Goal: Task Accomplishment & Management: Manage account settings

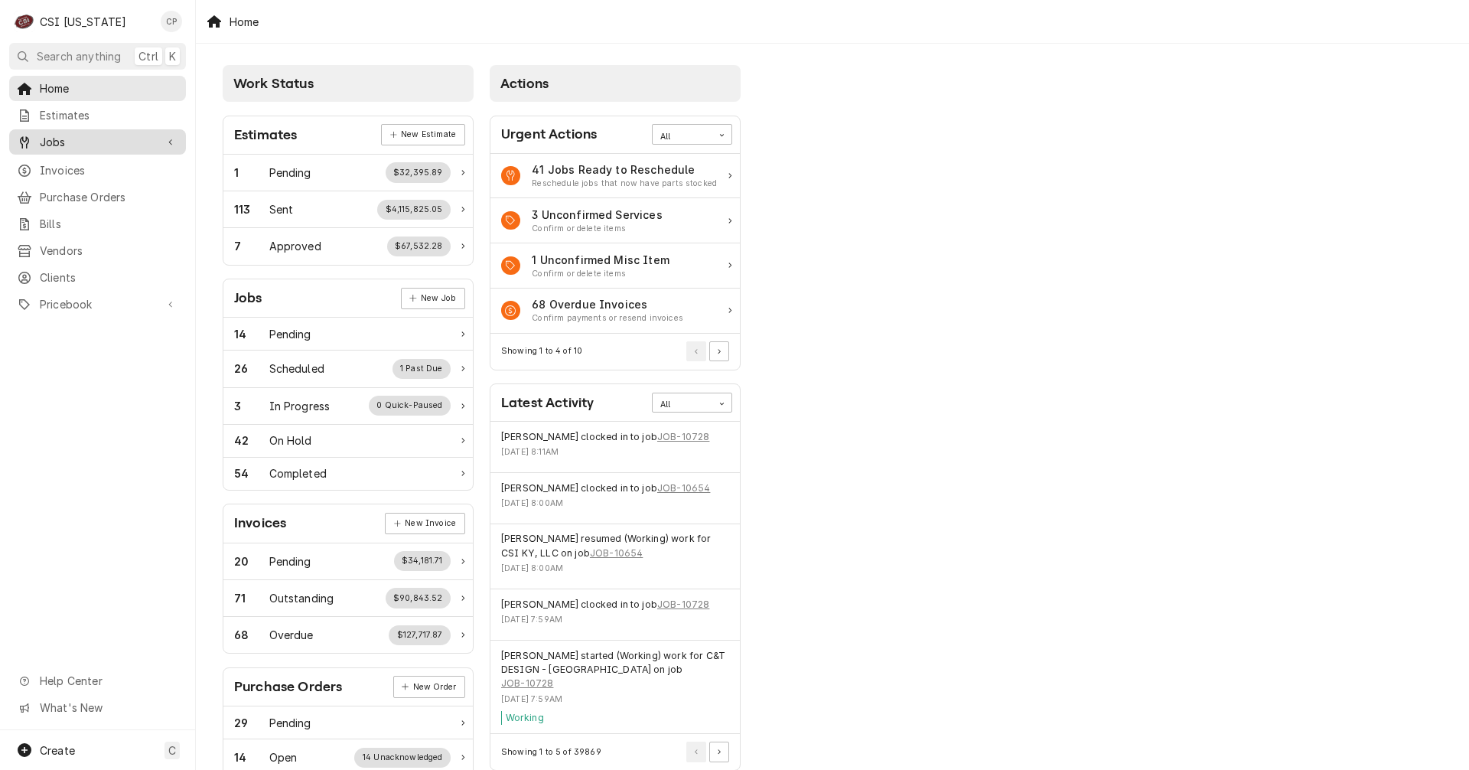
click at [76, 141] on span "Jobs" at bounding box center [98, 142] width 116 height 16
click at [69, 164] on span "Jobs" at bounding box center [109, 169] width 138 height 16
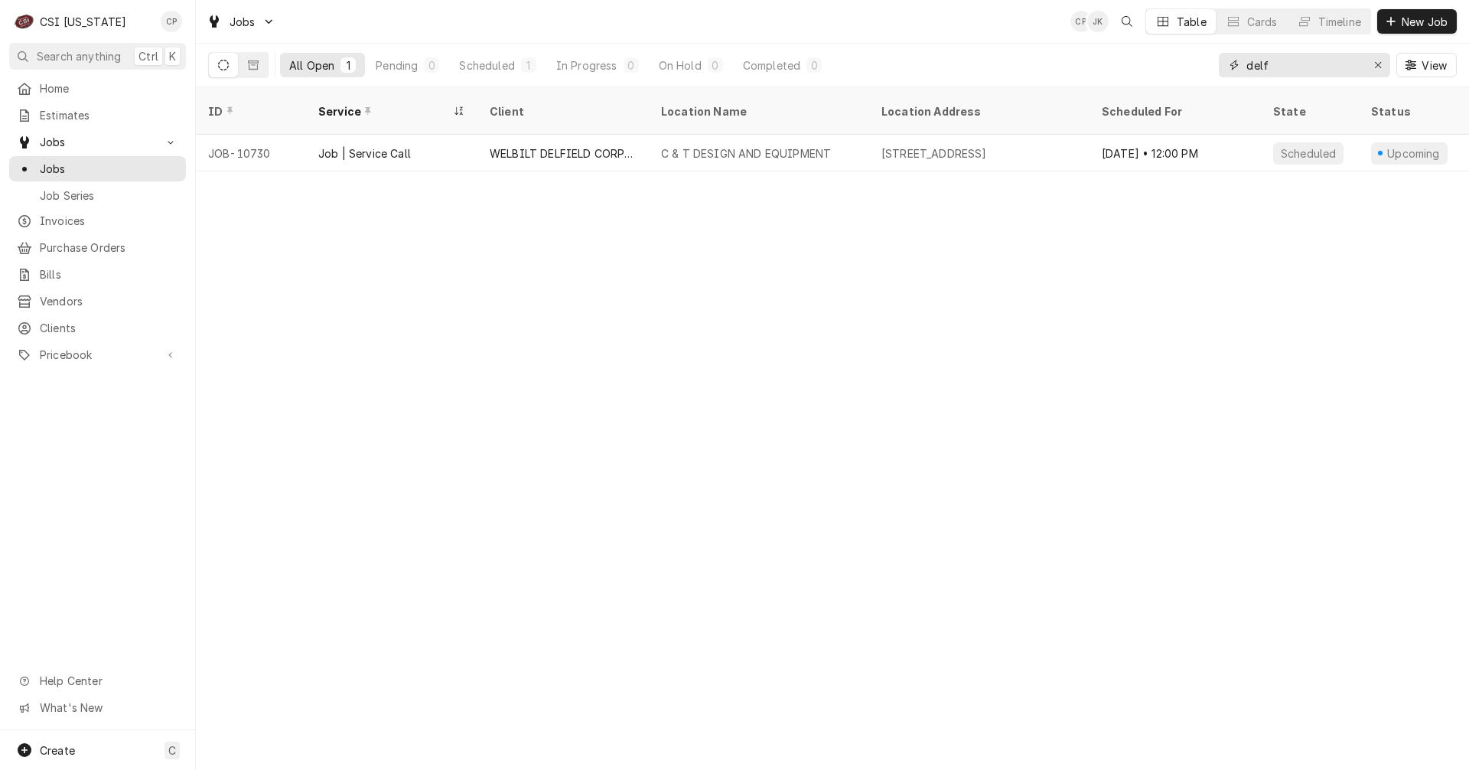
drag, startPoint x: 1294, startPoint y: 63, endPoint x: 1164, endPoint y: 74, distance: 130.6
click at [1164, 74] on div "All Open 1 Pending 0 Scheduled 1 In Progress 0 On Hold 0 Completed 0 delf View" at bounding box center [832, 65] width 1248 height 43
type input "l"
click at [1244, 68] on div "bc" at bounding box center [1304, 65] width 171 height 24
click at [1246, 64] on input "bc" at bounding box center [1303, 65] width 115 height 24
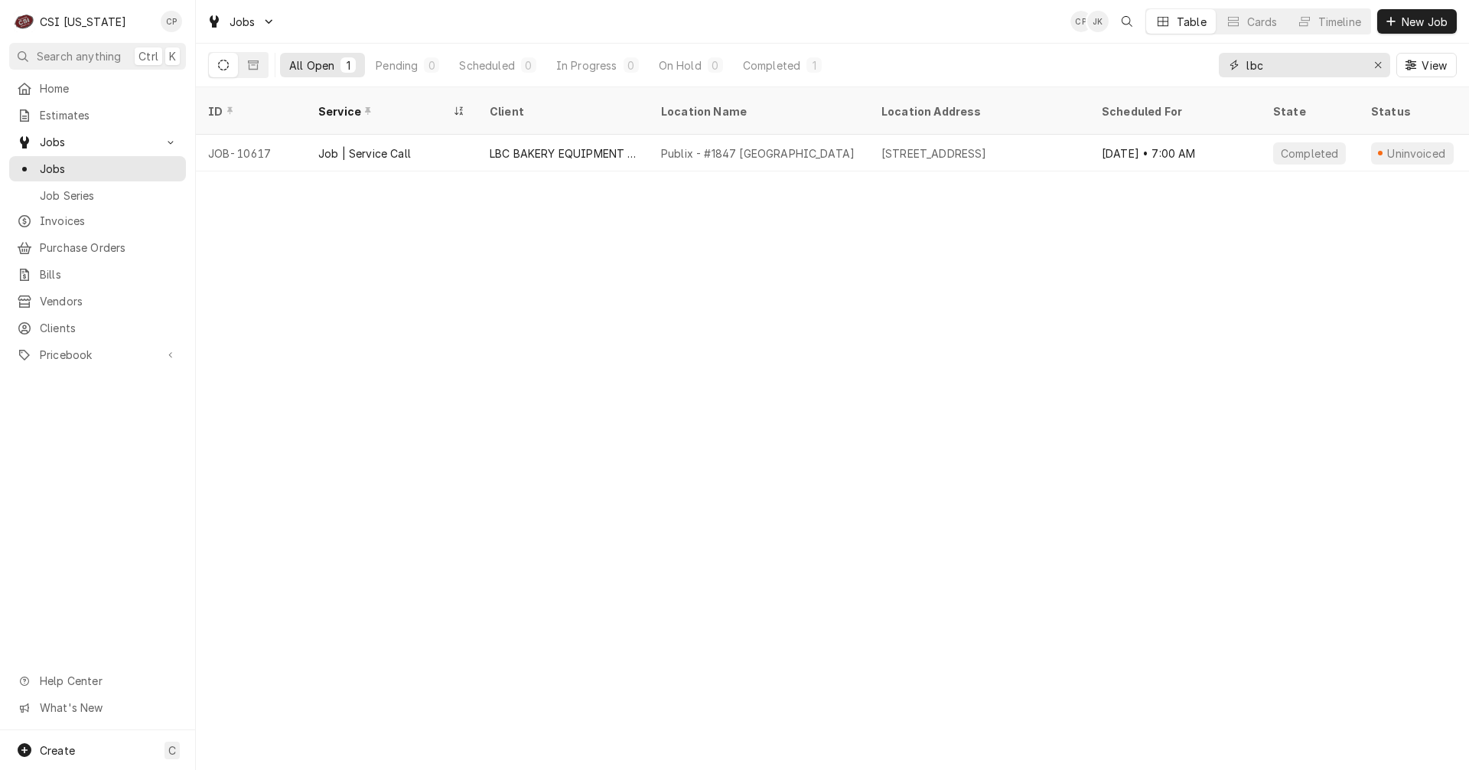
type input "lbc"
click at [1379, 66] on icon "Erase input" at bounding box center [1378, 65] width 8 height 11
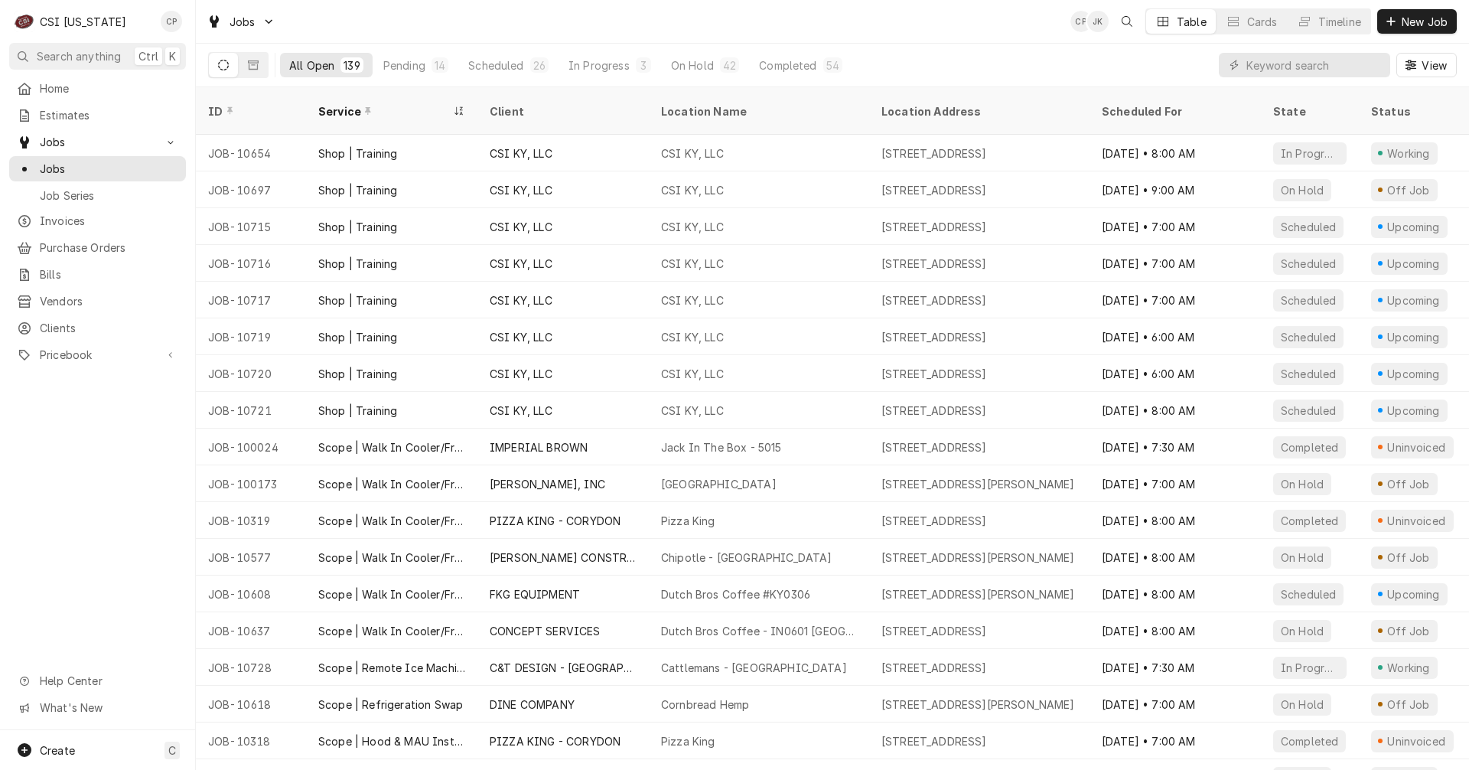
click at [94, 536] on div "Home Estimates Jobs Jobs Job Series Invoices Purchase Orders Bills Vendors Clie…" at bounding box center [97, 403] width 195 height 654
click at [1432, 25] on span "New Job" at bounding box center [1424, 22] width 52 height 16
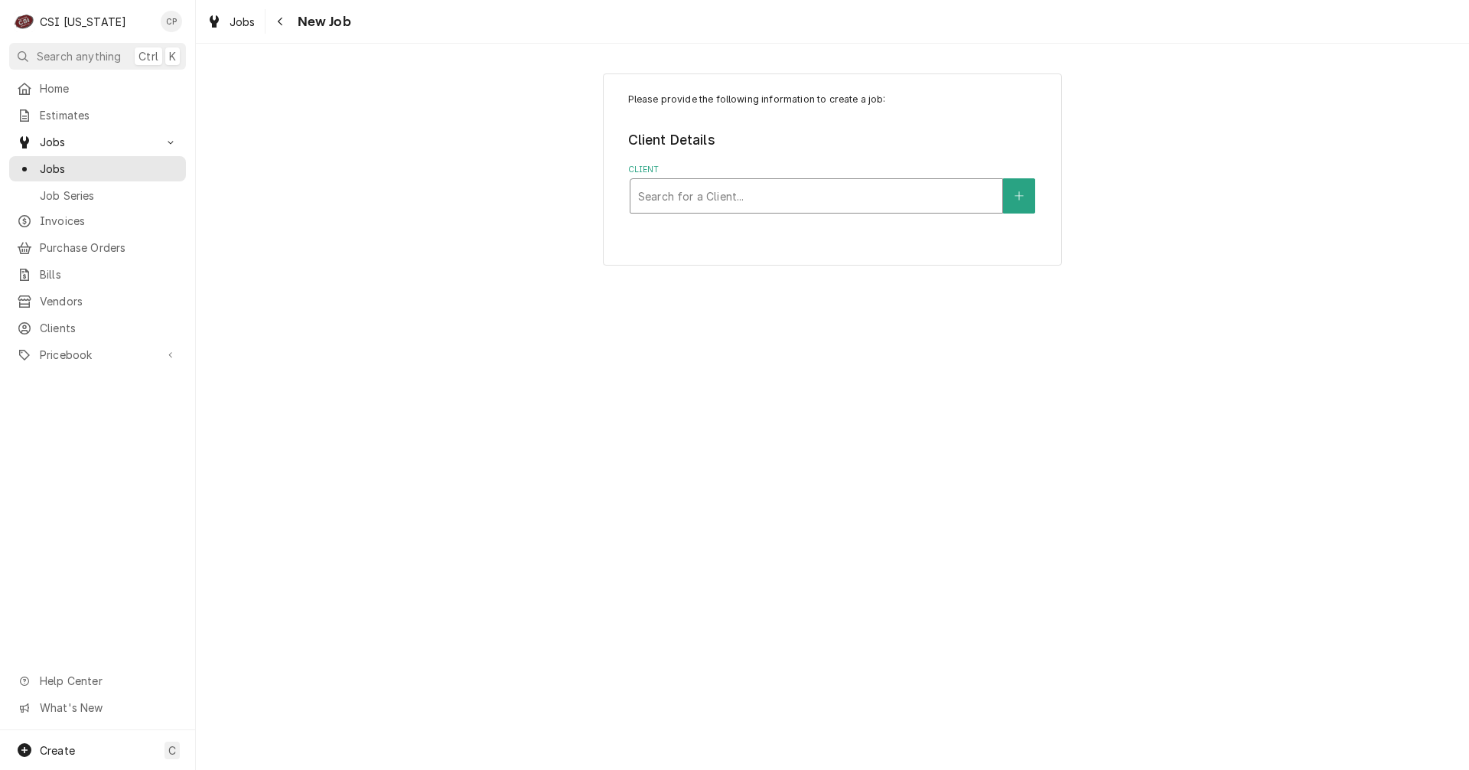
click at [721, 187] on div "Client" at bounding box center [816, 196] width 356 height 28
type input "lbc"
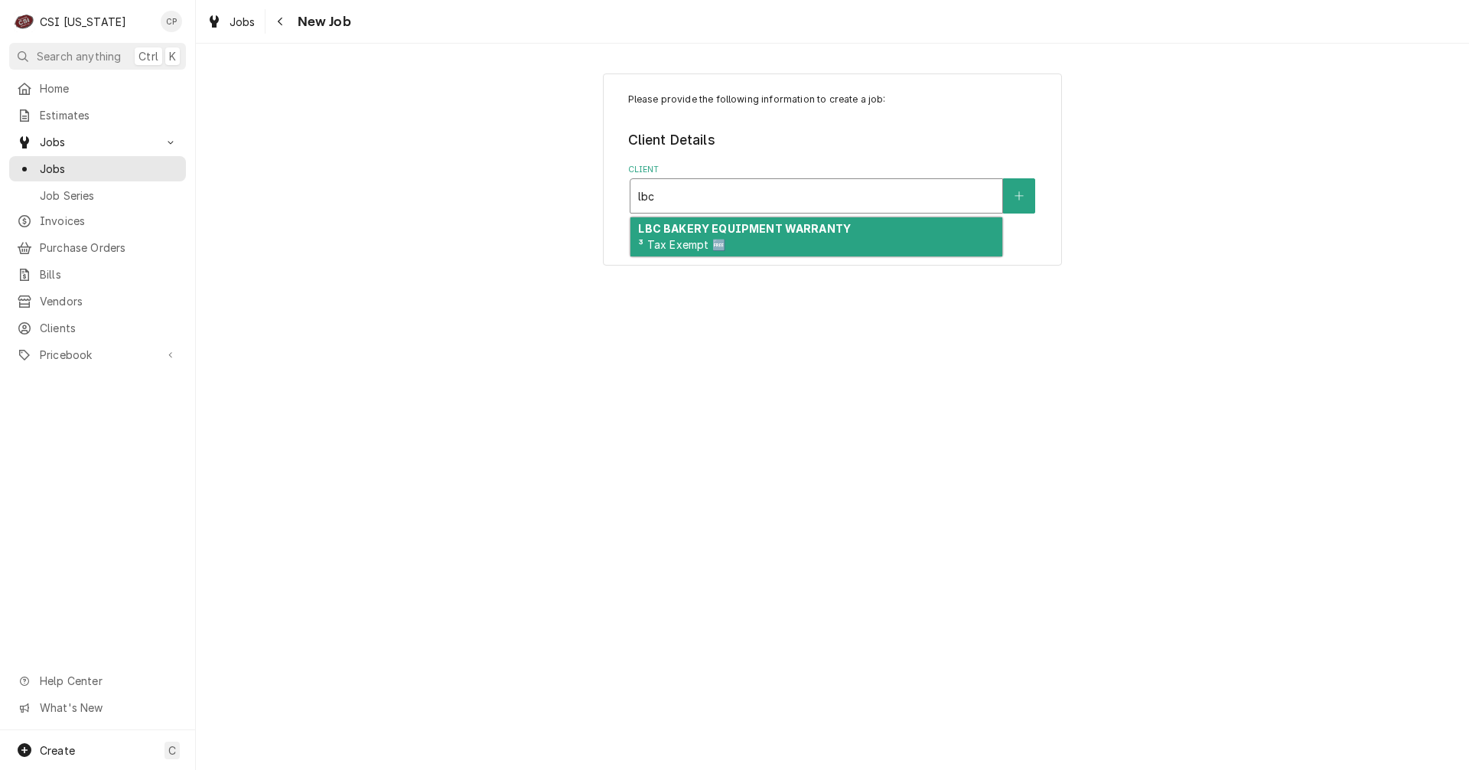
click at [734, 232] on strong "LBC BAKERY EQUIPMENT WARRANTY" at bounding box center [744, 228] width 213 height 13
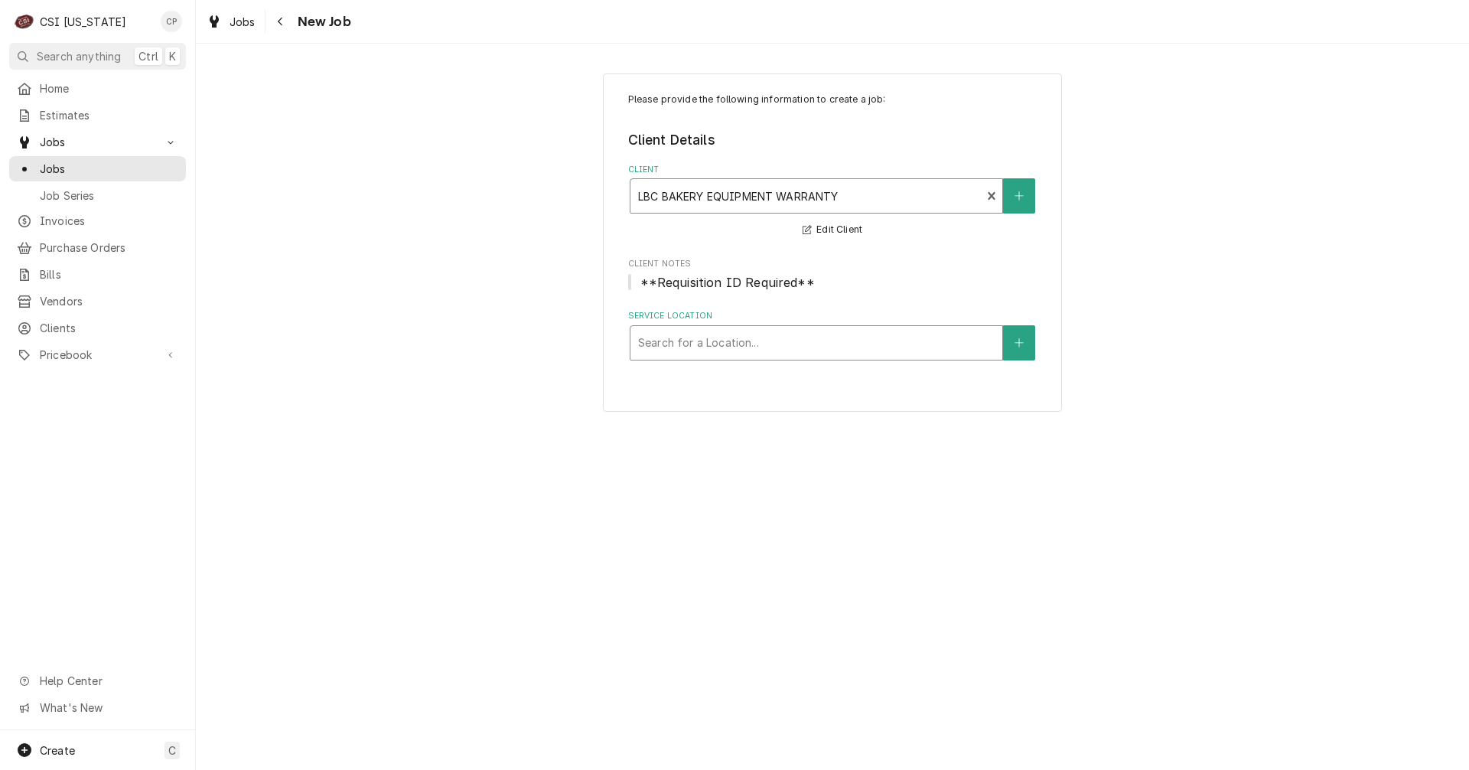
click at [734, 347] on div "Service Location" at bounding box center [816, 343] width 356 height 28
click at [1017, 348] on button "Service Location" at bounding box center [1019, 342] width 32 height 35
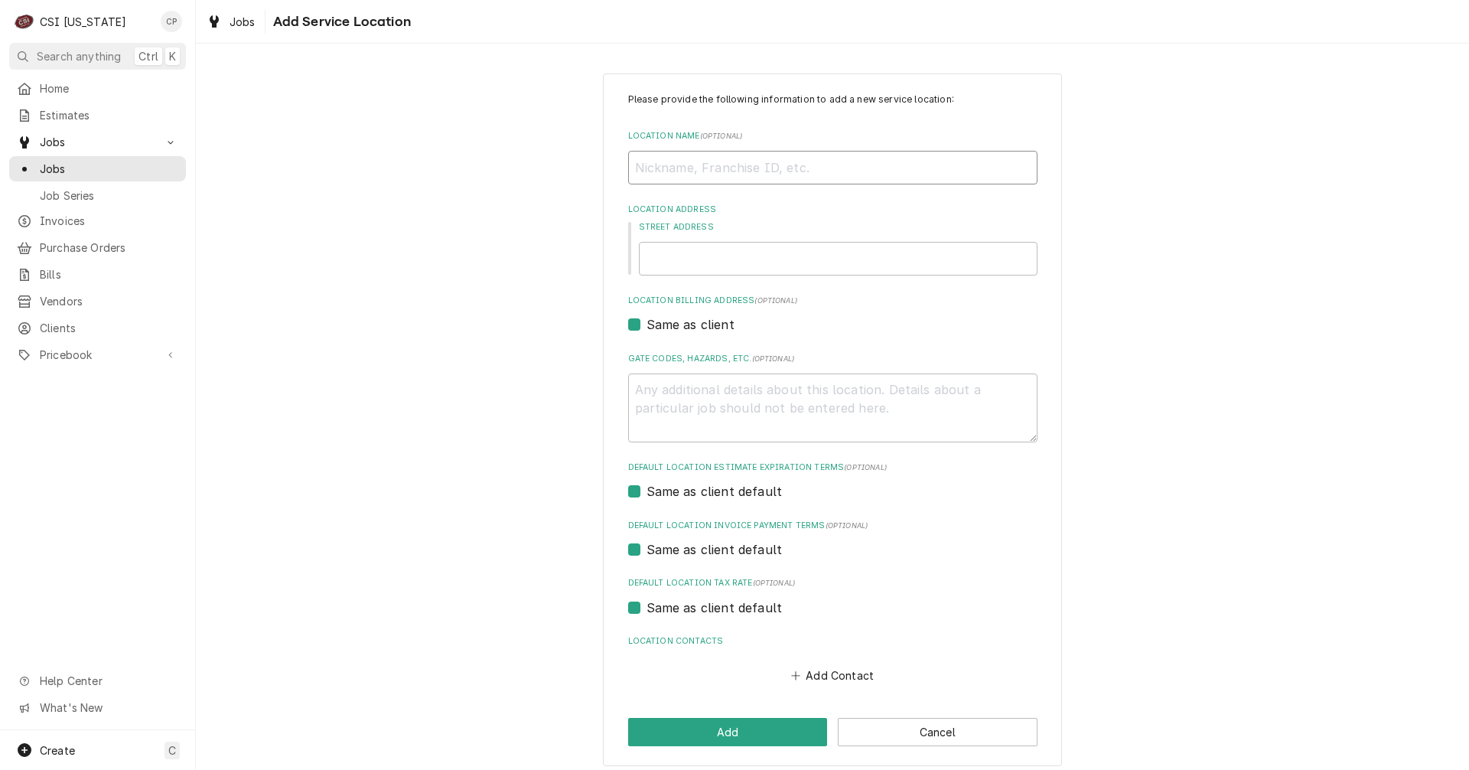
click at [662, 167] on input "Location Name ( optional )" at bounding box center [832, 168] width 409 height 34
type textarea "x"
type input "M"
type textarea "x"
type input "Mo"
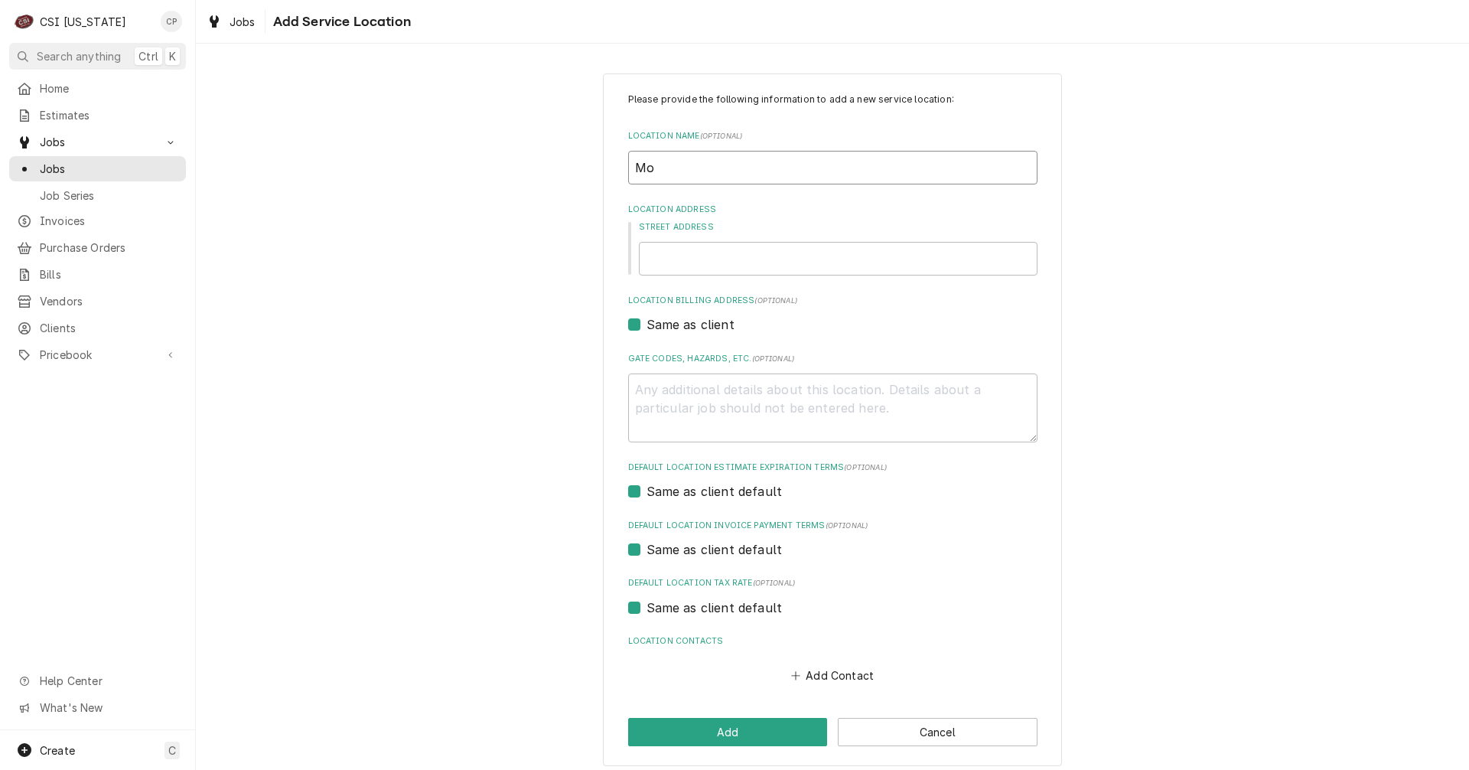
type textarea "x"
type input "M"
type textarea "x"
type input "N"
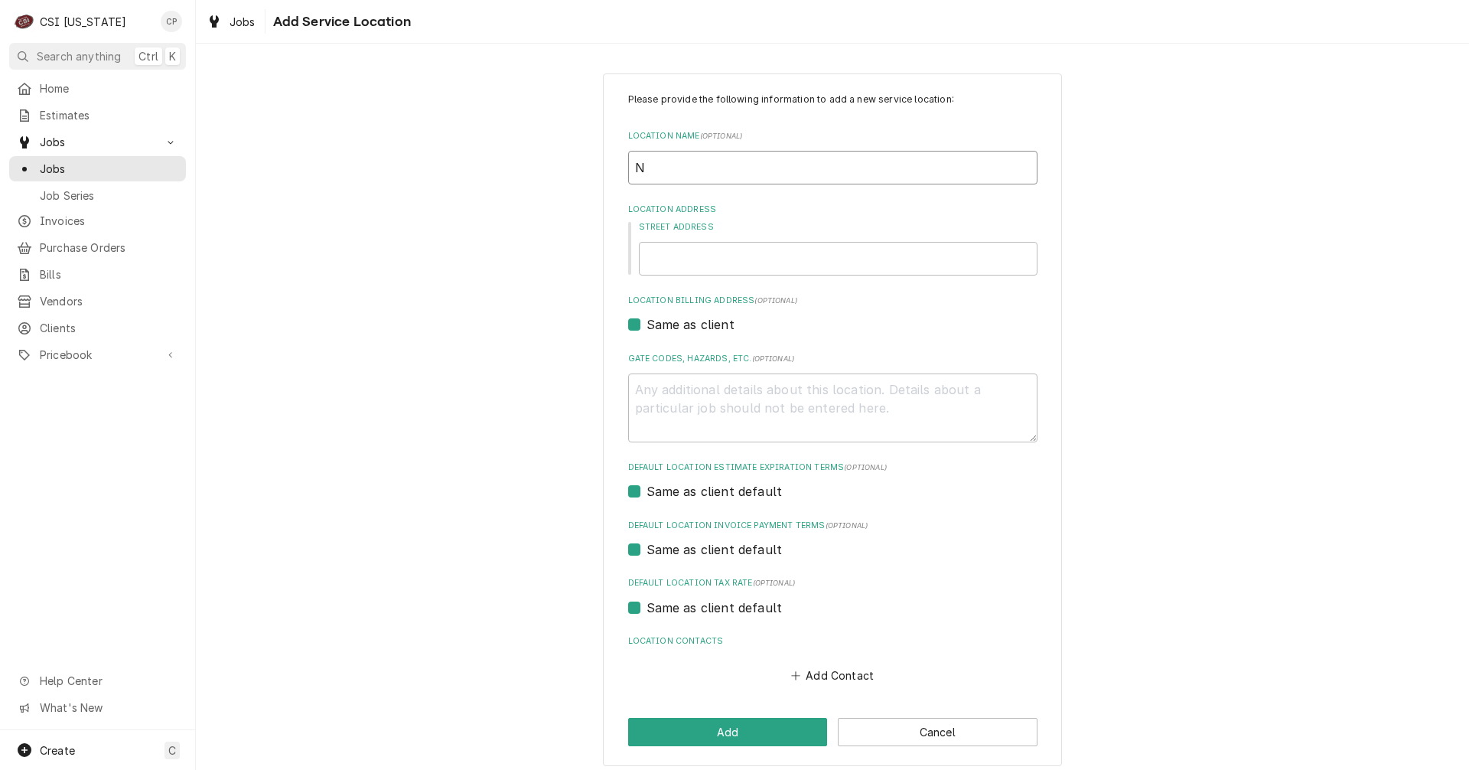
type textarea "x"
type input "No"
type textarea "x"
type input "Not"
type textarea "x"
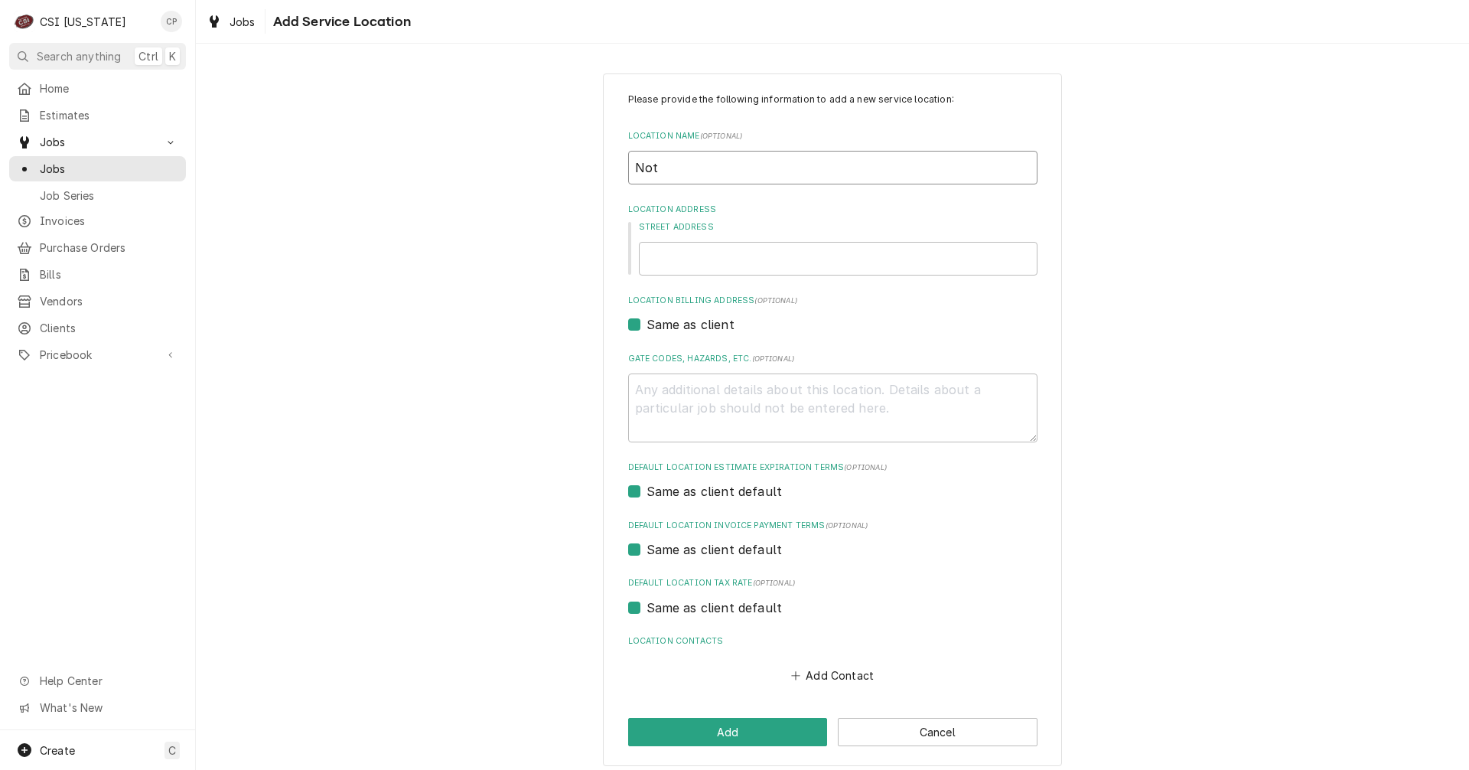
type input "Noth"
type textarea "x"
type input "Nothi"
type textarea "x"
type input "Nothin"
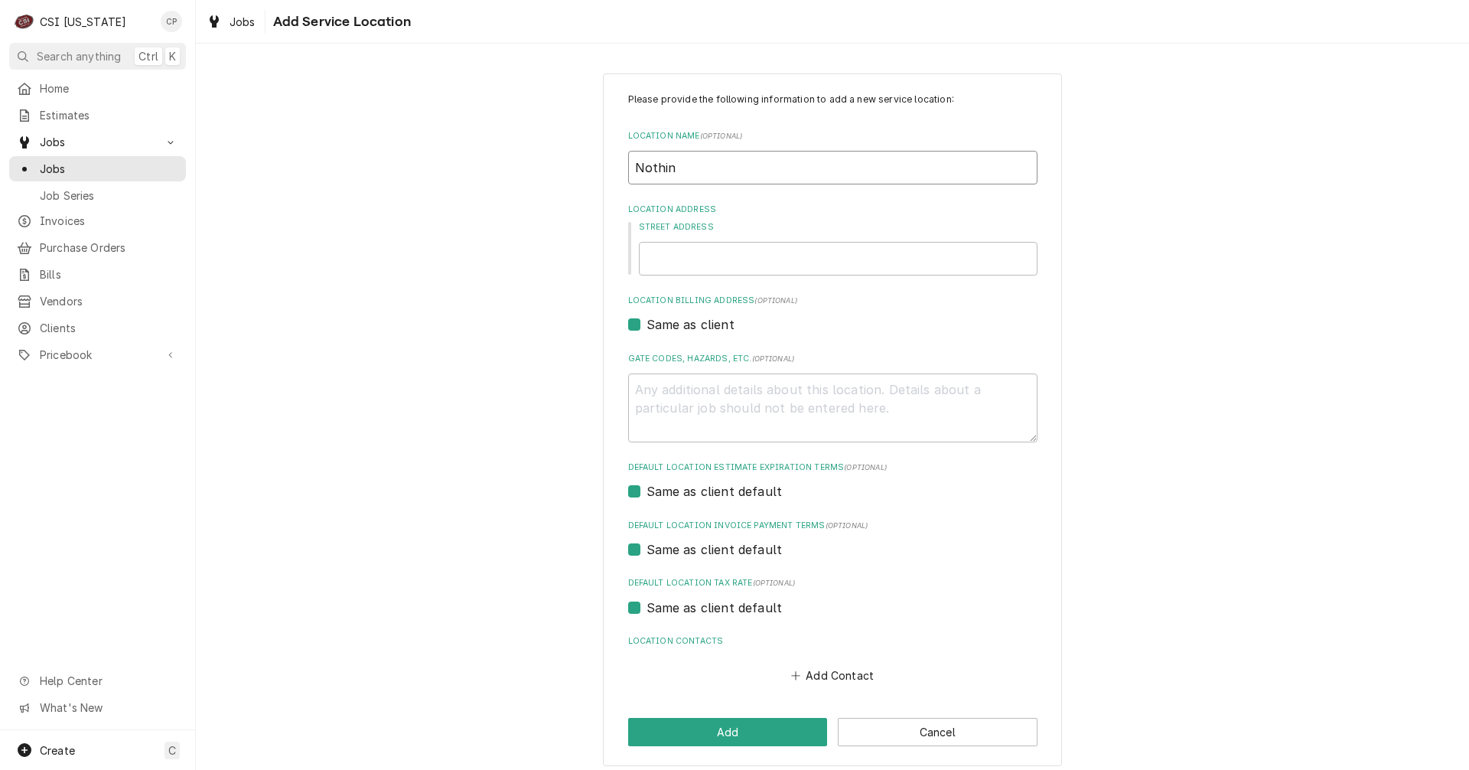
type textarea "x"
type input "Nothing"
type textarea "x"
type input "Nothing"
type textarea "x"
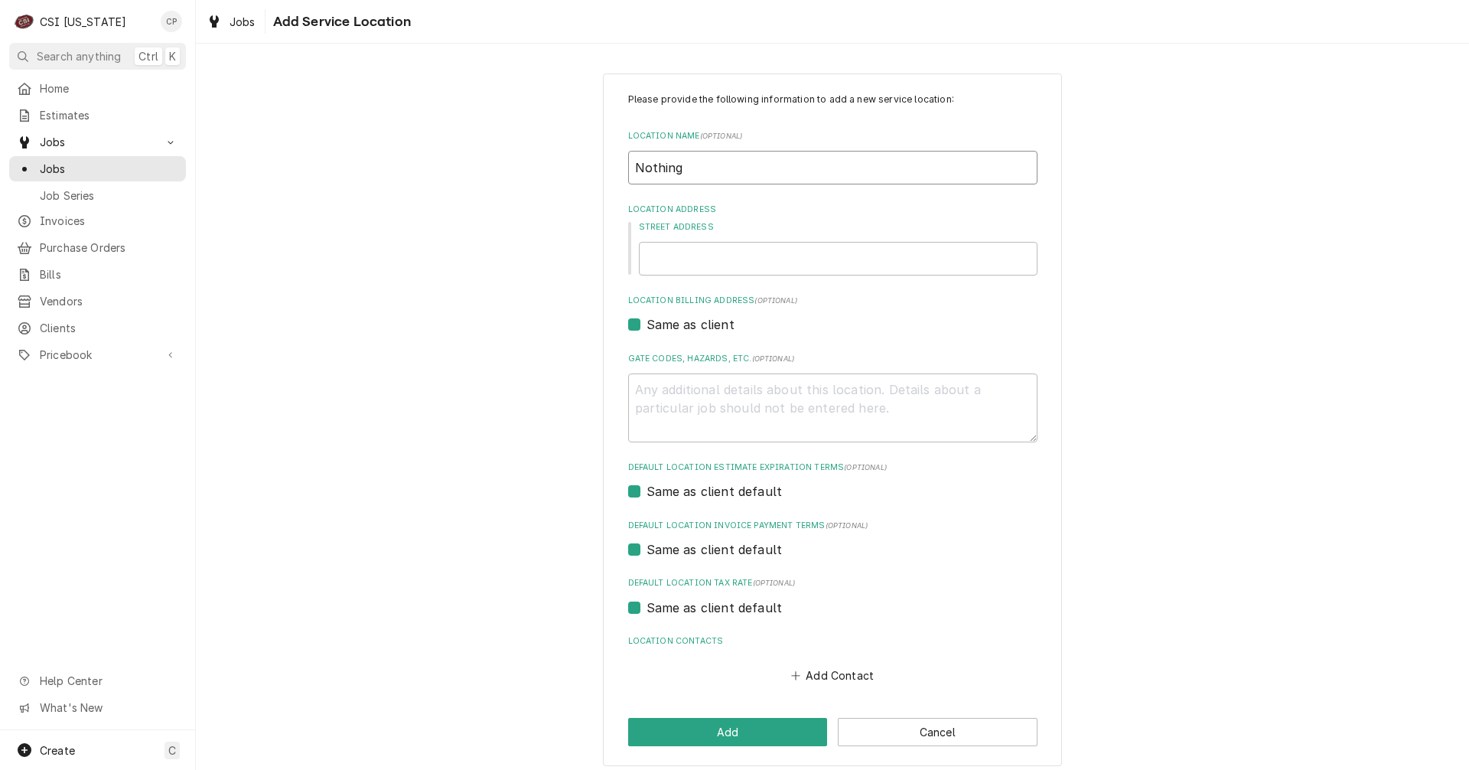
type input "Nothing B"
type textarea "x"
type input "Nothing BN"
type textarea "x"
type input "Nothing BNu"
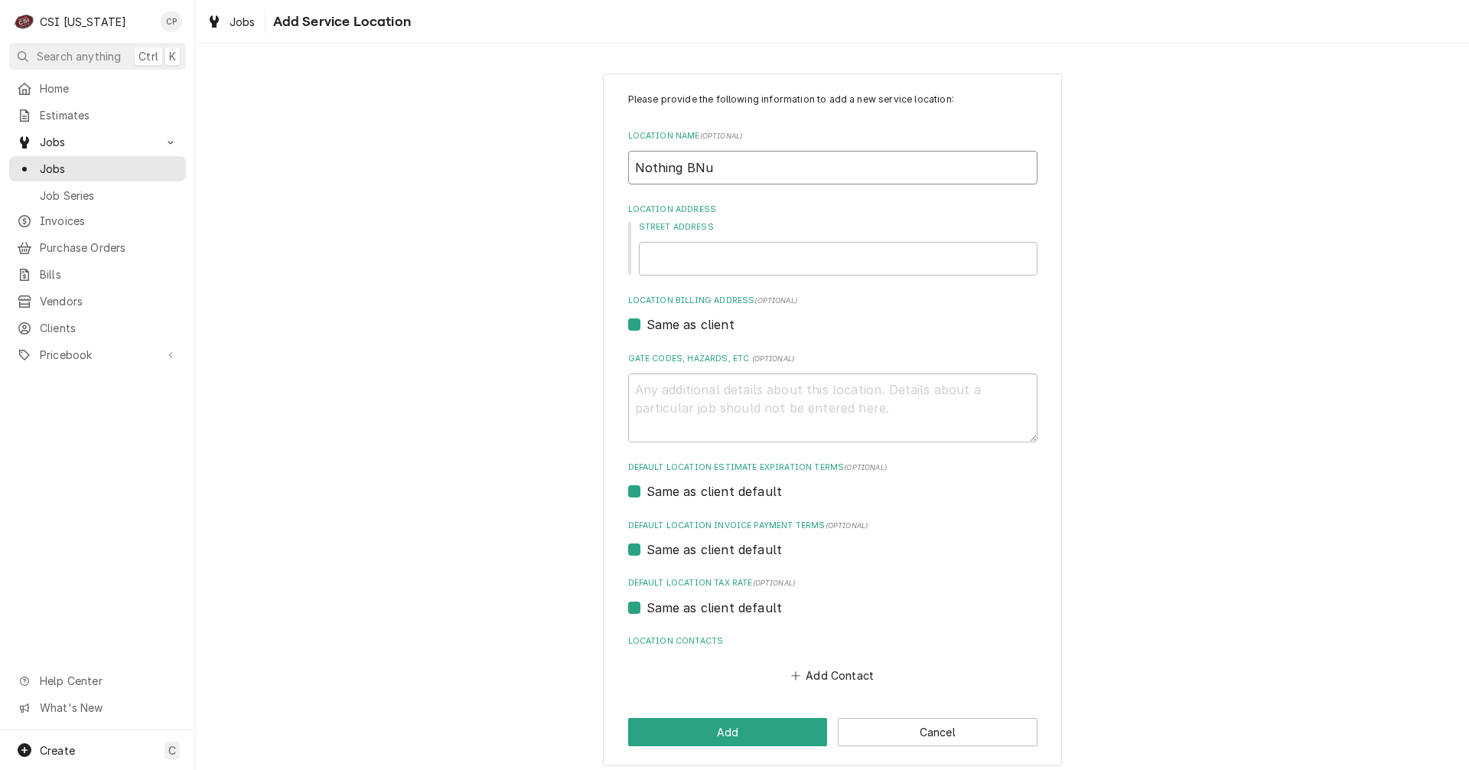
type textarea "x"
type input "Nothing BN"
type textarea "x"
type input "Nothing B"
type textarea "x"
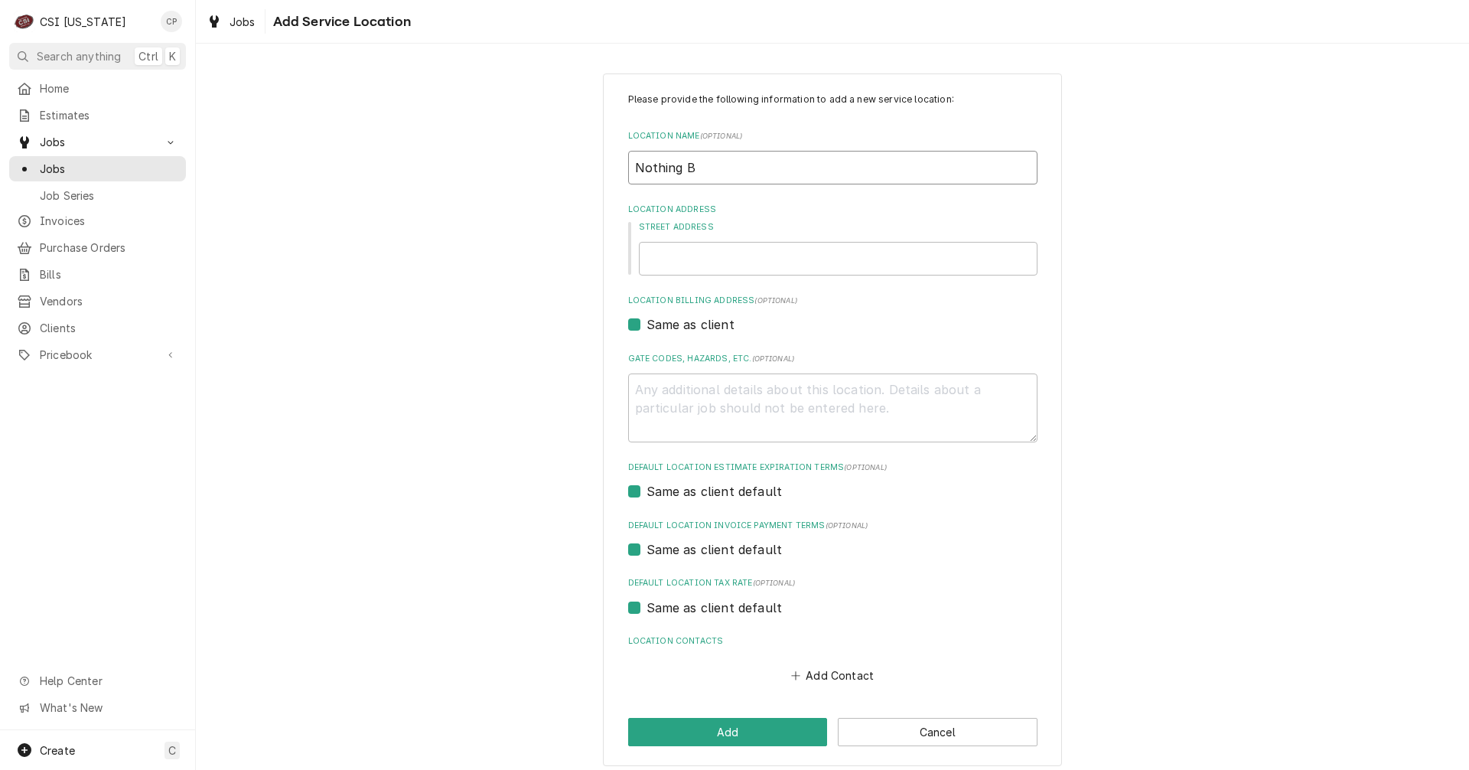
type input "Nothing Bu"
type textarea "x"
type input "Nothing Bun"
type textarea "x"
type input "Nothing Bunt"
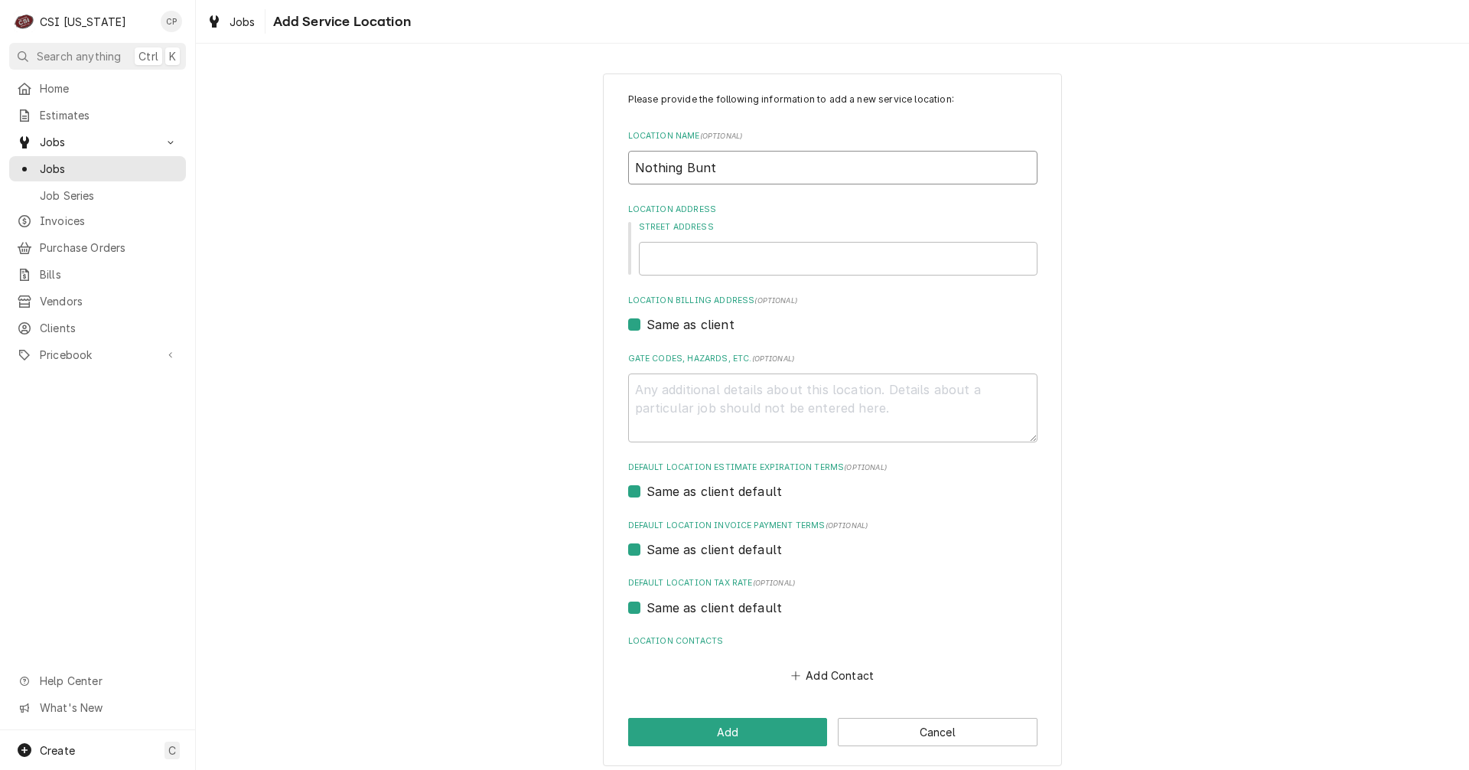
type textarea "x"
type input "Nothing Bunt"
type textarea "x"
type input "Nothing Bunt C"
type textarea "x"
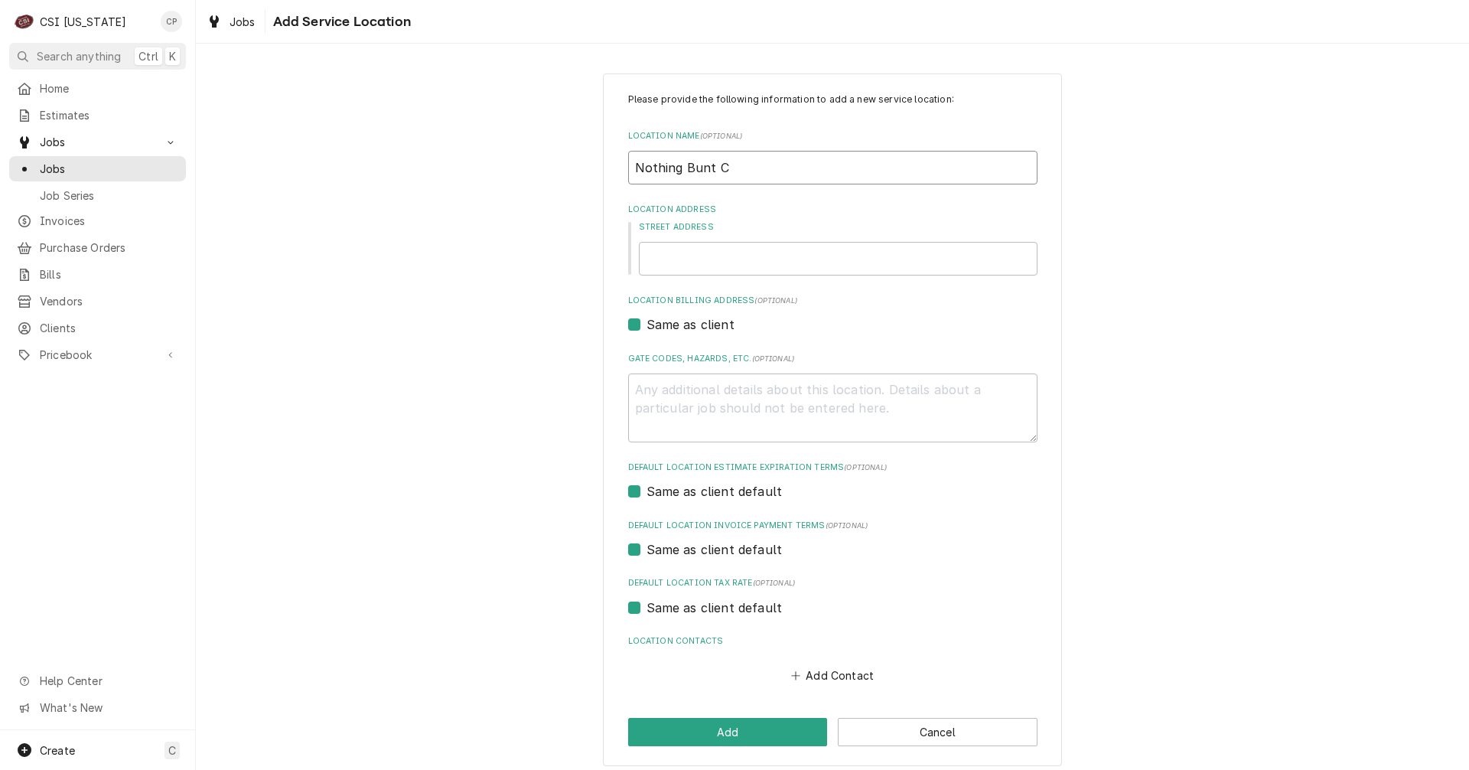
type input "Nothing Bunt Ca"
type textarea "x"
type input "Nothing Bunt Cak"
type textarea "x"
type input "Nothing Bunt Cake"
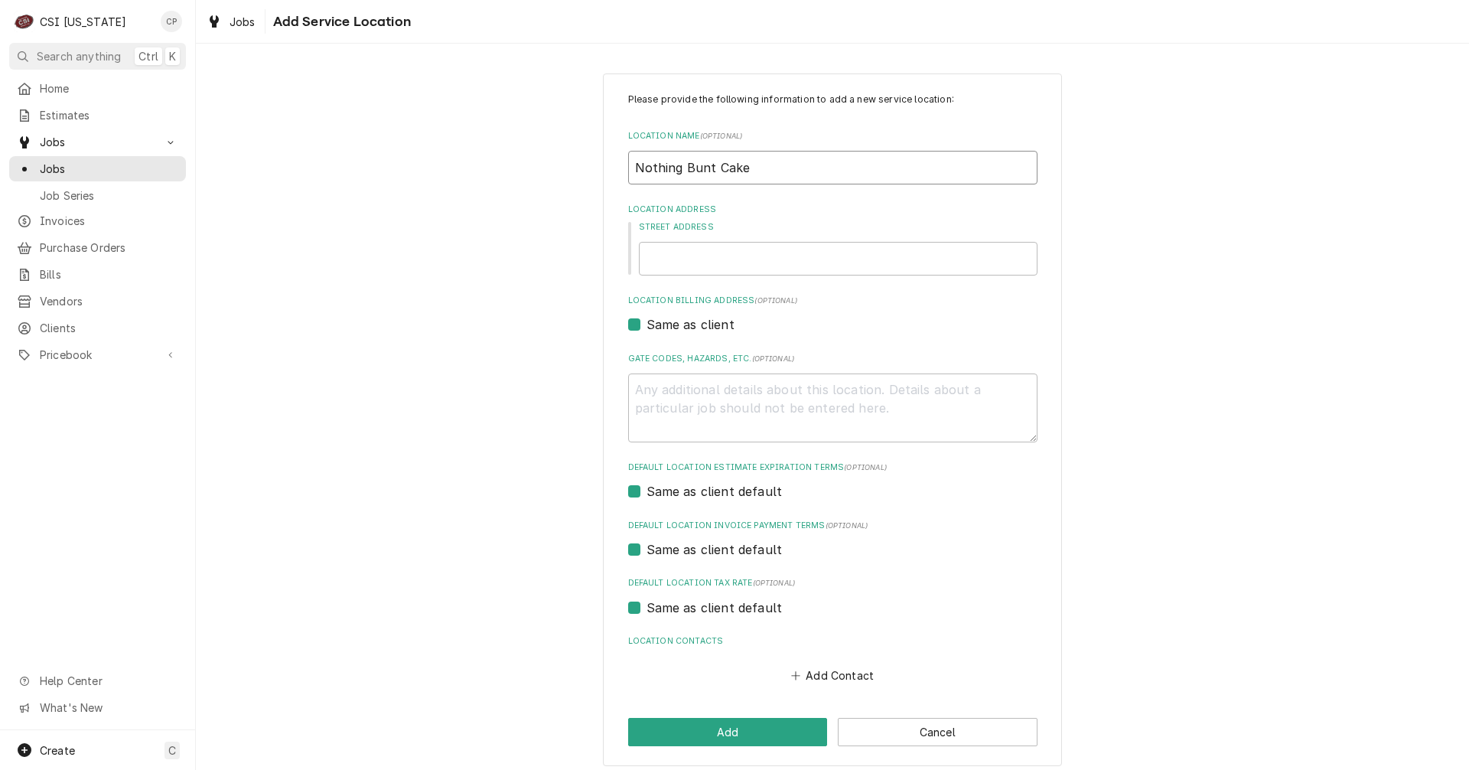
type textarea "x"
type input "Nothing Bunt Cakes"
type textarea "x"
type input "Nothing Bunt Cakes"
type textarea "x"
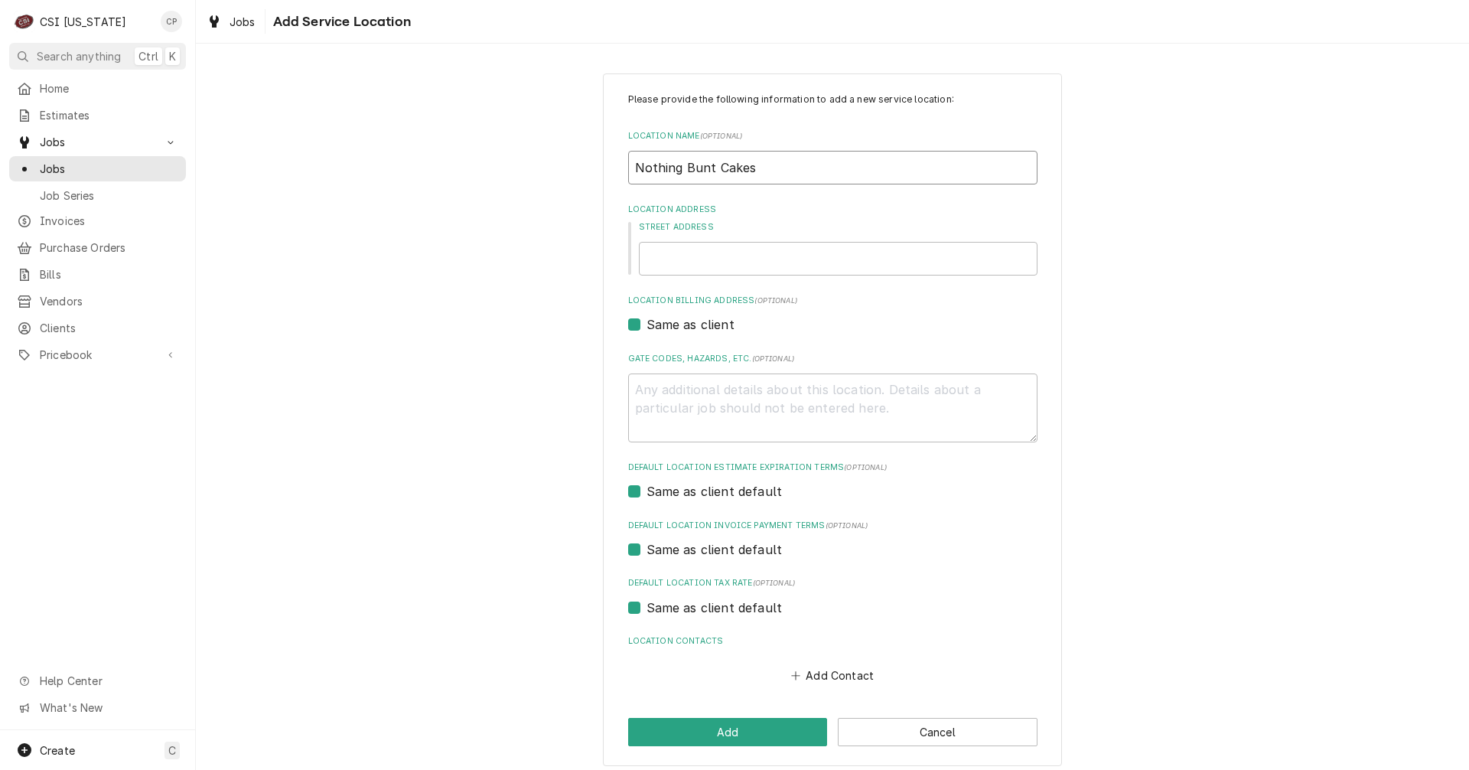
type input "Nothing Bunt Cakes -"
type textarea "x"
type input "Nothing Bunt Cakes -"
type textarea "x"
type input "Nothing Bunt Cakes - L"
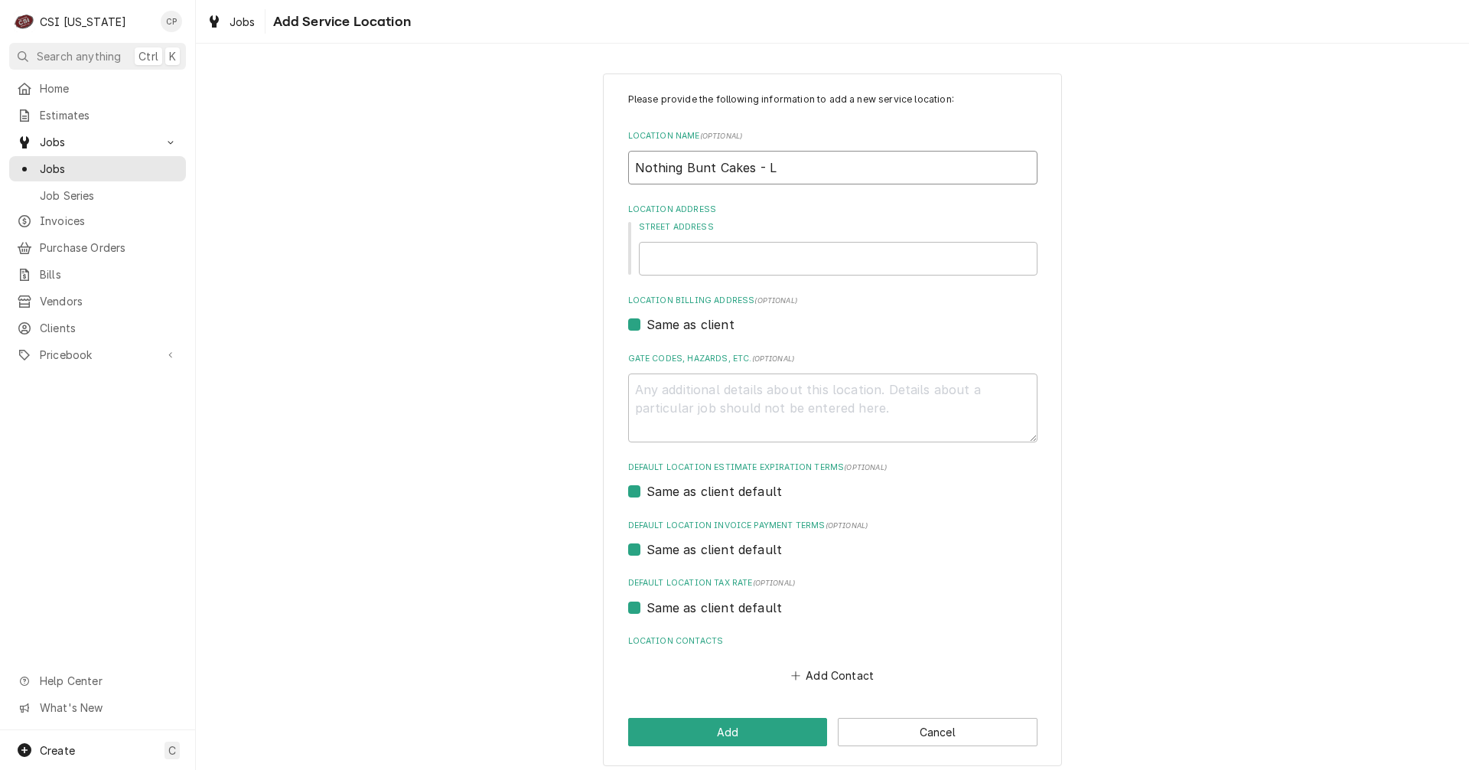
type textarea "x"
type input "Nothing Bunt Cakes - Le"
type textarea "x"
type input "Nothing Bunt Cakes - Lex"
type textarea "x"
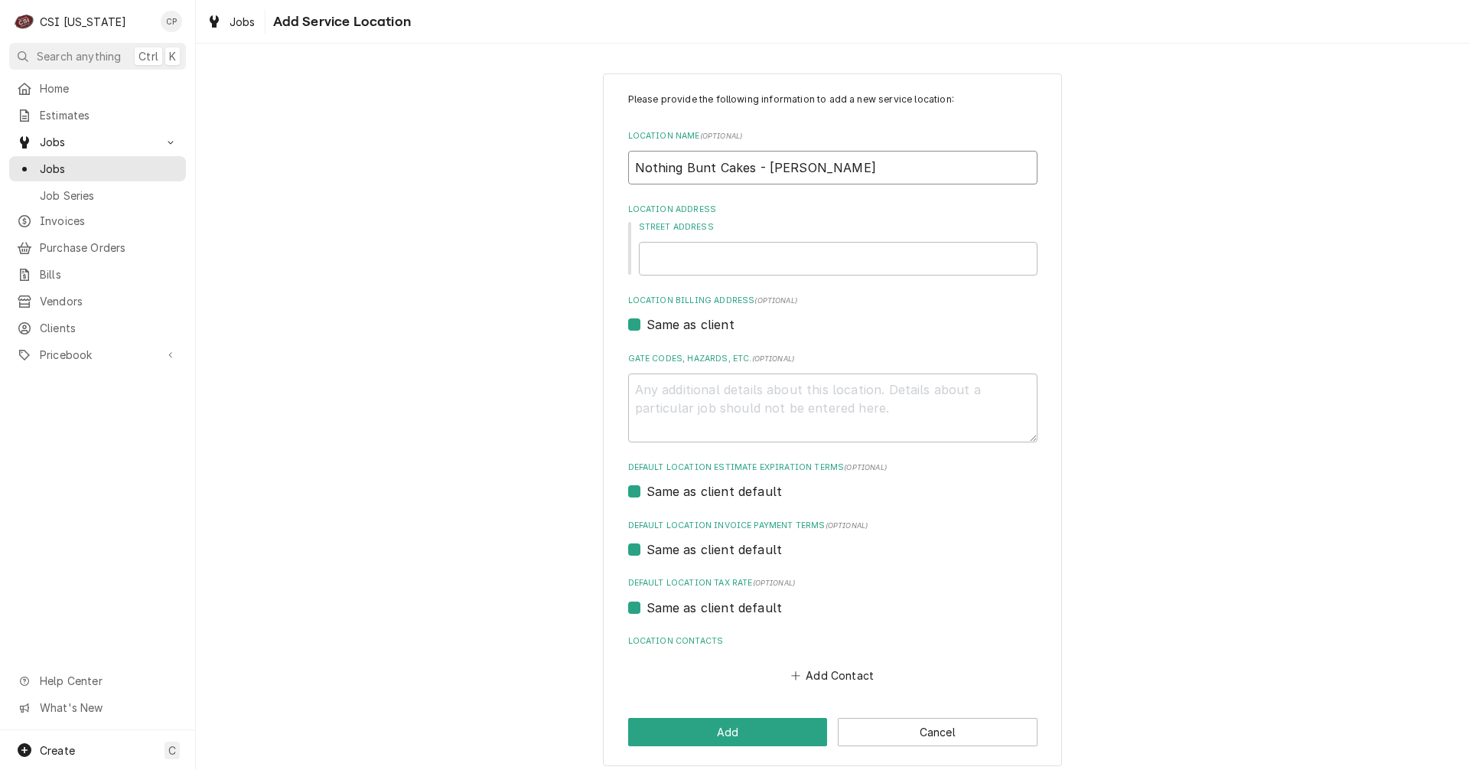
type input "Nothing Bunt Cakes - Lexi"
type textarea "x"
type input "Nothing Bunt Cakes - Lexin"
type textarea "x"
type input "Nothing Bunt Cakes - Lexing"
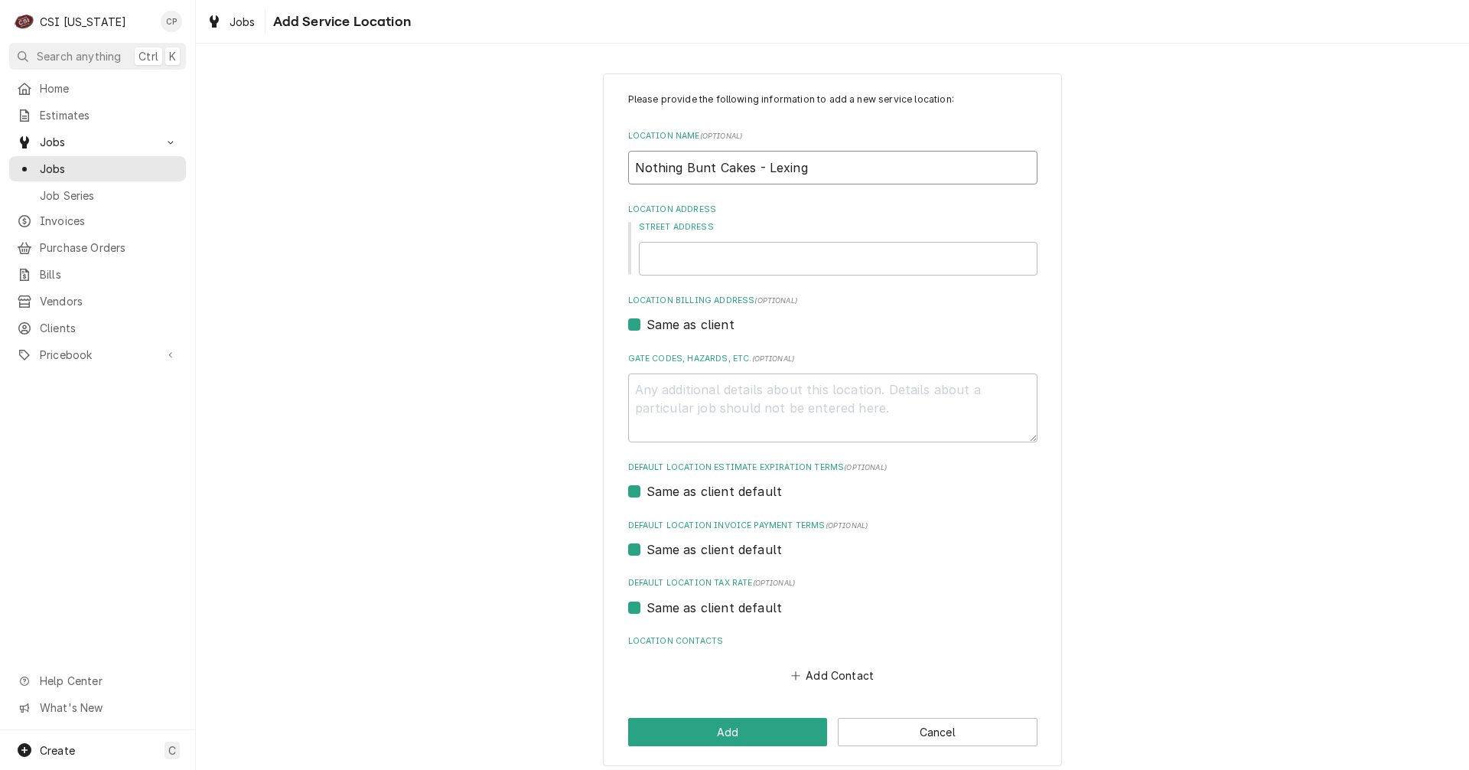
type textarea "x"
type input "Nothing Bunt Cakes - Lexingt"
type textarea "x"
type input "Nothing Bunt Cakes - Lexingto"
type textarea "x"
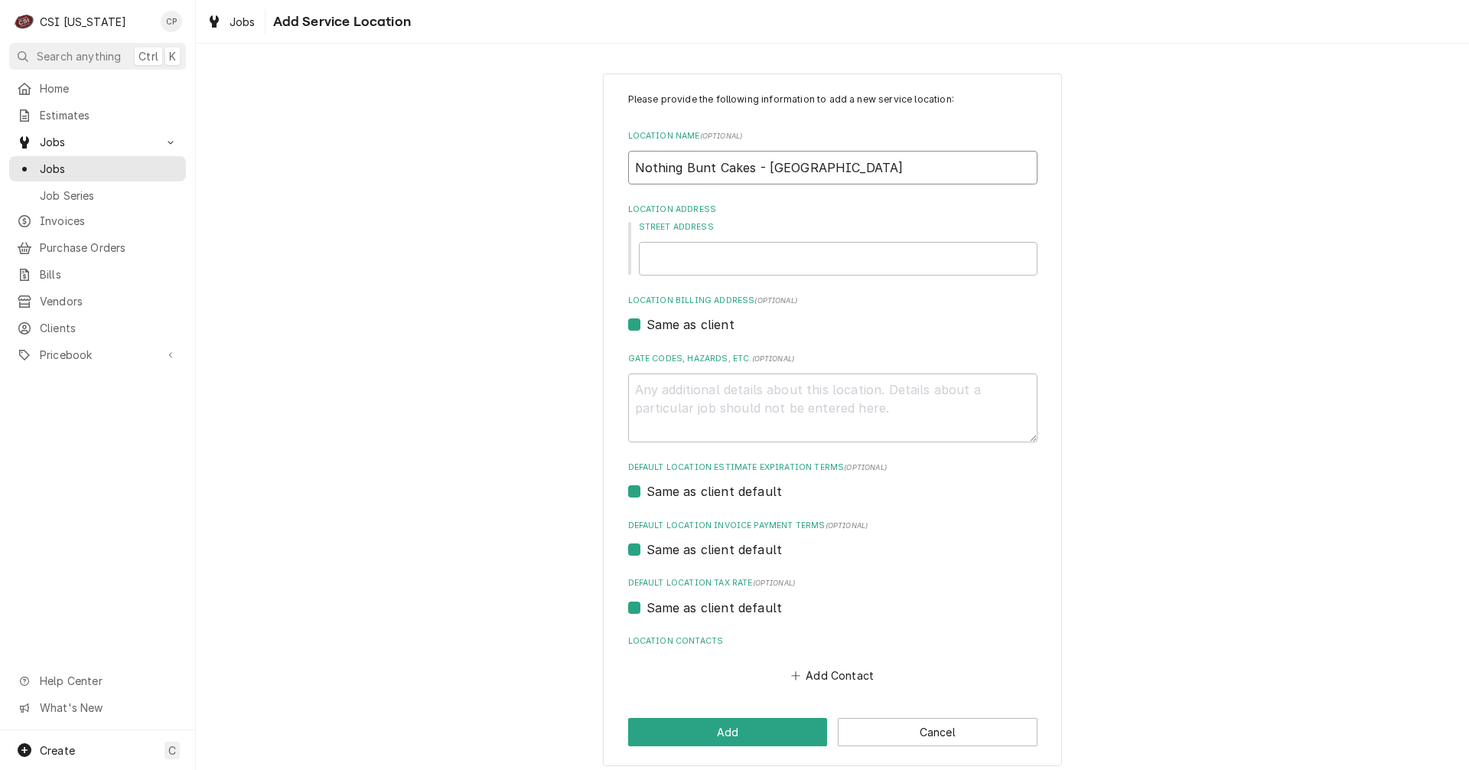
type input "Nothing Bunt Cakes - Lexington"
type textarea "x"
type input "1"
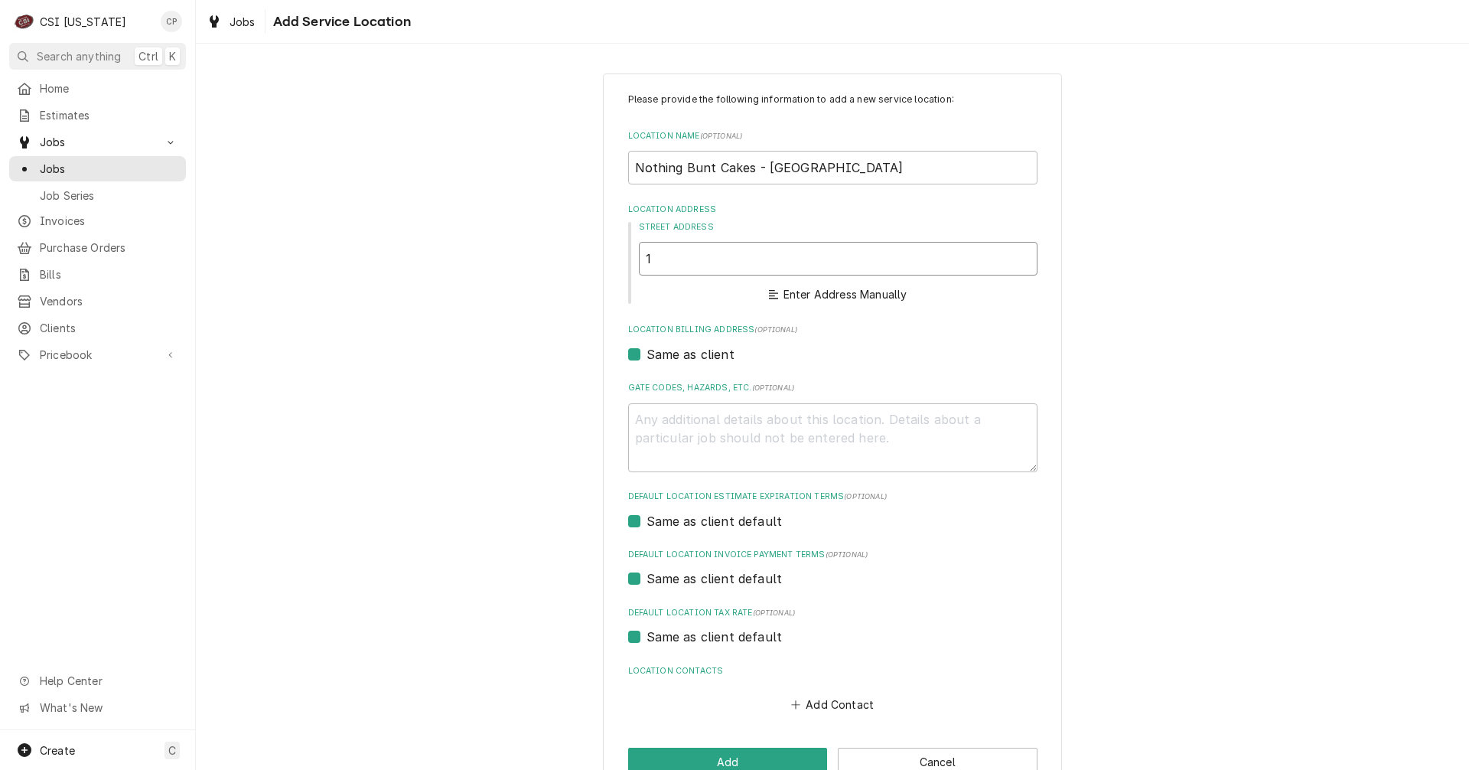
type textarea "x"
type input "19"
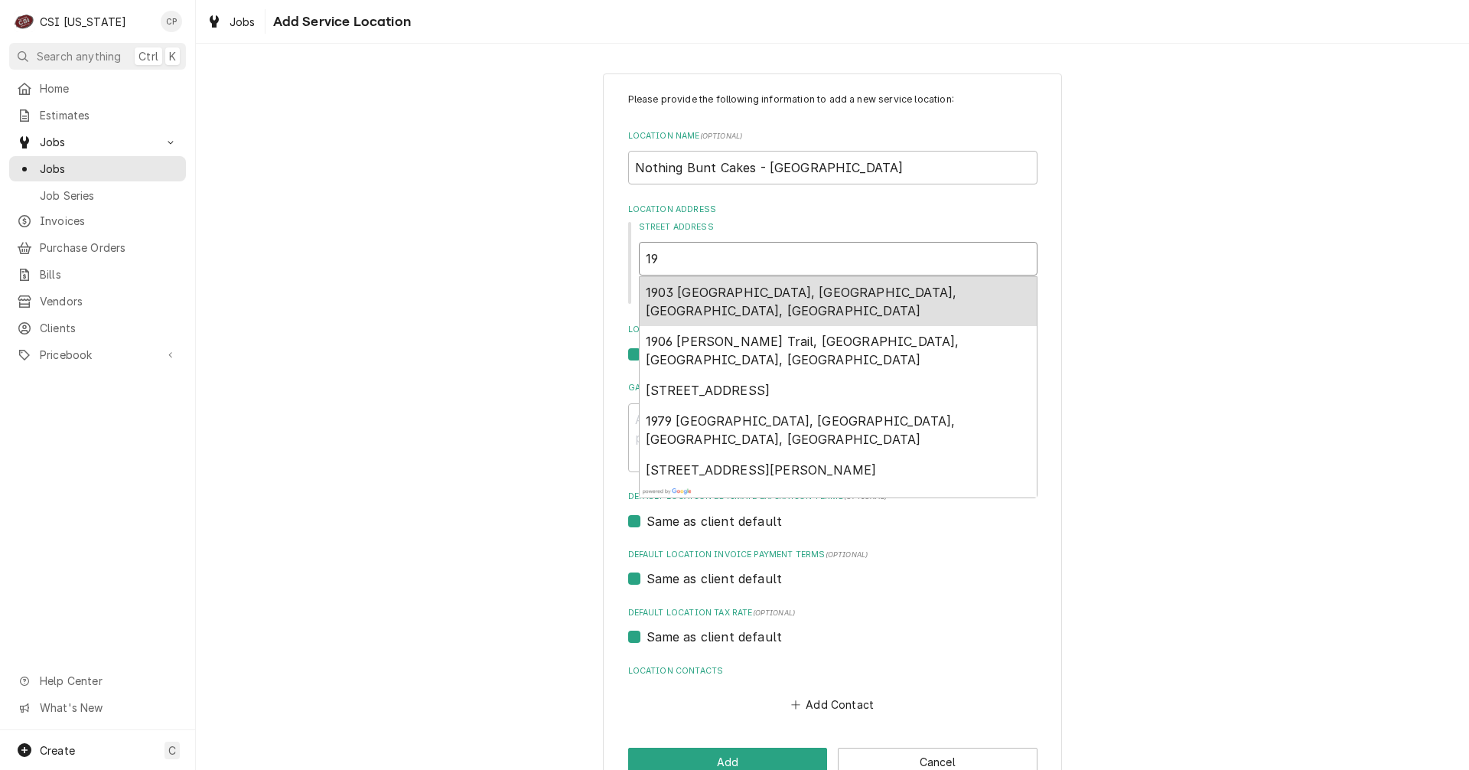
type textarea "x"
type input "195"
type textarea "x"
type input "1956"
type textarea "x"
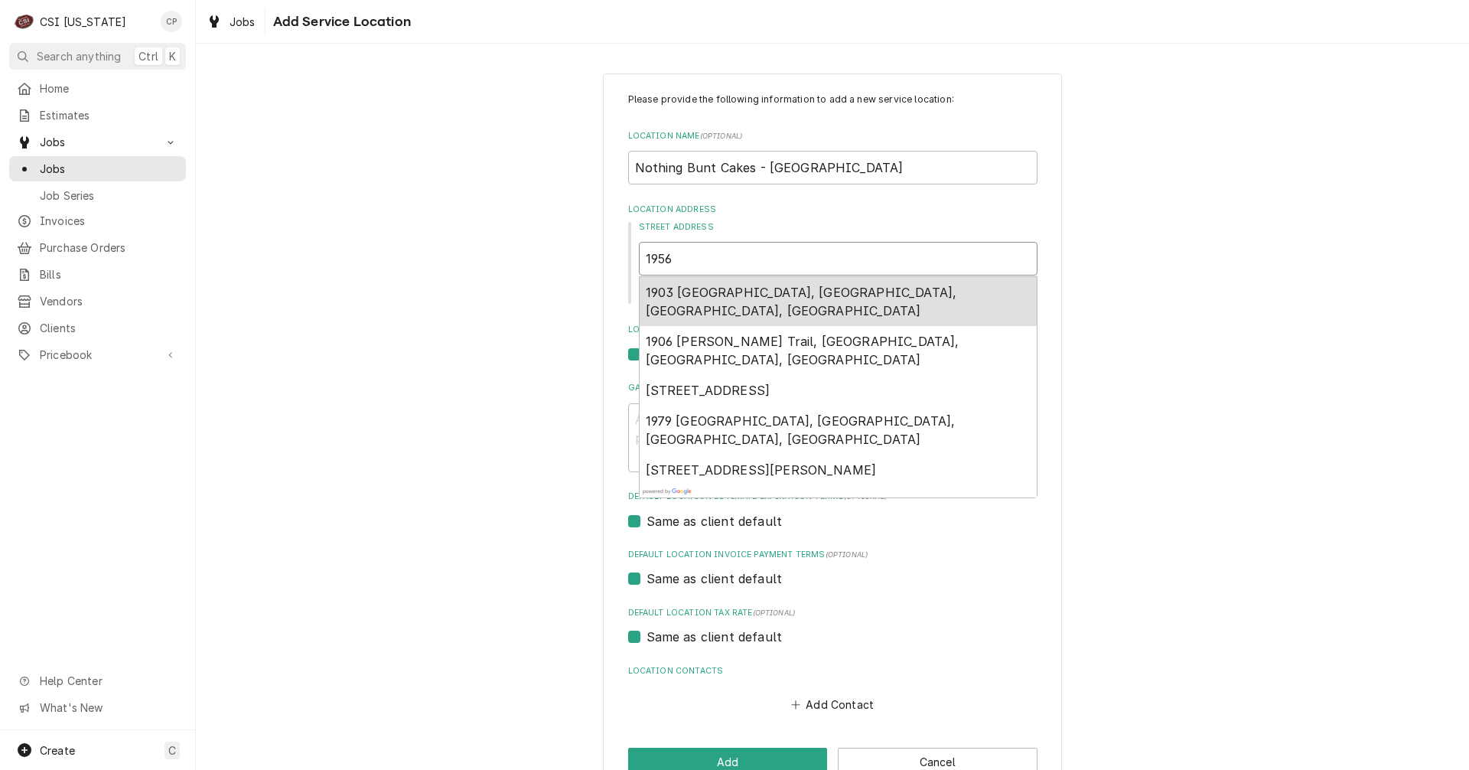
type input "1956"
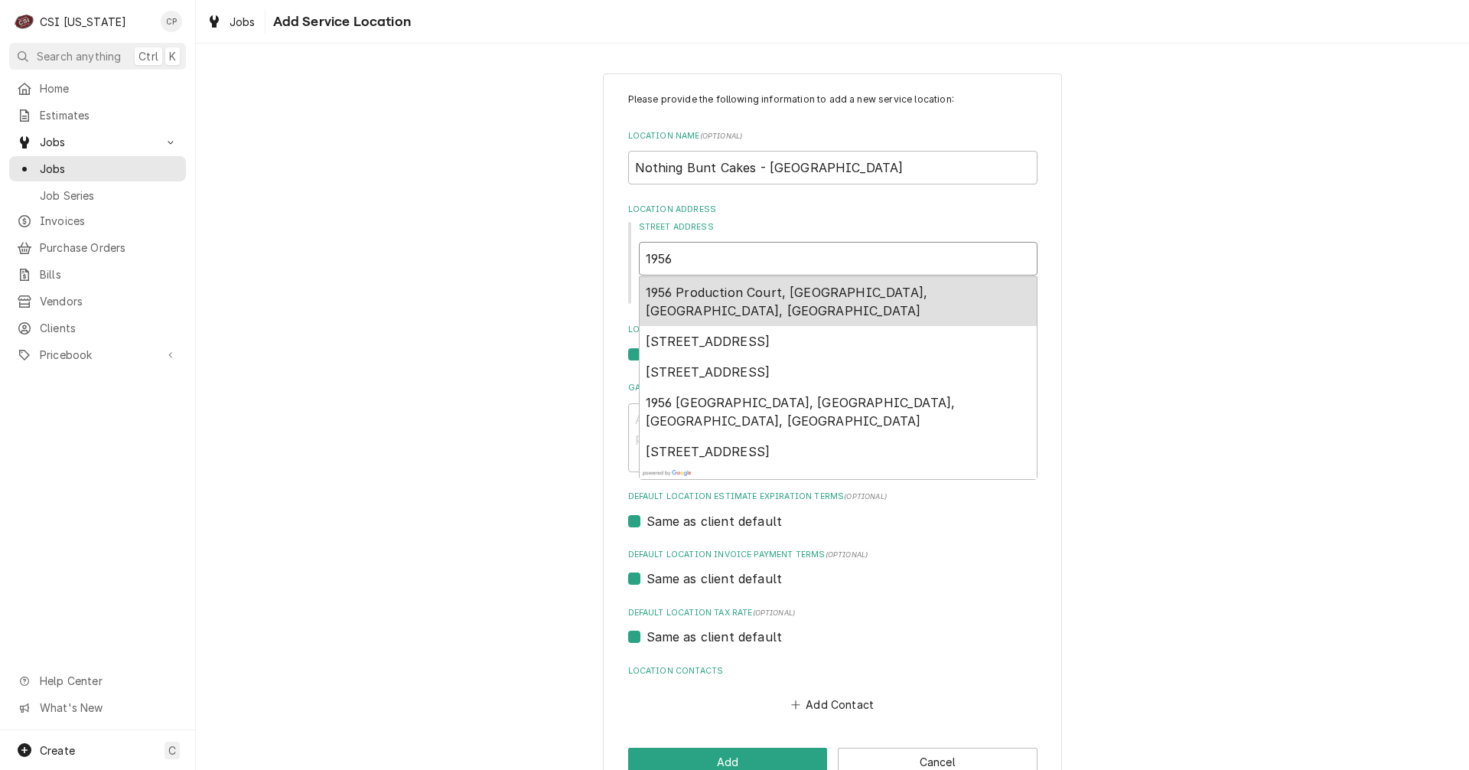
type textarea "x"
type input "1956 B"
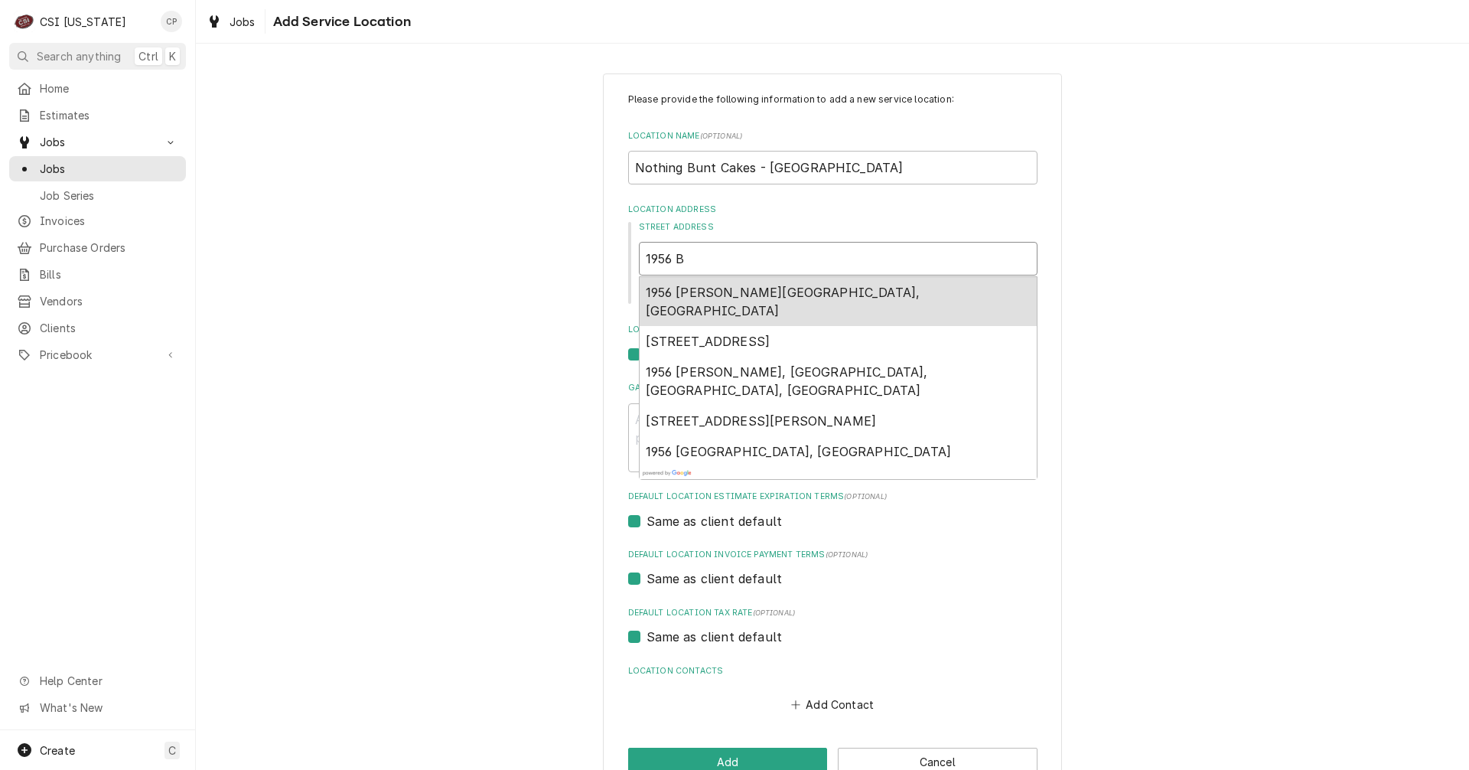
type textarea "x"
type input "1956 Br"
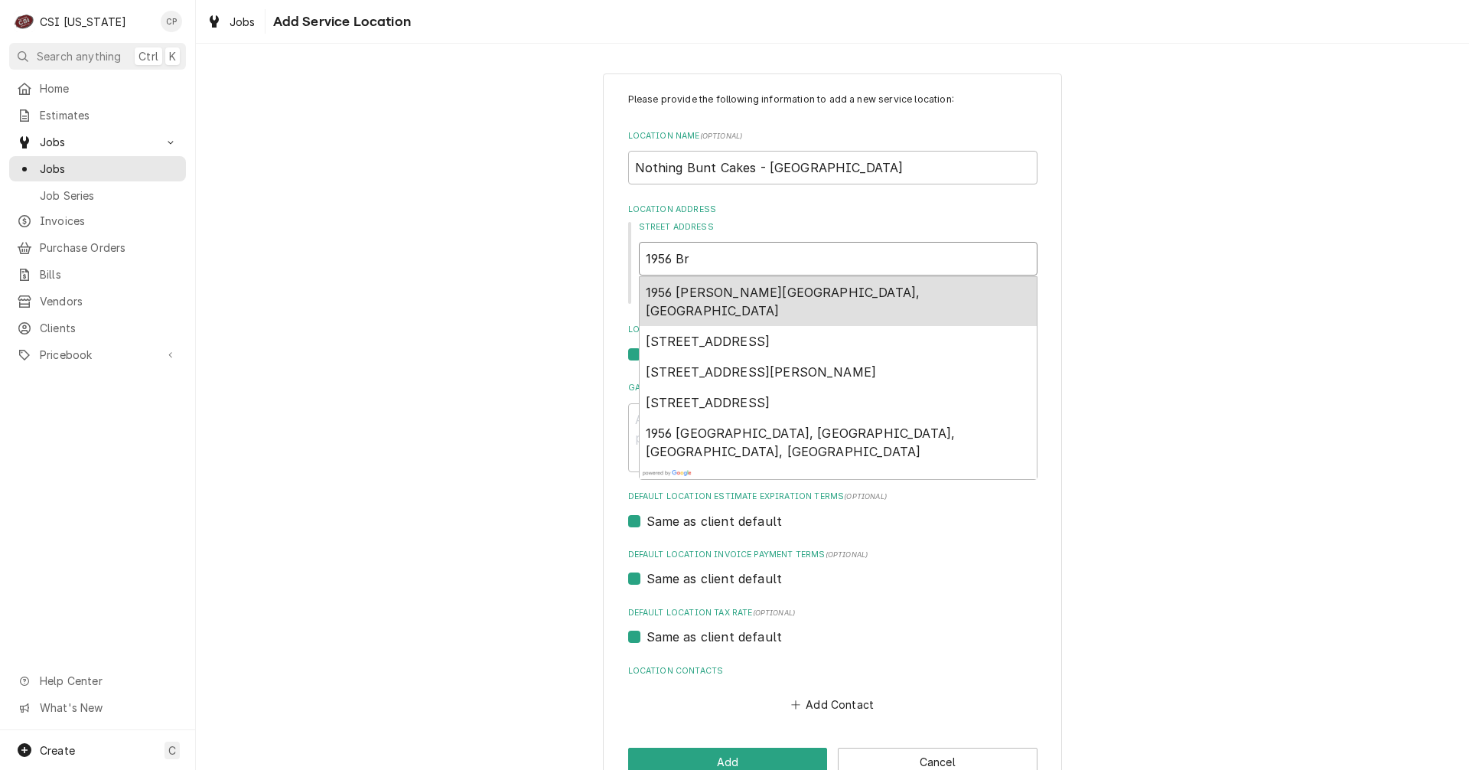
click at [764, 292] on span "1956 Bryant Road, Lexington, KY, USA" at bounding box center [783, 302] width 275 height 34
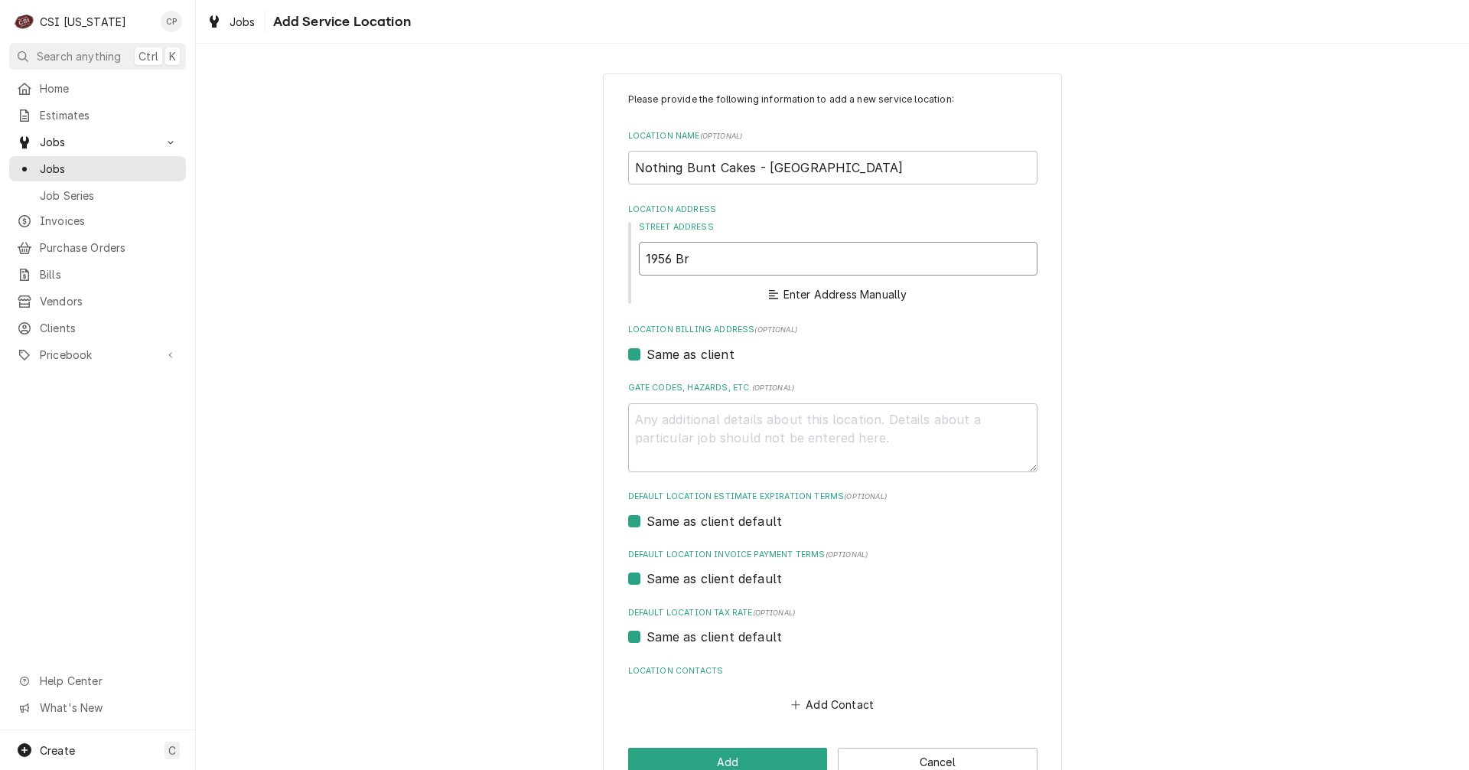
type textarea "x"
type input "1956 Bryant Rd"
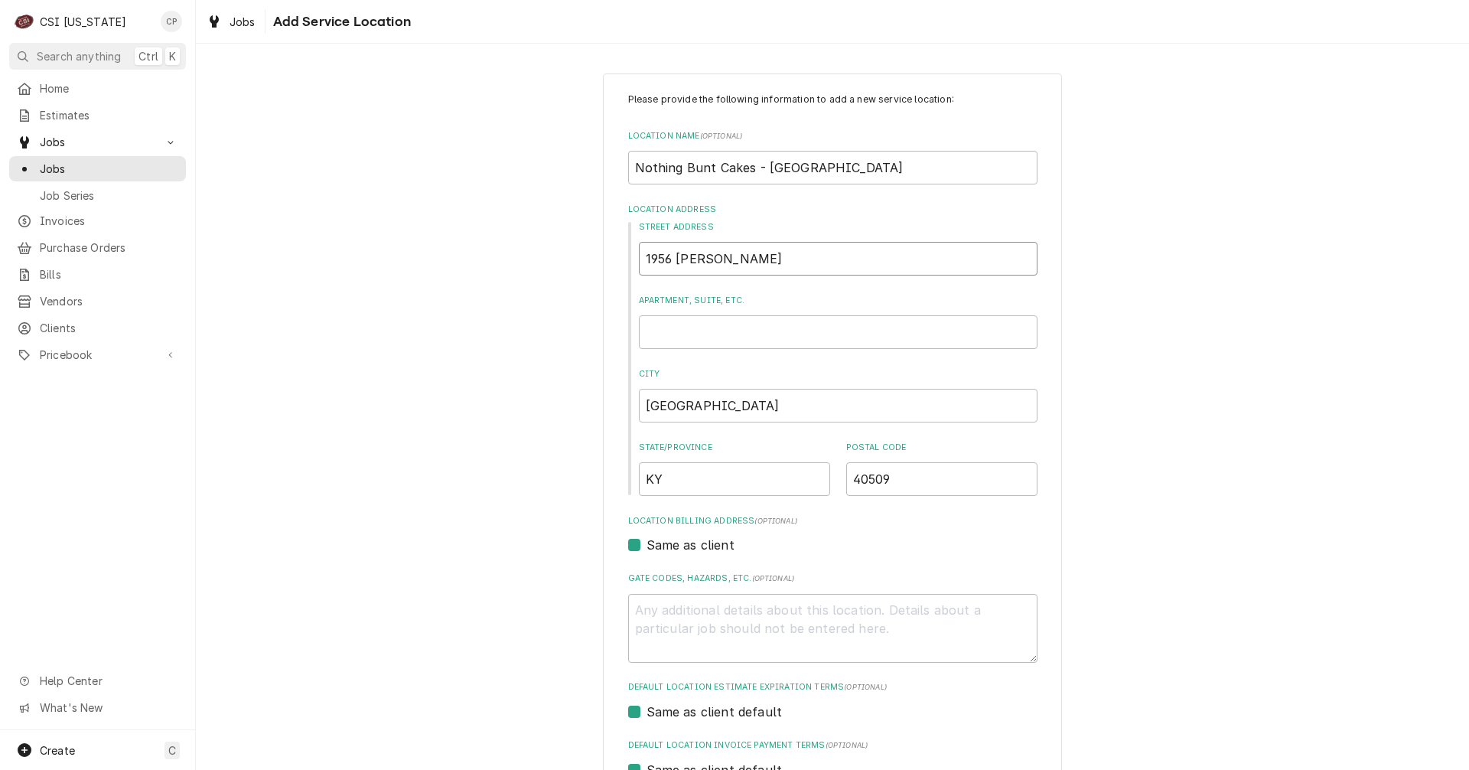
type textarea "x"
type input "1956 Bryant Rd"
click at [718, 335] on input "Apartment, Suite, etc." at bounding box center [838, 332] width 399 height 34
type textarea "x"
type input "#"
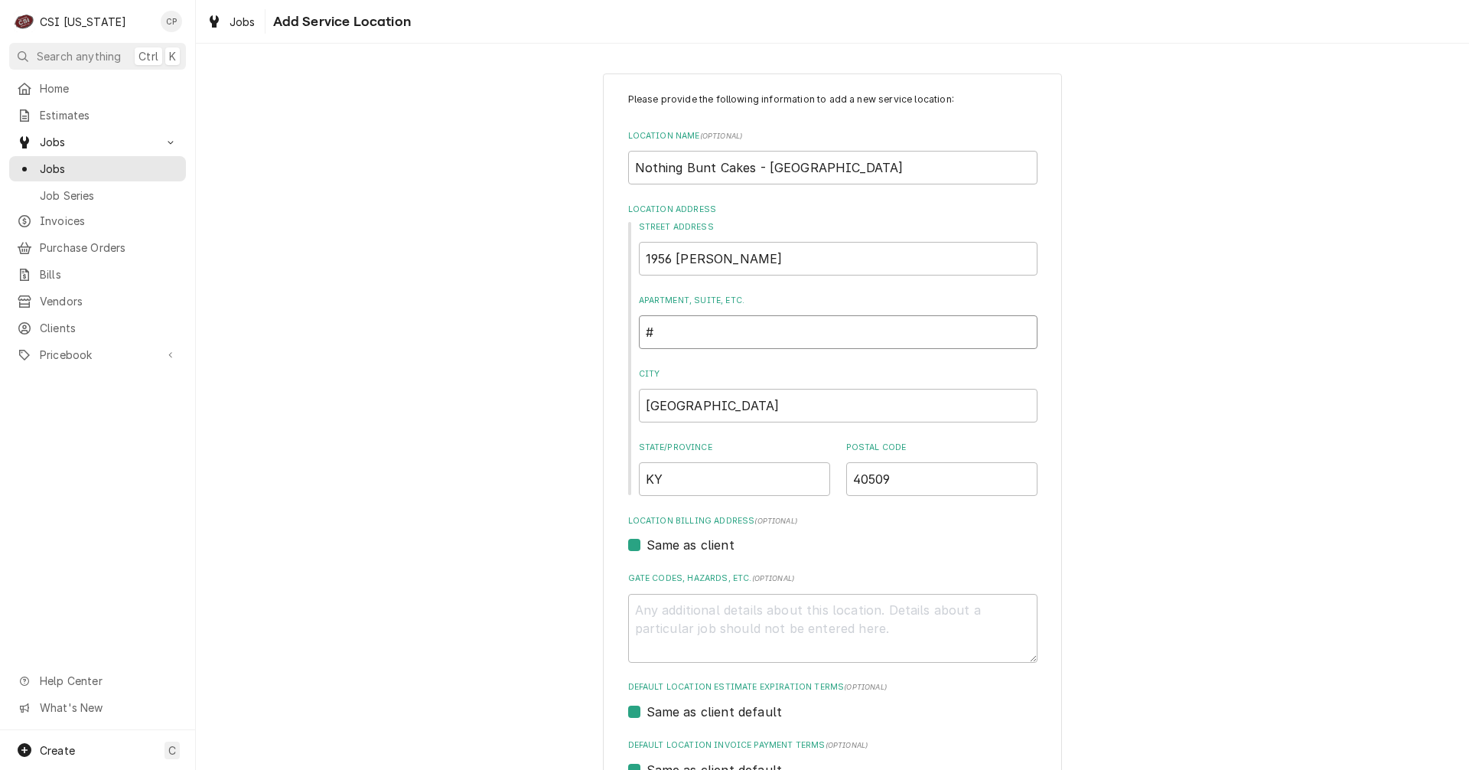
type textarea "x"
type input "#1"
type textarea "x"
type input "#12"
type textarea "x"
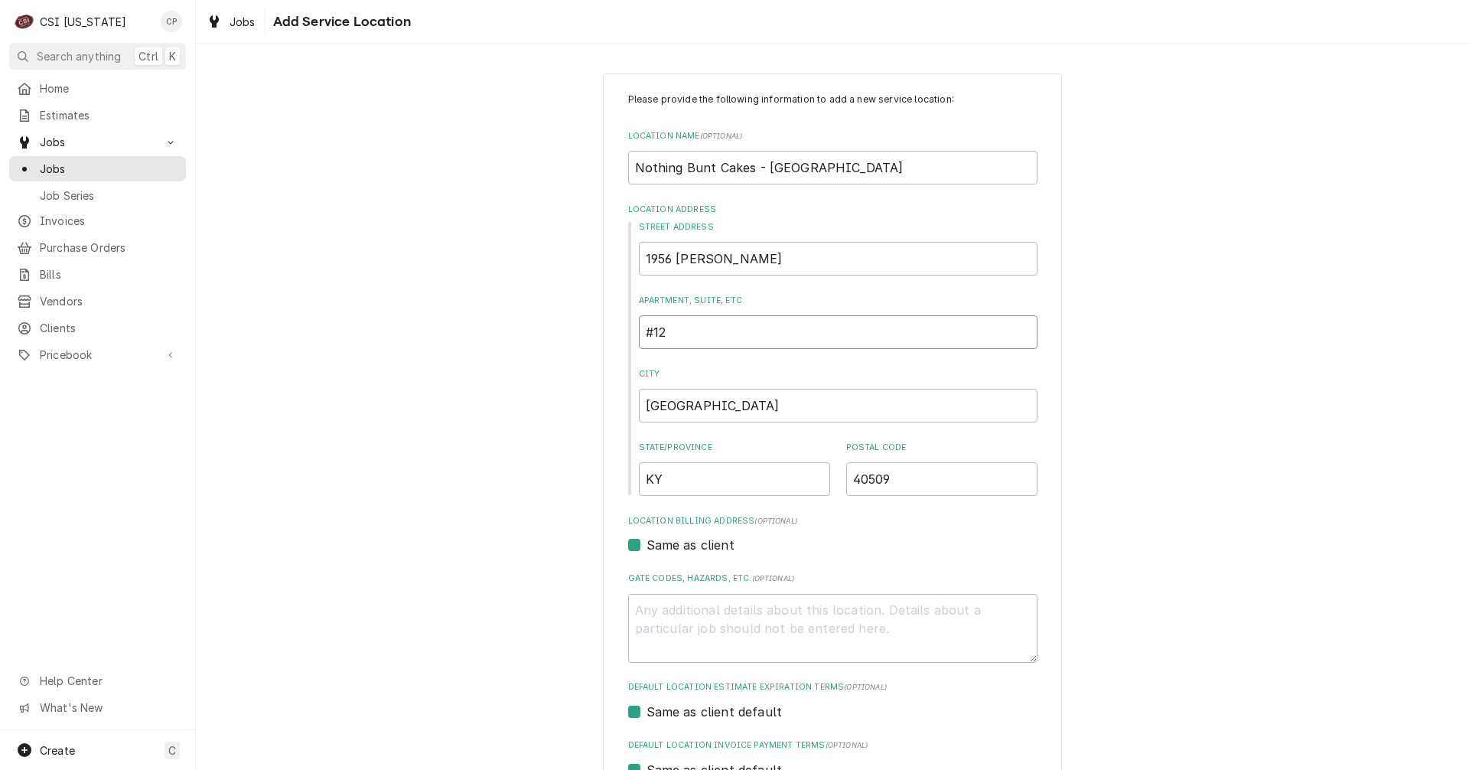
type input "#120"
type textarea "x"
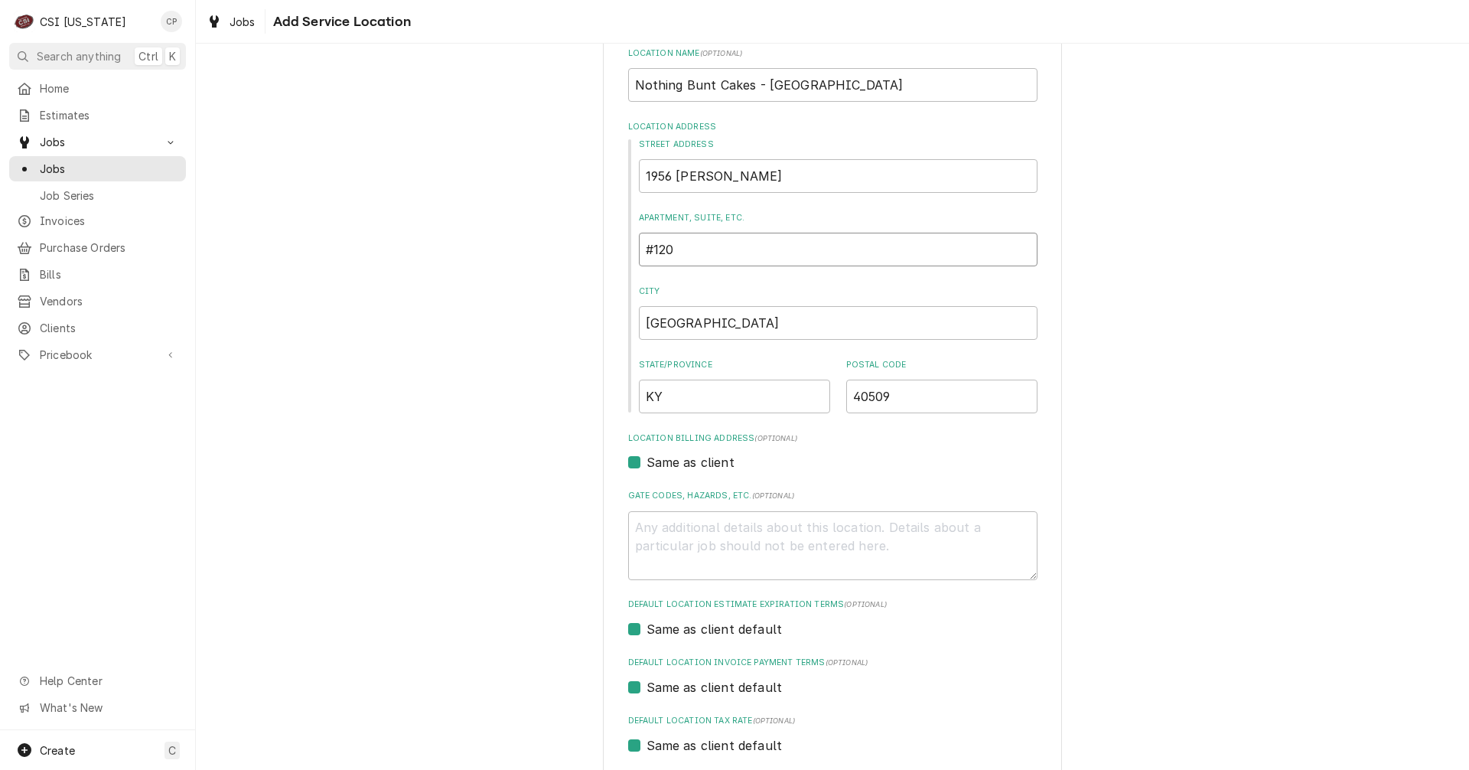
scroll to position [230, 0]
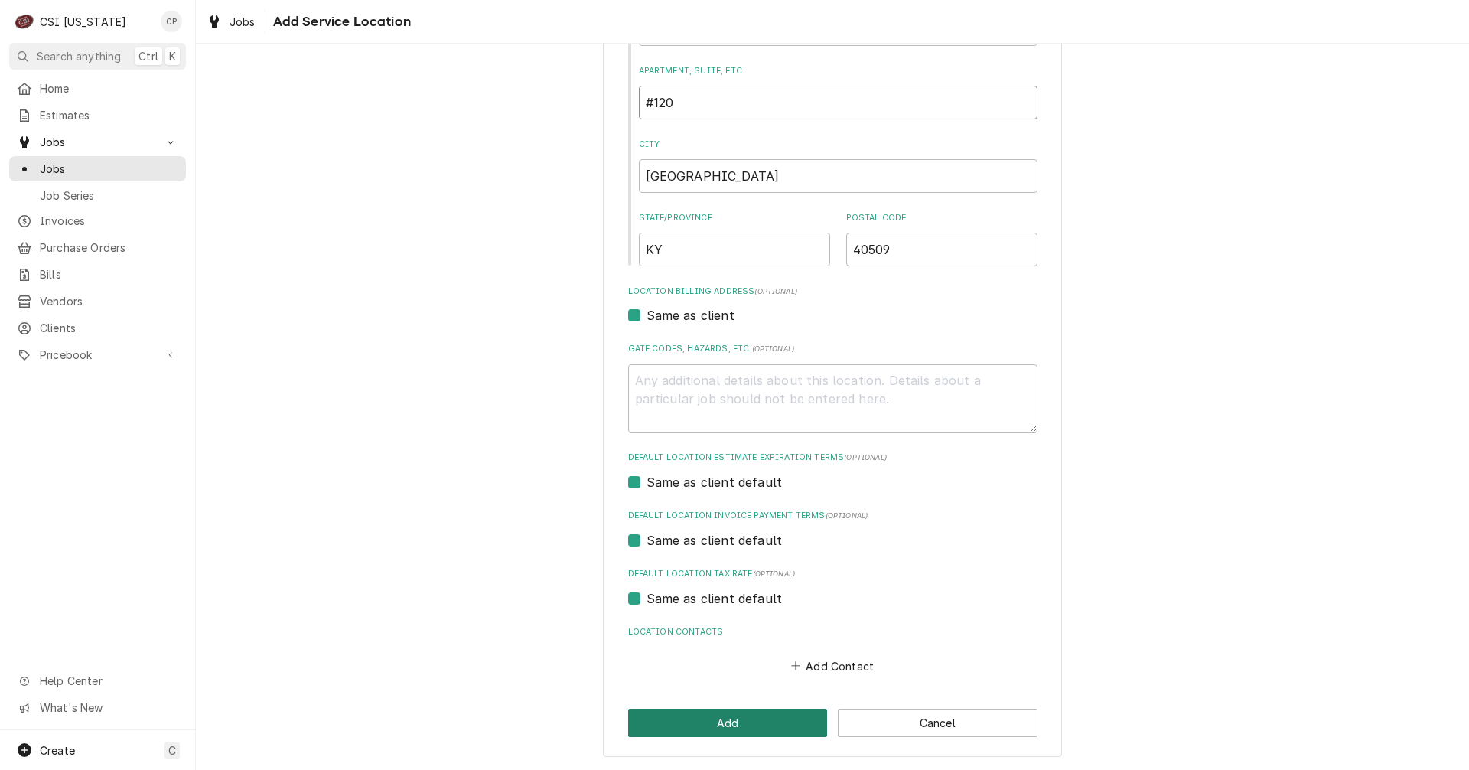
type input "#120"
click at [738, 718] on button "Add" at bounding box center [728, 722] width 200 height 28
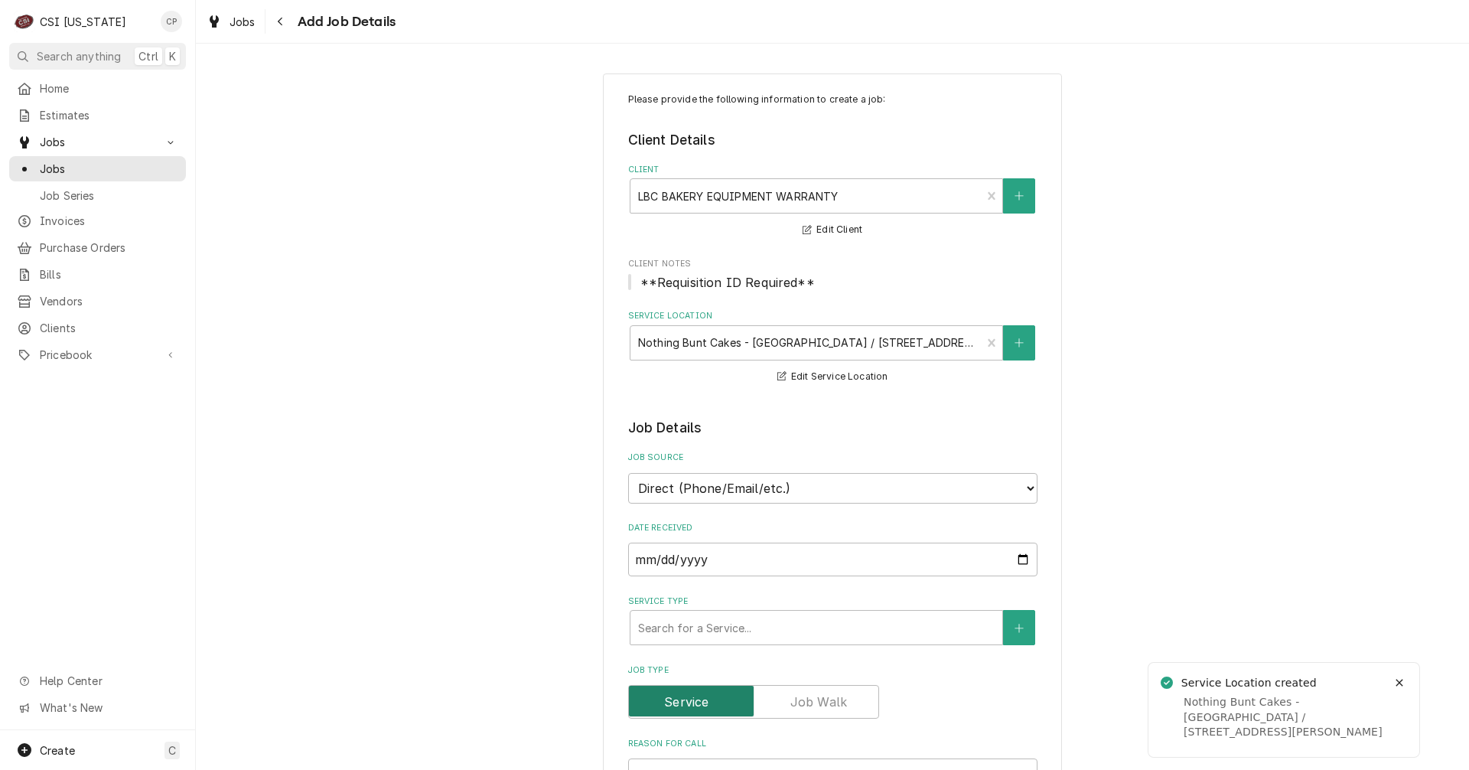
type textarea "x"
click at [991, 491] on select "Direct (Phone/Email/etc.) Service Channel Corrigo Ecotrak Other" at bounding box center [832, 488] width 409 height 31
select select "100"
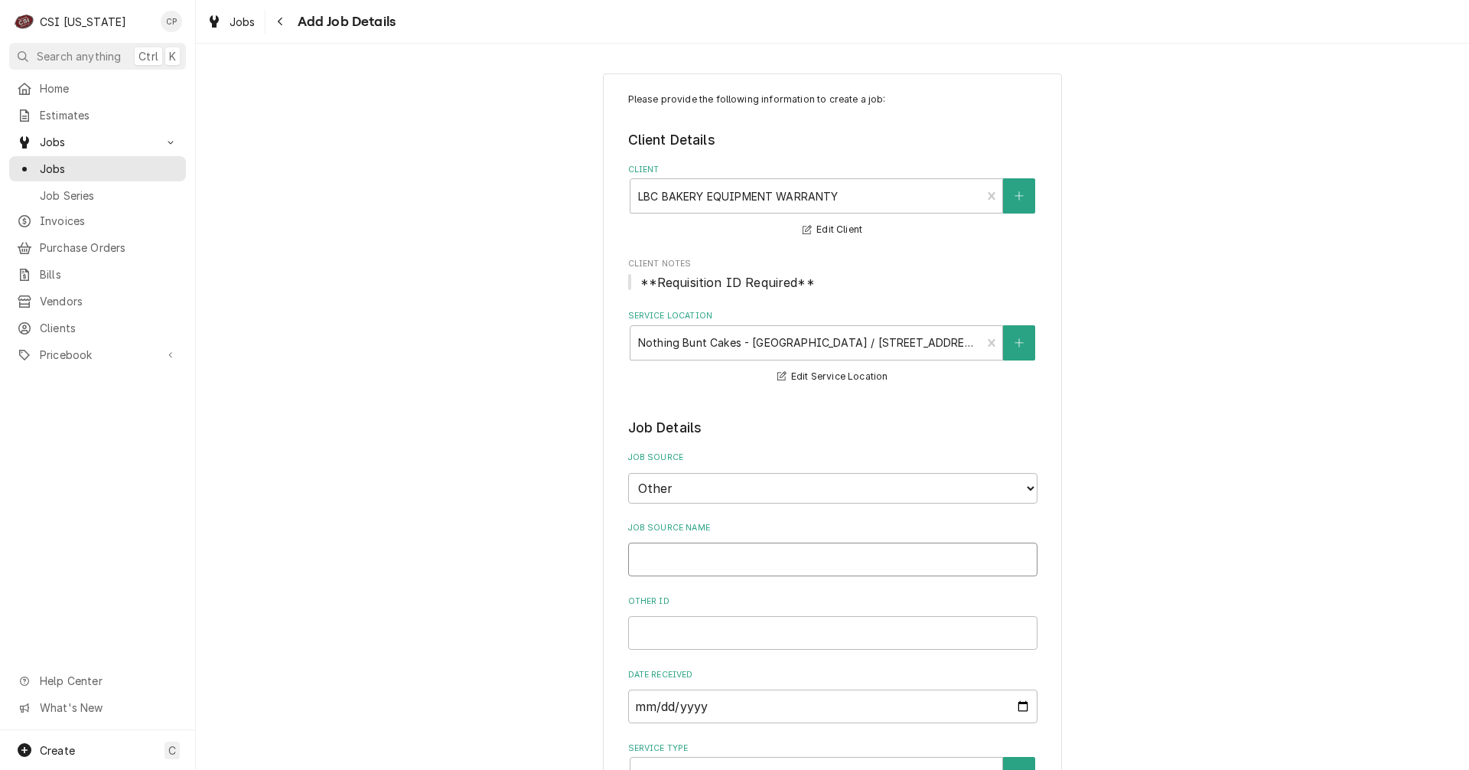
click at [692, 554] on input "Job Source Name" at bounding box center [832, 559] width 409 height 34
type textarea "x"
type input "N"
type textarea "x"
type input "NB"
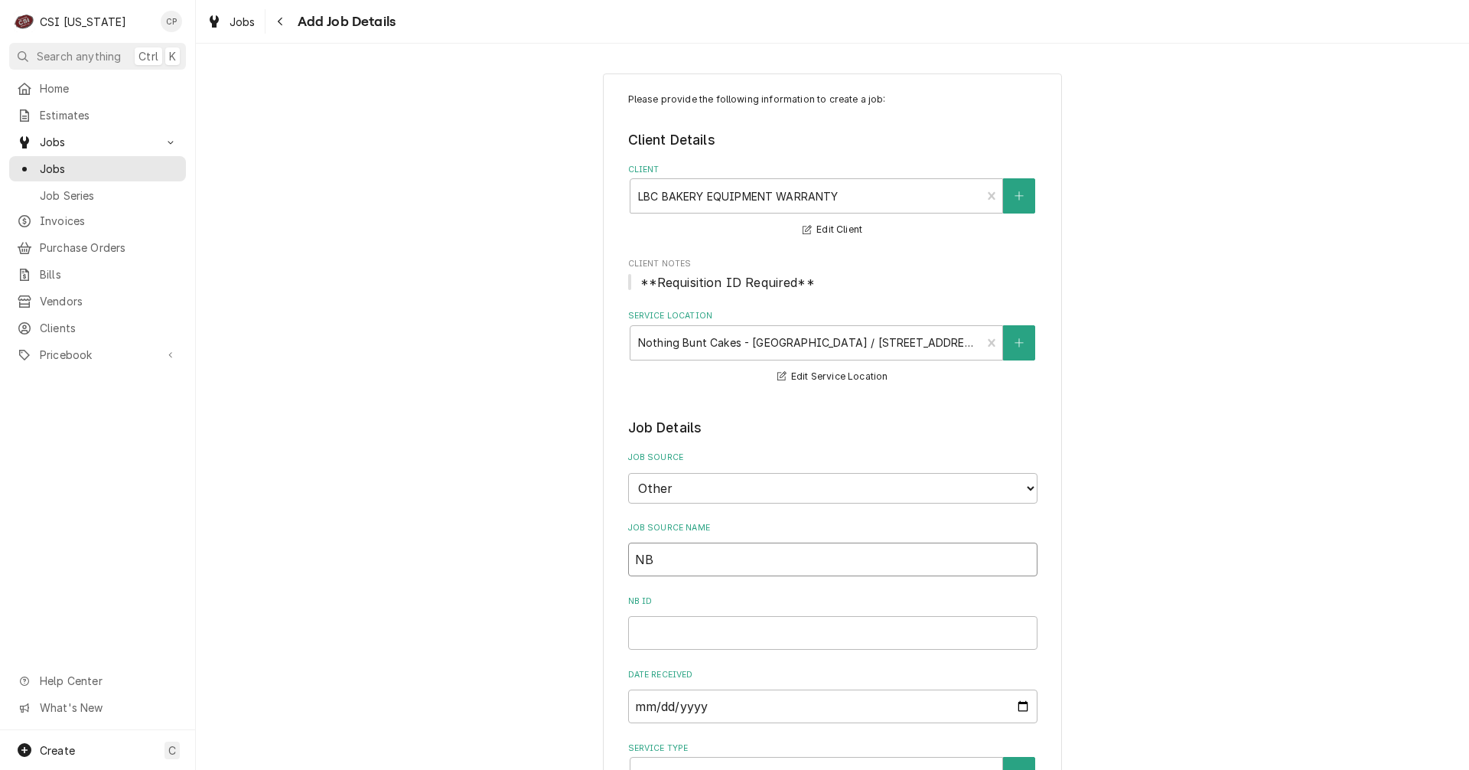
type textarea "x"
type input "NBC"
type textarea "x"
type input "NBC"
type textarea "x"
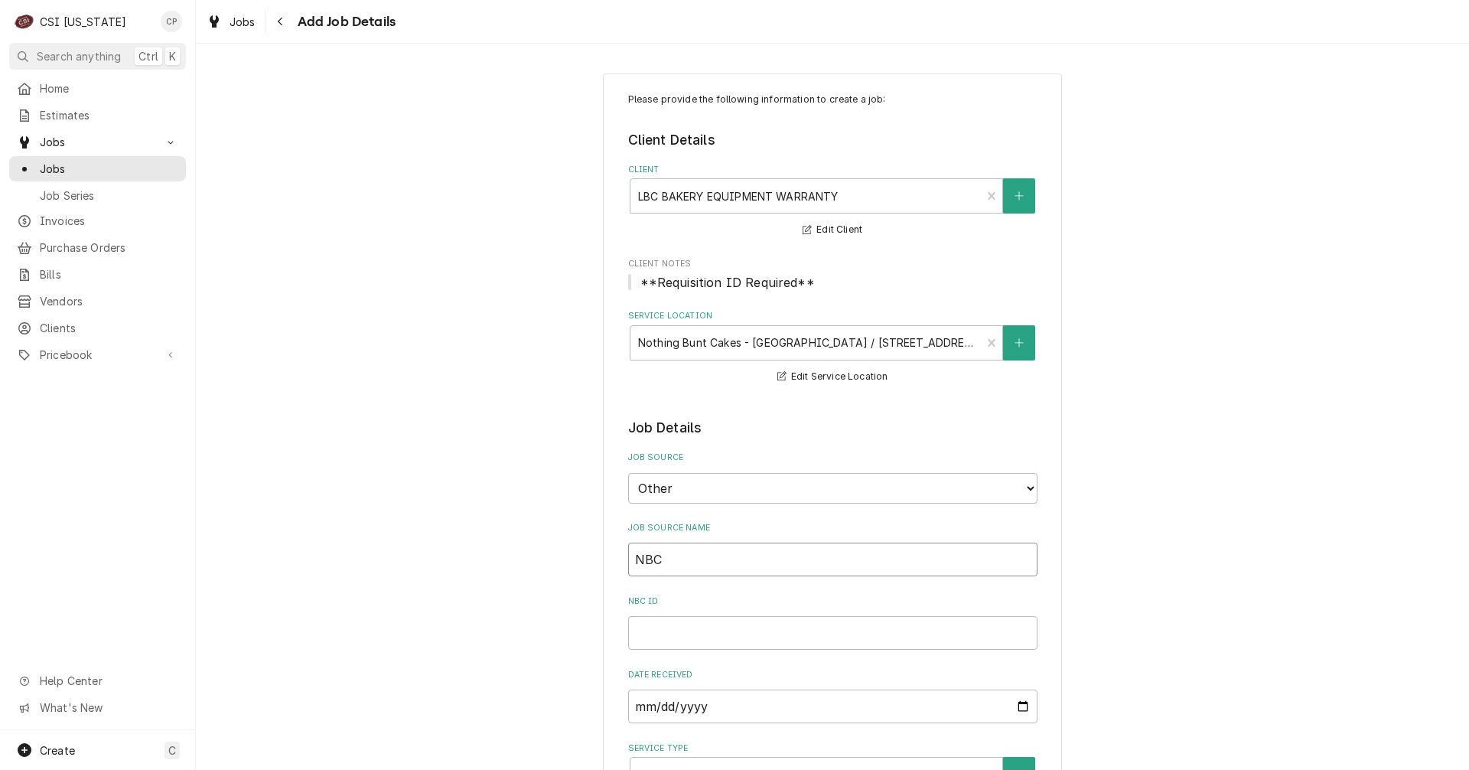
type input "NBC -"
type textarea "x"
type input "NBC -"
type textarea "x"
type input "NBC - L"
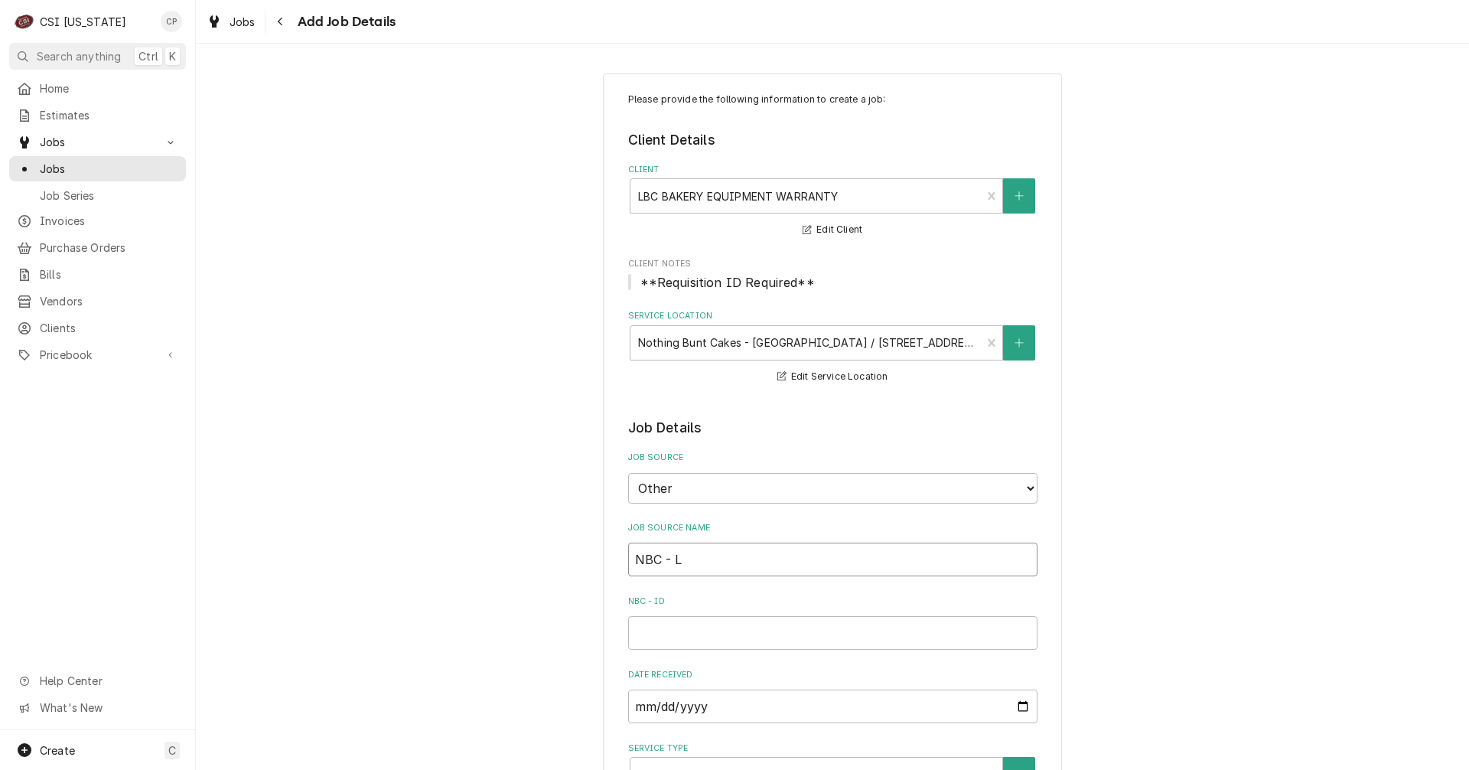
type textarea "x"
type input "NBC - Le"
type textarea "x"
type input "NBC - Lex"
type textarea "x"
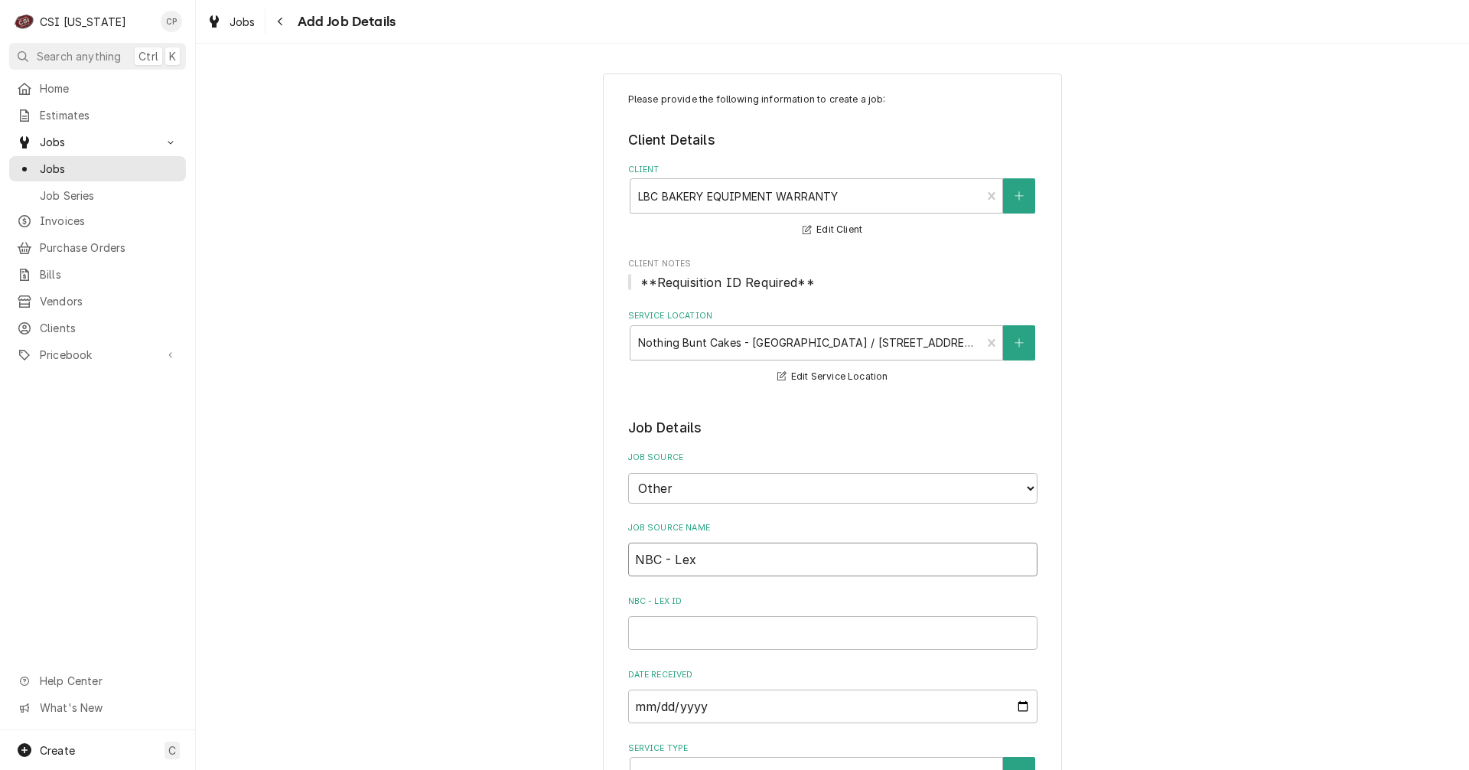
type input "NBC - Lexi"
type textarea "x"
type input "NBC - Lexin"
type textarea "x"
type input "NBC - Lexing"
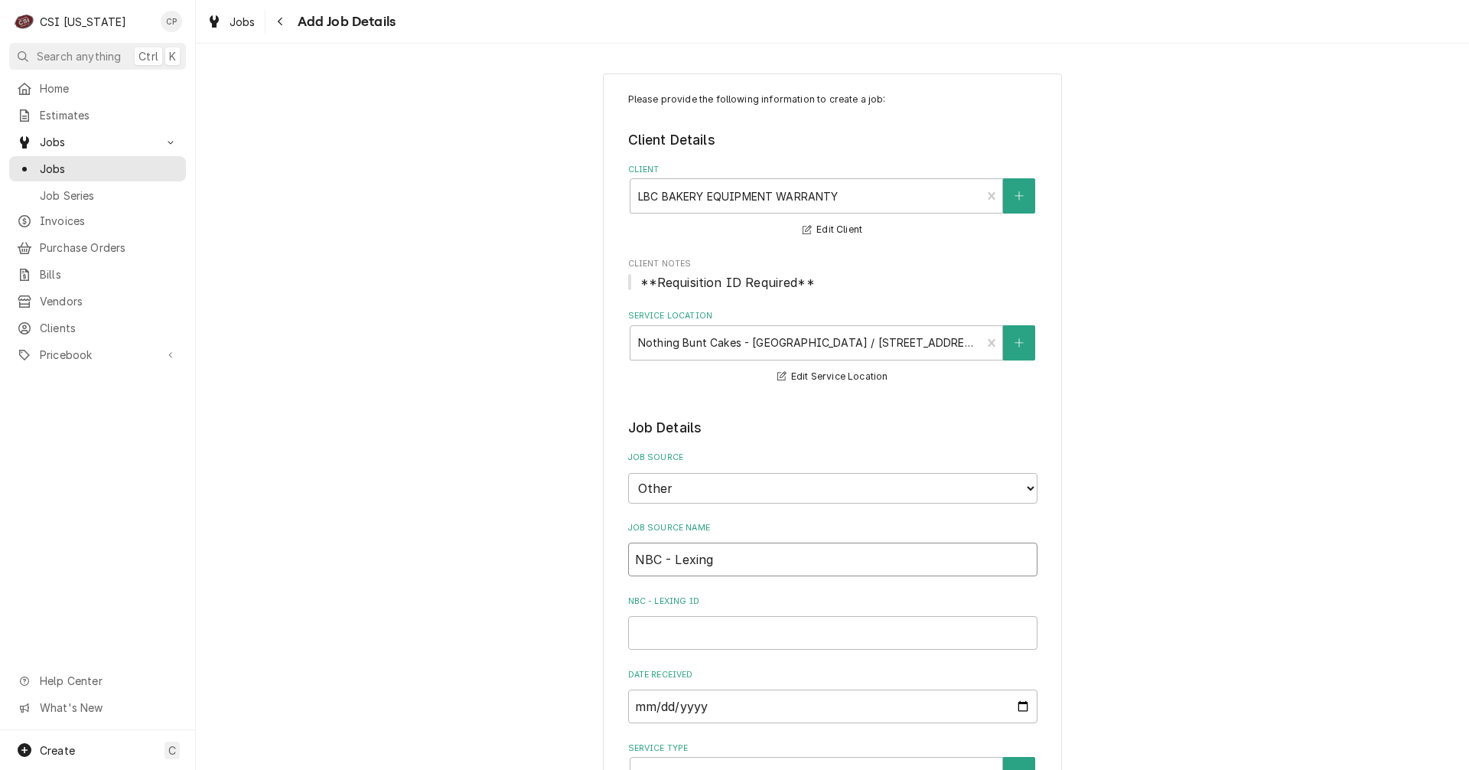
type textarea "x"
type input "NBC - Lexingt"
type textarea "x"
type input "NBC - Lexingto"
type textarea "x"
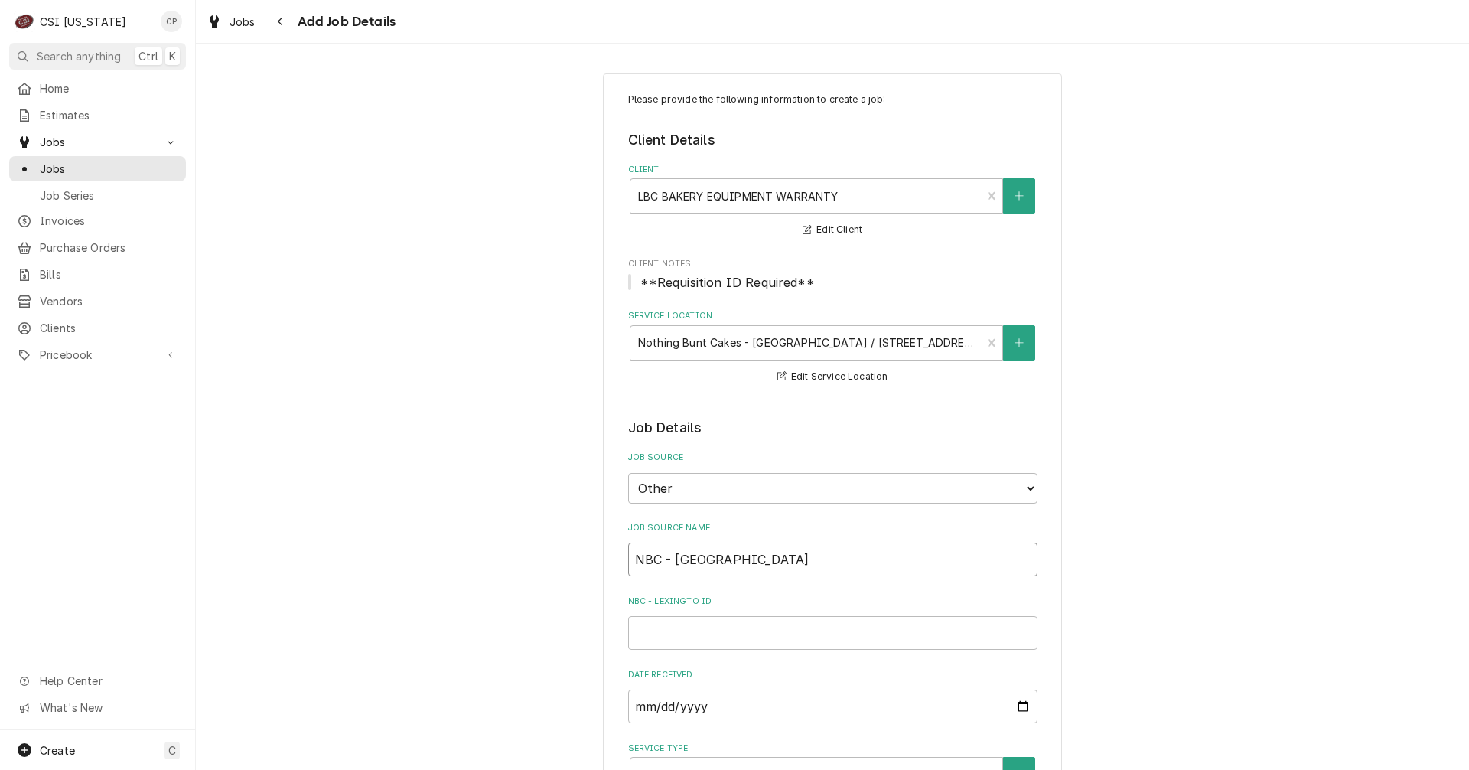
type input "NBC - Lexington"
type textarea "x"
type input "2"
type textarea "x"
type input "25"
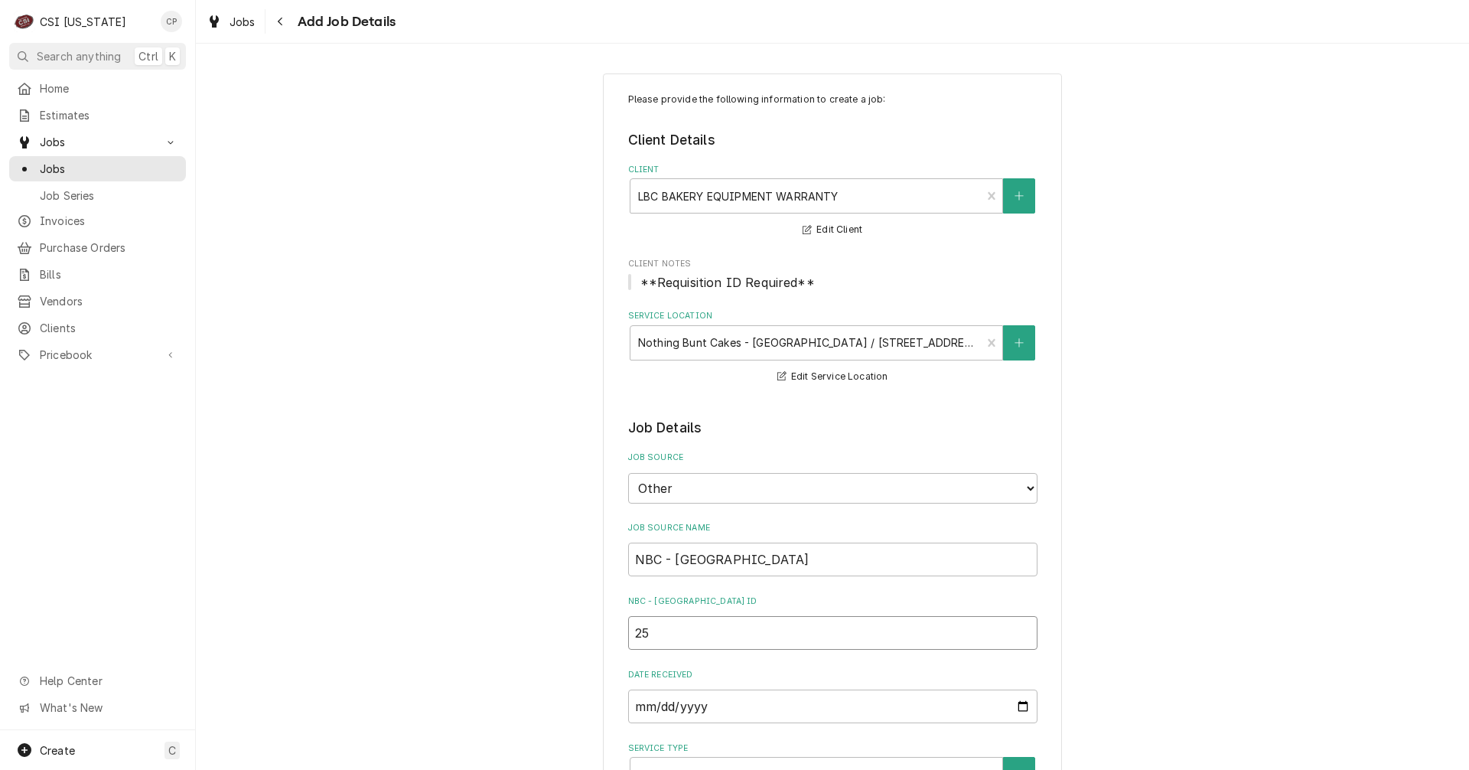
type textarea "x"
type input "252"
type textarea "x"
type input "2526"
type textarea "x"
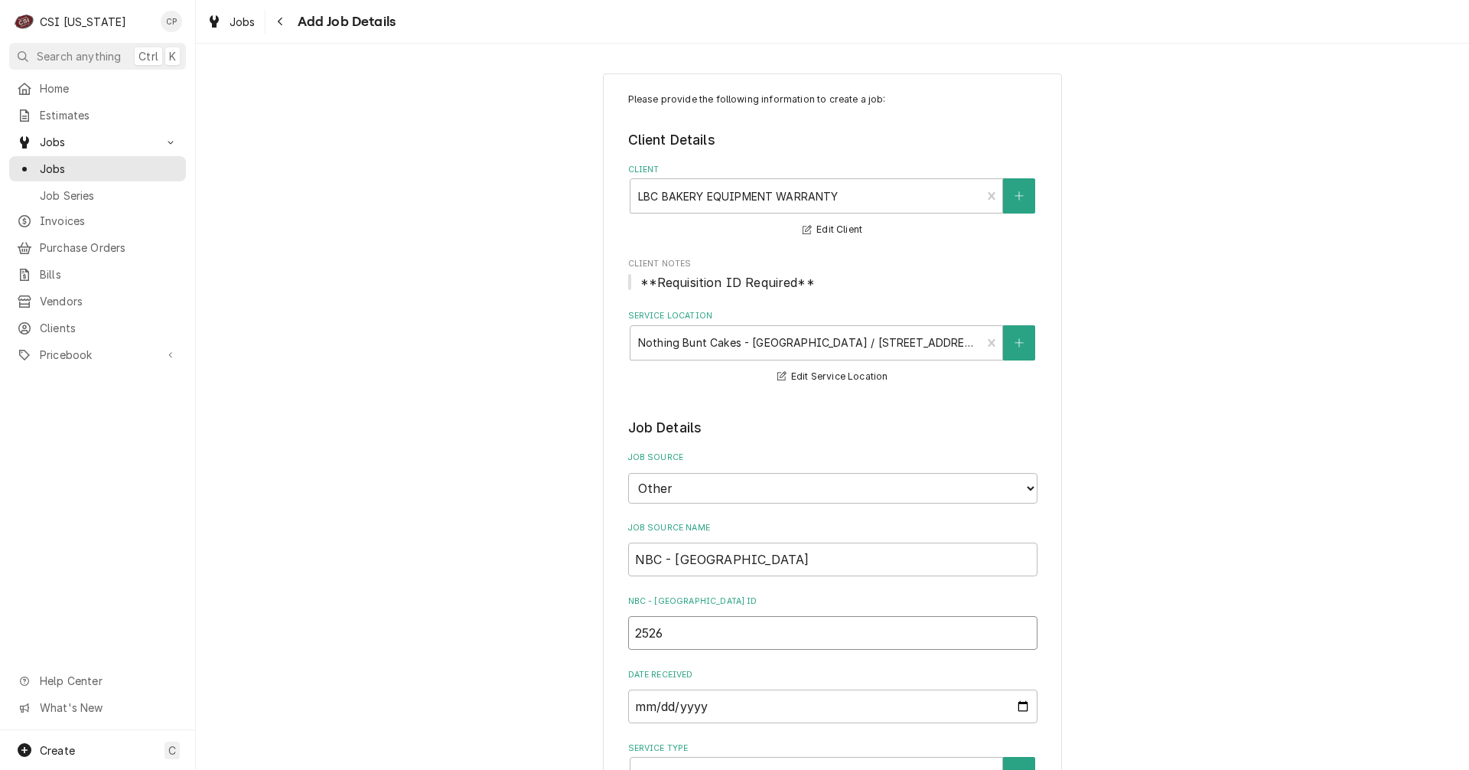
type input "25267"
type textarea "x"
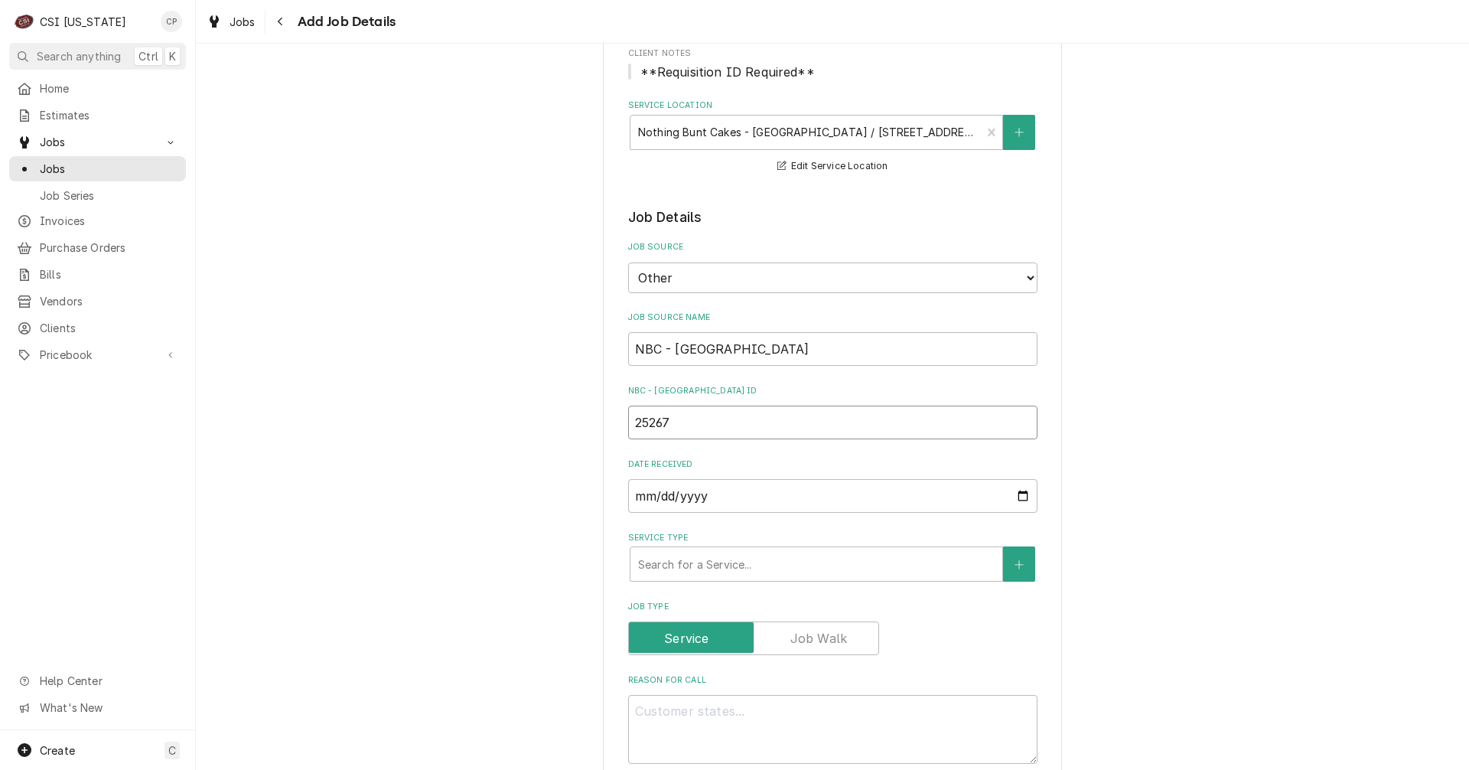
scroll to position [230, 0]
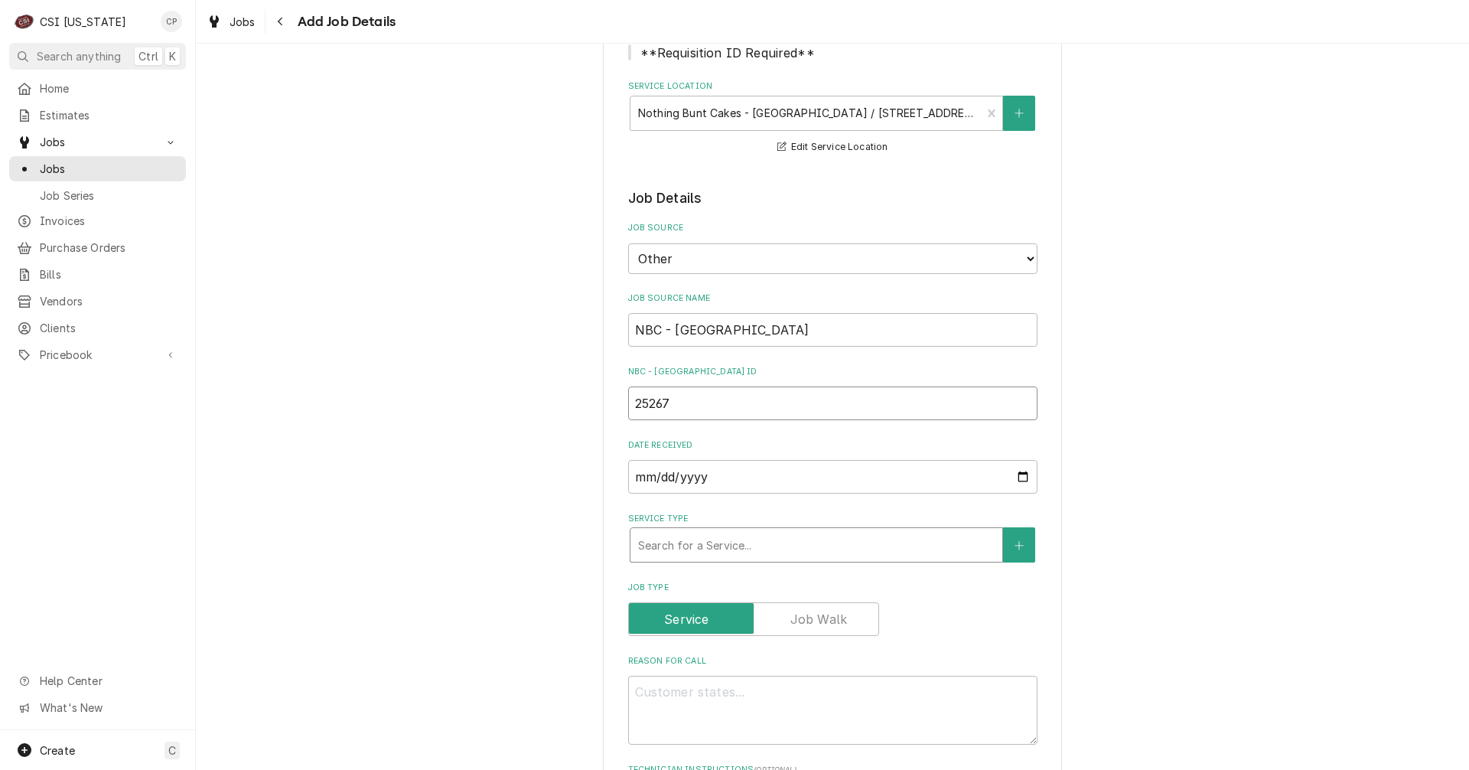
type input "25267"
click at [755, 546] on div "Service Type" at bounding box center [816, 545] width 356 height 28
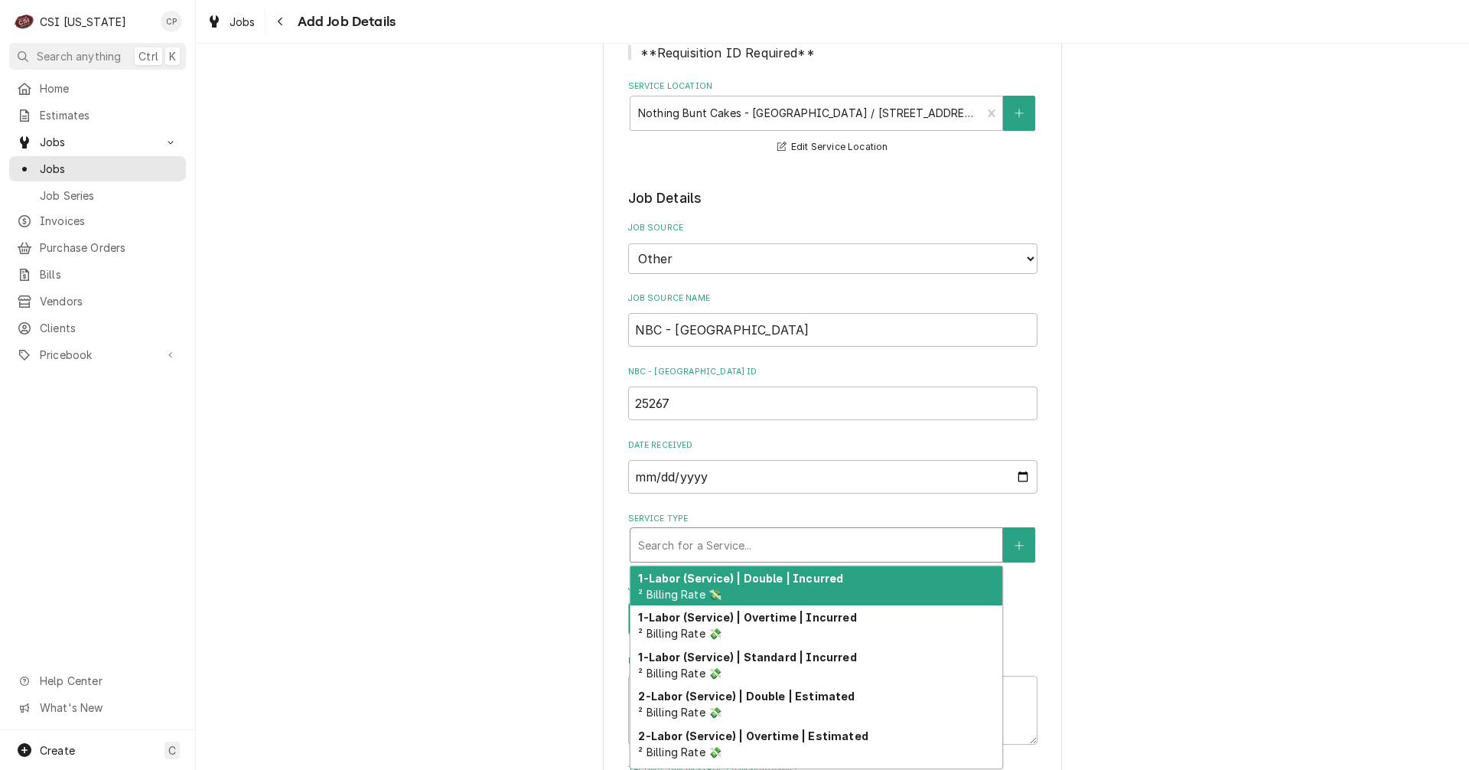
type textarea "x"
type input "f"
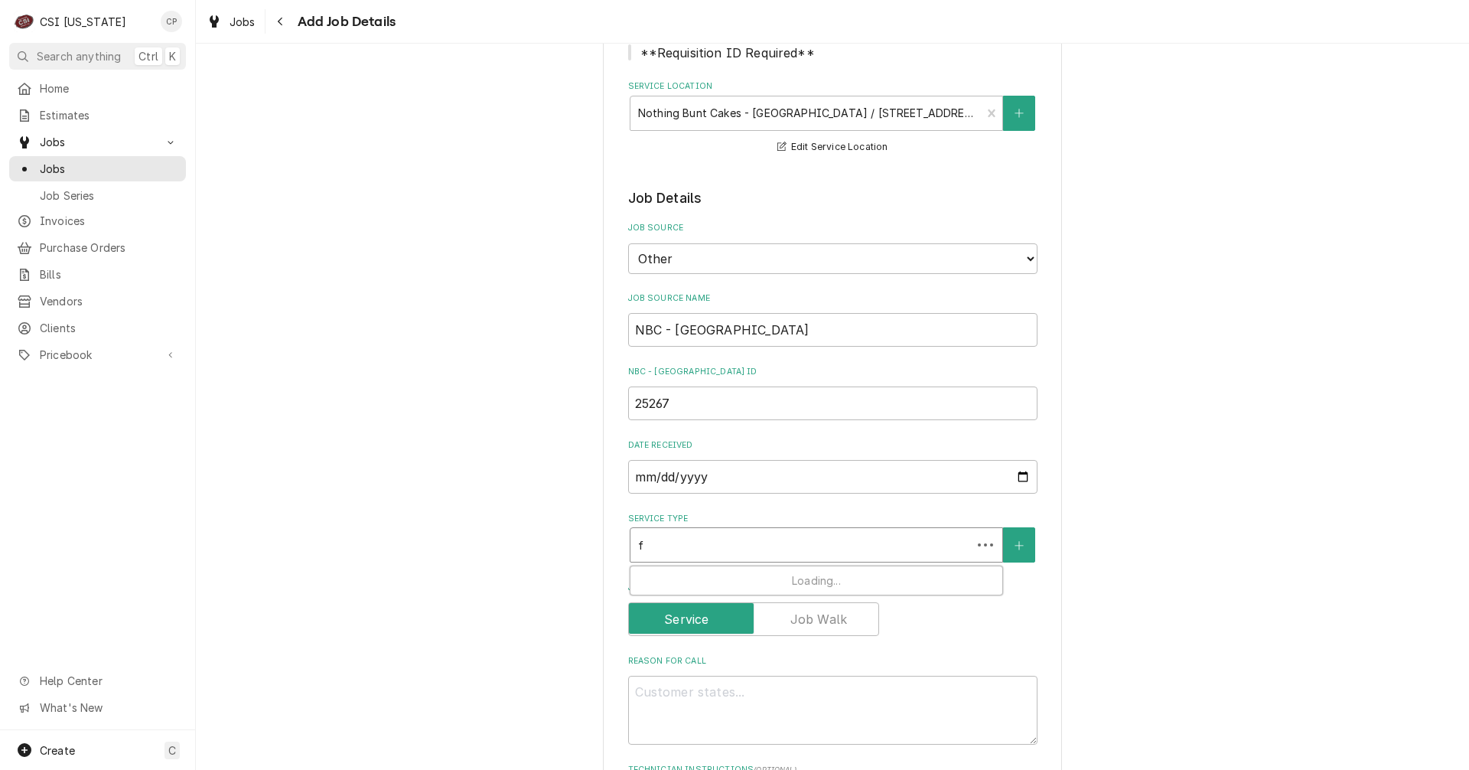
type textarea "x"
type input "fa"
type textarea "x"
type input "fac"
type textarea "x"
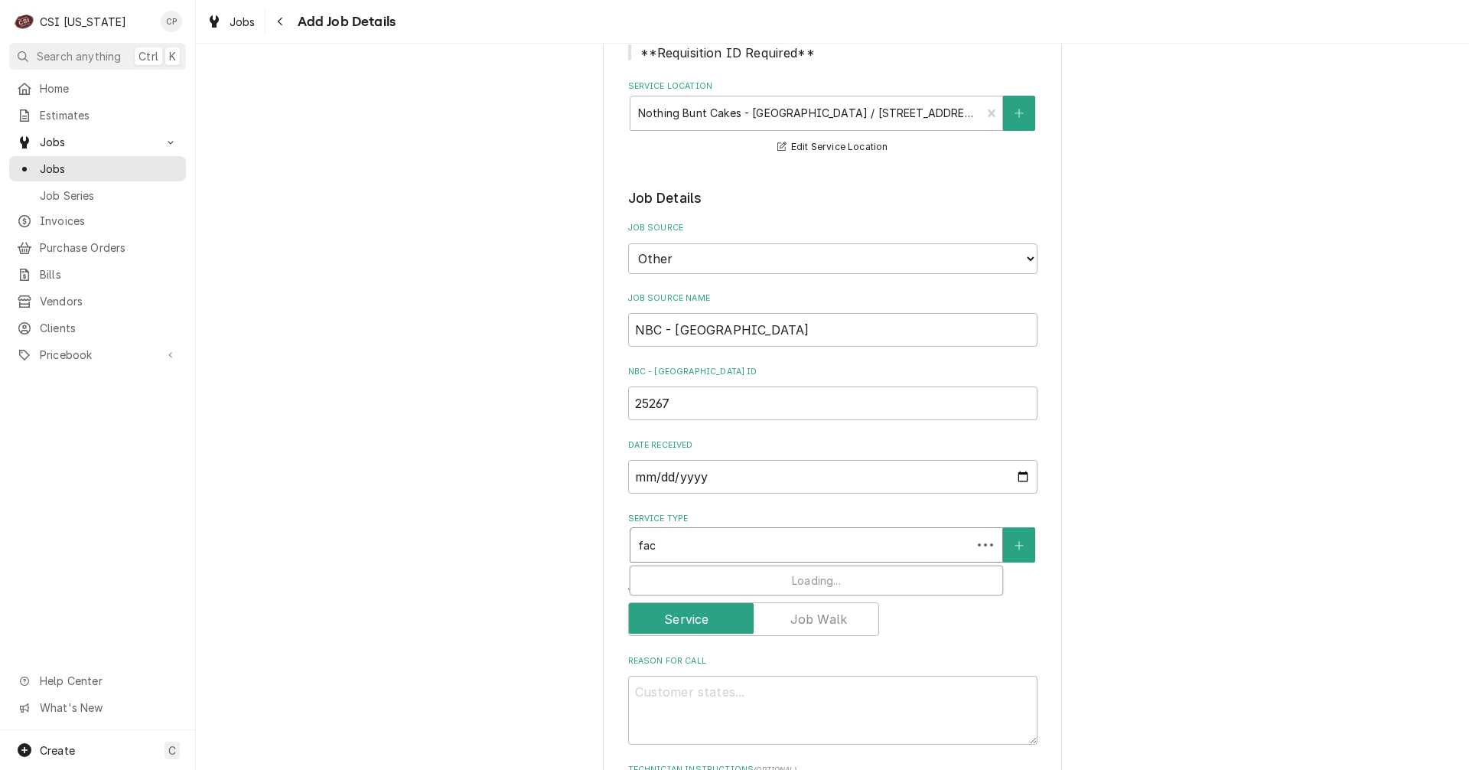
type input "fact"
type textarea "x"
type input "facto"
type textarea "x"
type input "factor"
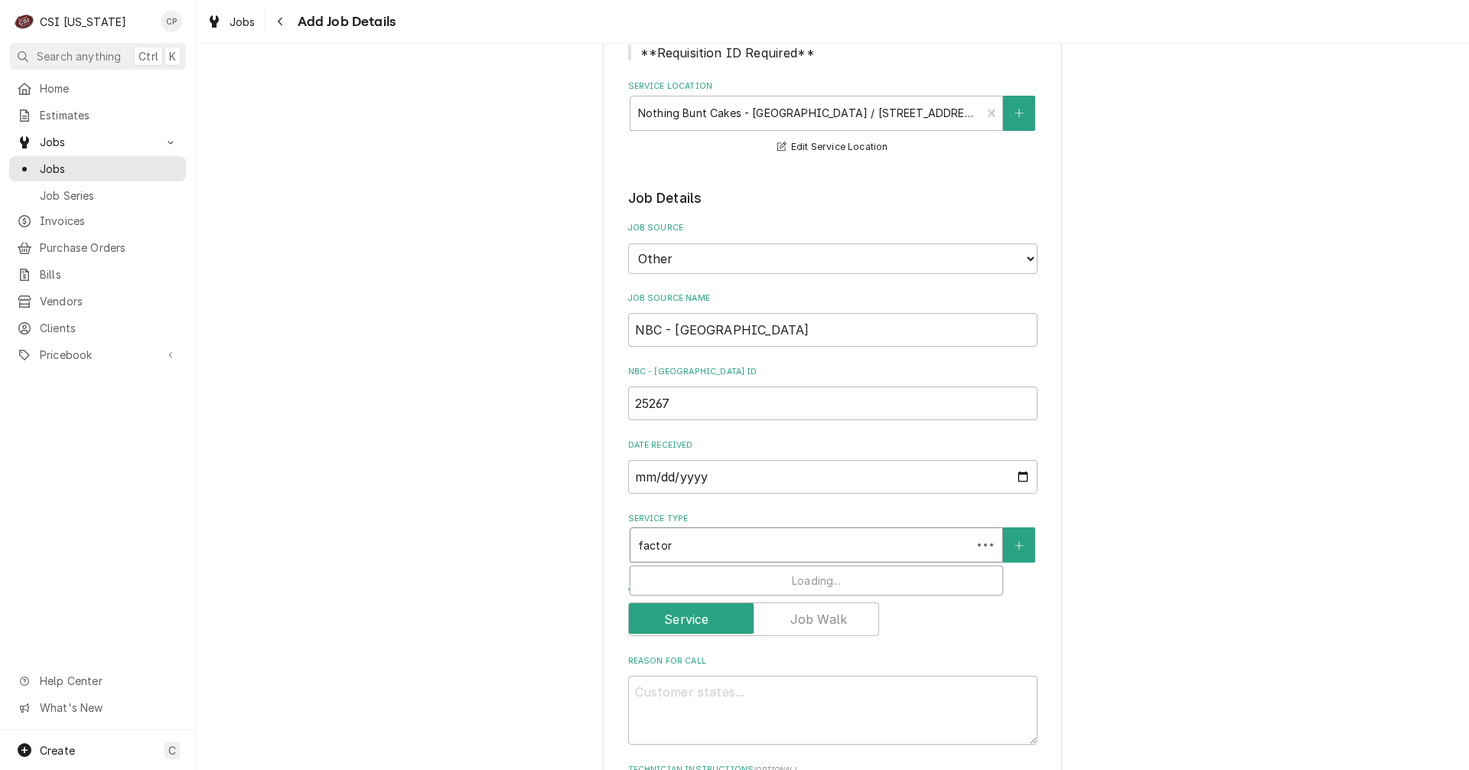
type textarea "x"
type input "factory"
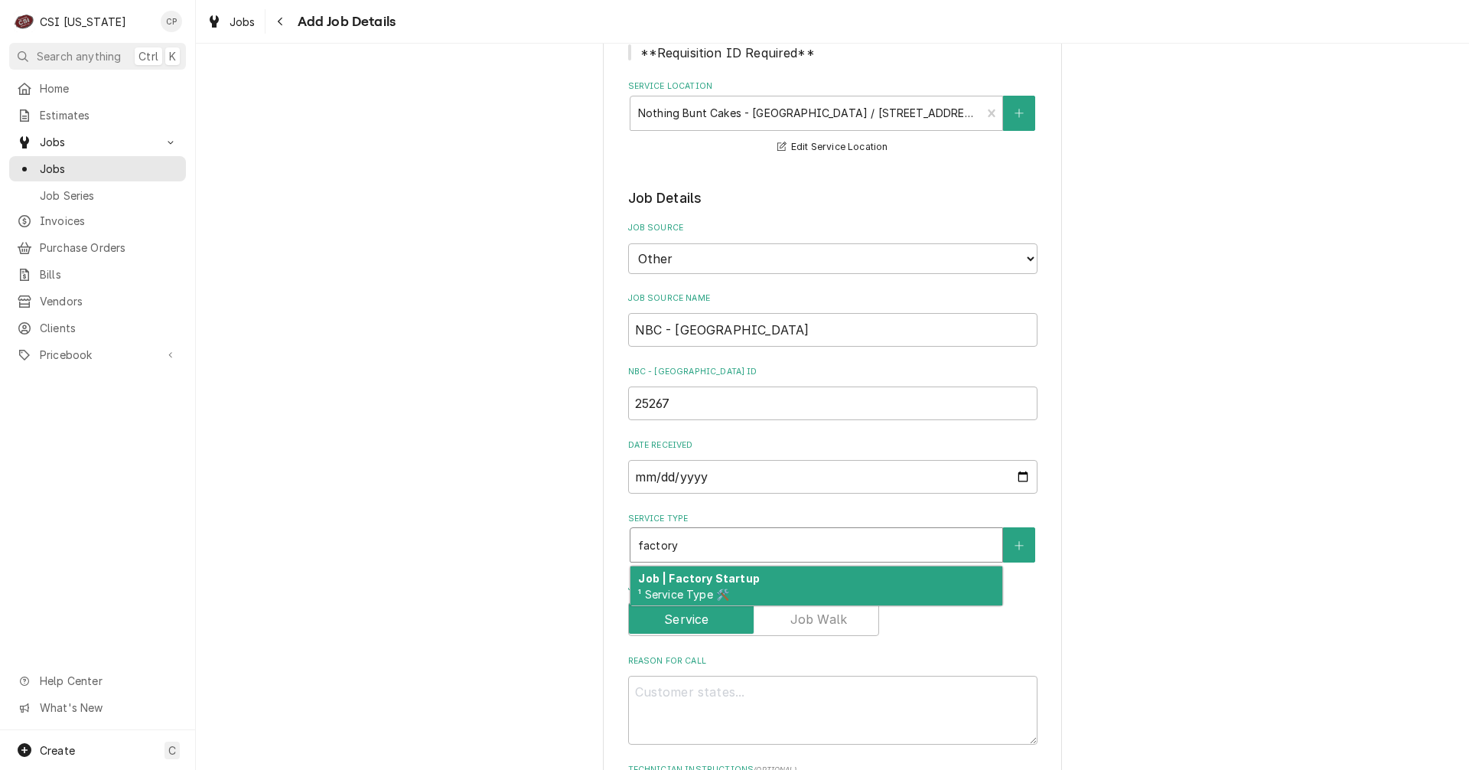
click at [699, 588] on span "¹ Service Type 🛠️" at bounding box center [683, 594] width 91 height 13
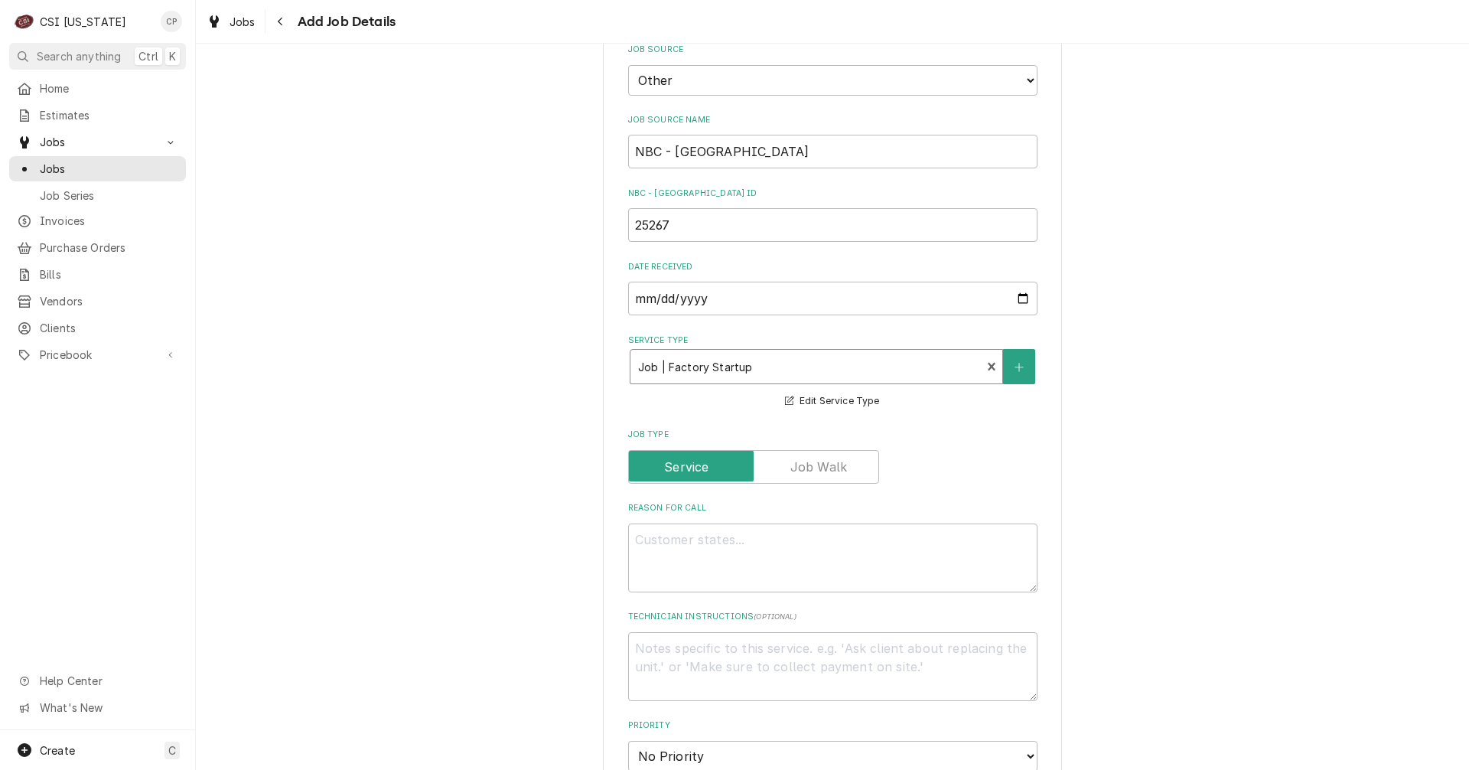
scroll to position [459, 0]
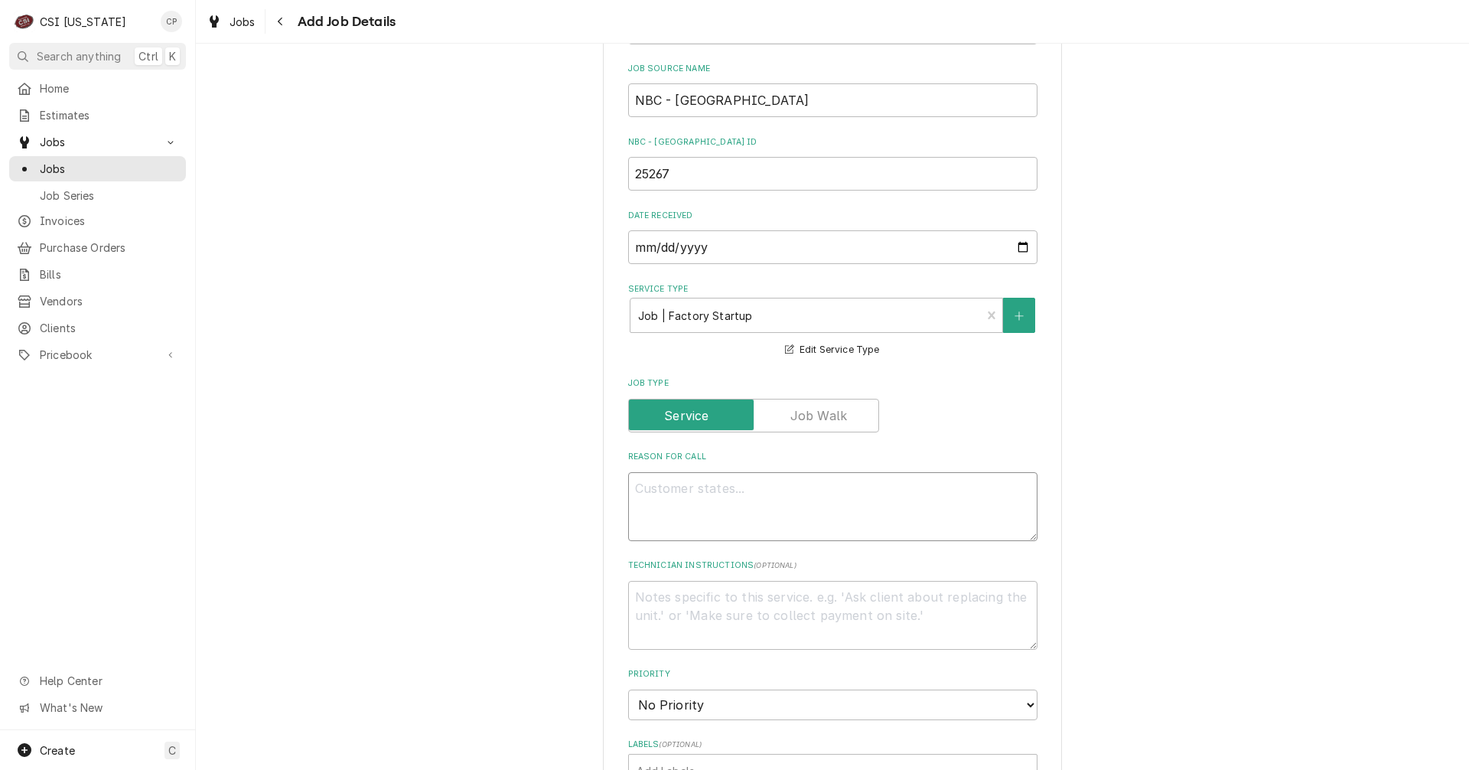
click at [666, 493] on textarea "Reason For Call" at bounding box center [832, 506] width 409 height 69
type textarea "x"
type textarea "f"
type textarea "x"
type textarea "fa"
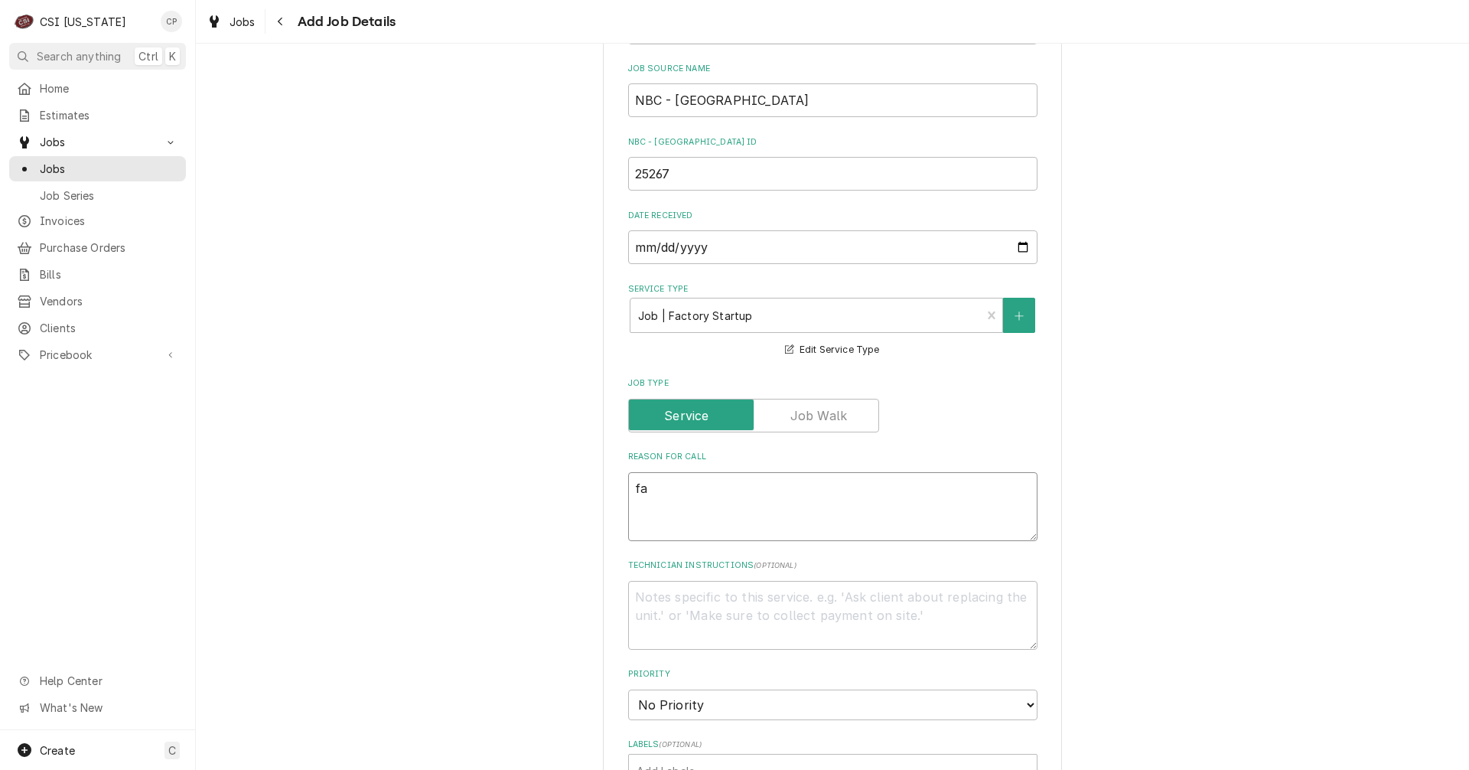
type textarea "x"
type textarea "fac"
type textarea "x"
type textarea "fact"
type textarea "x"
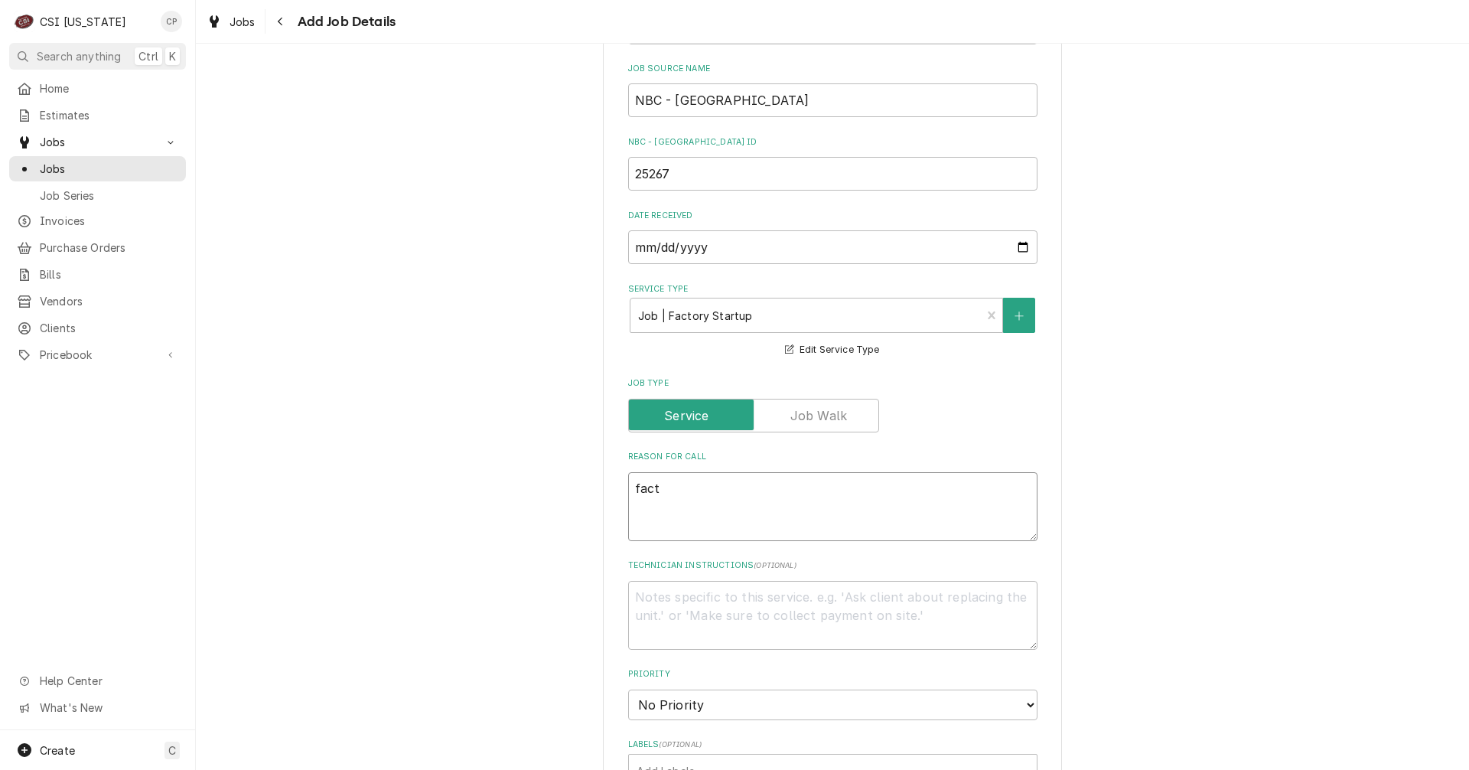
type textarea "facto"
type textarea "x"
type textarea "factor"
type textarea "x"
type textarea "factory"
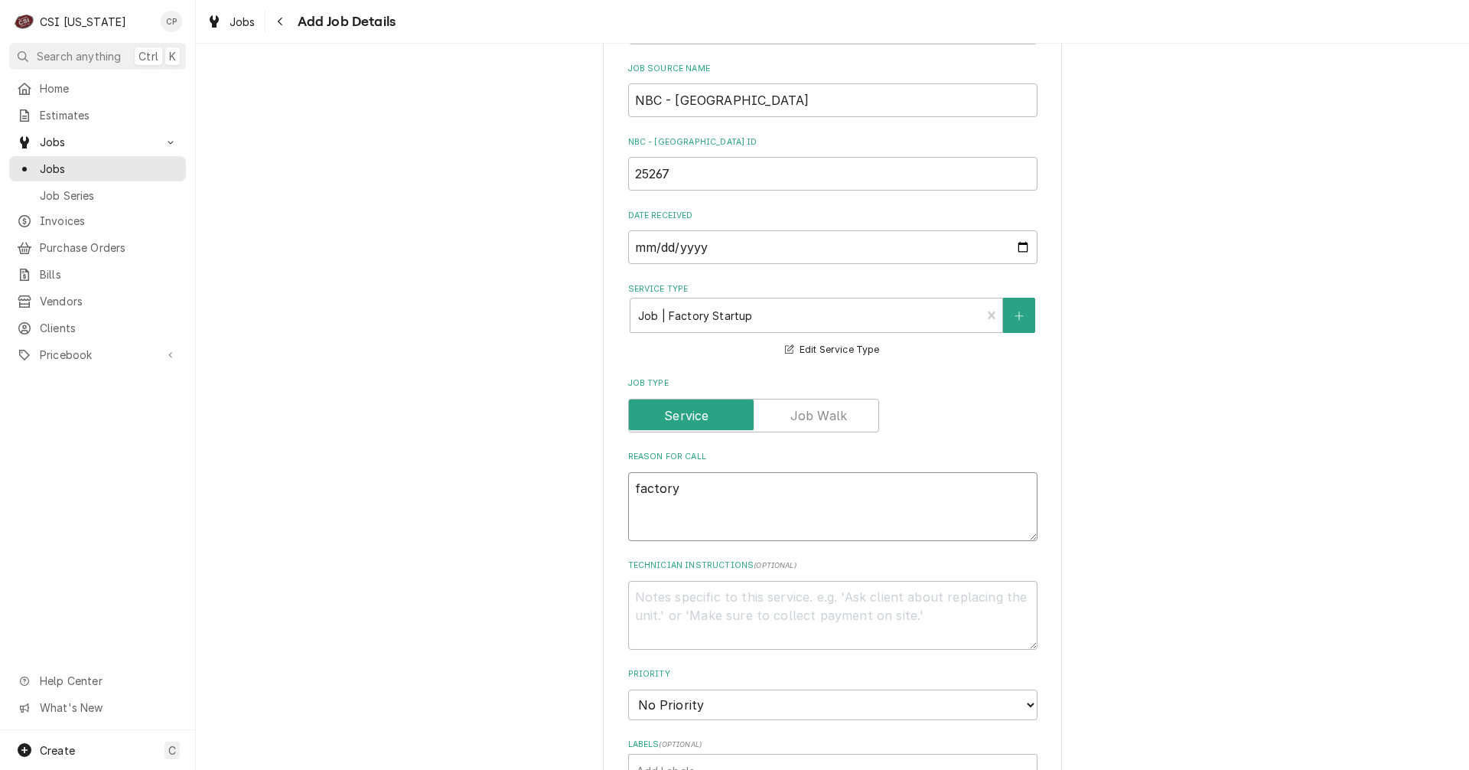
type textarea "x"
type textarea "factory"
type textarea "x"
type textarea "factory s"
type textarea "x"
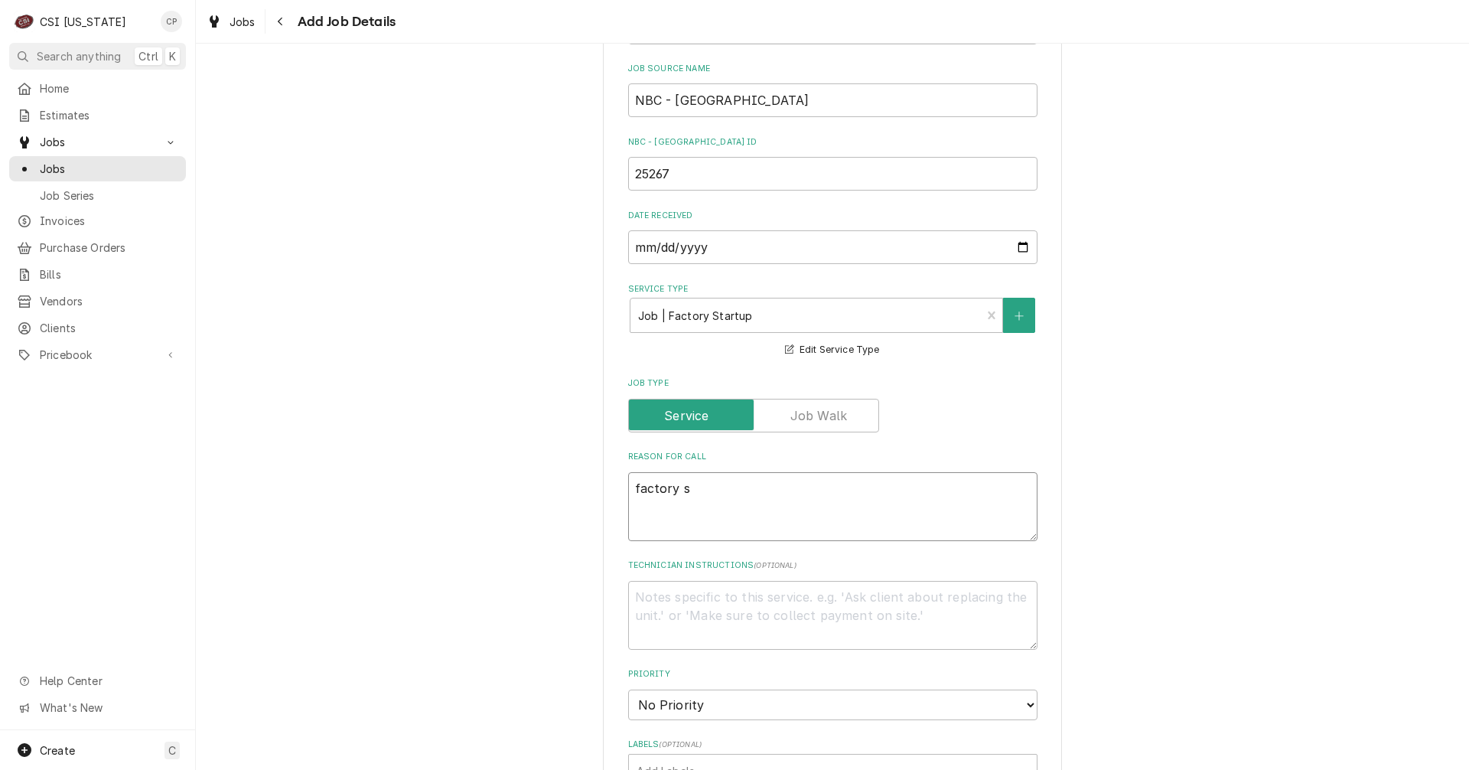
type textarea "factory st"
type textarea "x"
type textarea "factory sta"
type textarea "x"
type textarea "factory star"
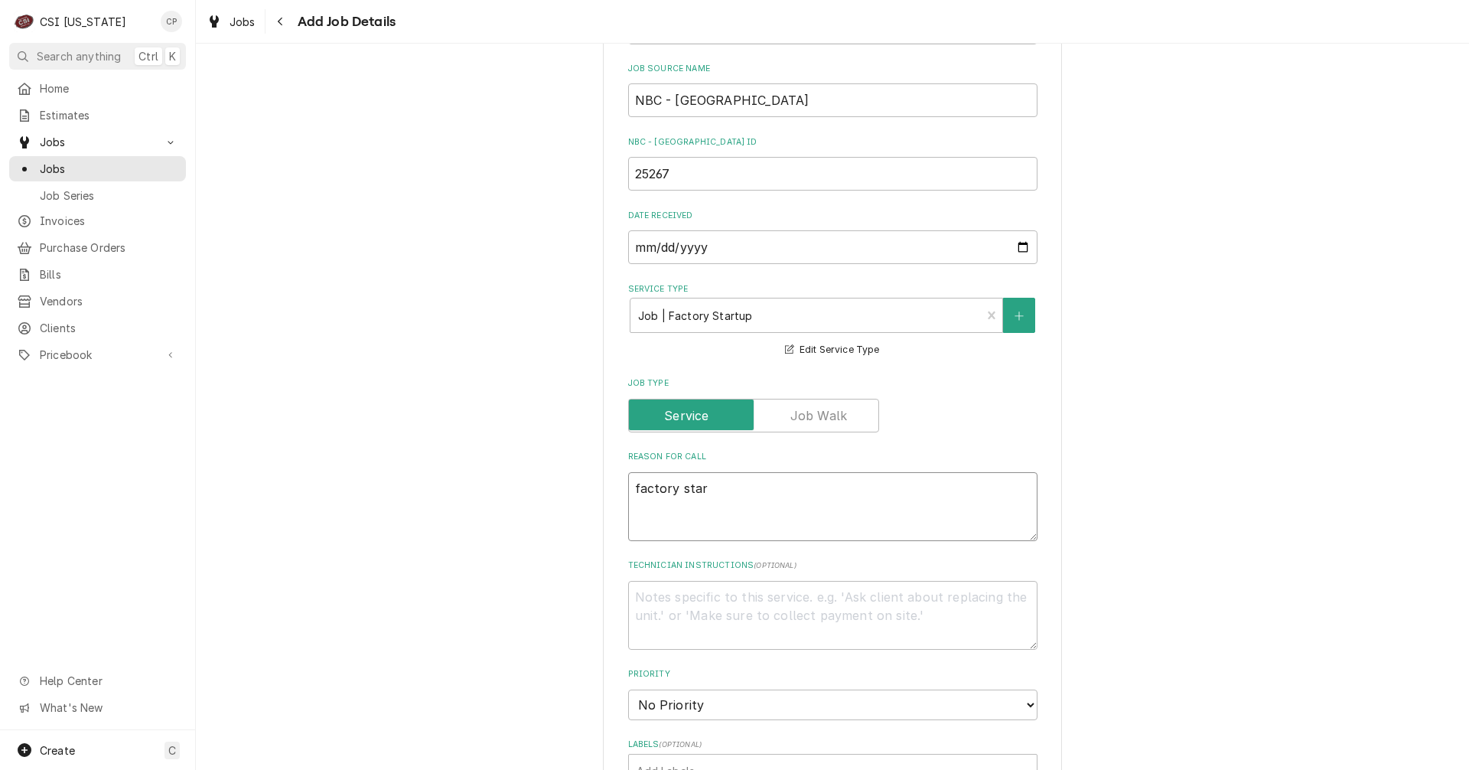
type textarea "x"
type textarea "factory start"
type textarea "x"
type textarea "factory start"
type textarea "x"
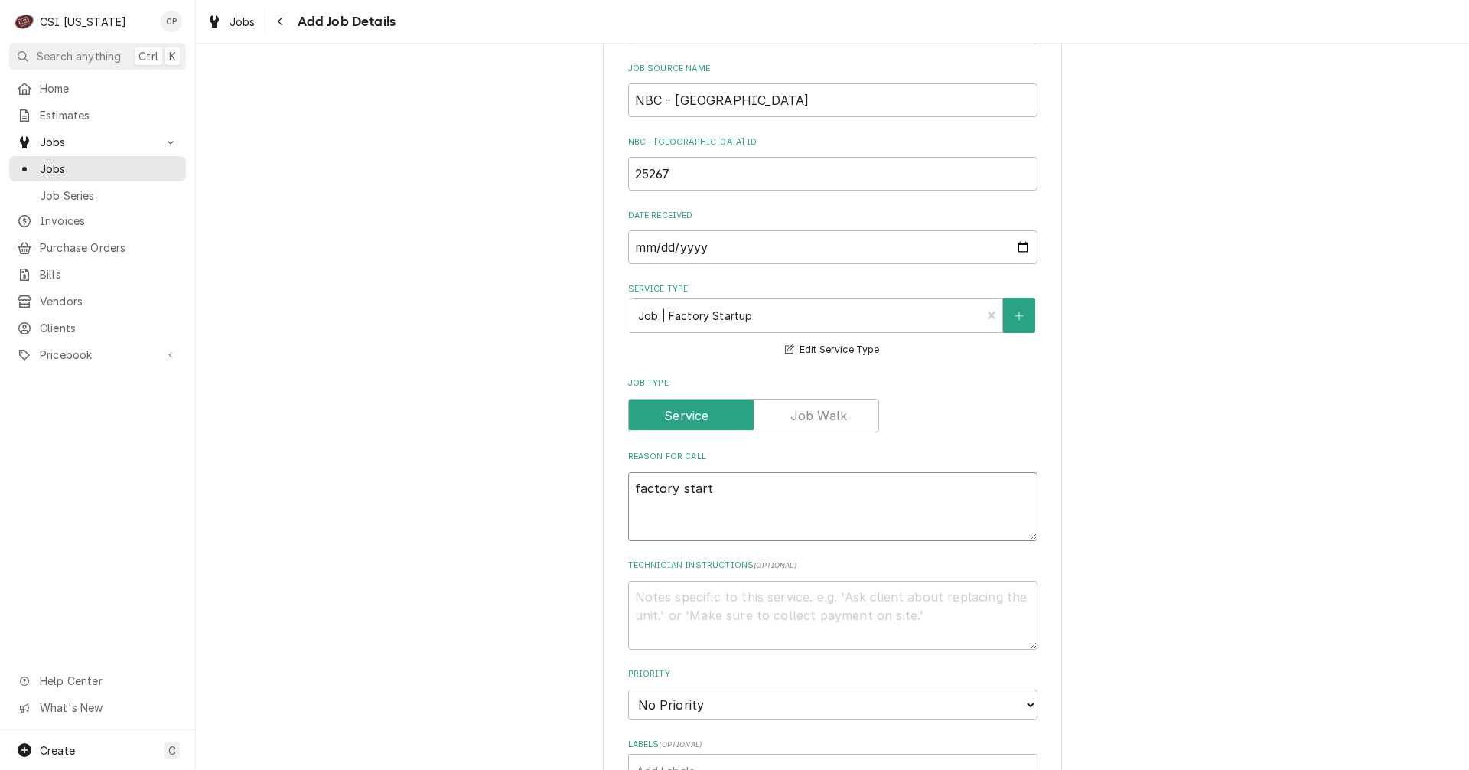
type textarea "factory start u"
type textarea "x"
type textarea "factory start up"
type textarea "x"
type textarea "factory start up"
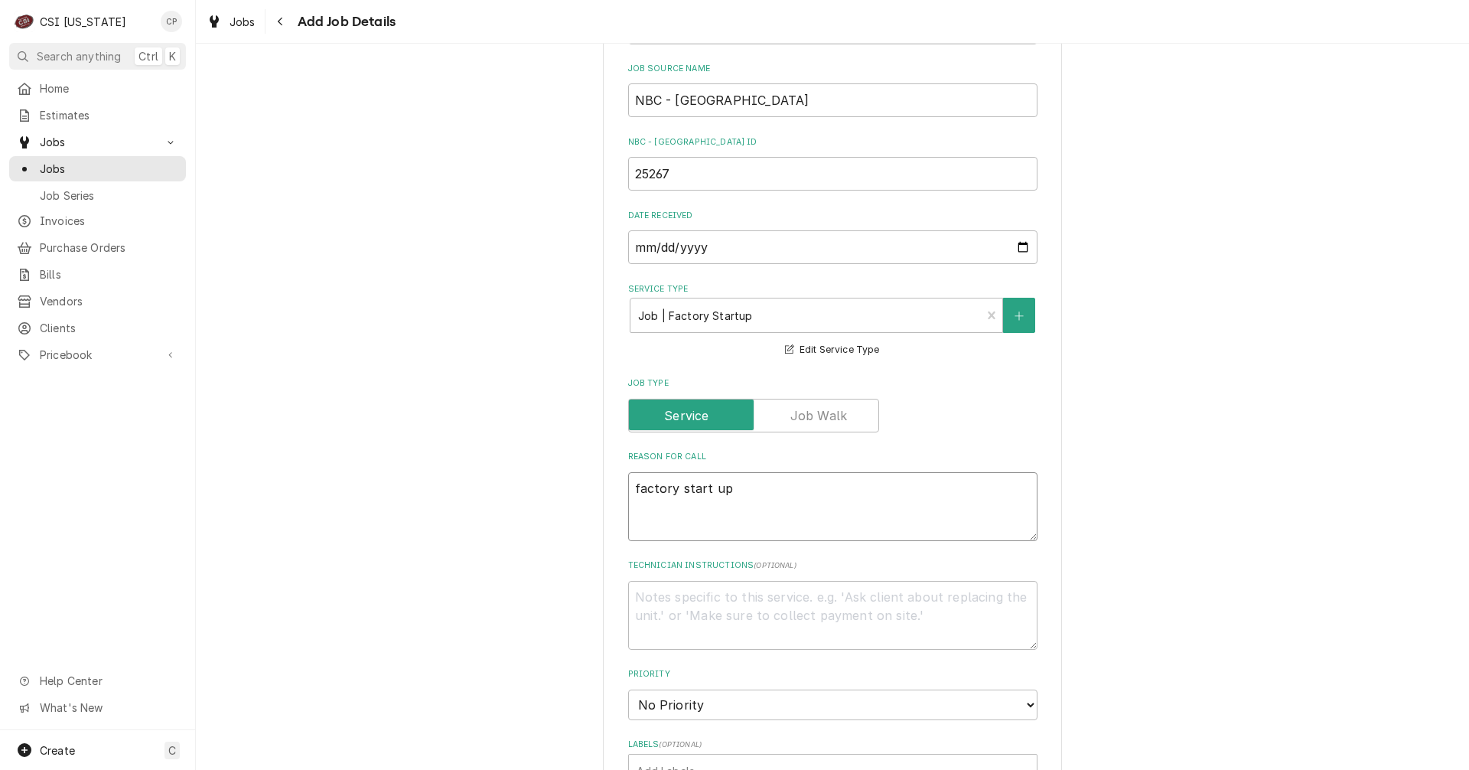
type textarea "x"
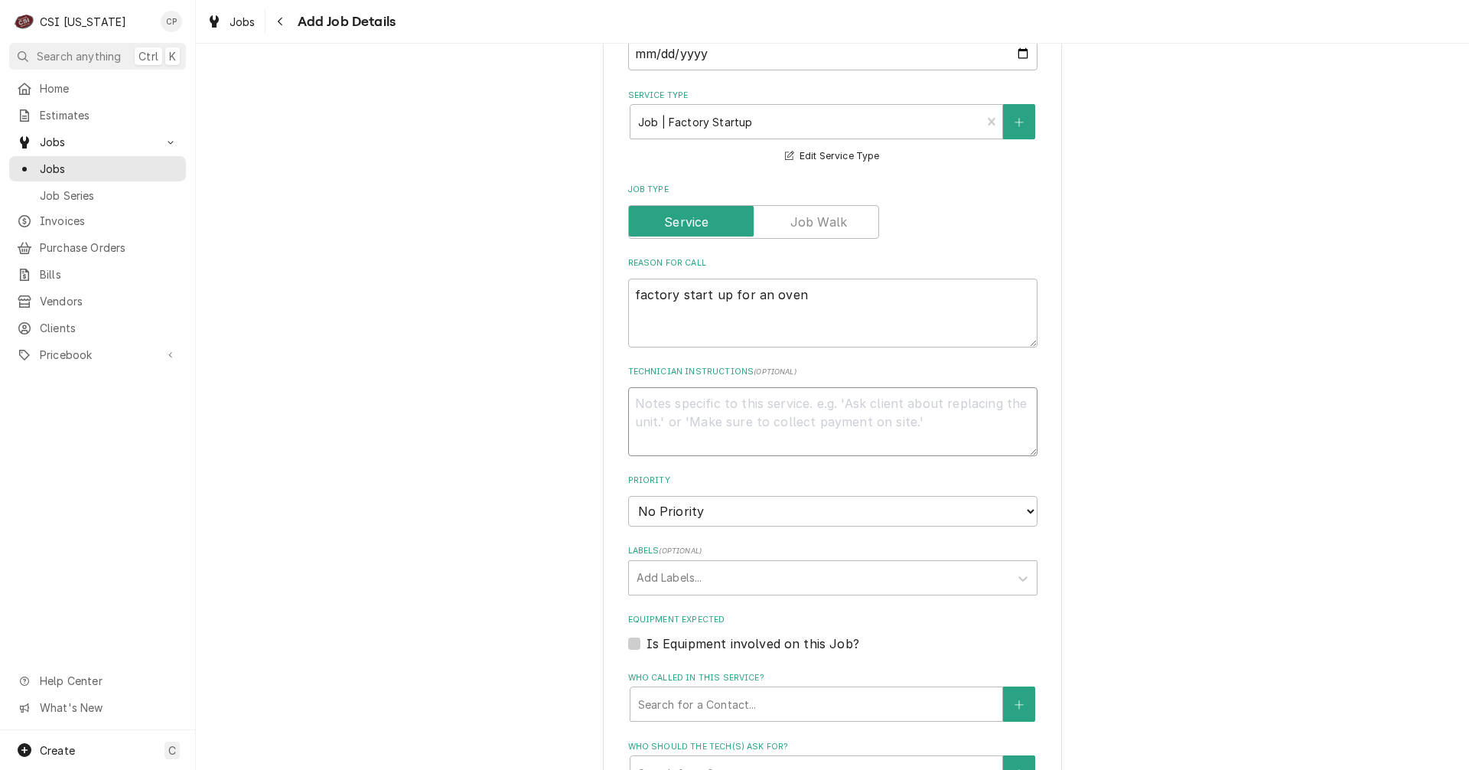
scroll to position [765, 0]
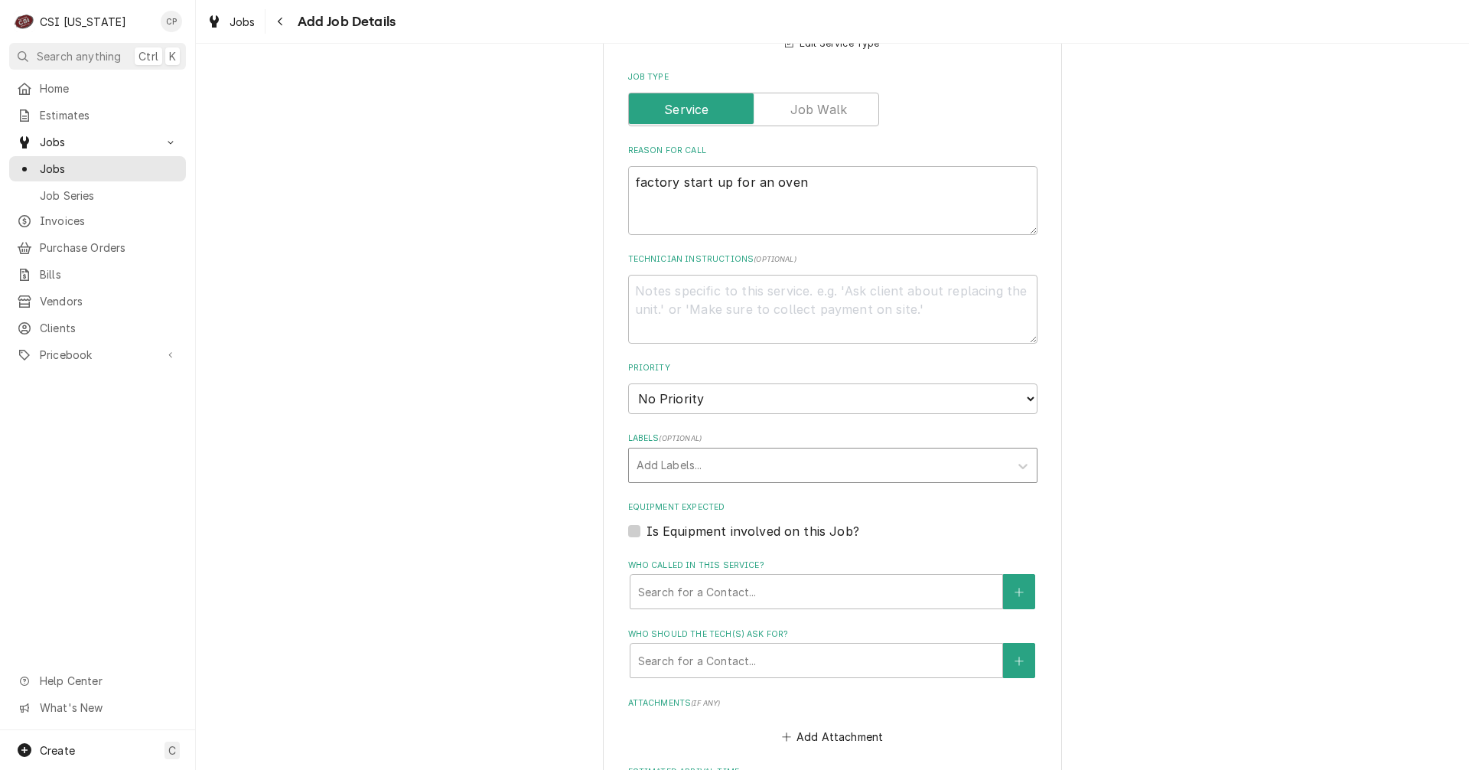
click at [669, 468] on div "Labels" at bounding box center [818, 465] width 365 height 28
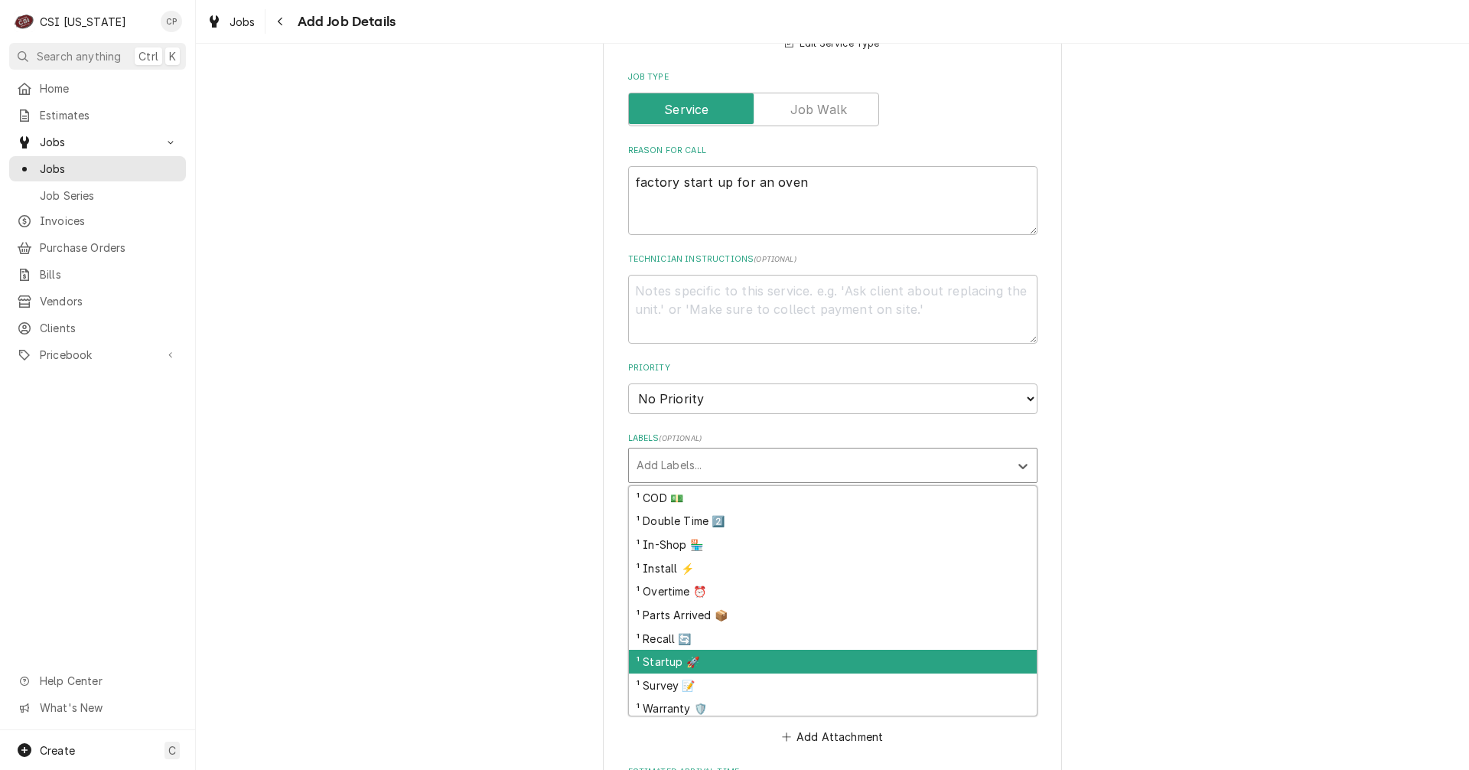
click at [666, 663] on div "¹ Startup 🚀" at bounding box center [833, 661] width 408 height 24
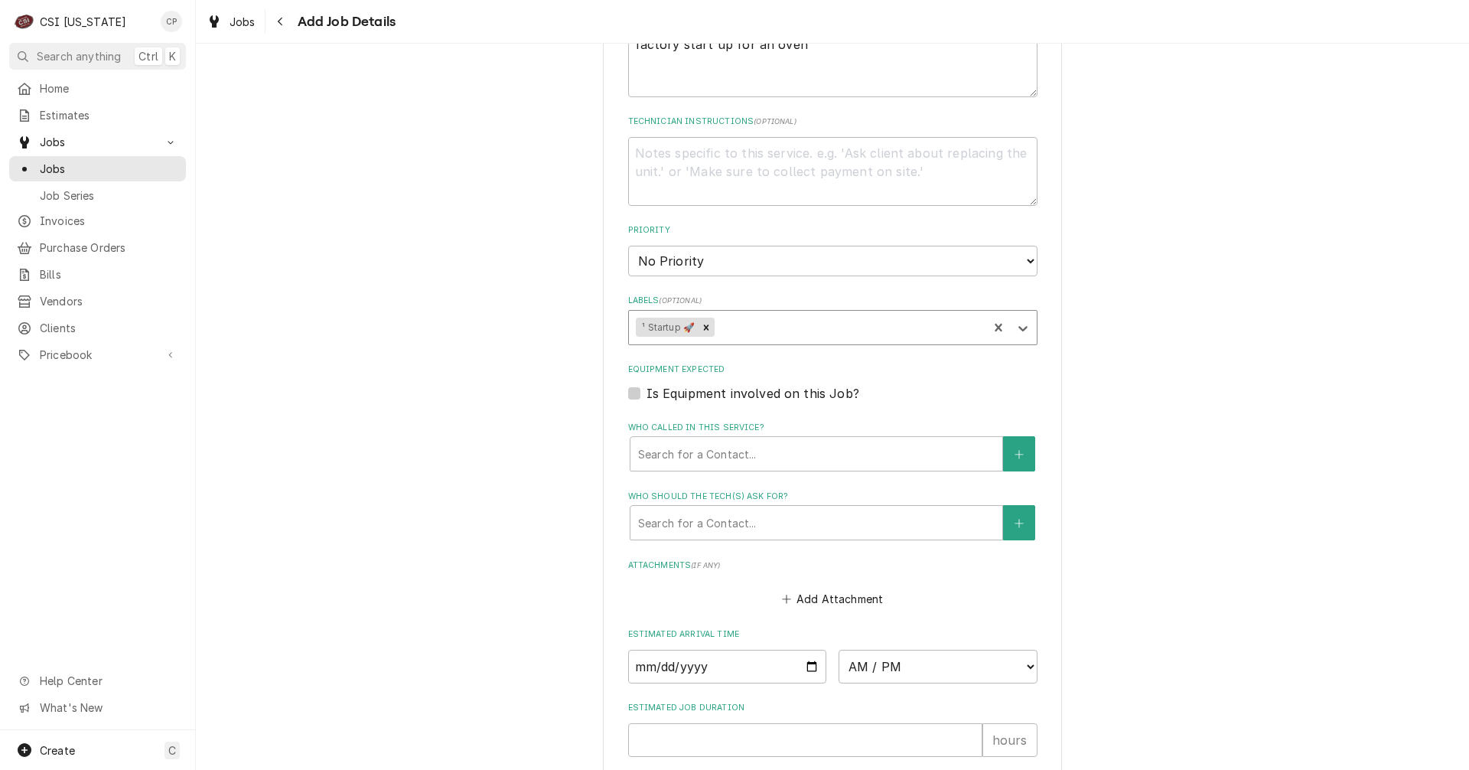
scroll to position [918, 0]
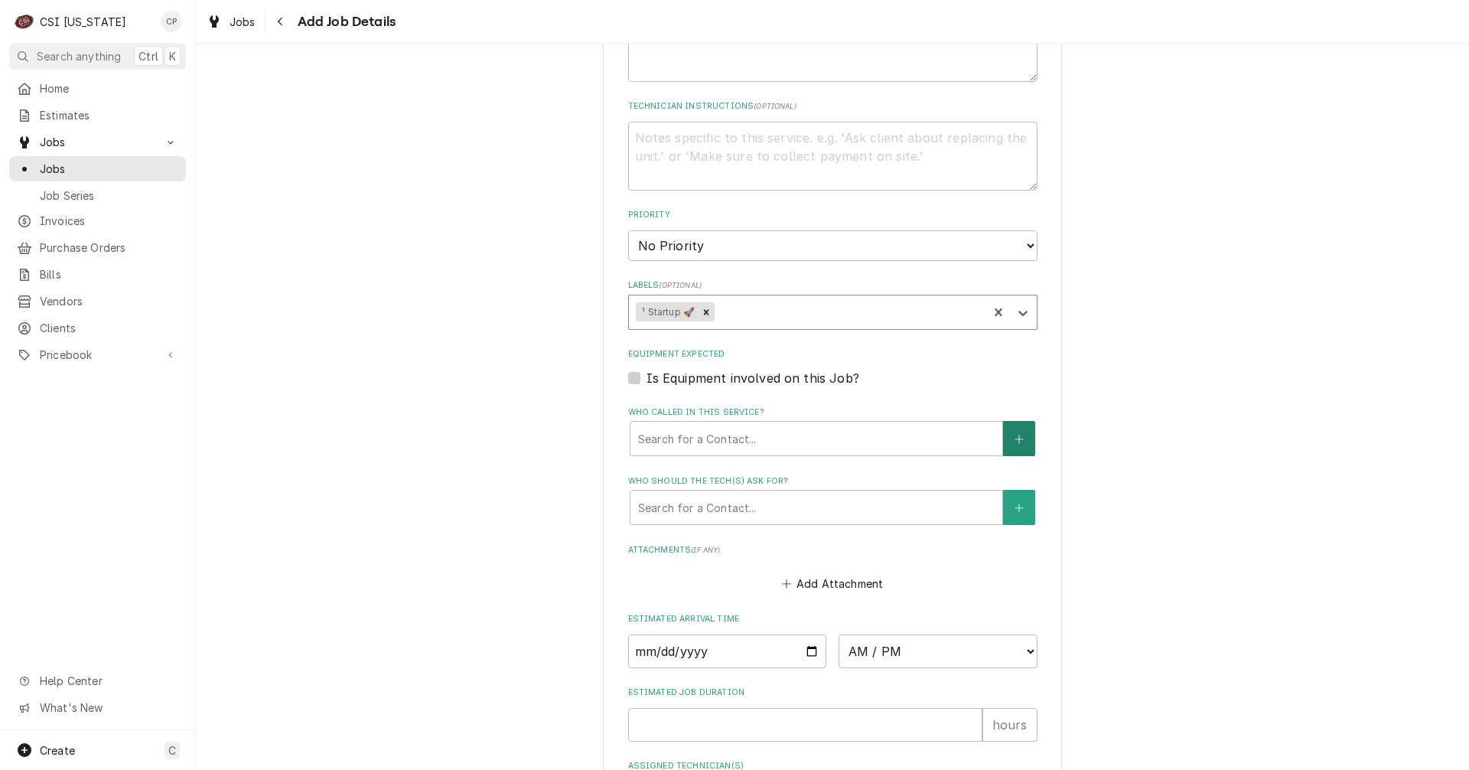
click at [1017, 438] on icon "Create New Contact" at bounding box center [1018, 439] width 9 height 11
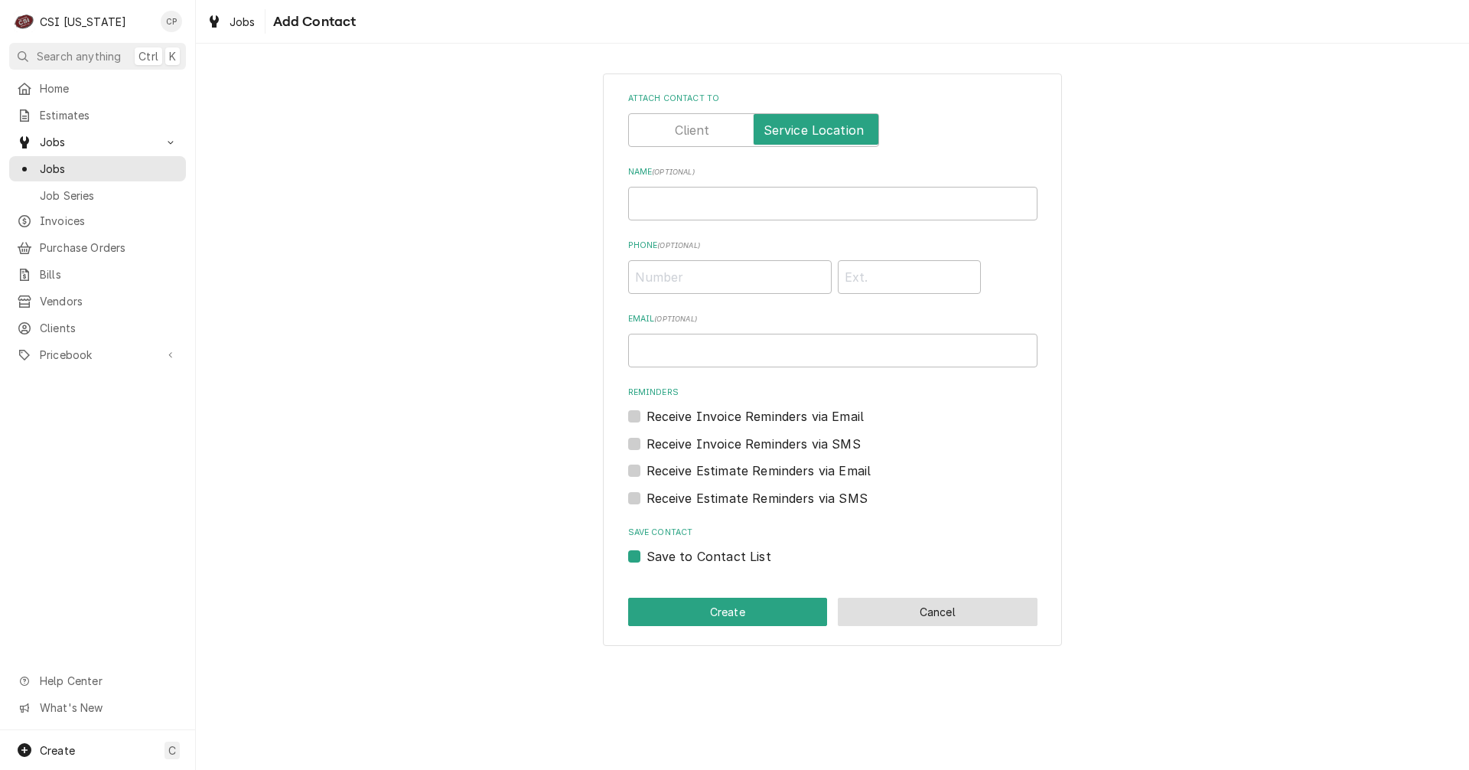
click at [907, 611] on button "Cancel" at bounding box center [938, 611] width 200 height 28
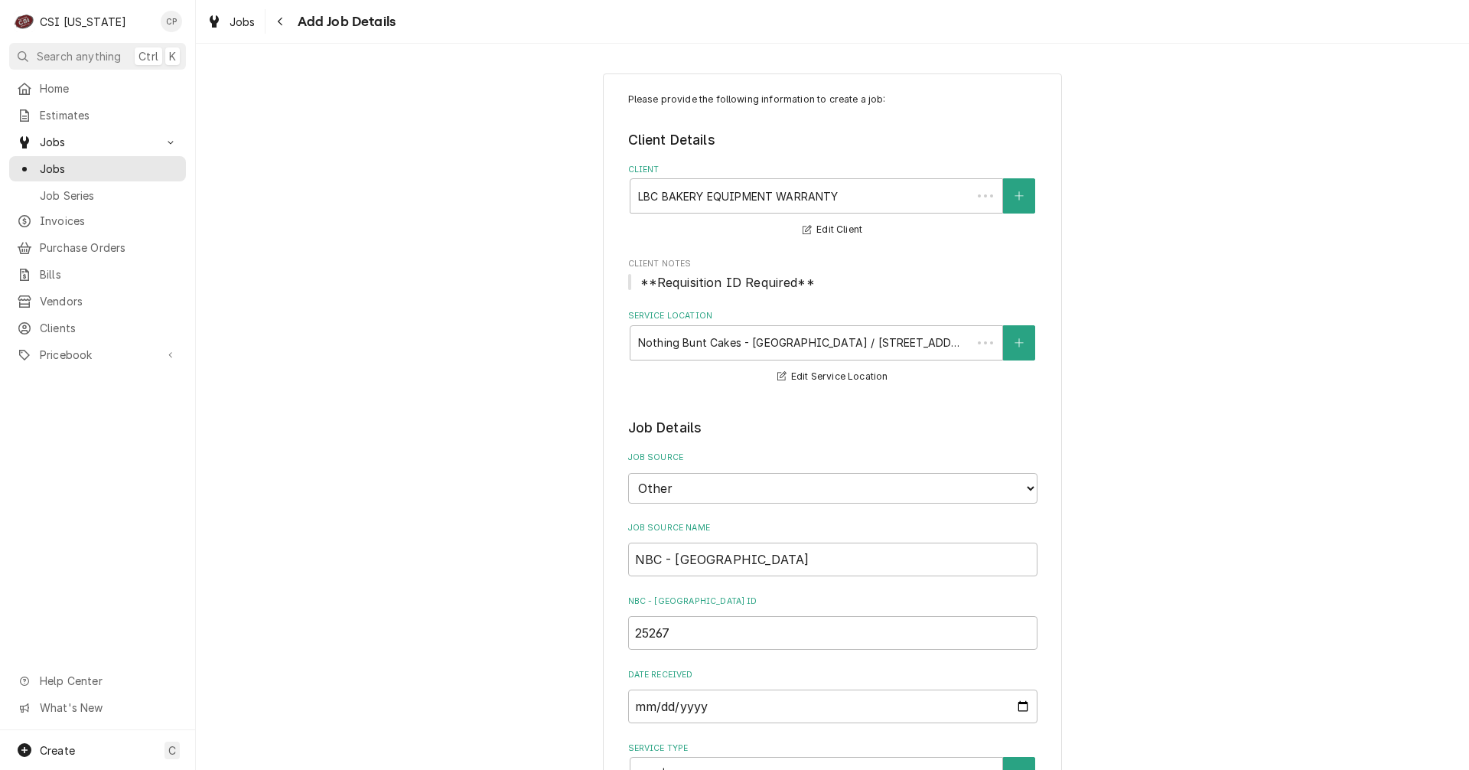
scroll to position [918, 0]
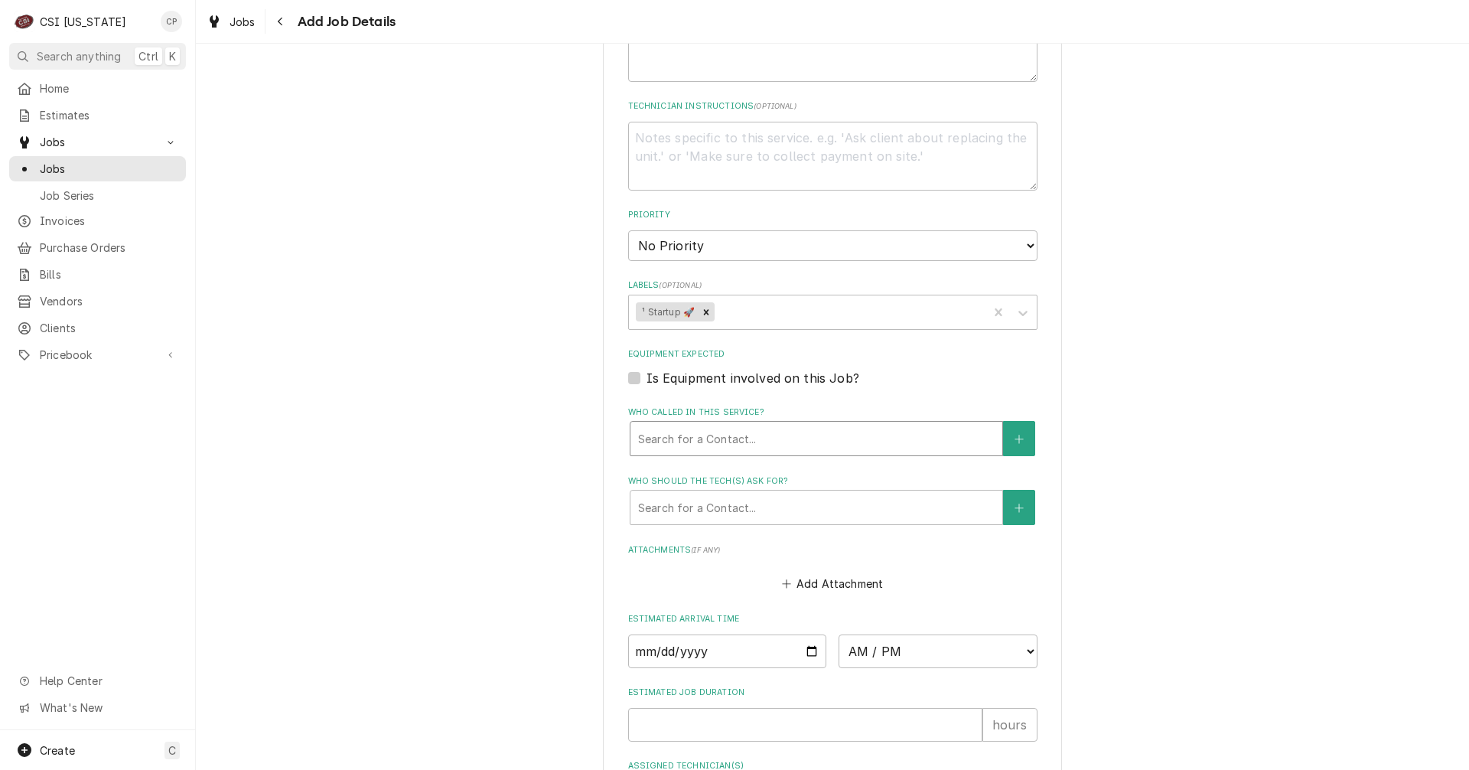
click at [716, 435] on div "Who called in this service?" at bounding box center [816, 439] width 356 height 28
click at [915, 441] on div "Who called in this service?" at bounding box center [816, 439] width 356 height 28
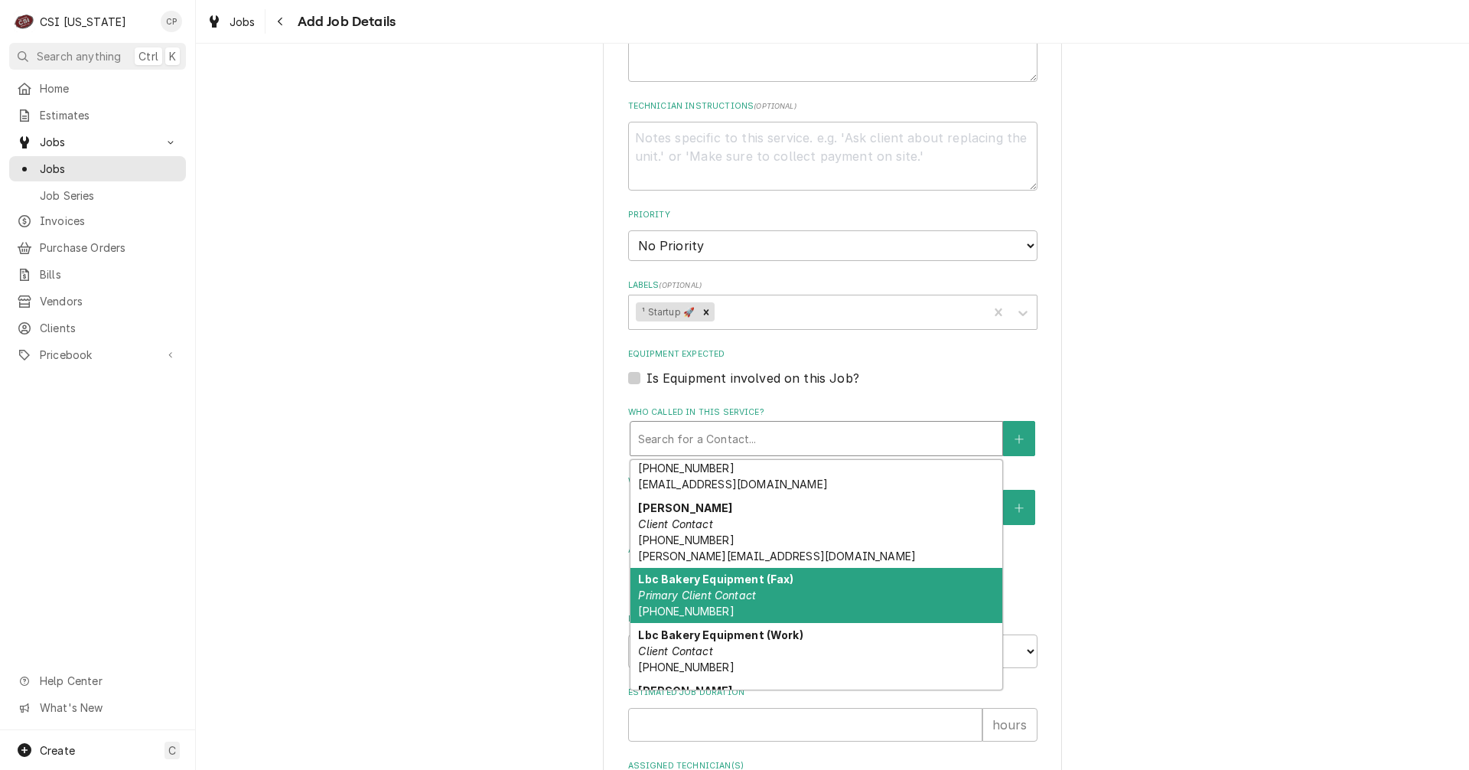
scroll to position [319, 0]
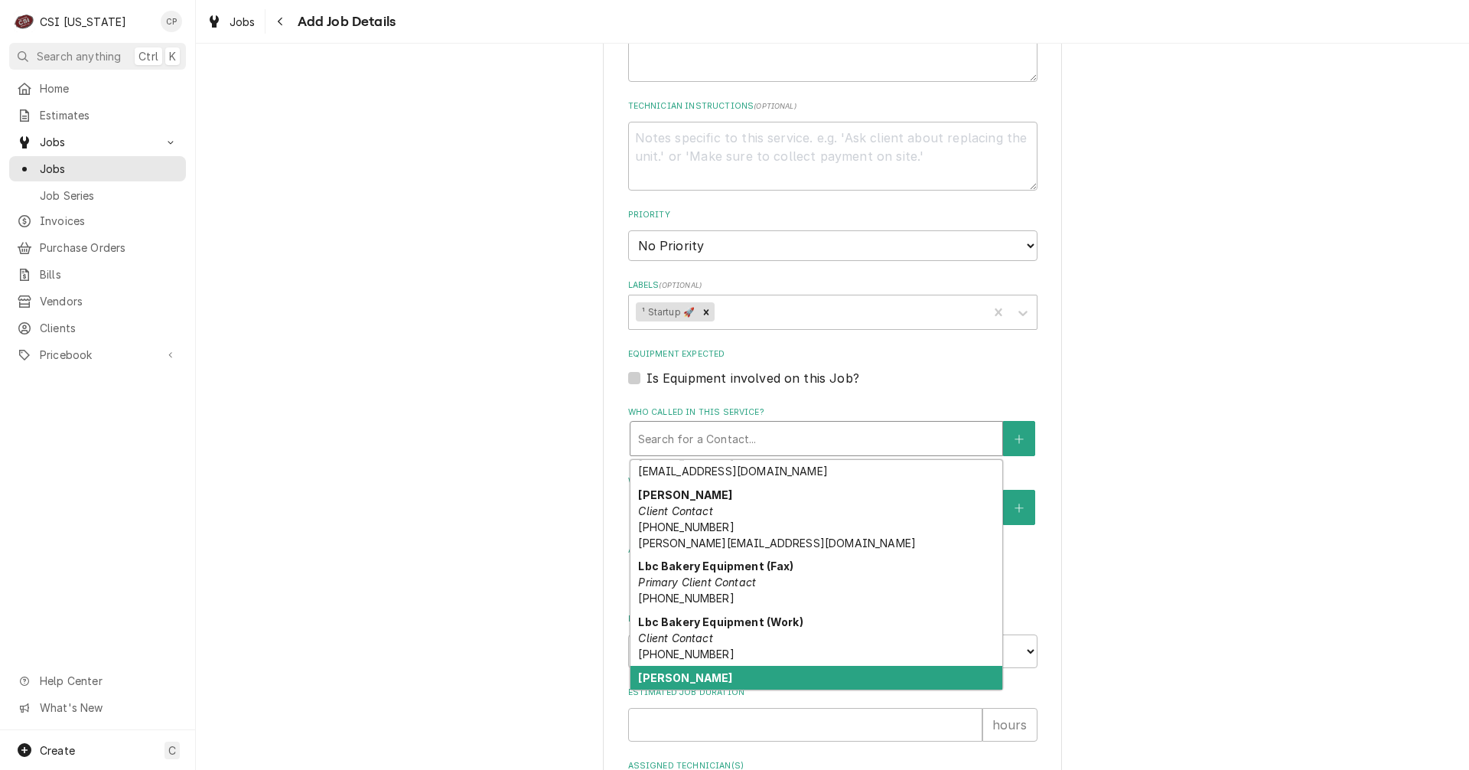
click at [664, 687] on em "Client Contact" at bounding box center [675, 693] width 74 height 13
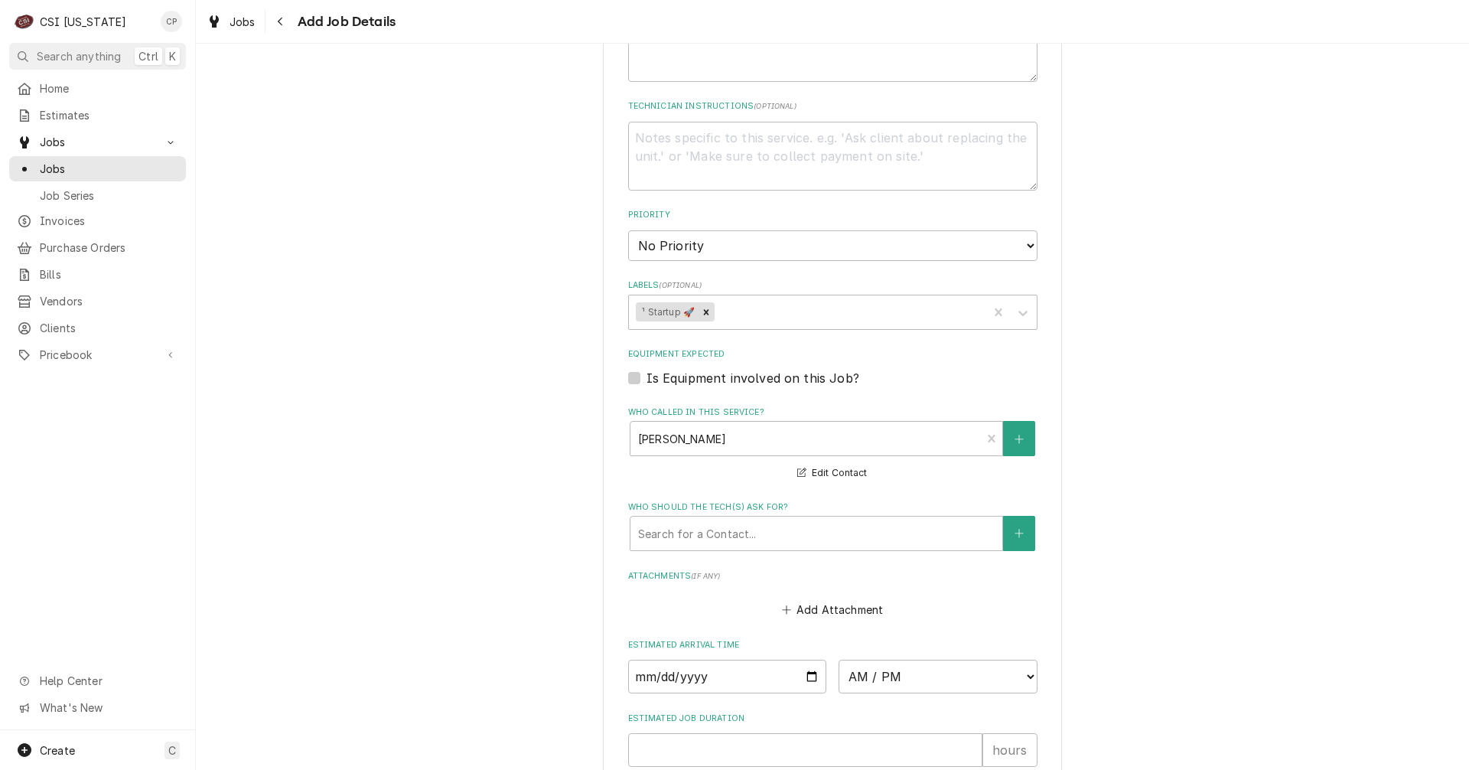
scroll to position [995, 0]
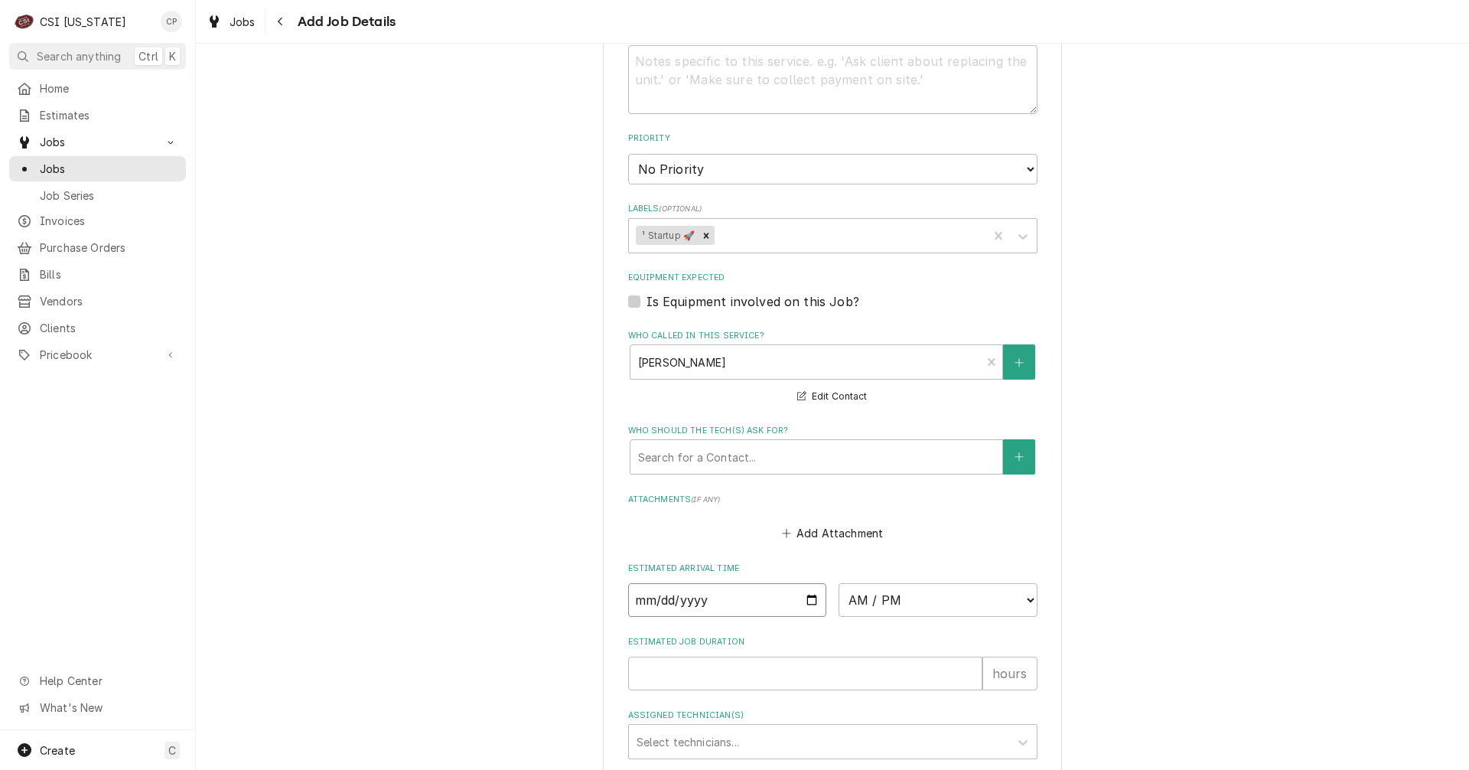
click at [804, 602] on input "Date" at bounding box center [727, 600] width 199 height 34
click at [935, 604] on select "AM / PM 6:00 AM 6:15 AM 6:30 AM 6:45 AM 7:00 AM 7:15 AM 7:30 AM 7:45 AM 8:00 AM…" at bounding box center [937, 600] width 199 height 34
click at [942, 597] on select "AM / PM 6:00 AM 6:15 AM 6:30 AM 6:45 AM 7:00 AM 7:15 AM 7:30 AM 7:45 AM 8:00 AM…" at bounding box center [937, 600] width 199 height 34
click at [819, 728] on input "Estimated Job Duration" at bounding box center [805, 719] width 354 height 34
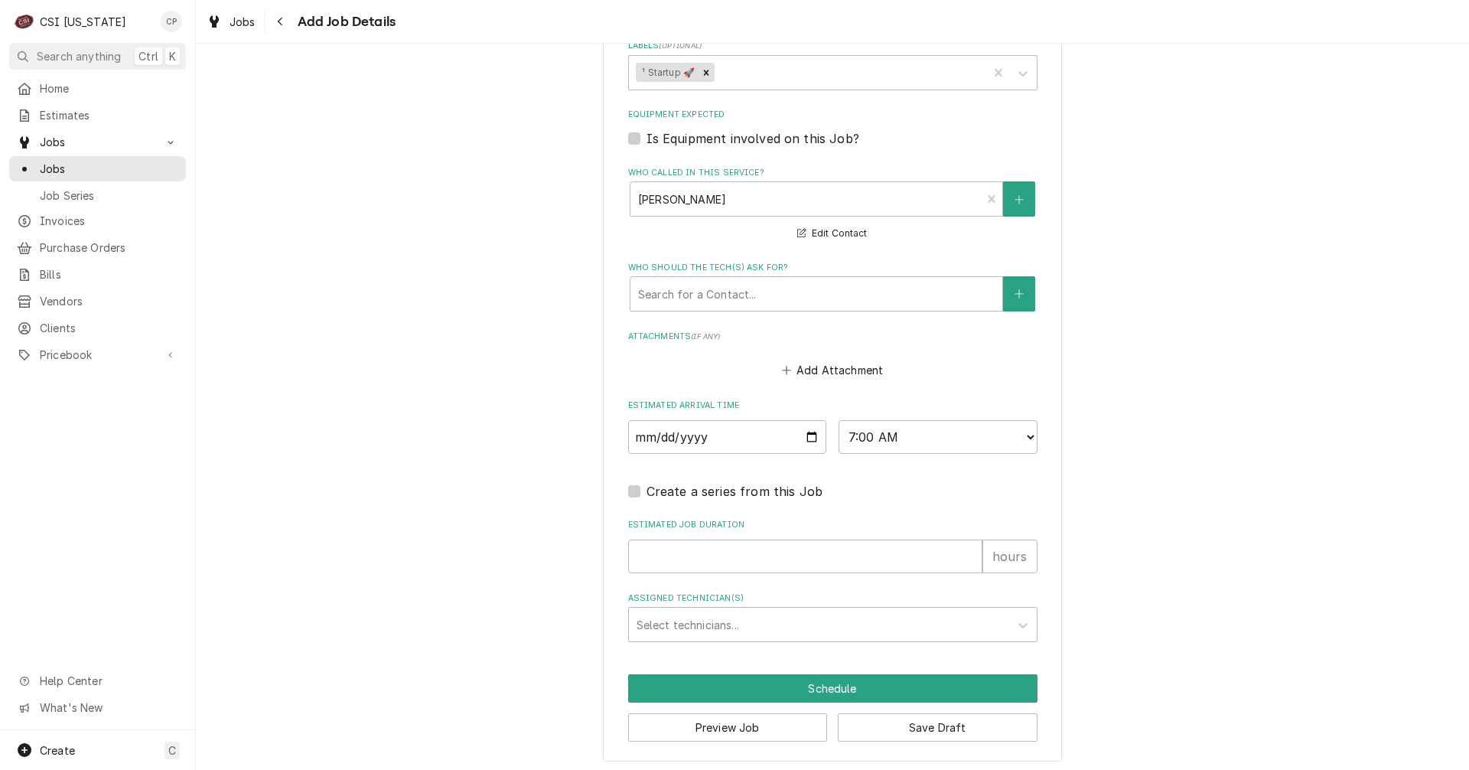
scroll to position [1162, 0]
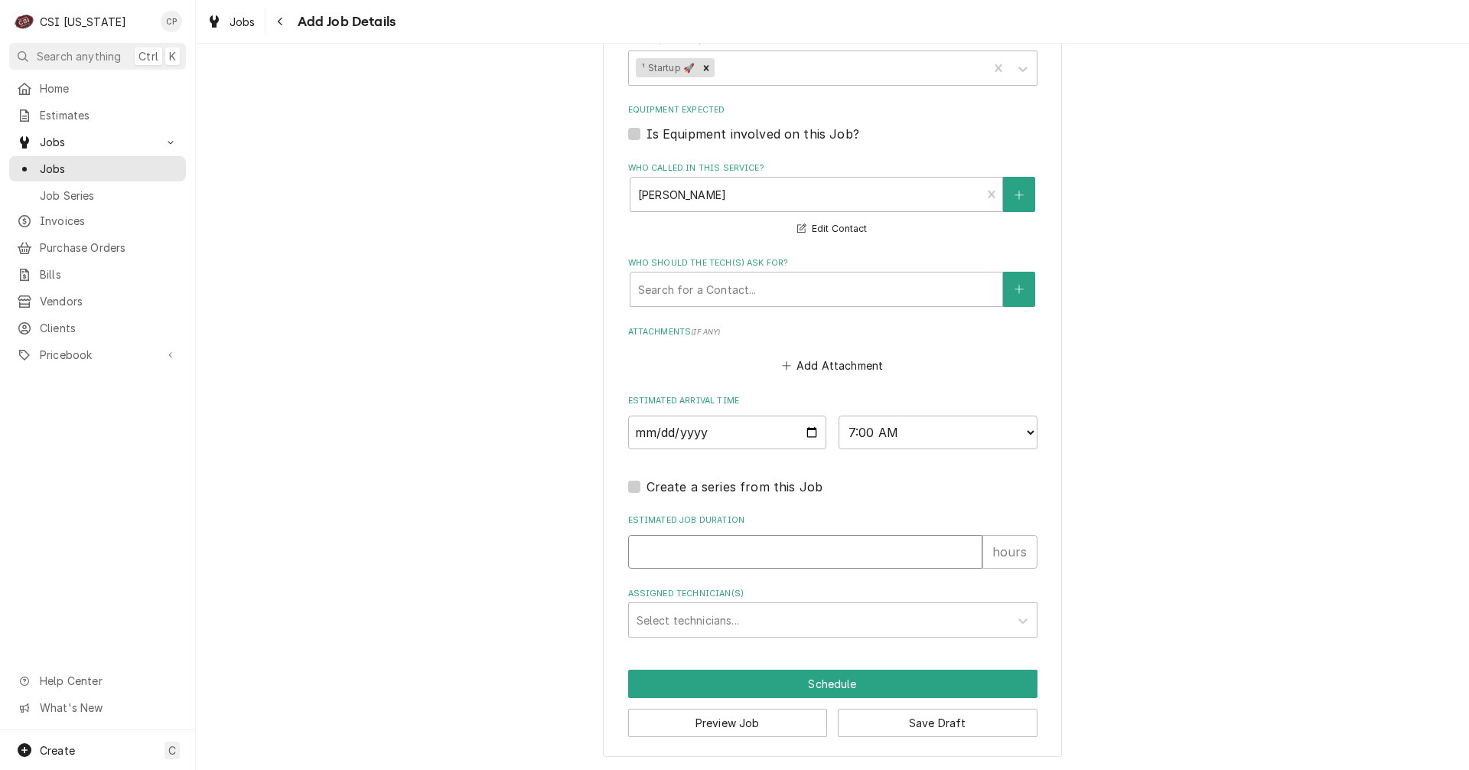
click at [700, 549] on input "Estimated Job Duration" at bounding box center [805, 552] width 354 height 34
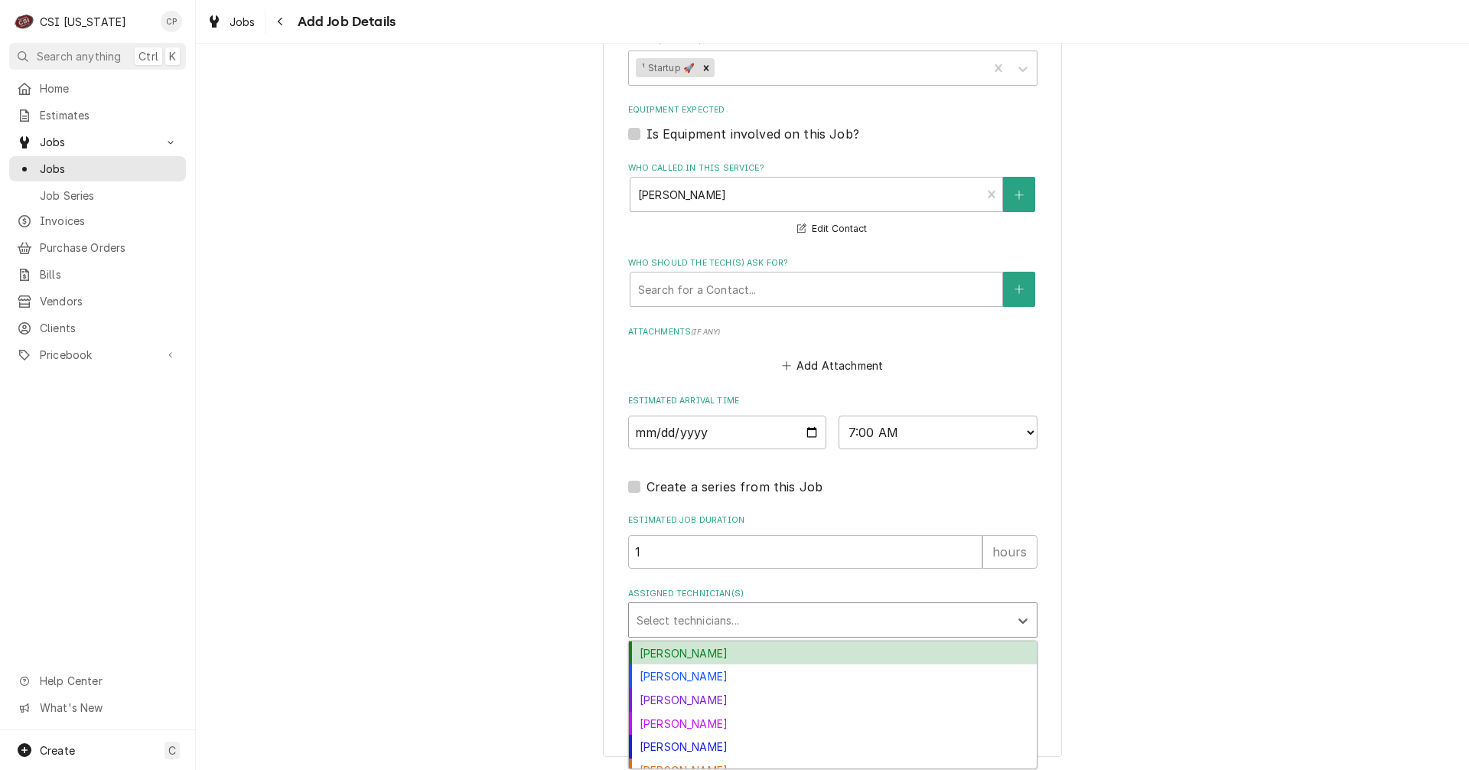
click at [685, 620] on div "Assigned Technician(s)" at bounding box center [818, 620] width 365 height 28
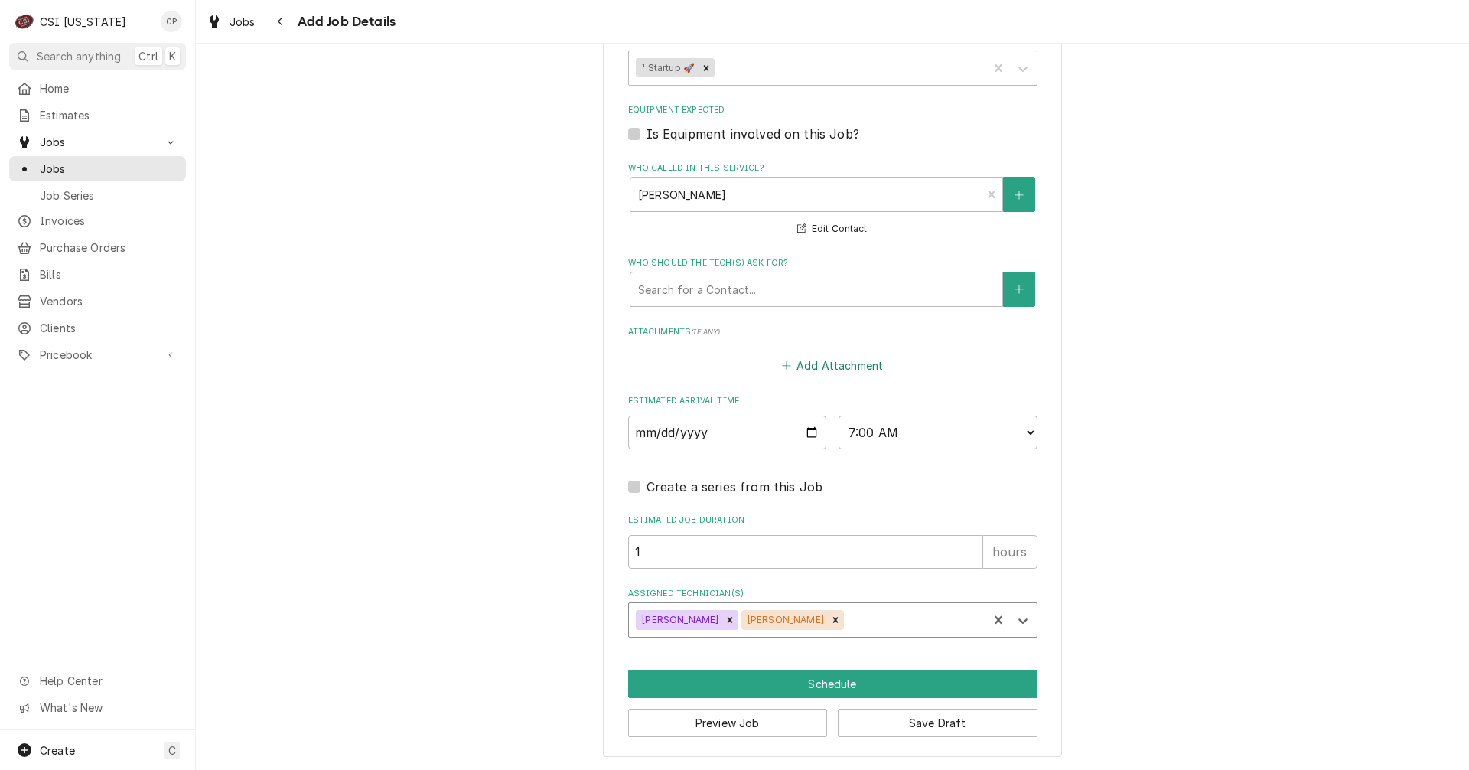
click at [848, 367] on button "Add Attachment" at bounding box center [832, 364] width 107 height 21
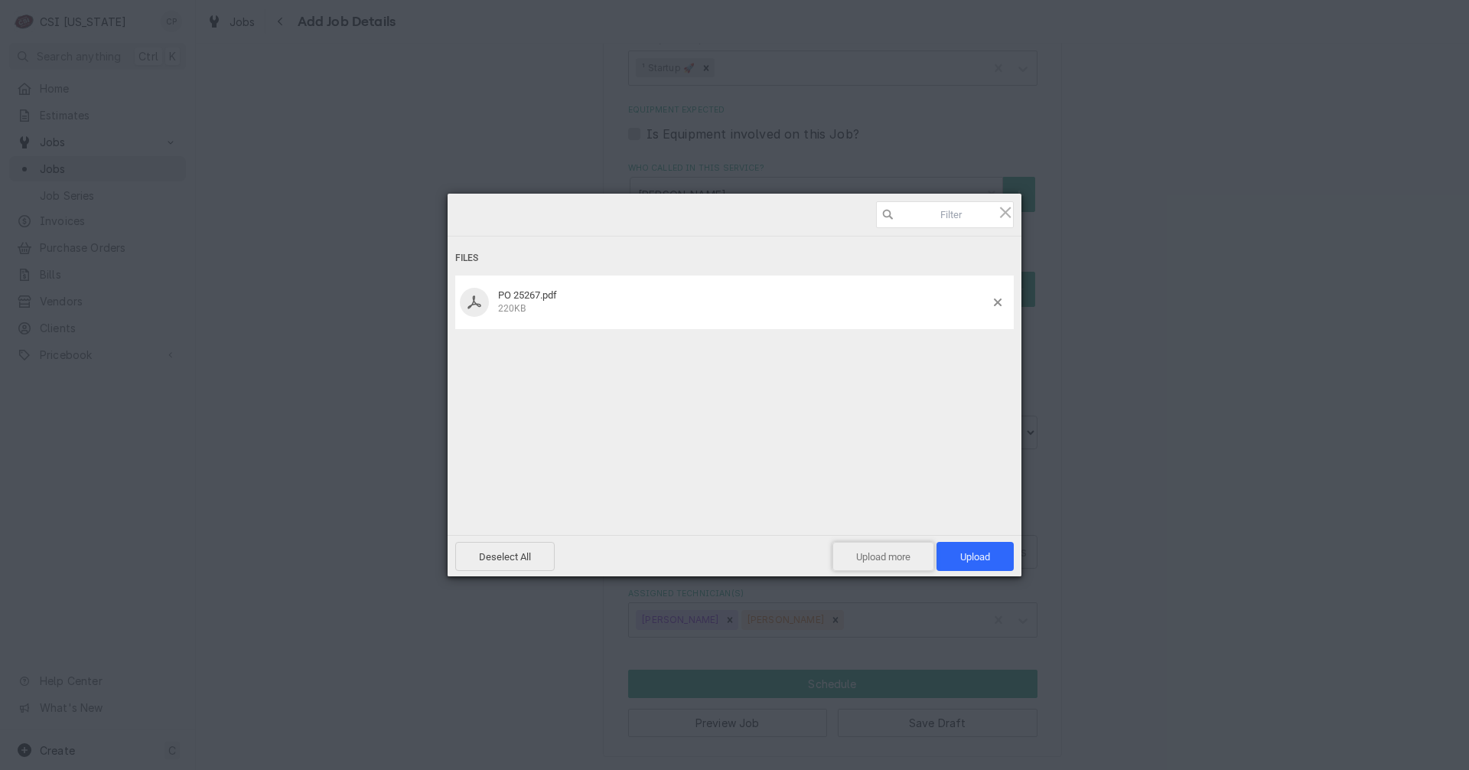
click at [897, 552] on span "Upload more" at bounding box center [883, 556] width 102 height 29
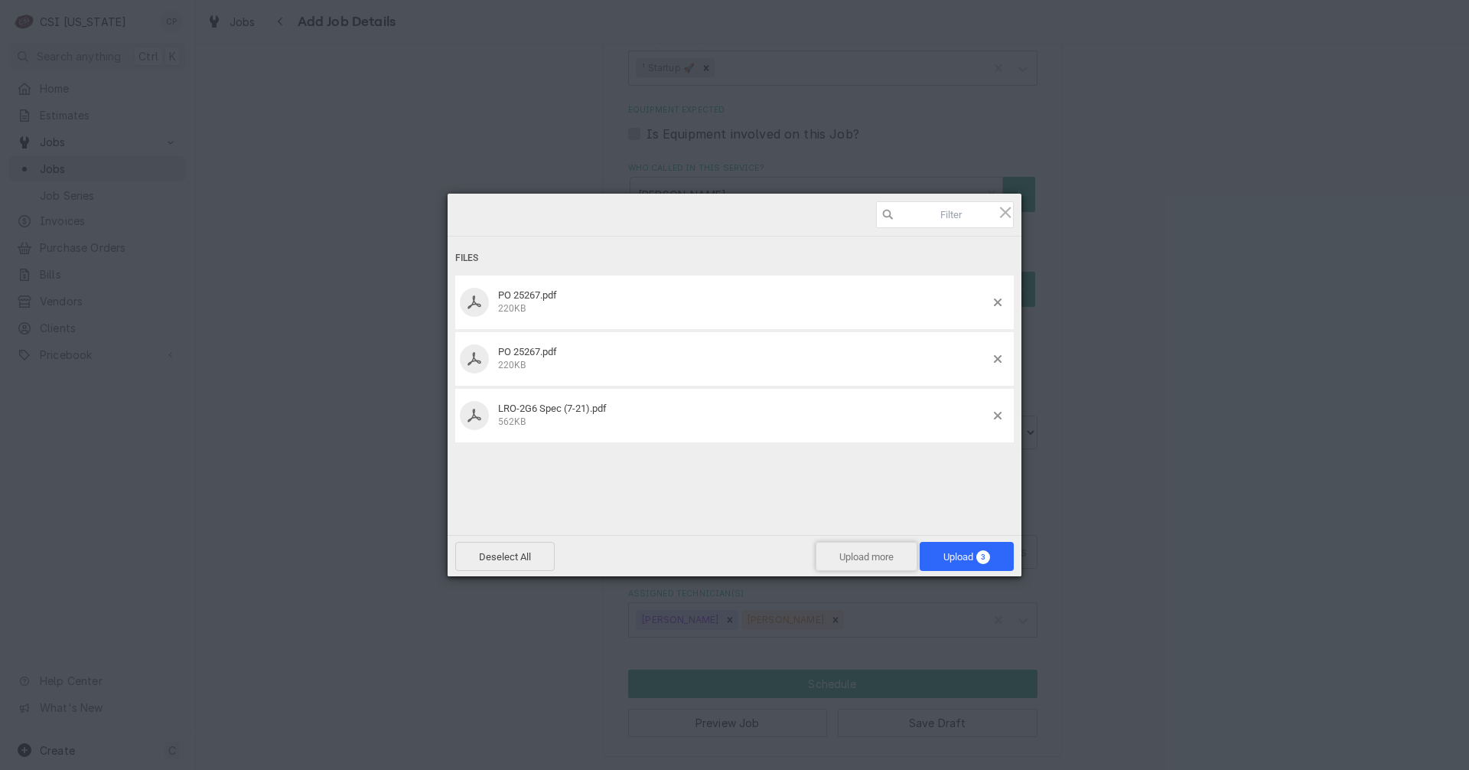
click at [869, 557] on span "Upload more" at bounding box center [866, 556] width 102 height 29
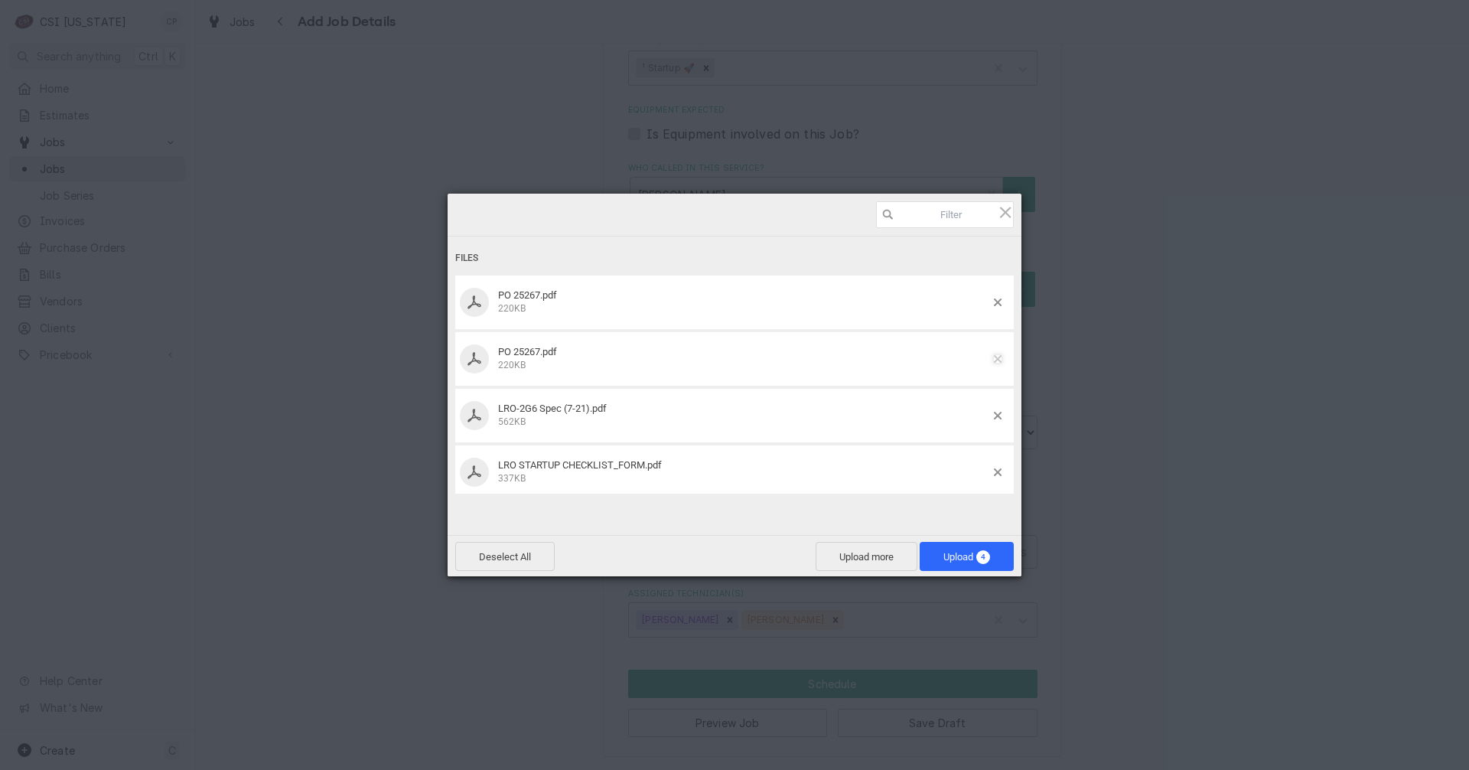
click at [994, 358] on span at bounding box center [998, 359] width 8 height 8
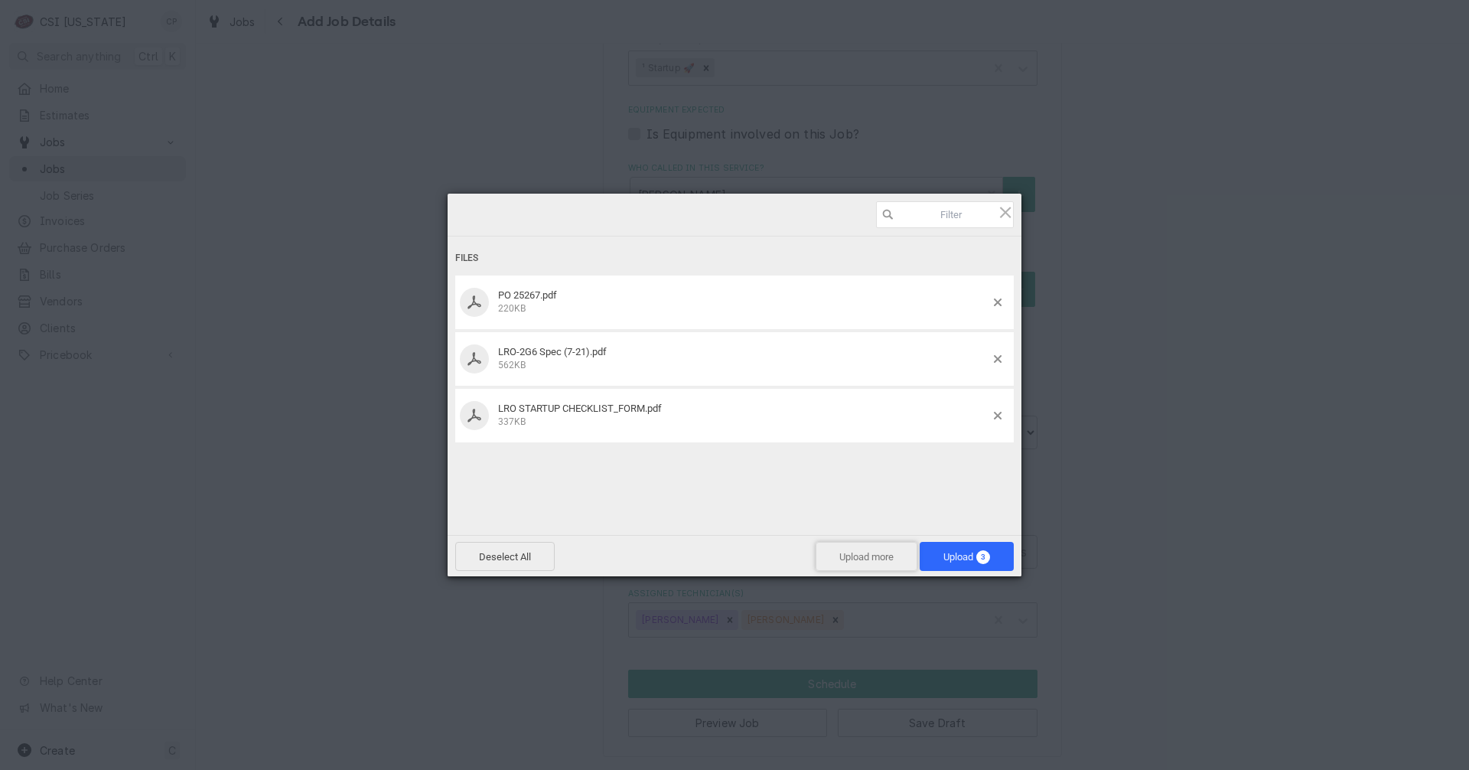
click at [861, 557] on span "Upload more" at bounding box center [866, 556] width 102 height 29
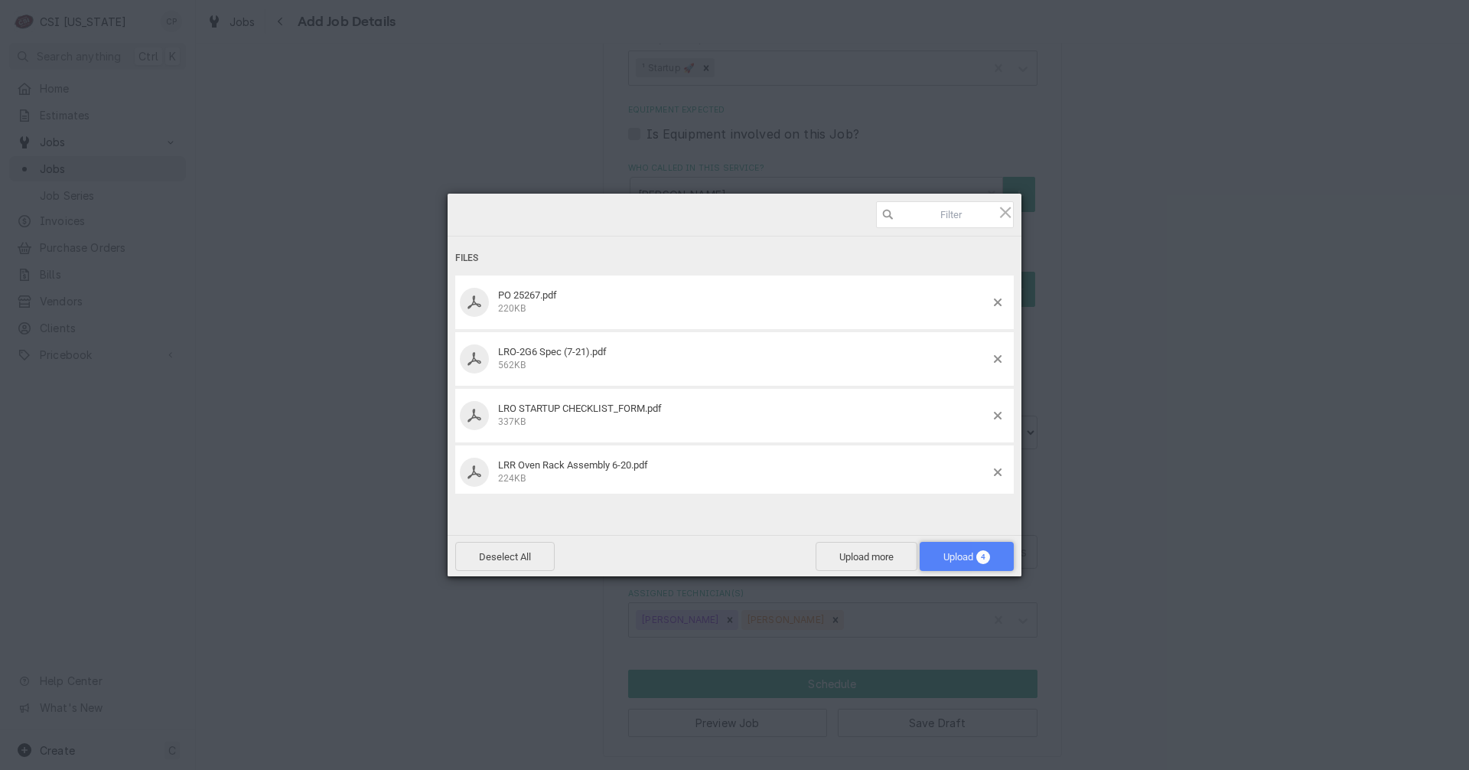
click at [957, 562] on span "Upload 4" at bounding box center [967, 556] width 94 height 29
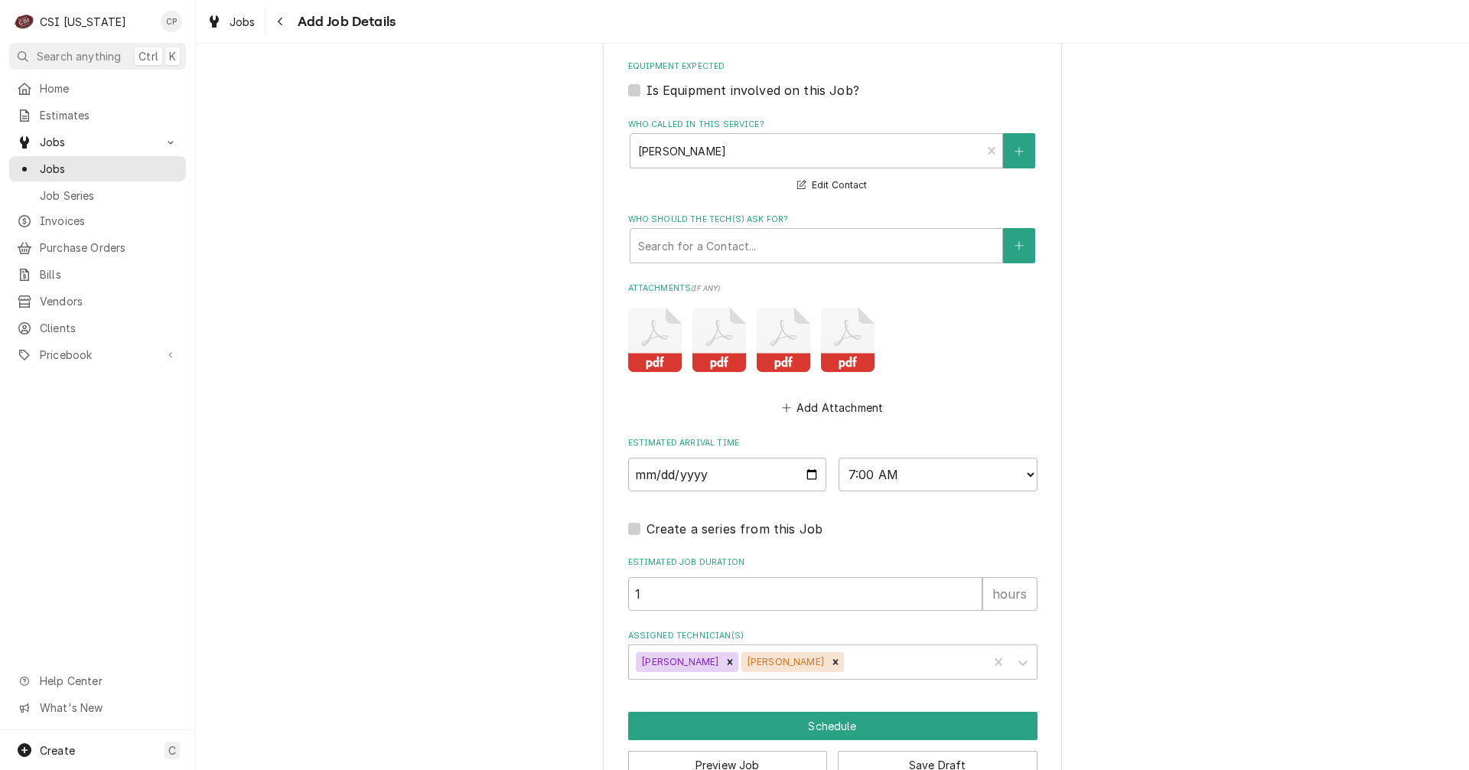
scroll to position [1248, 0]
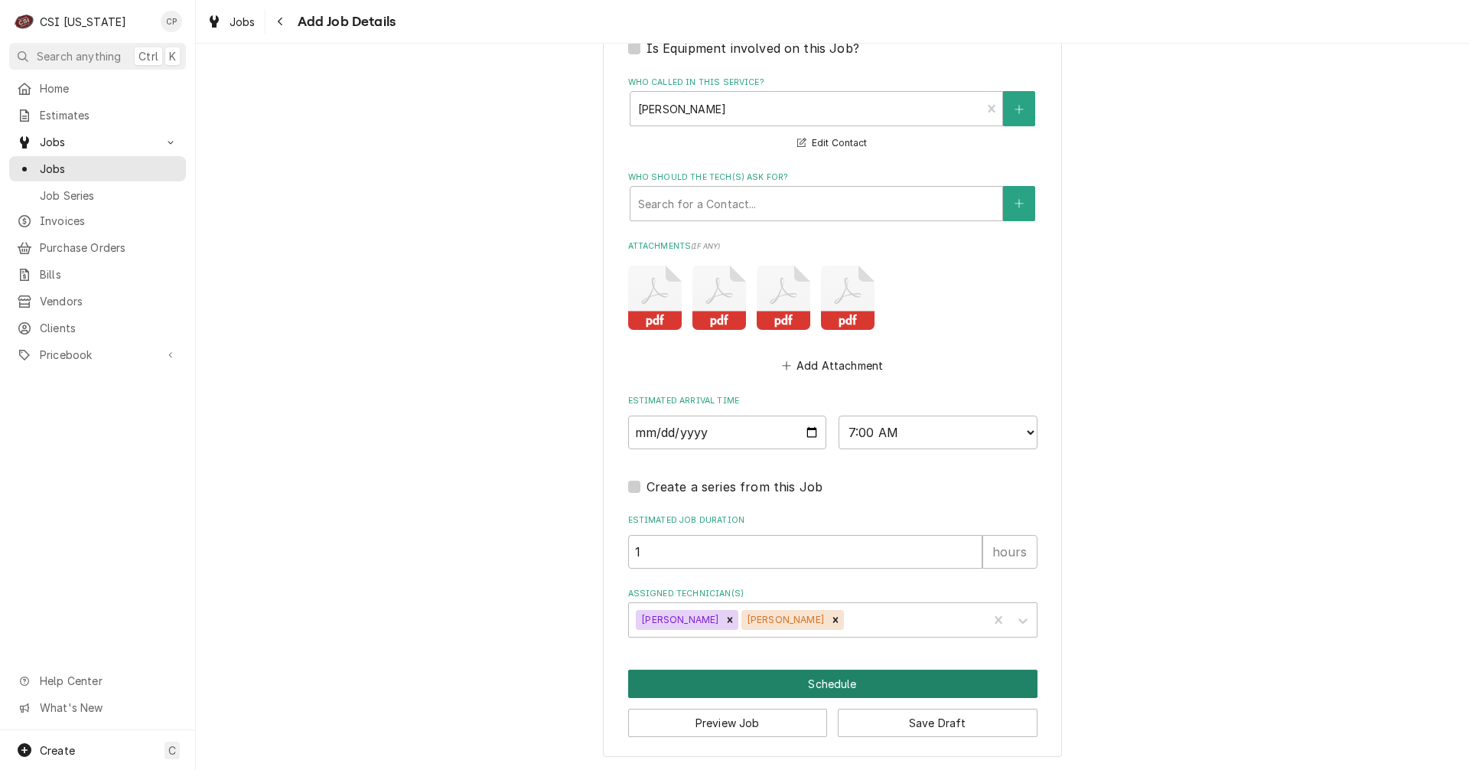
click at [826, 686] on button "Schedule" at bounding box center [832, 683] width 409 height 28
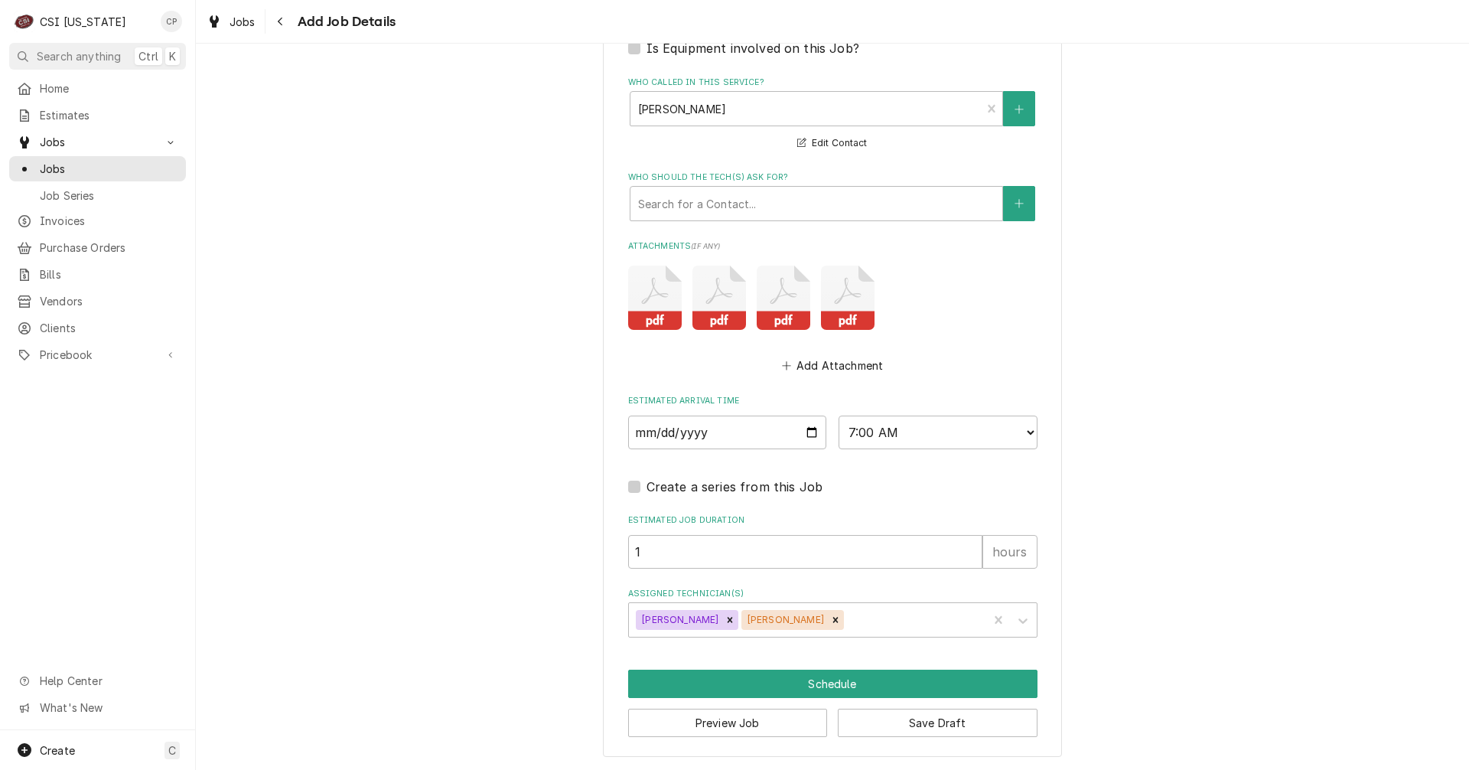
scroll to position [1234, 0]
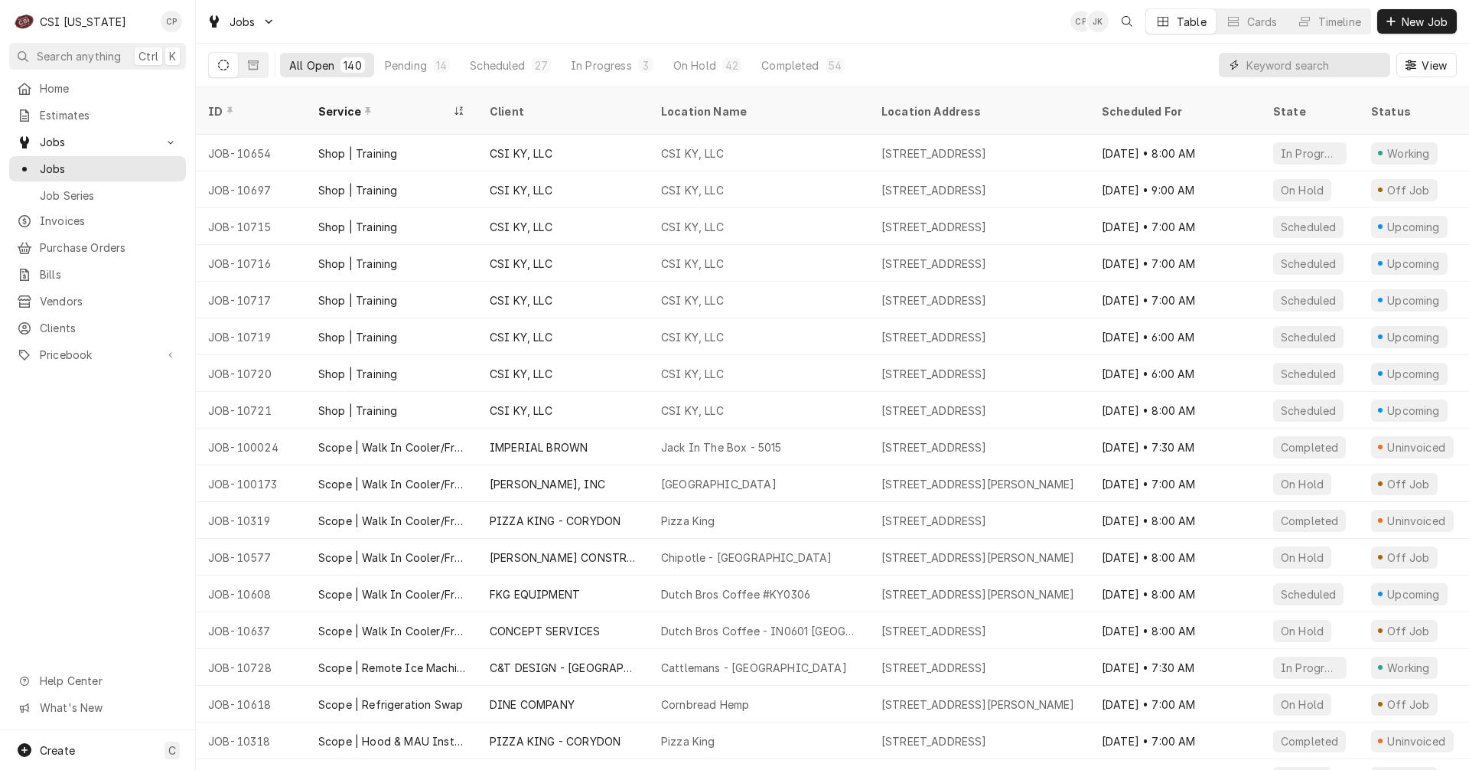
click at [1282, 70] on input "Dynamic Content Wrapper" at bounding box center [1314, 65] width 136 height 24
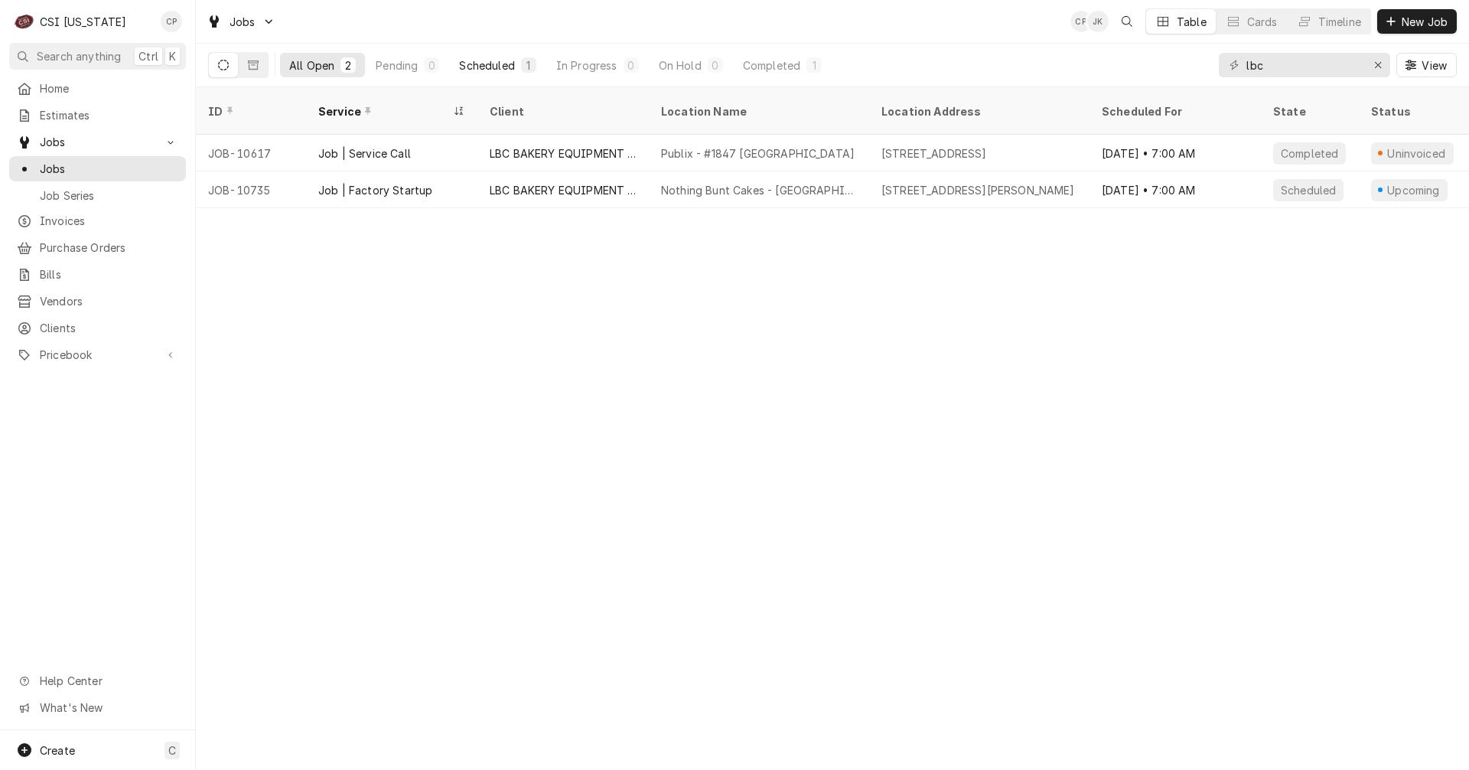
click at [467, 60] on div "Scheduled" at bounding box center [486, 65] width 55 height 16
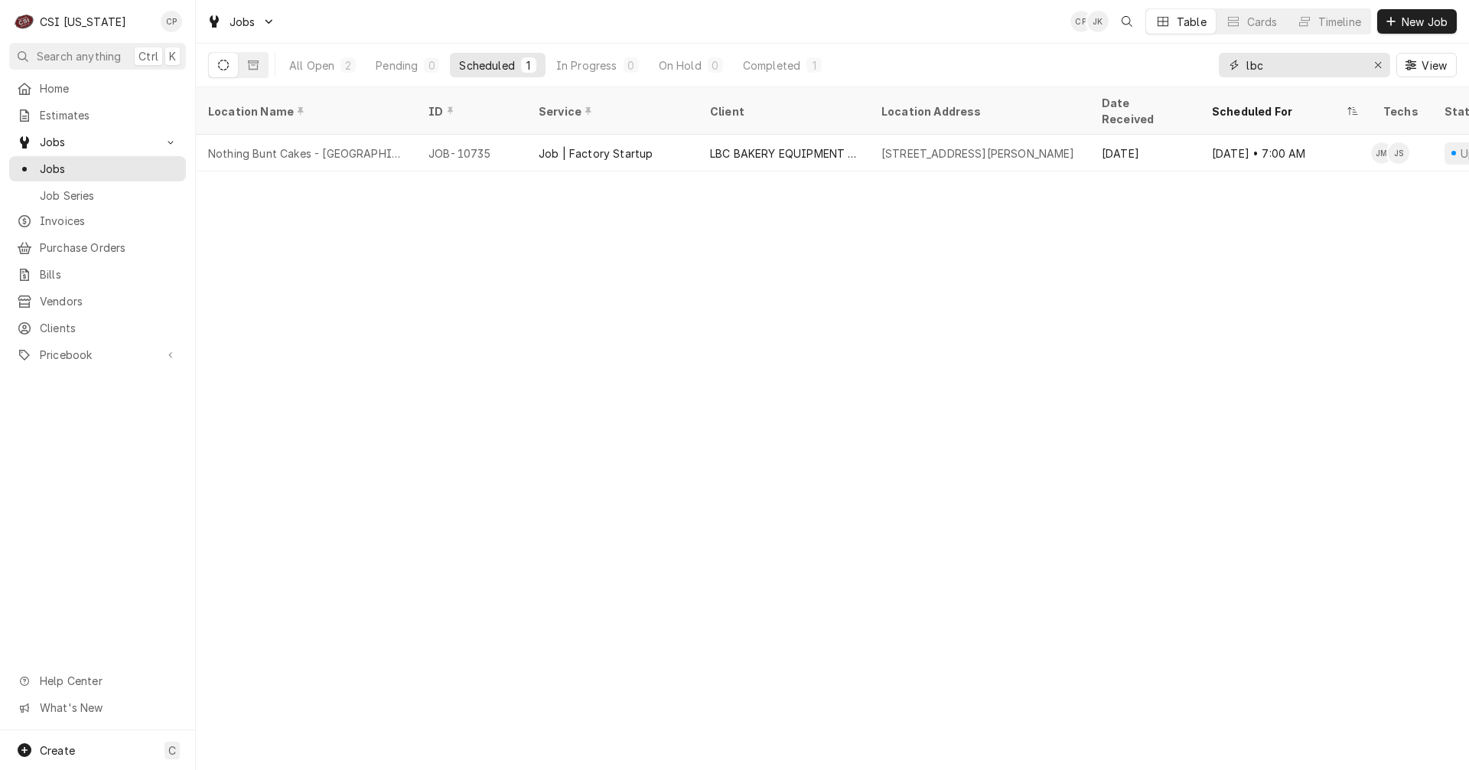
drag, startPoint x: 1275, startPoint y: 69, endPoint x: 1209, endPoint y: 65, distance: 65.9
click at [1213, 66] on div "All Open 2 Pending 0 Scheduled 1 In Progress 0 On Hold 0 Completed 1 lbc View" at bounding box center [832, 65] width 1248 height 43
type input "playa"
drag, startPoint x: 1273, startPoint y: 62, endPoint x: 1183, endPoint y: 61, distance: 90.3
click at [1188, 64] on div "All Open 2 Pending 0 Scheduled 1 In Progress 0 On Hold 1 Completed 0 playa View" at bounding box center [832, 65] width 1248 height 43
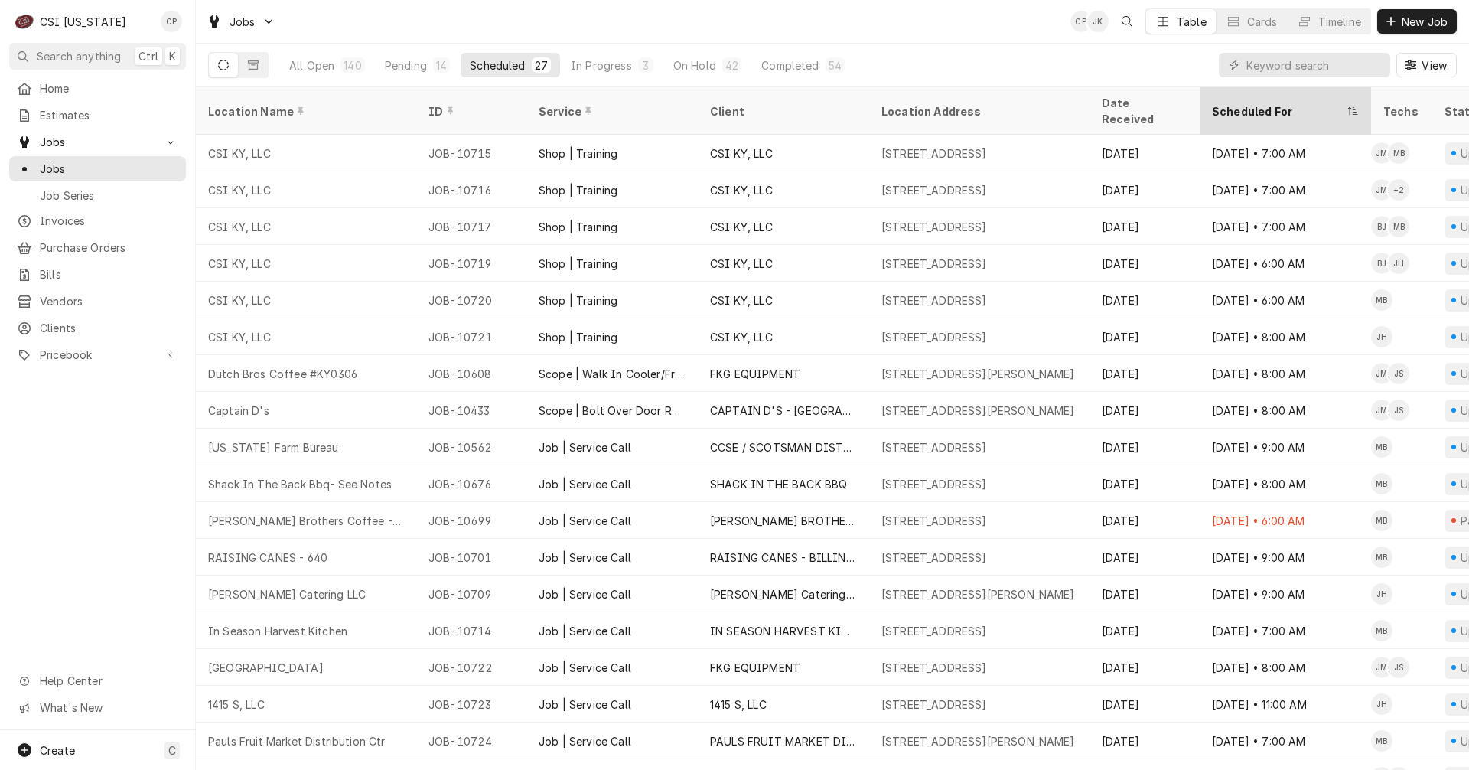
click at [1260, 103] on div "Scheduled For" at bounding box center [1278, 111] width 132 height 16
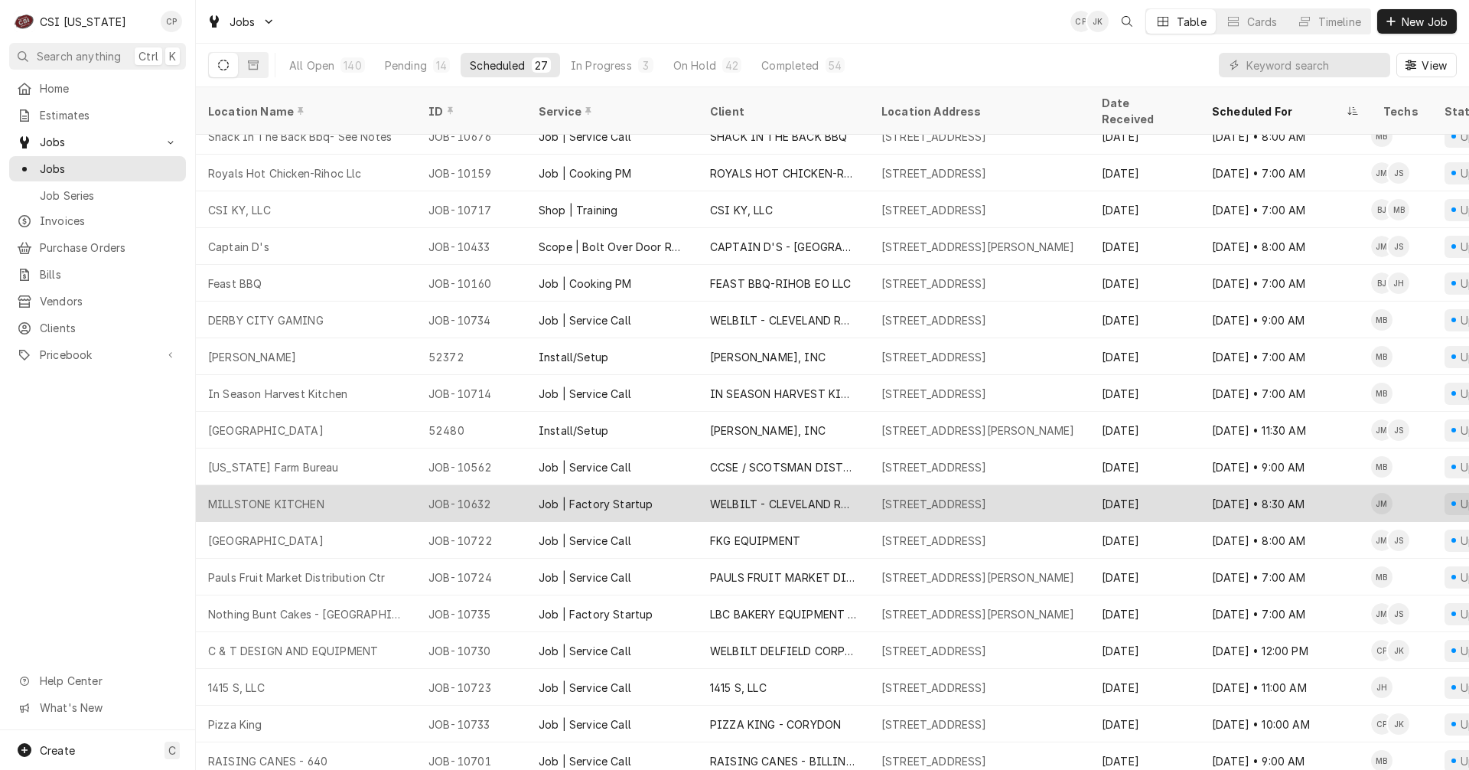
scroll to position [276, 0]
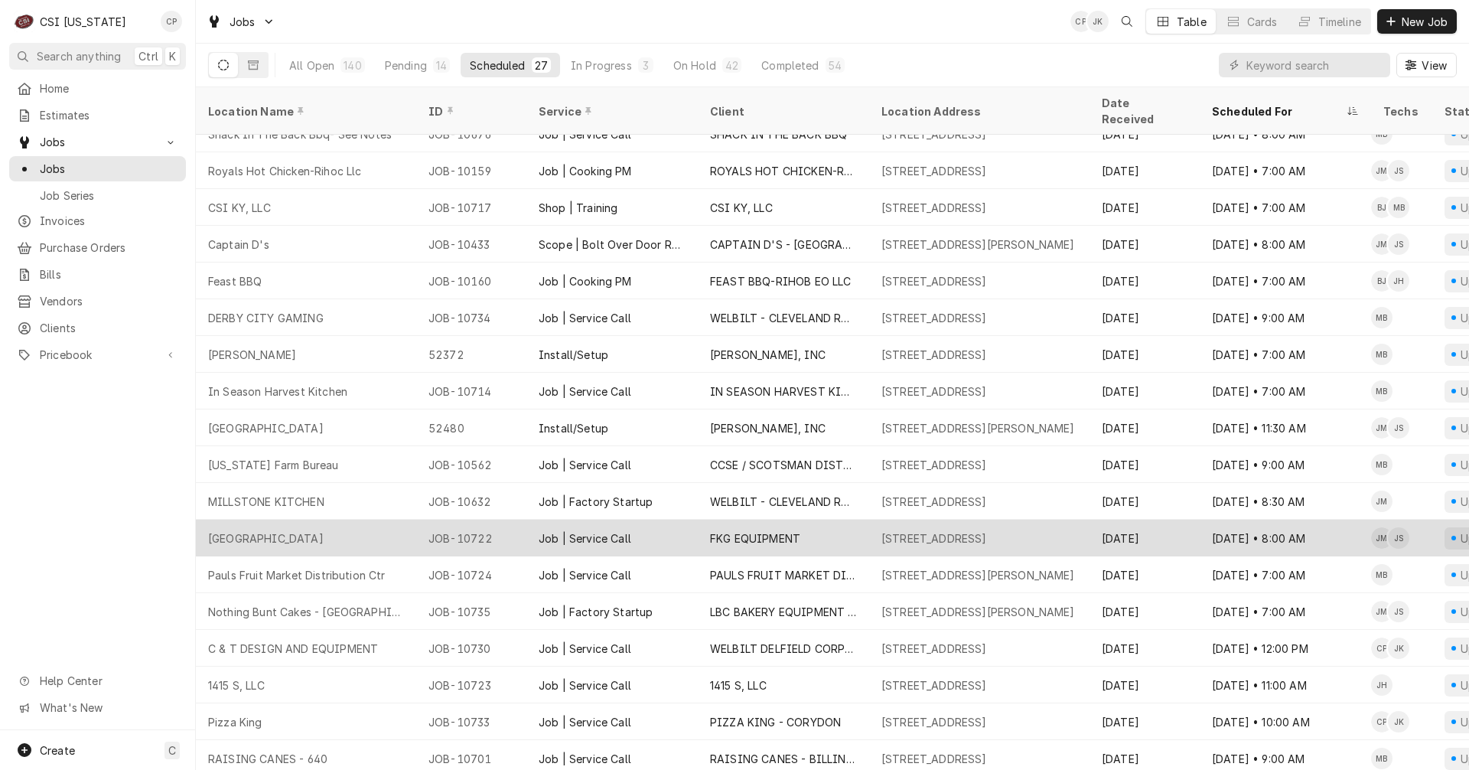
click at [606, 530] on div "Job | Service Call" at bounding box center [585, 538] width 93 height 16
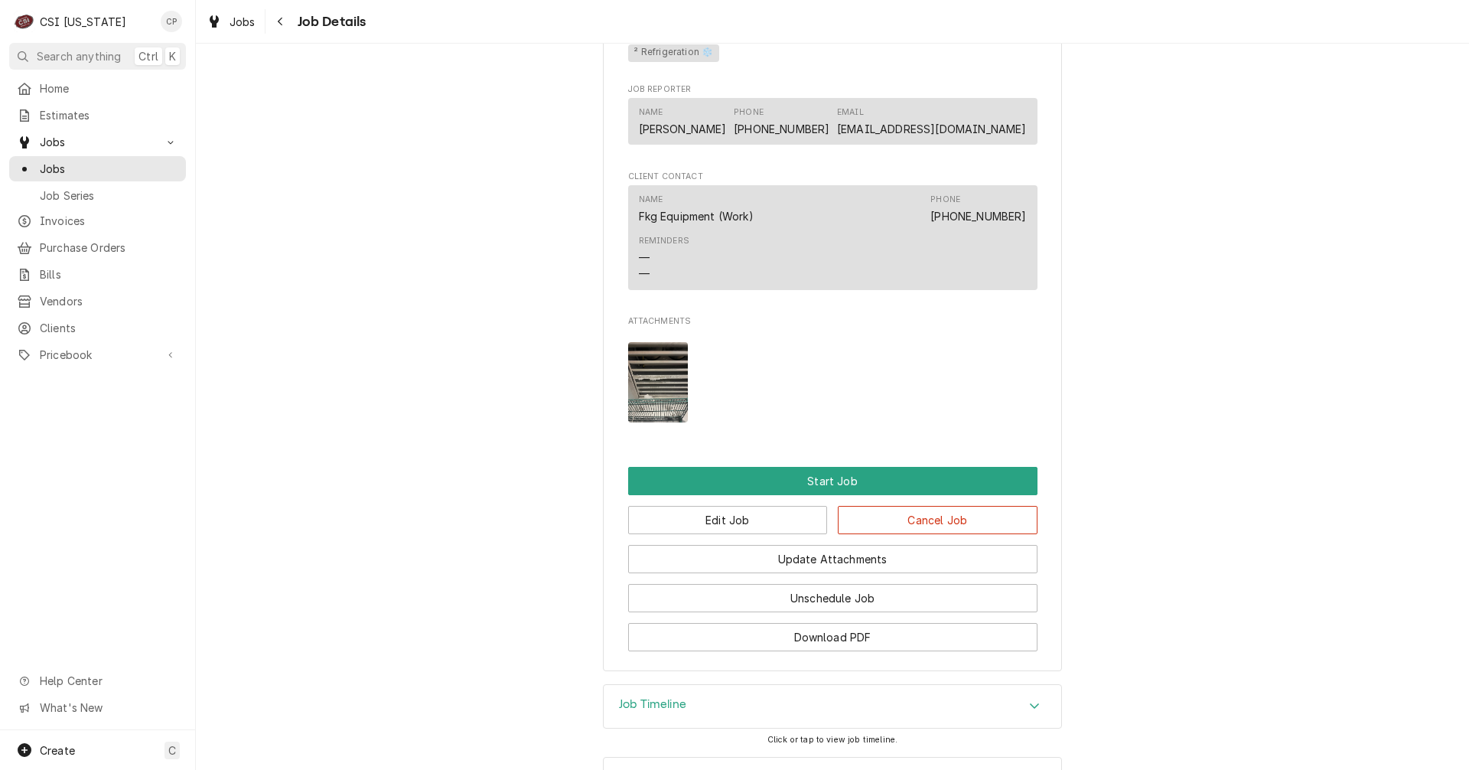
scroll to position [918, 0]
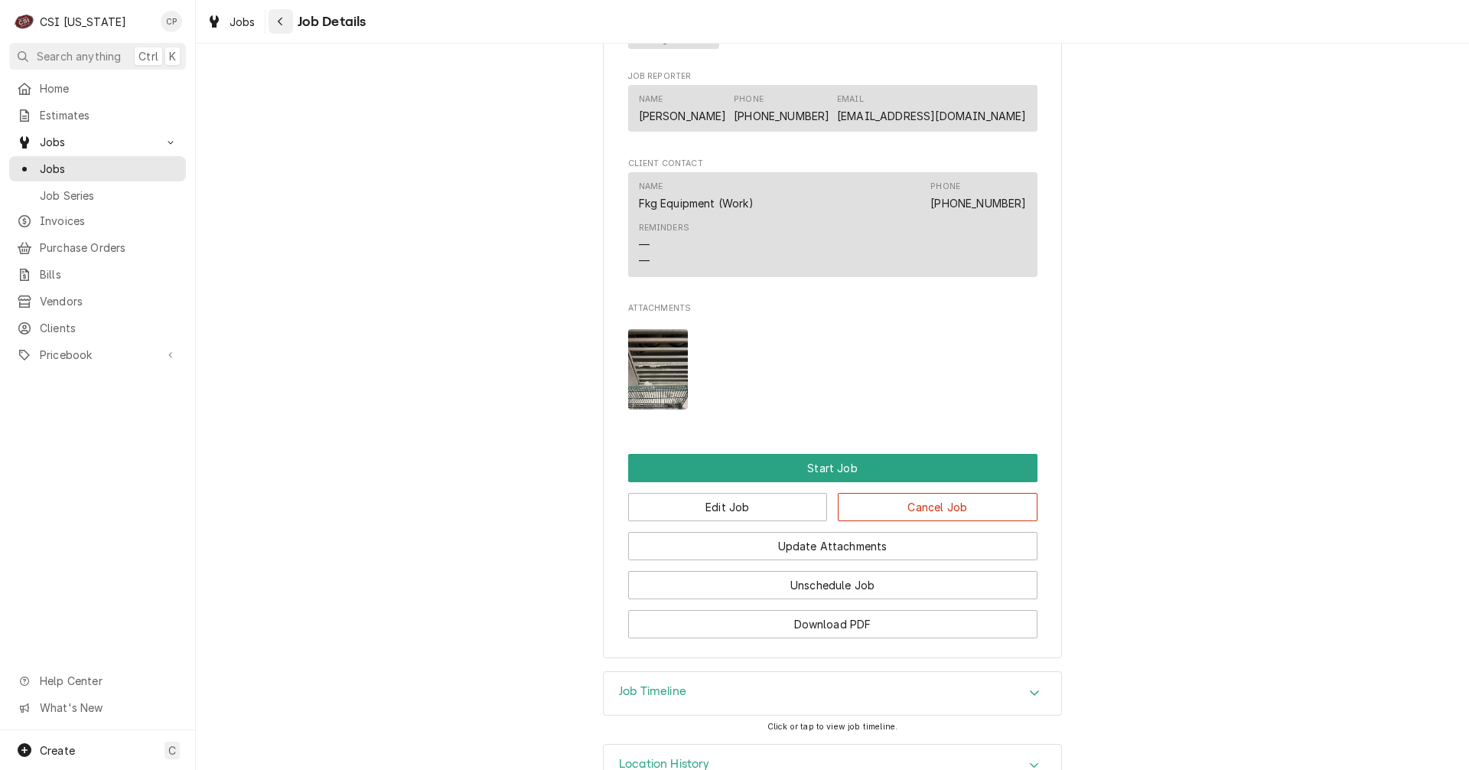
click at [282, 19] on icon "Navigate back" at bounding box center [280, 21] width 7 height 11
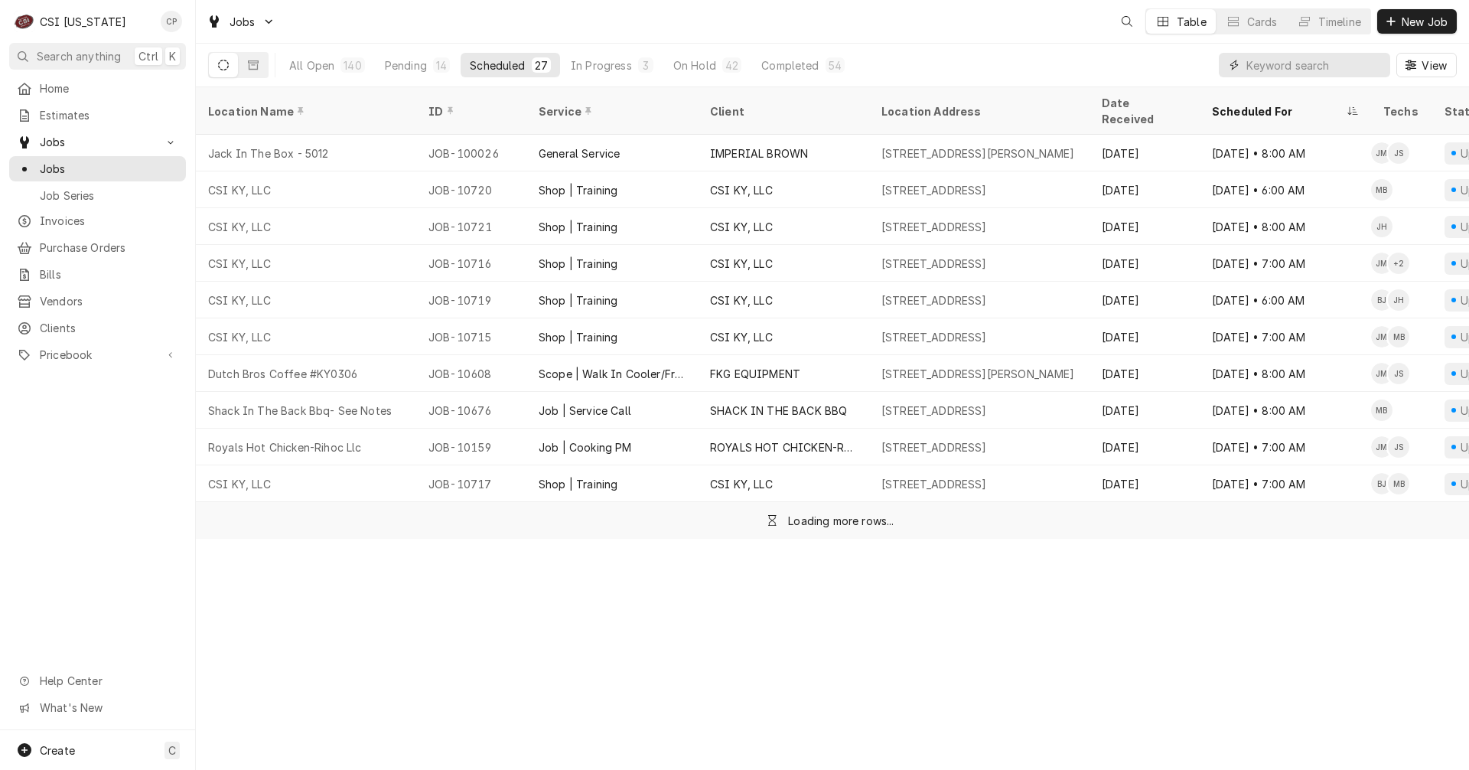
click at [1323, 65] on input "Dynamic Content Wrapper" at bounding box center [1314, 65] width 136 height 24
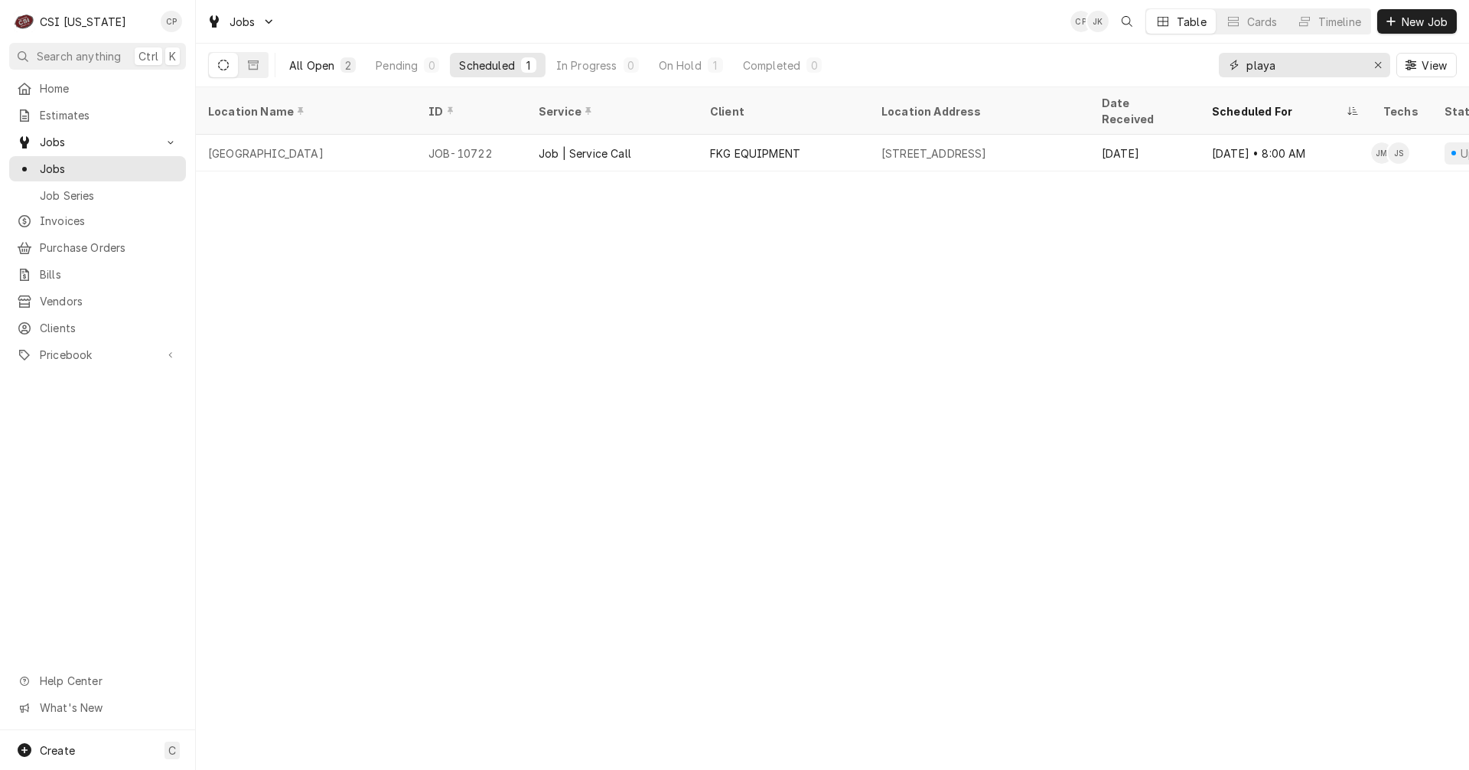
type input "playa"
click at [333, 66] on div "All Open" at bounding box center [311, 65] width 45 height 16
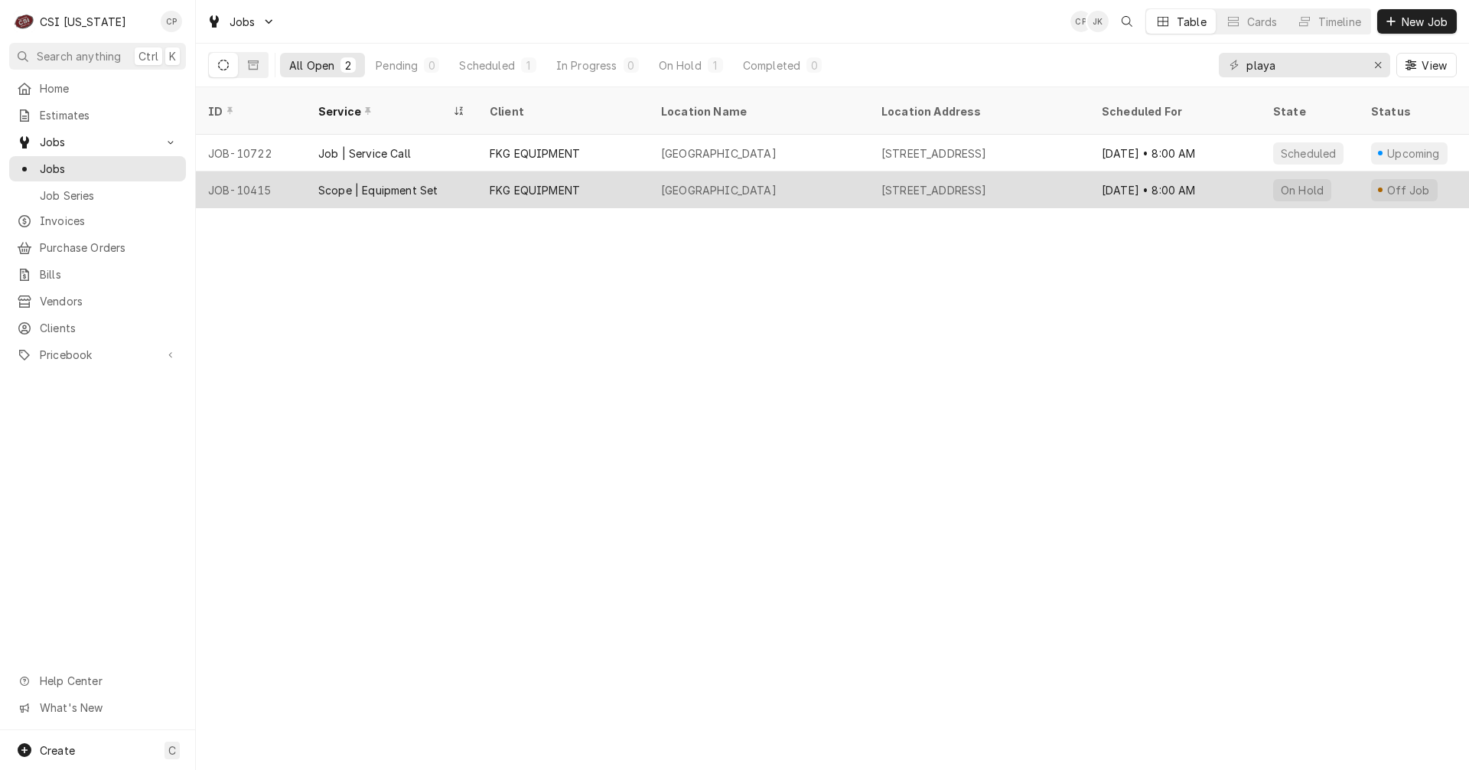
click at [545, 182] on div "FKG EQUIPMENT" at bounding box center [535, 190] width 90 height 16
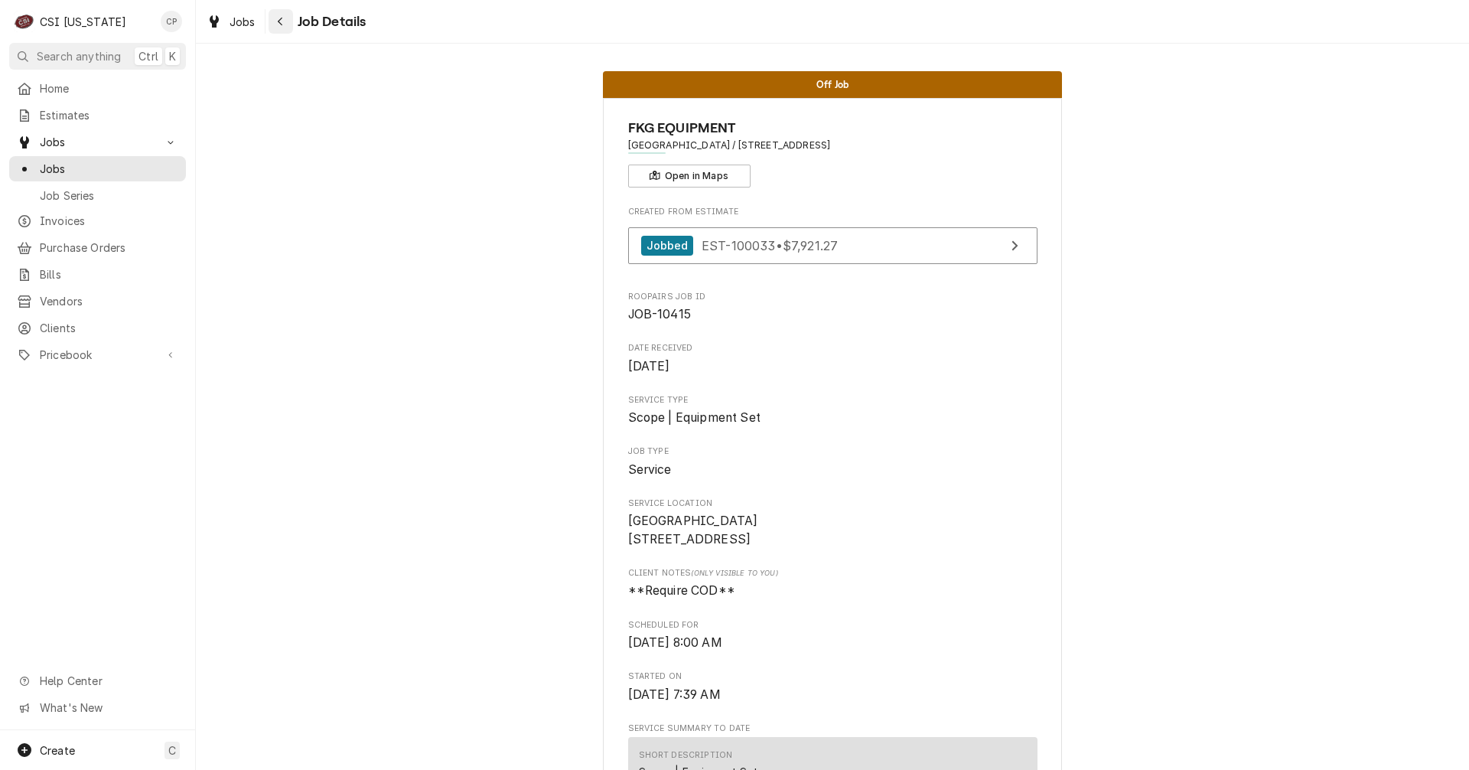
click at [285, 24] on div "Navigate back" at bounding box center [280, 21] width 15 height 15
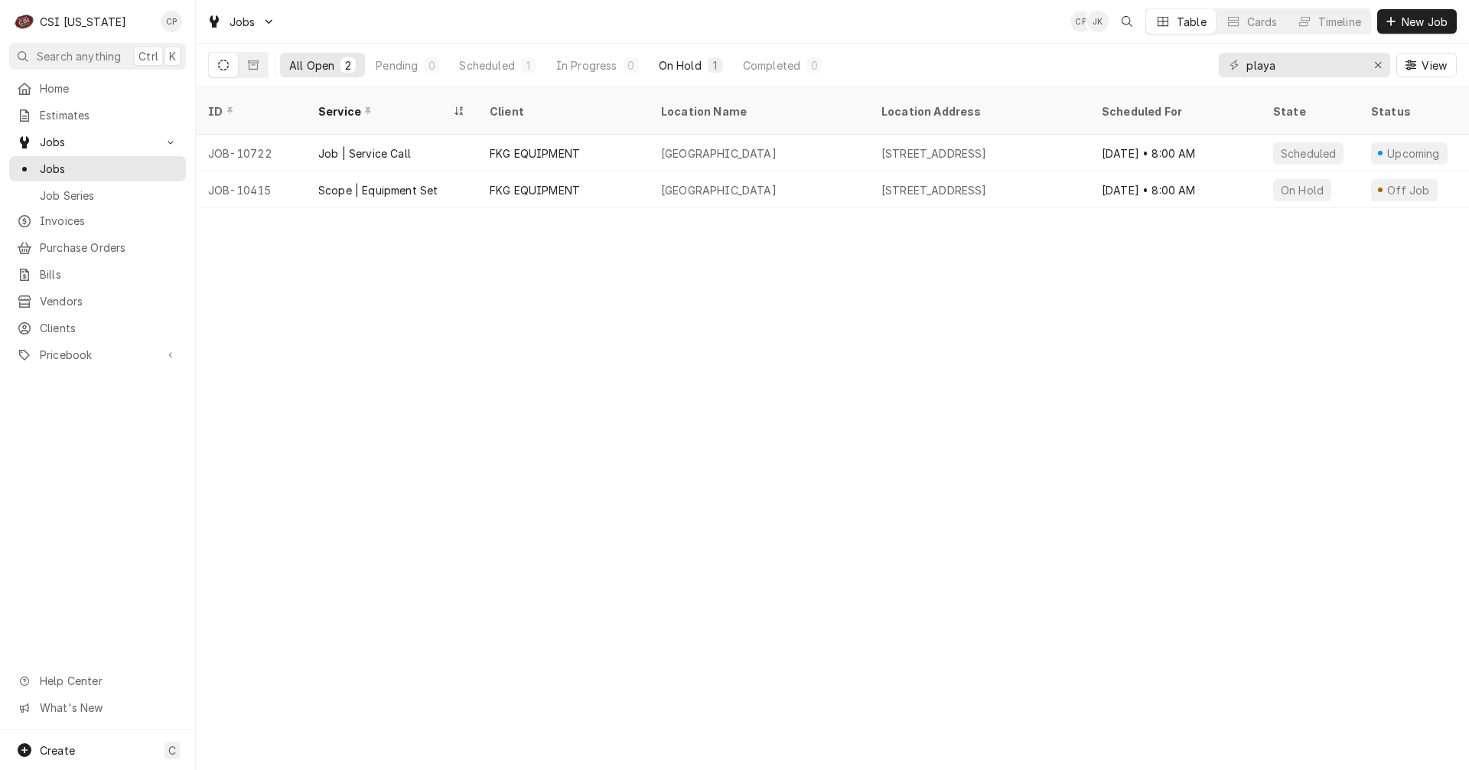
click at [699, 63] on div "On Hold" at bounding box center [680, 65] width 43 height 16
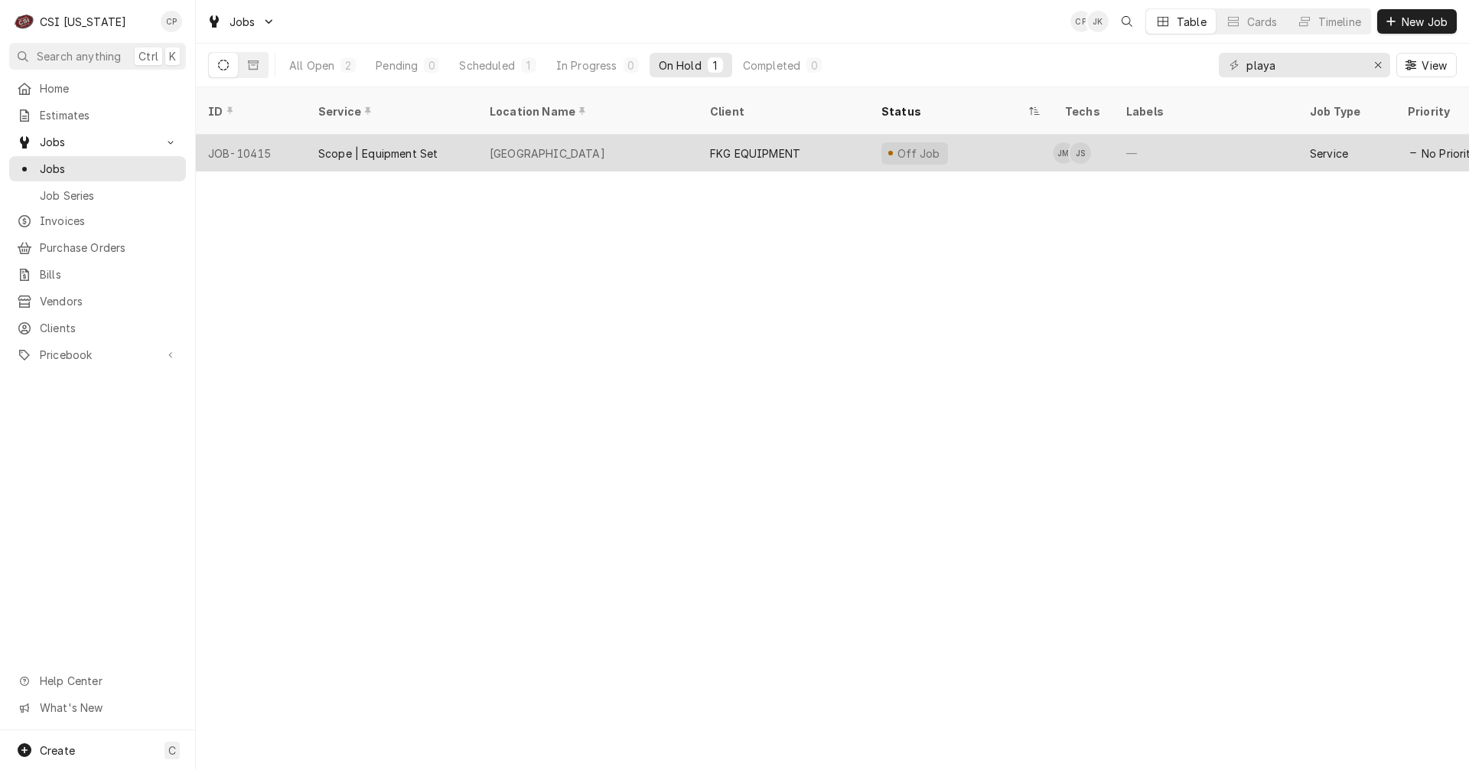
click at [603, 139] on div "Playa Bowls" at bounding box center [587, 153] width 220 height 37
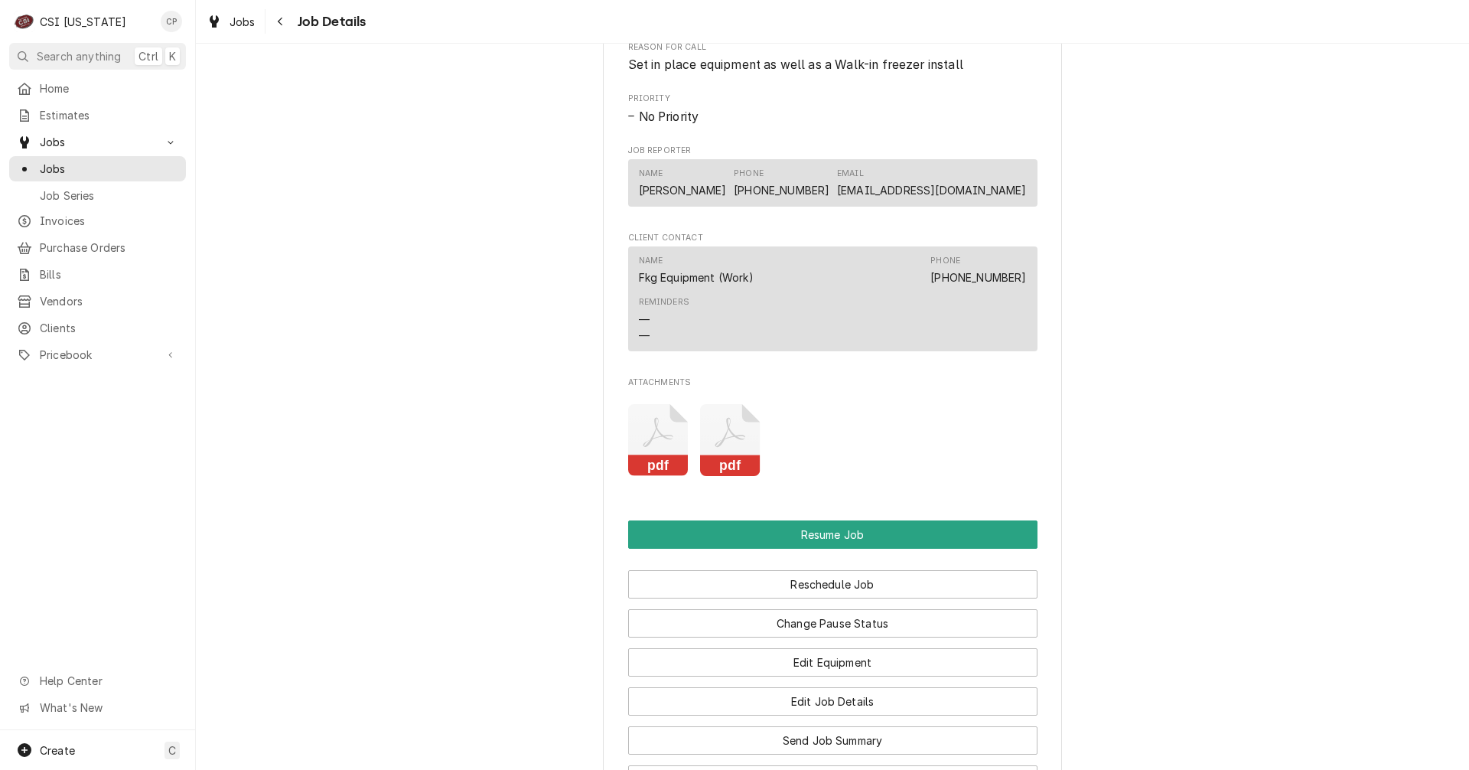
scroll to position [1377, 0]
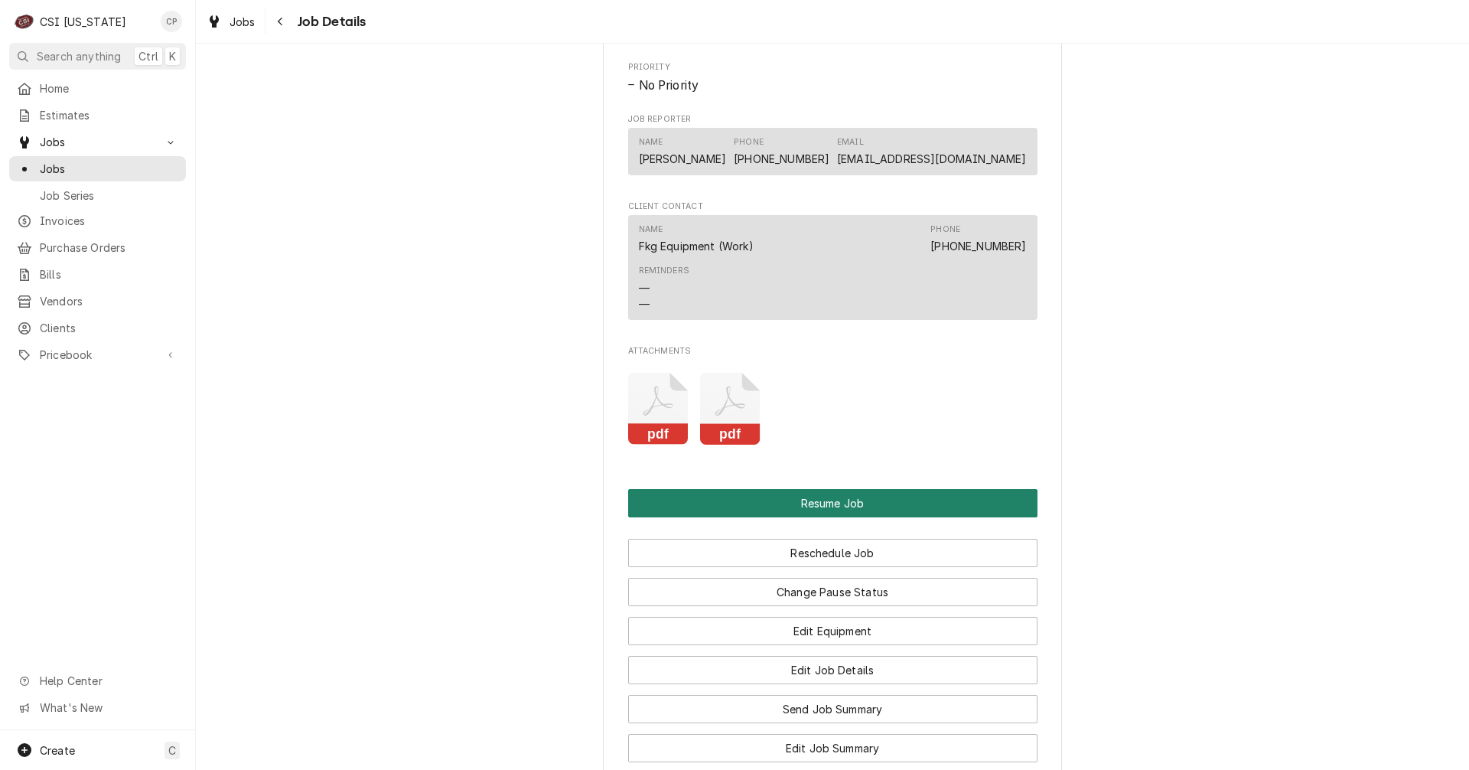
click at [827, 517] on button "Resume Job" at bounding box center [832, 503] width 409 height 28
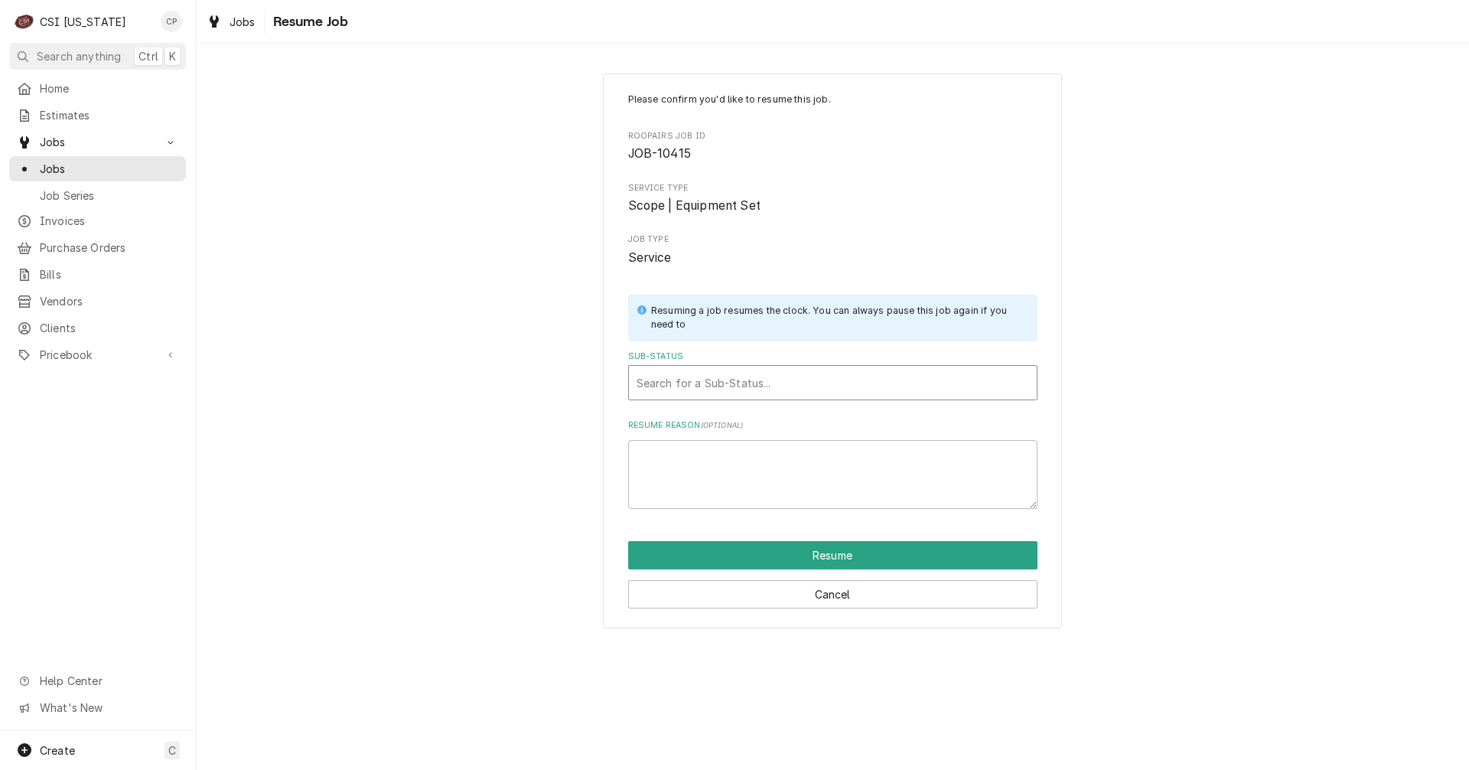
click at [702, 377] on div "Sub-Status" at bounding box center [832, 383] width 392 height 28
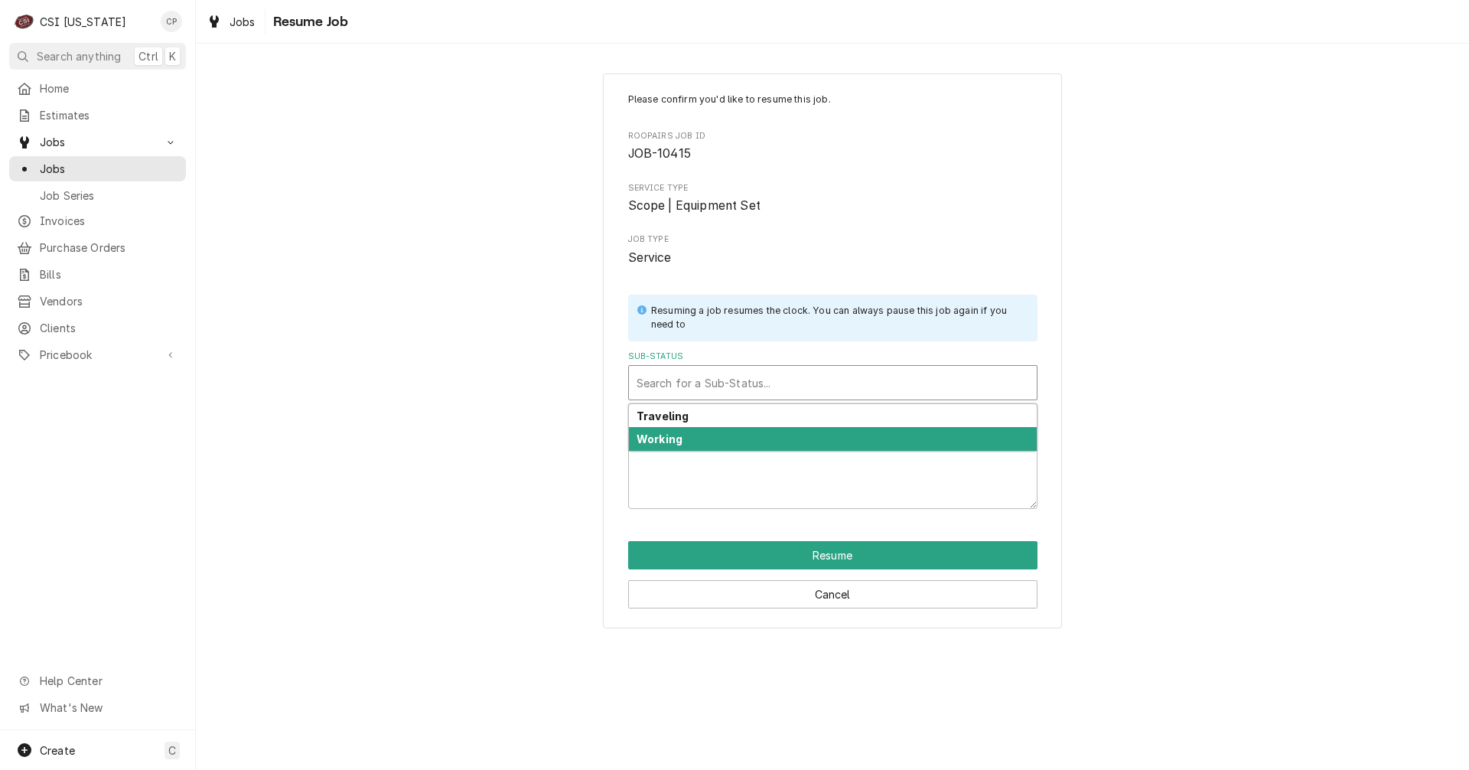
click at [679, 444] on strong "Working" at bounding box center [659, 438] width 46 height 13
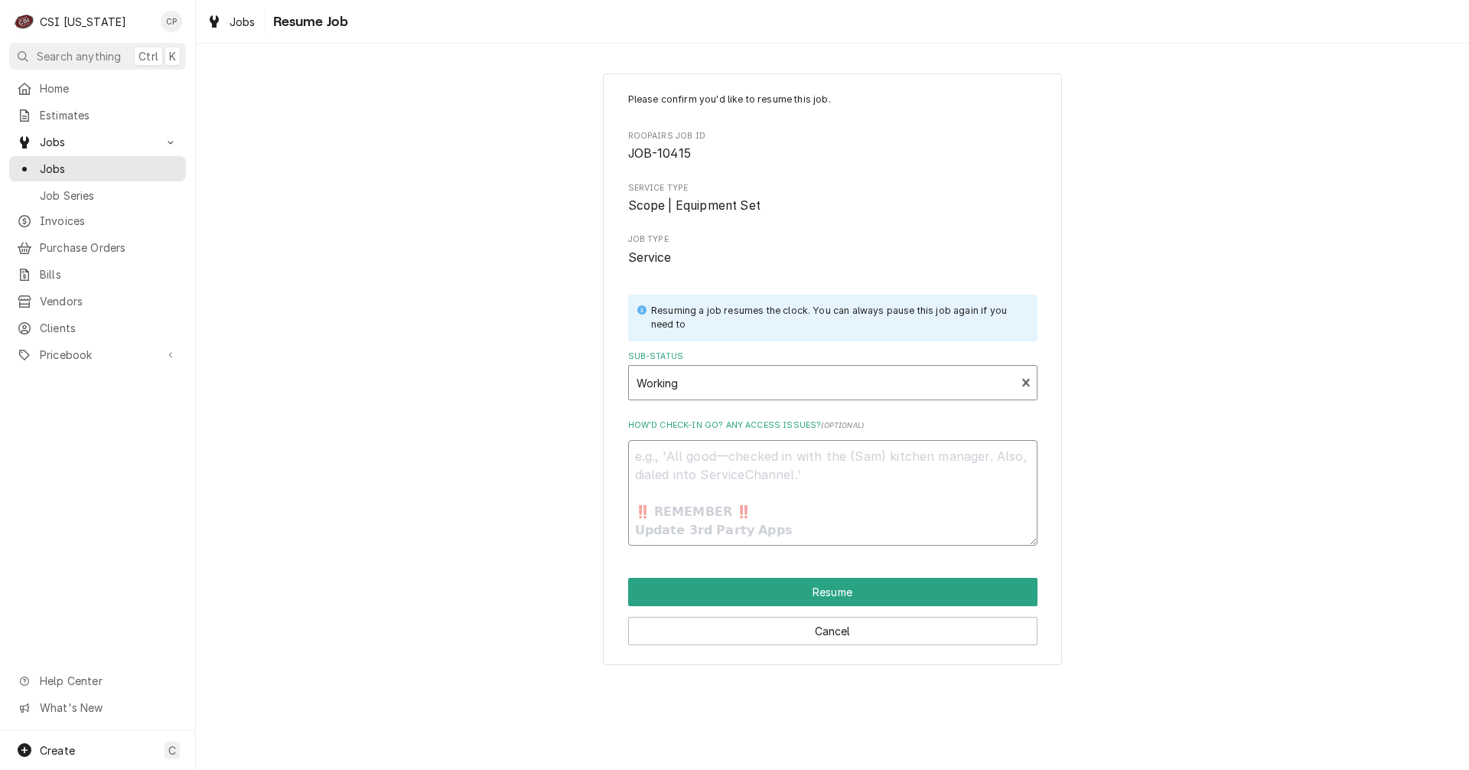
click at [724, 472] on textarea "How’d check-in go? Any access issues? ( optional )" at bounding box center [832, 493] width 409 height 106
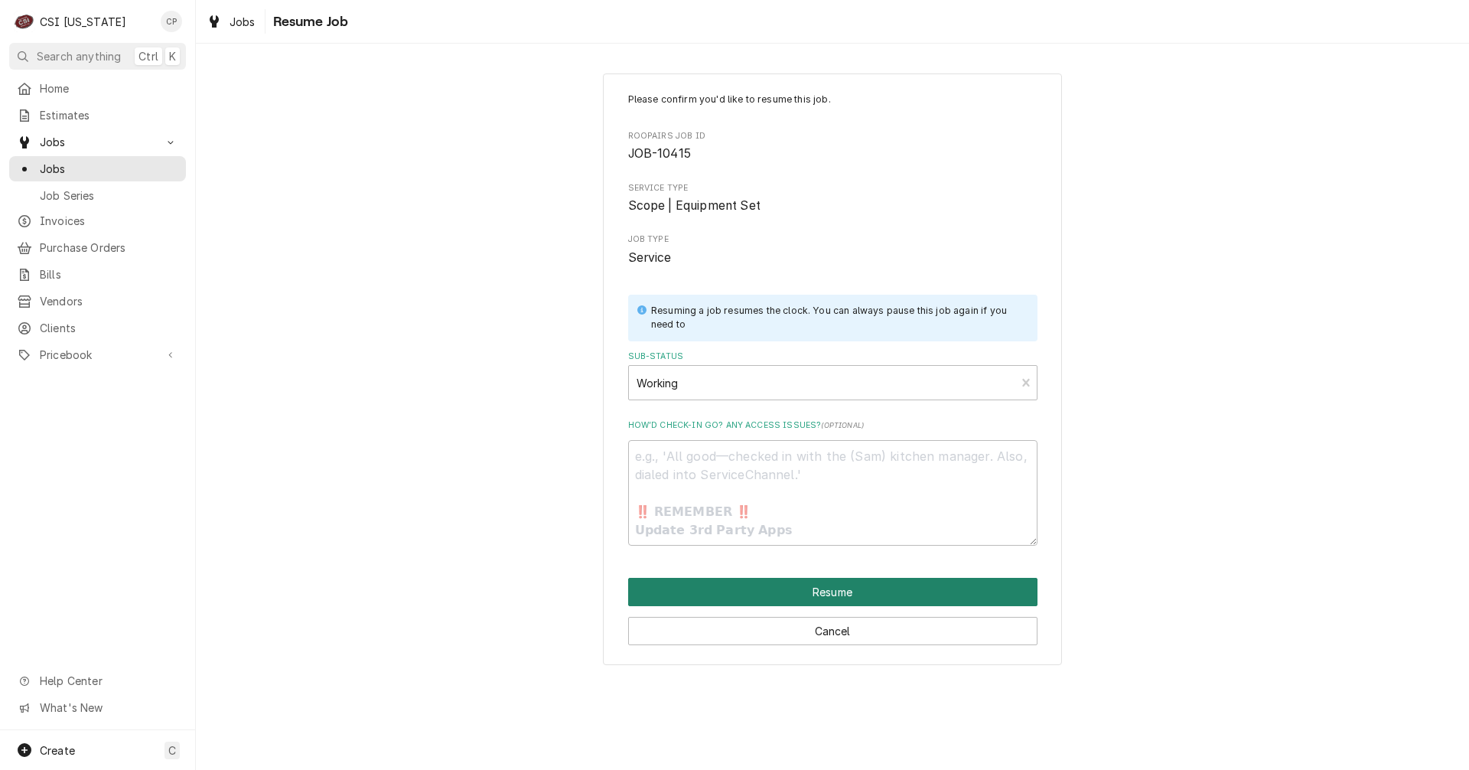
click at [834, 587] on button "Resume" at bounding box center [832, 592] width 409 height 28
type textarea "x"
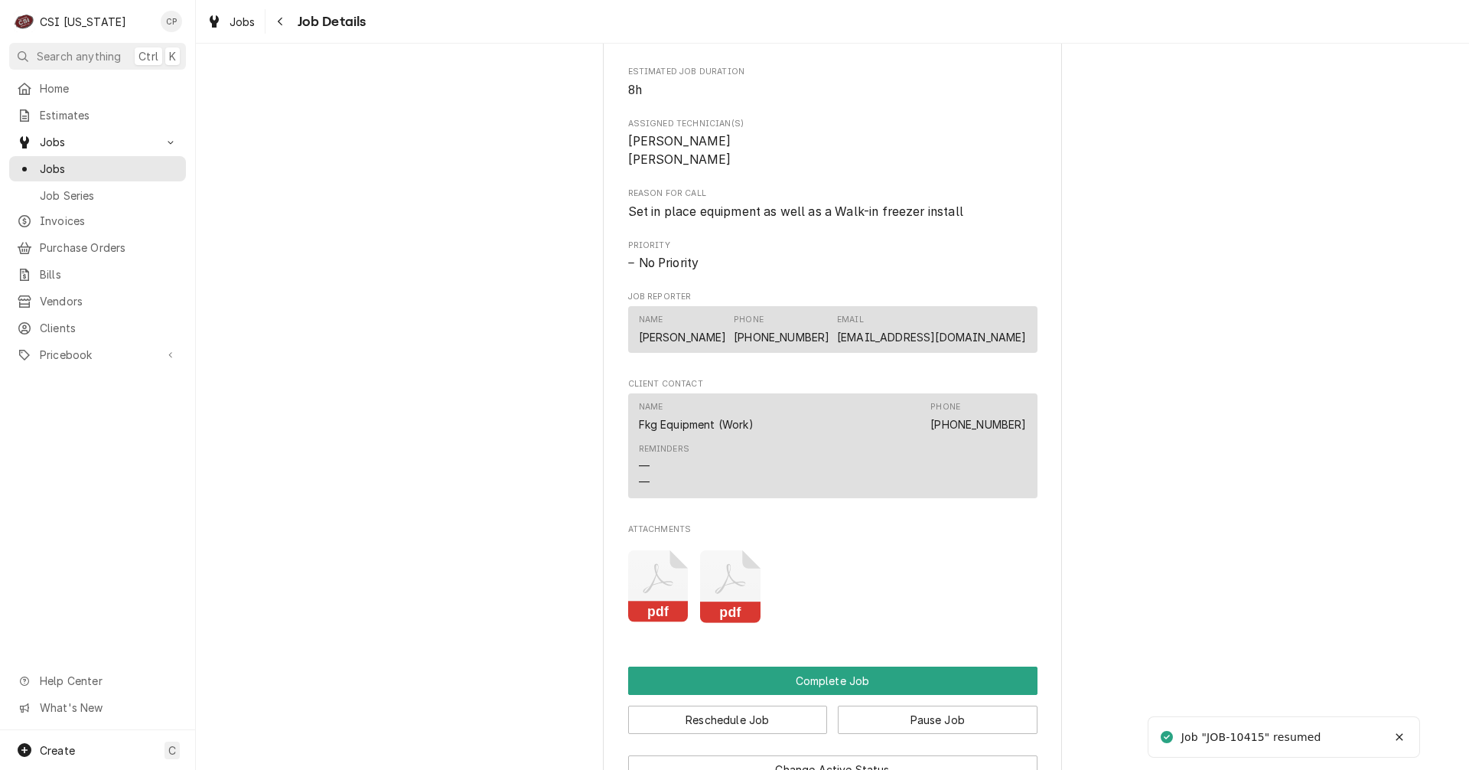
scroll to position [1530, 0]
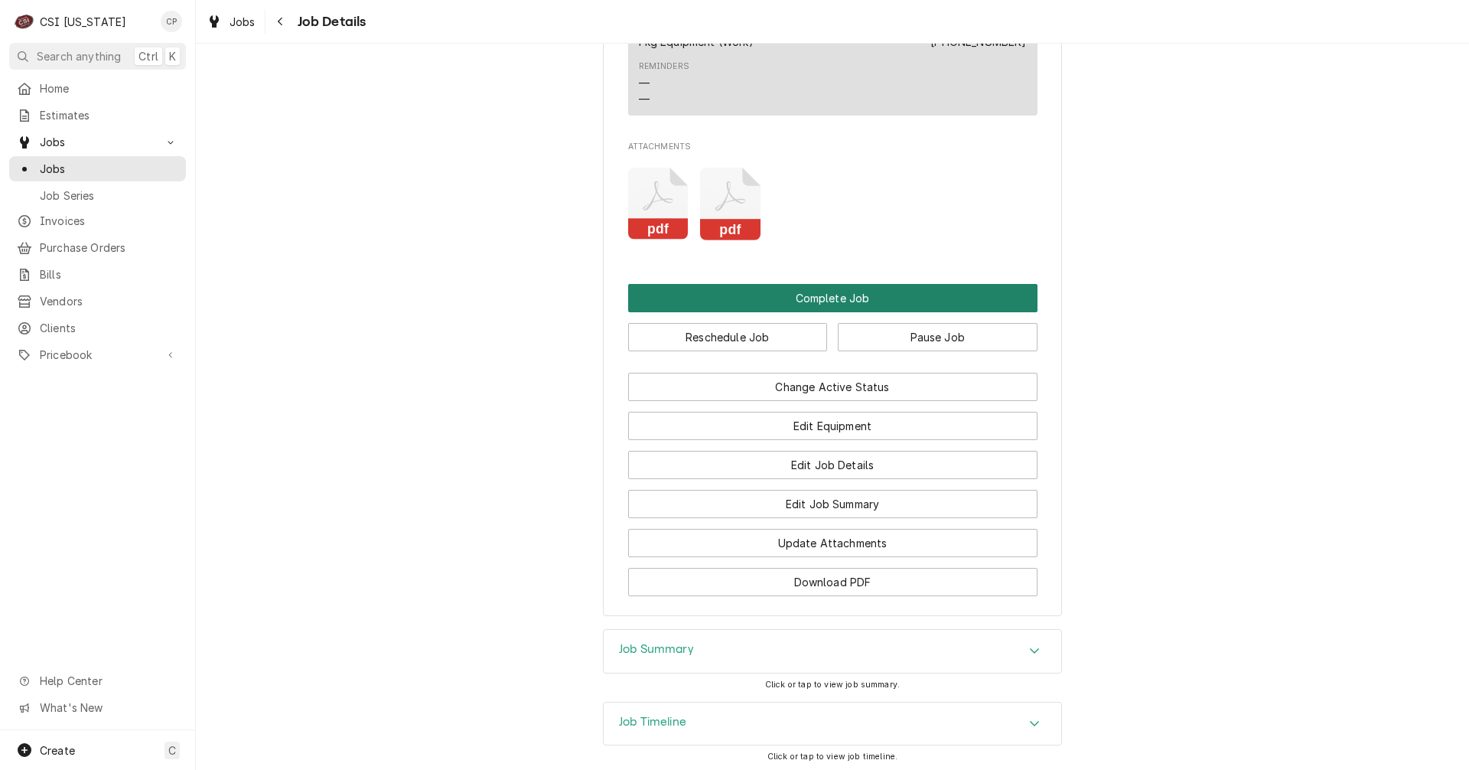
click at [819, 312] on button "Complete Job" at bounding box center [832, 298] width 409 height 28
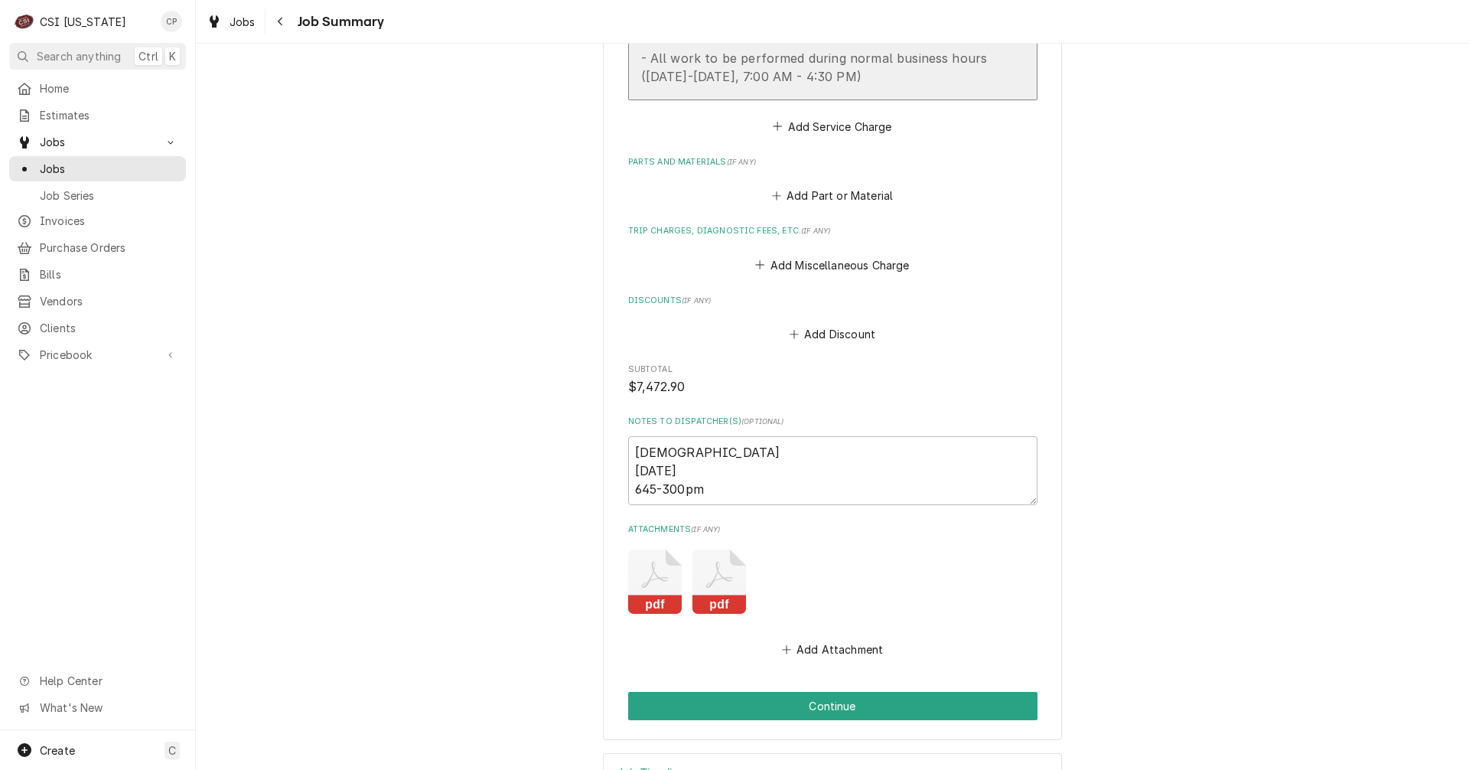
scroll to position [1994, 0]
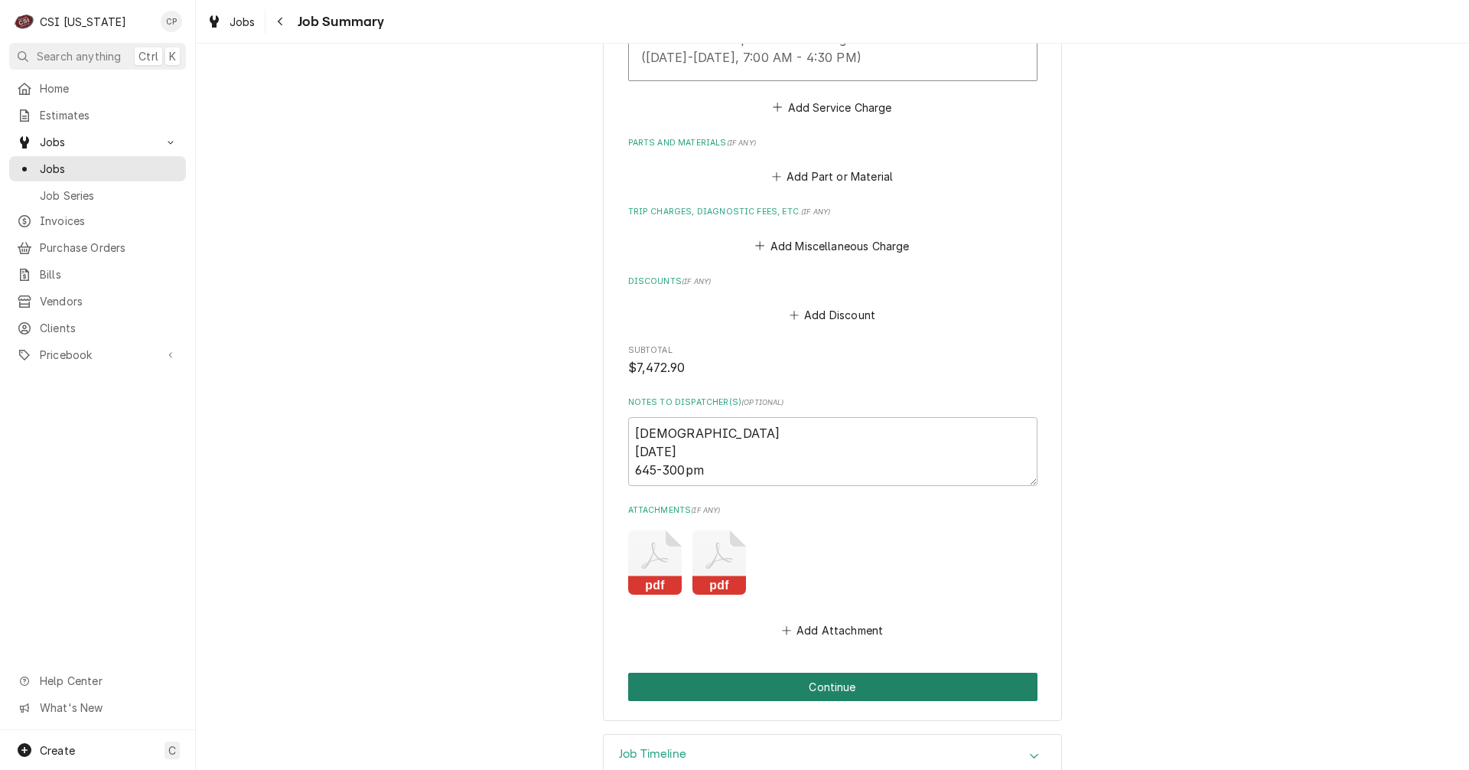
click at [828, 672] on button "Continue" at bounding box center [832, 686] width 409 height 28
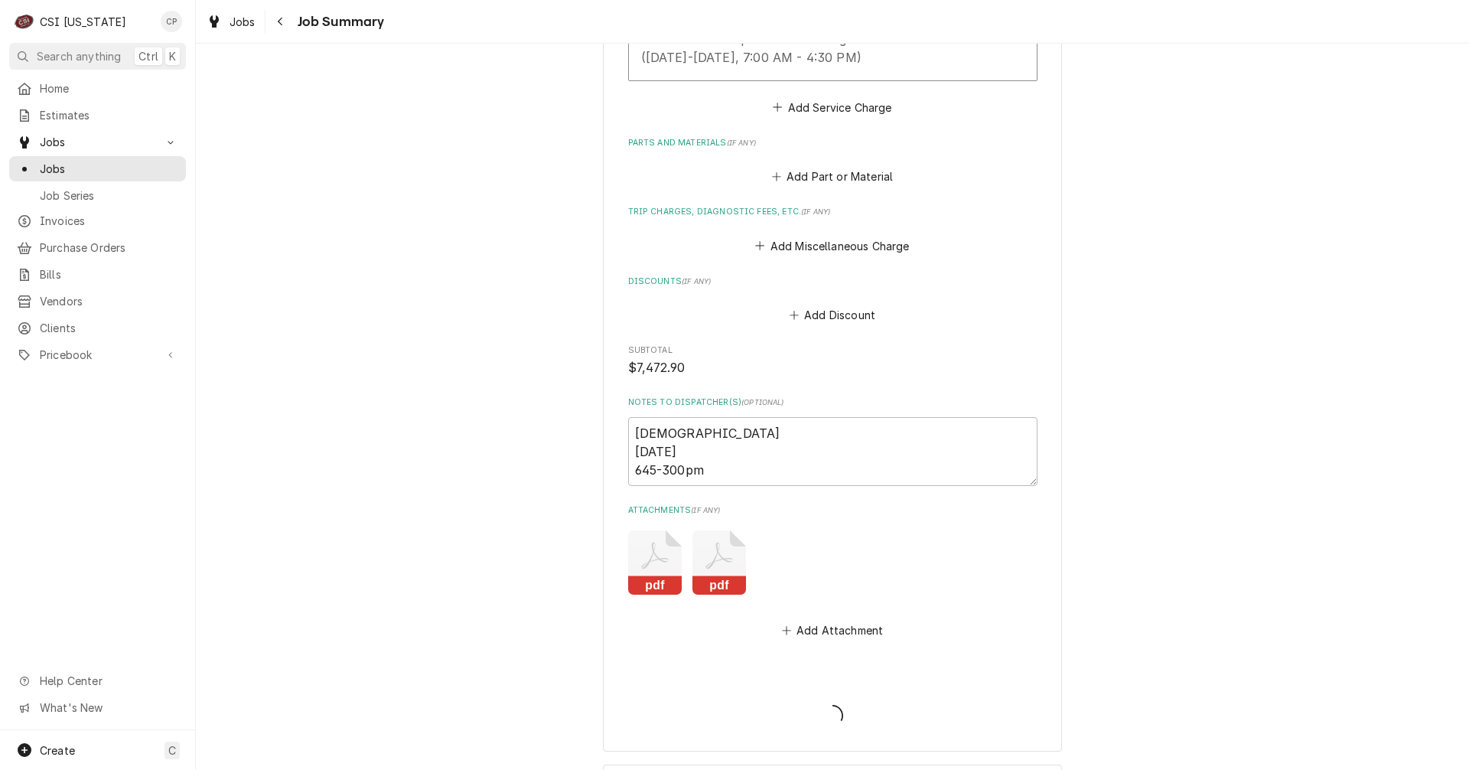
type textarea "x"
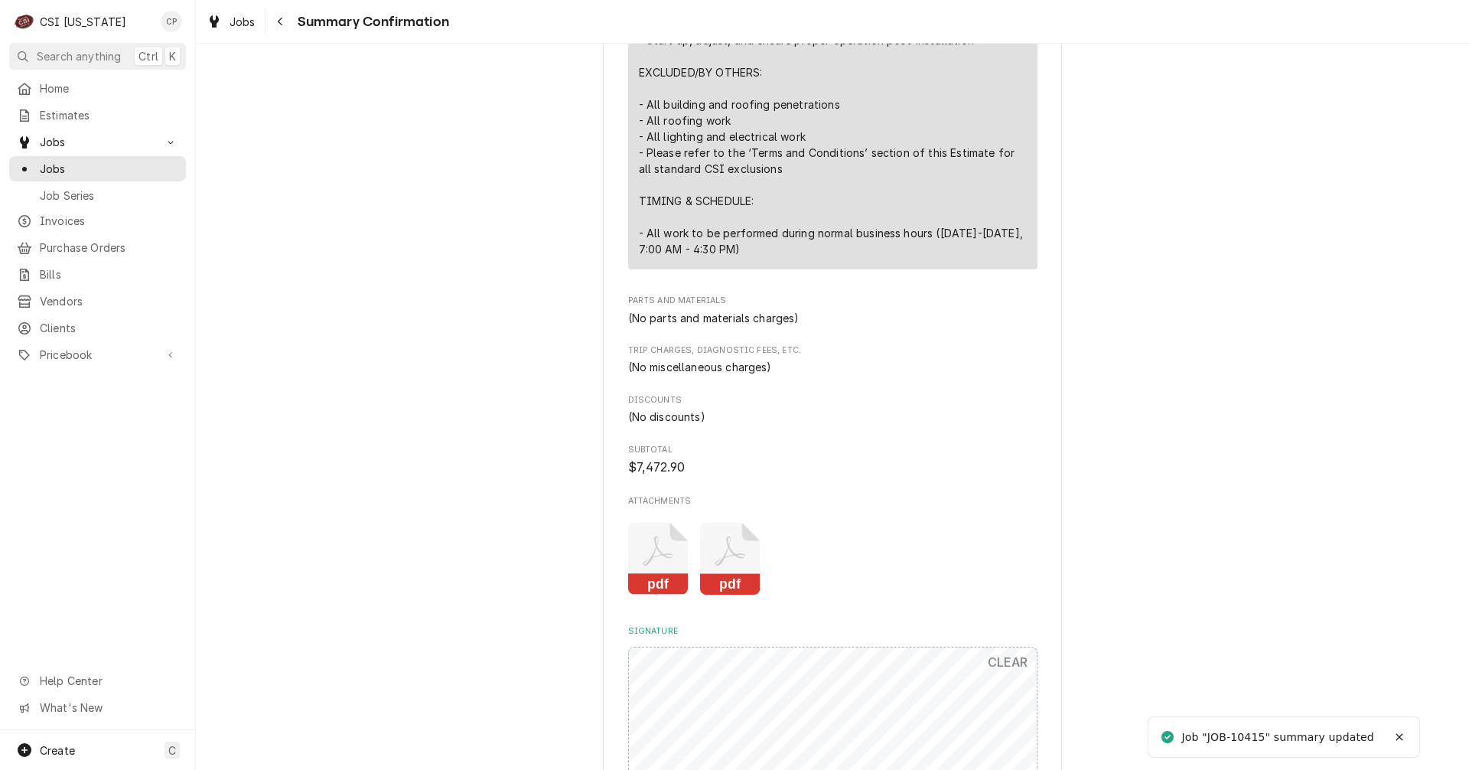
scroll to position [1683, 0]
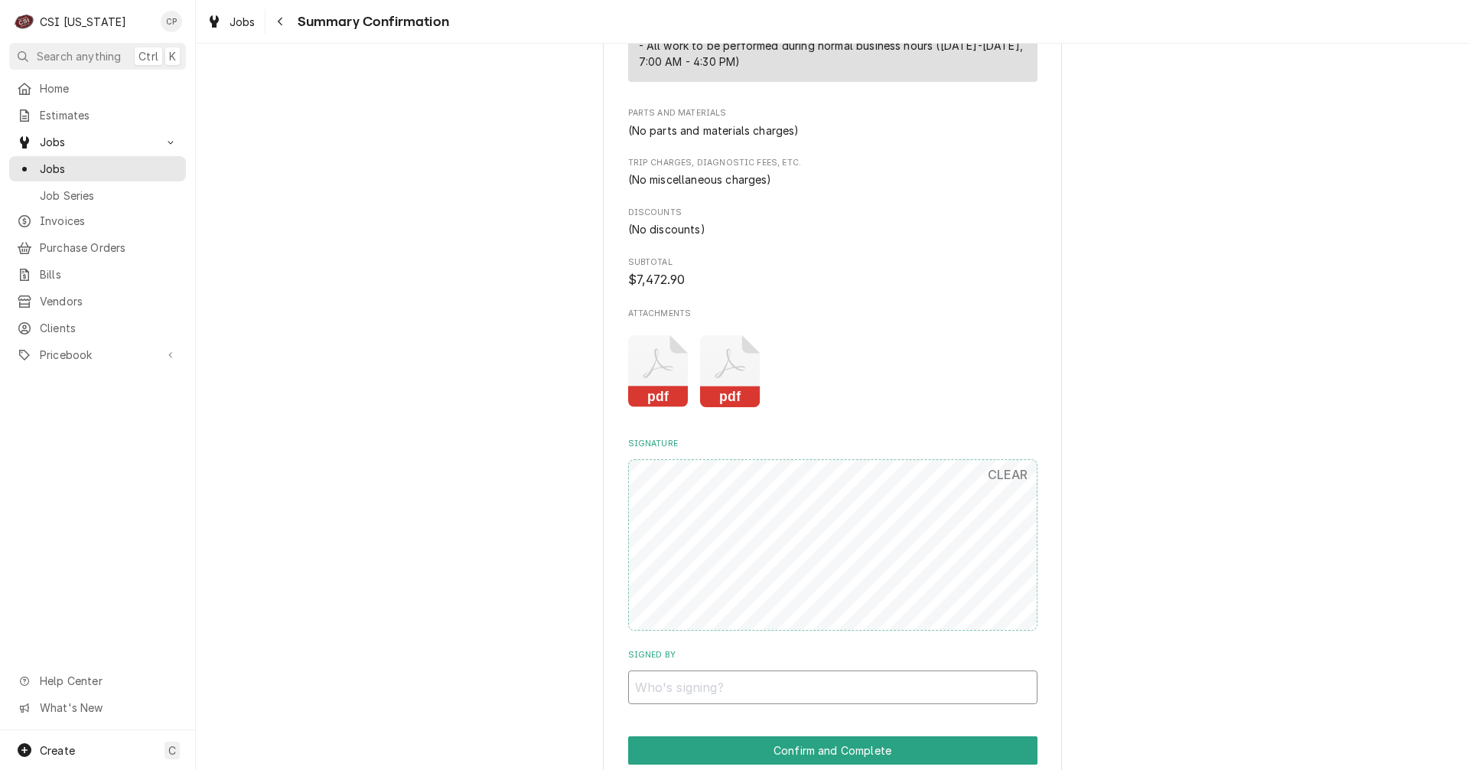
click at [750, 679] on input "Signed By" at bounding box center [832, 687] width 409 height 34
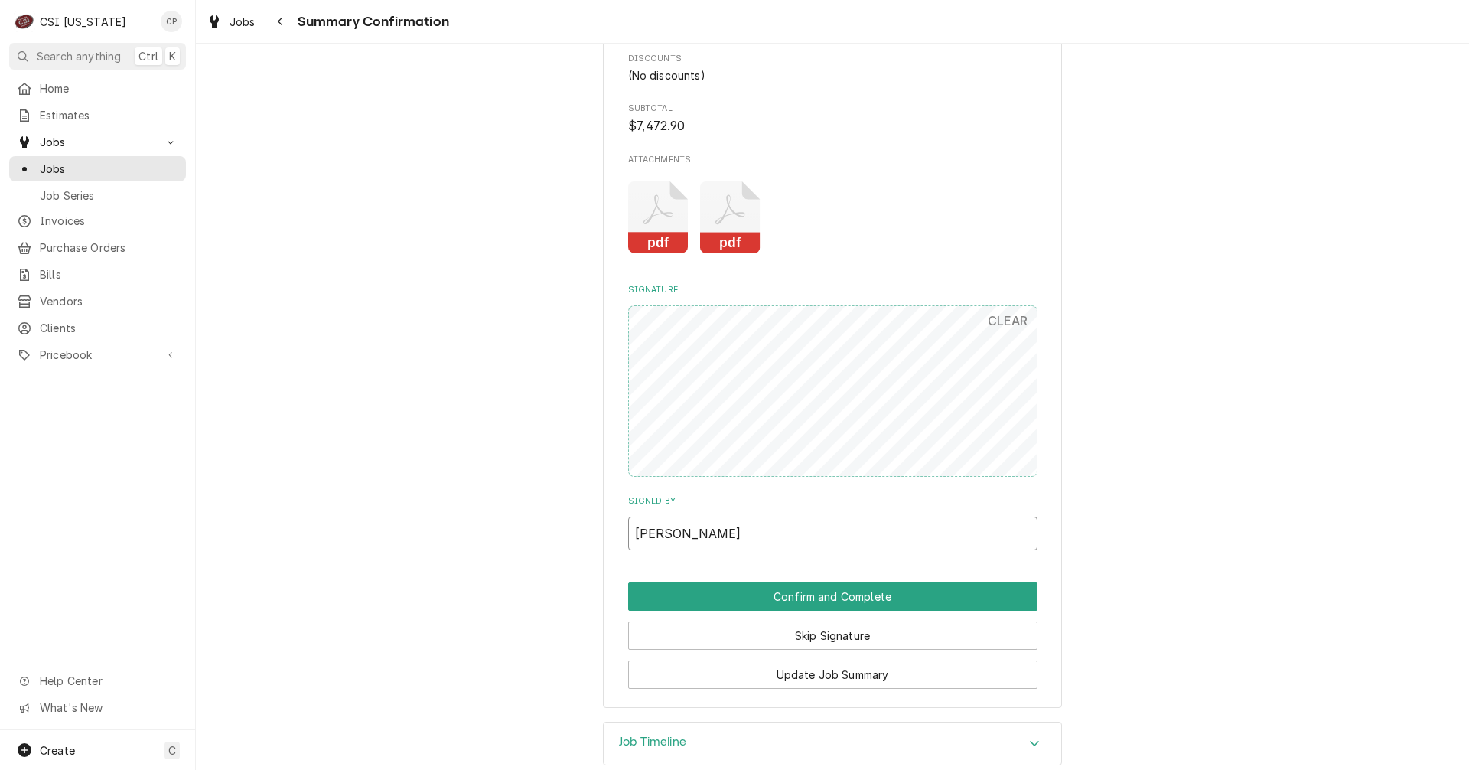
scroll to position [1860, 0]
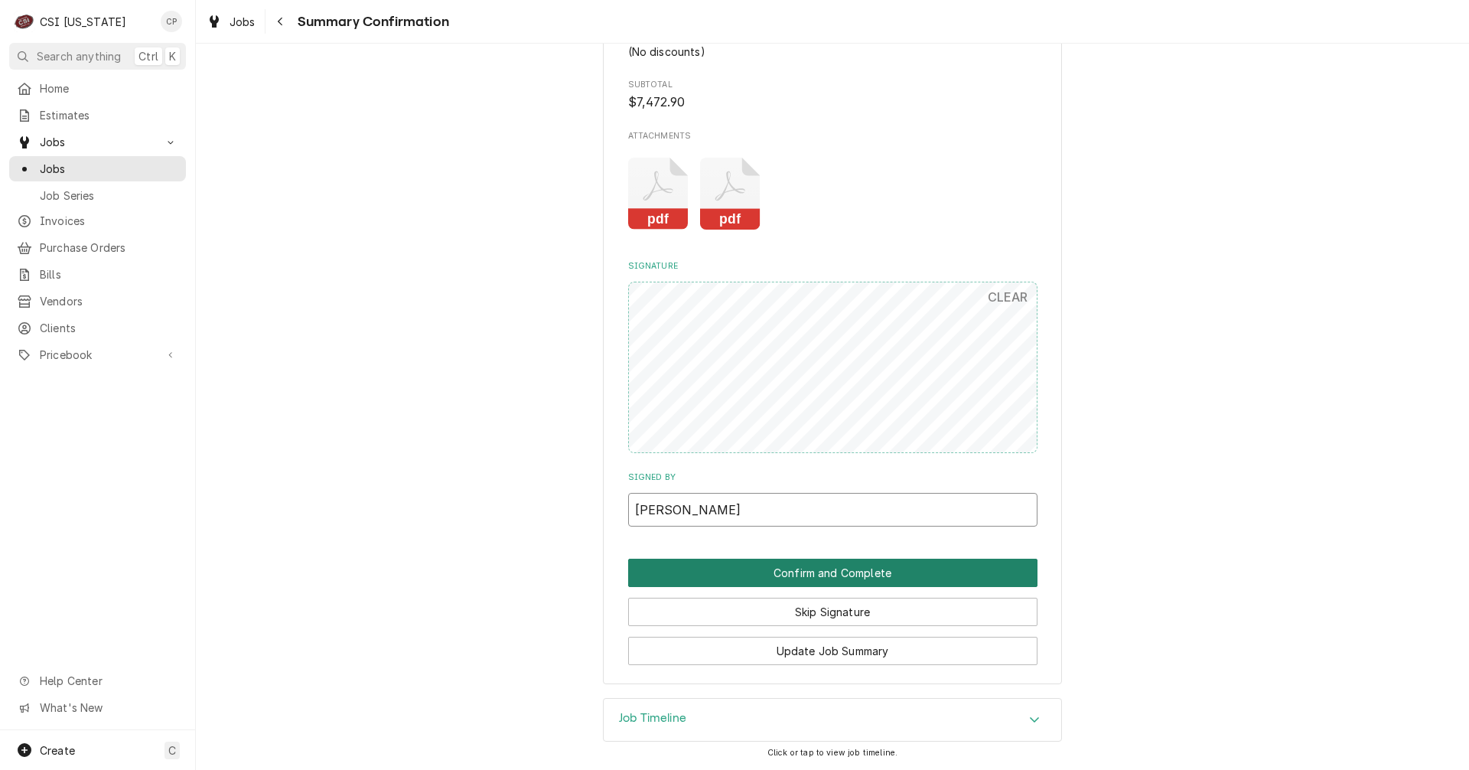
type input "[PERSON_NAME]"
click at [827, 578] on button "Confirm and Complete" at bounding box center [832, 572] width 409 height 28
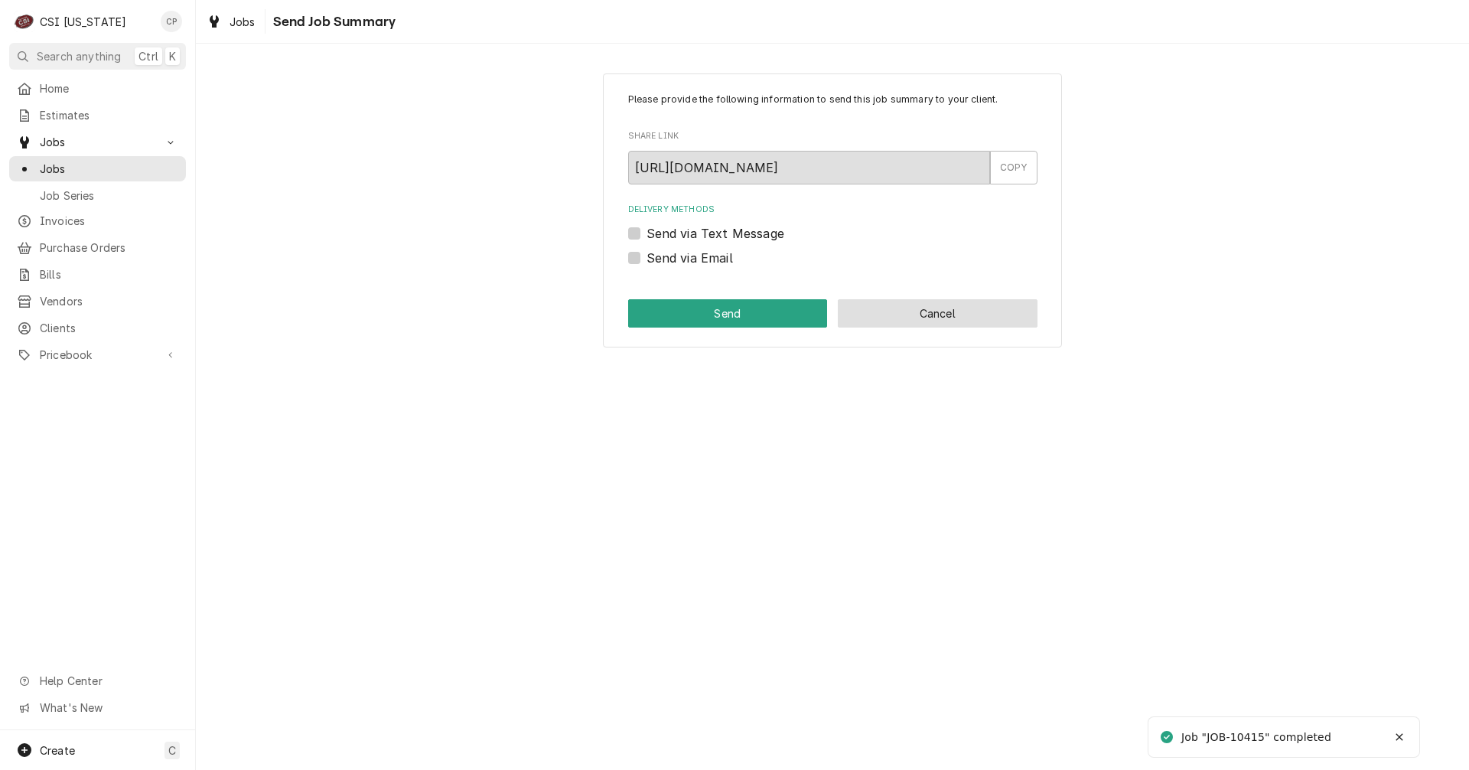
click at [922, 318] on button "Cancel" at bounding box center [938, 313] width 200 height 28
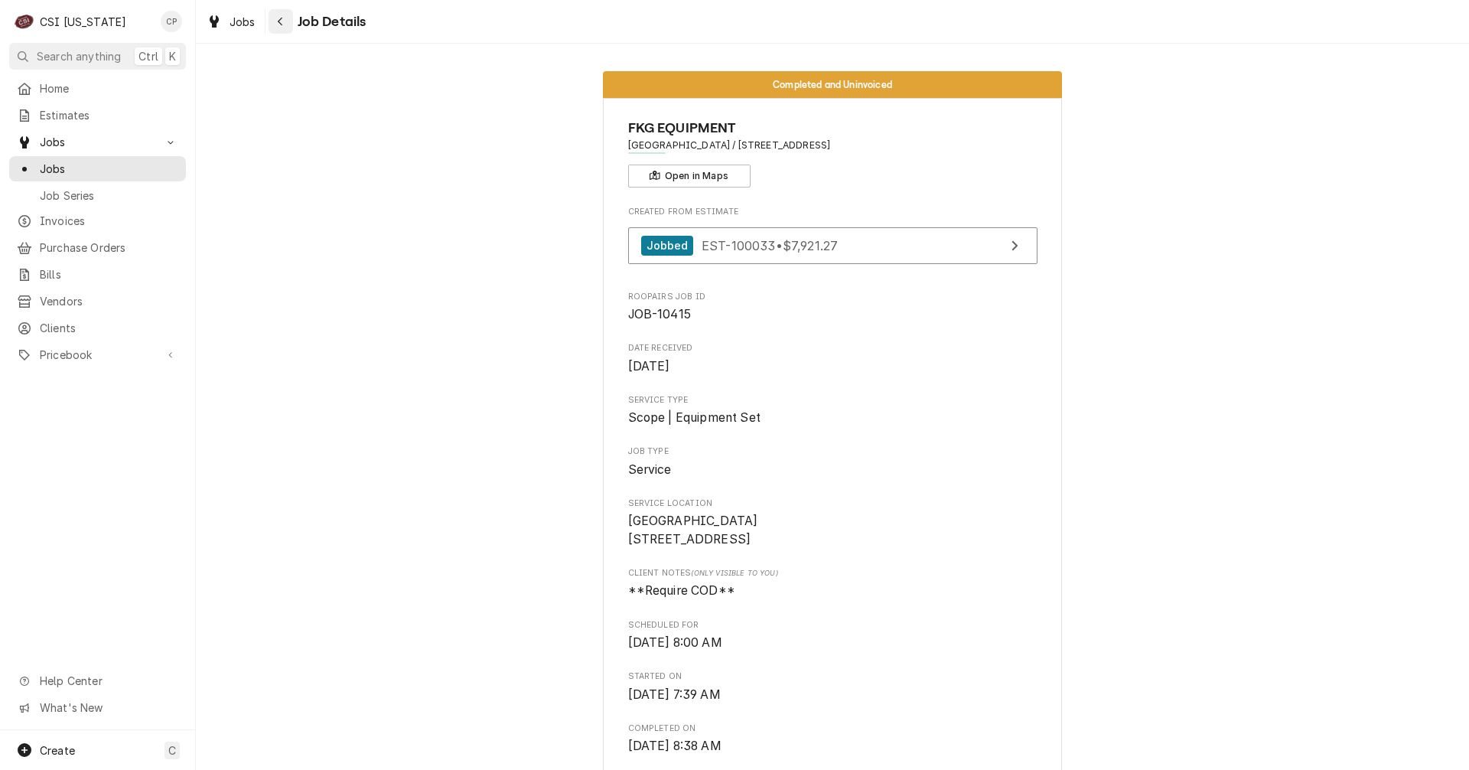
click at [287, 23] on div "Navigate back" at bounding box center [280, 21] width 15 height 15
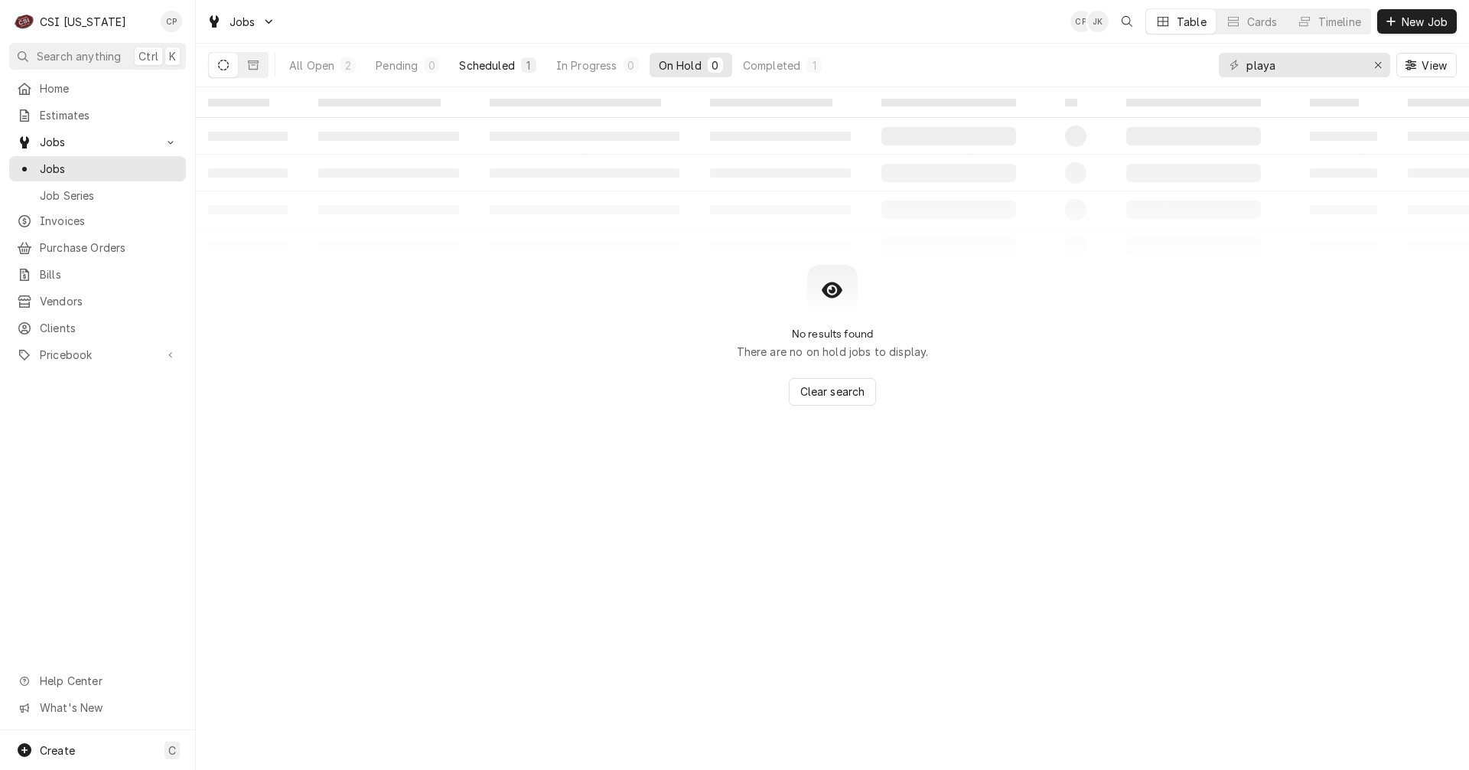
click at [487, 66] on div "Scheduled" at bounding box center [486, 65] width 55 height 16
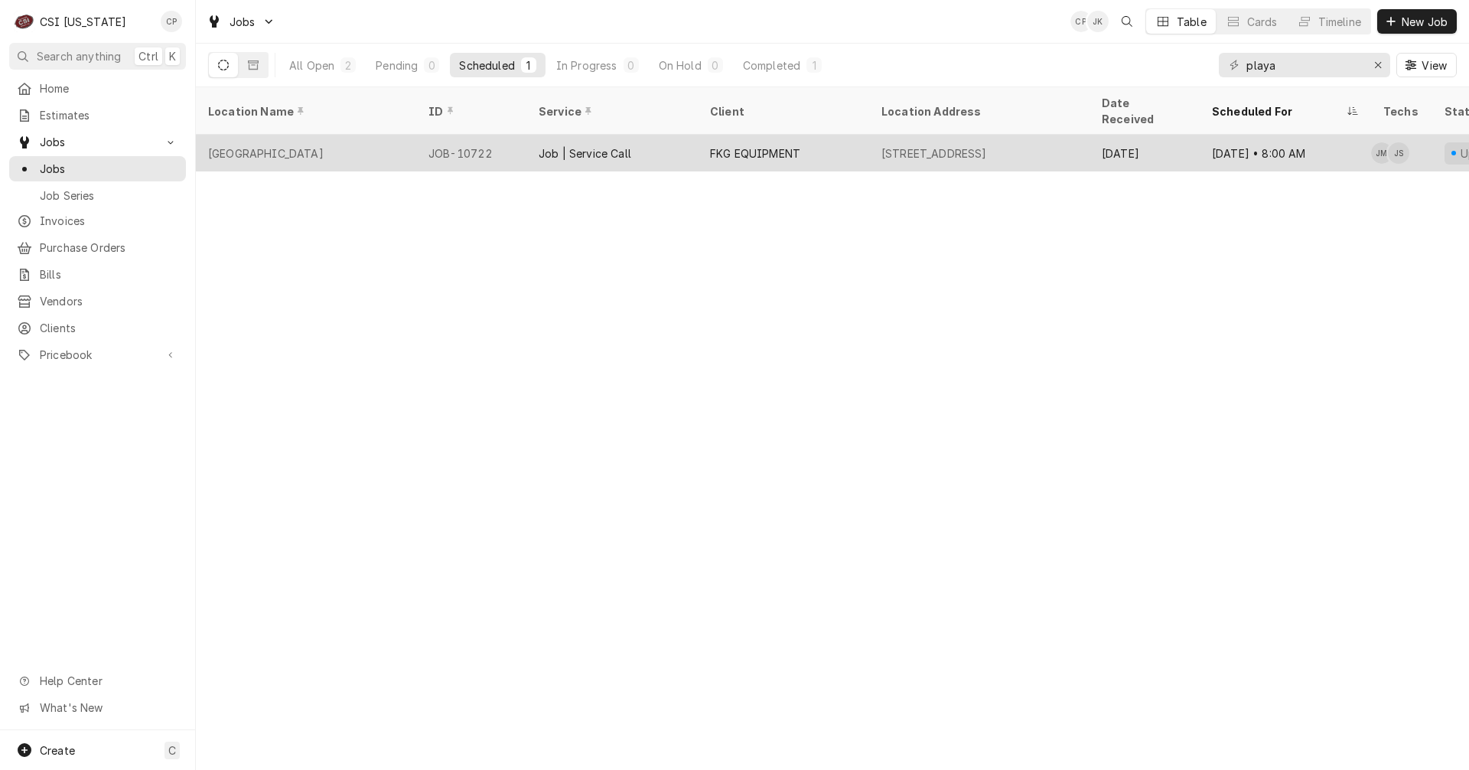
click at [947, 145] on div "2573 Richmond Rd Suite 100, Lexington, KY 40509" at bounding box center [934, 153] width 106 height 16
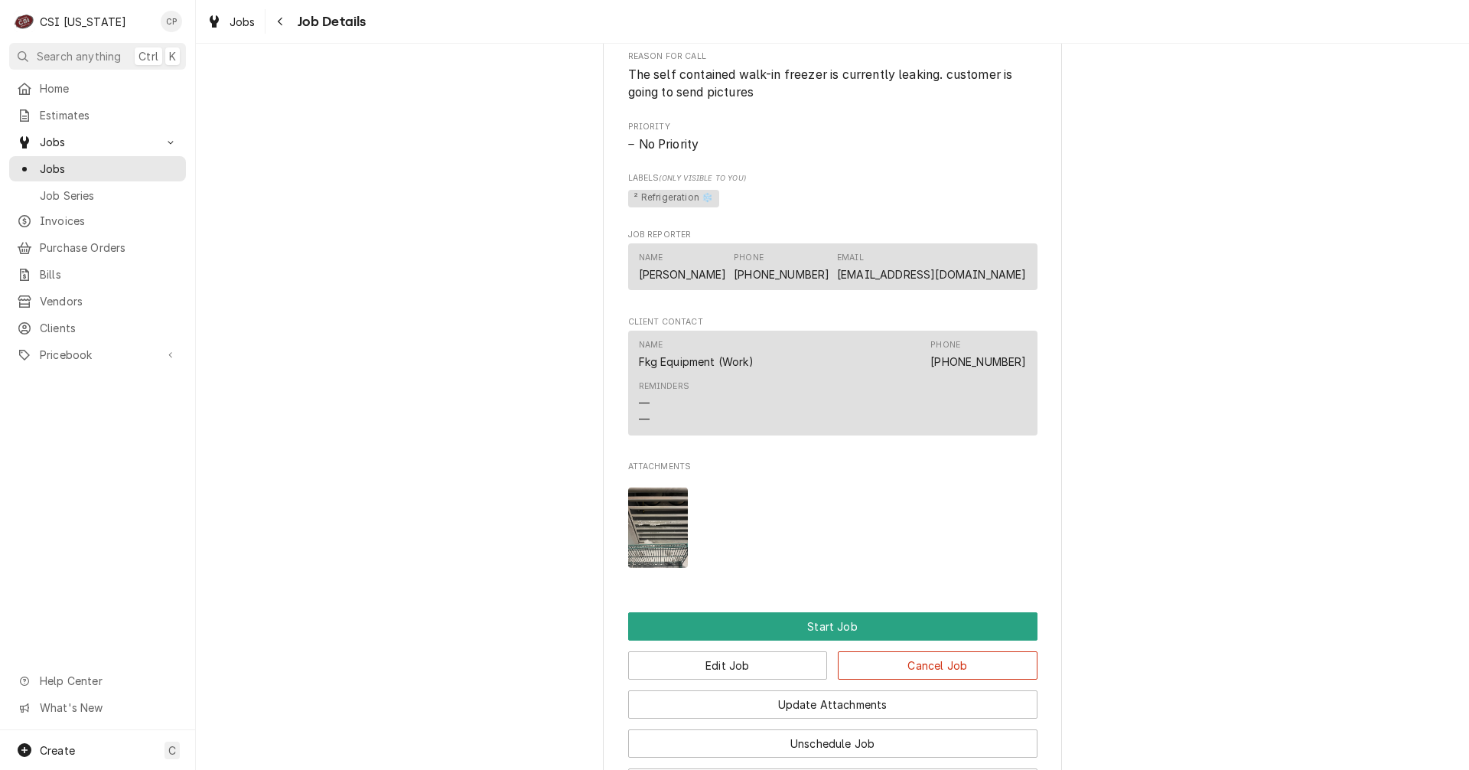
scroll to position [982, 0]
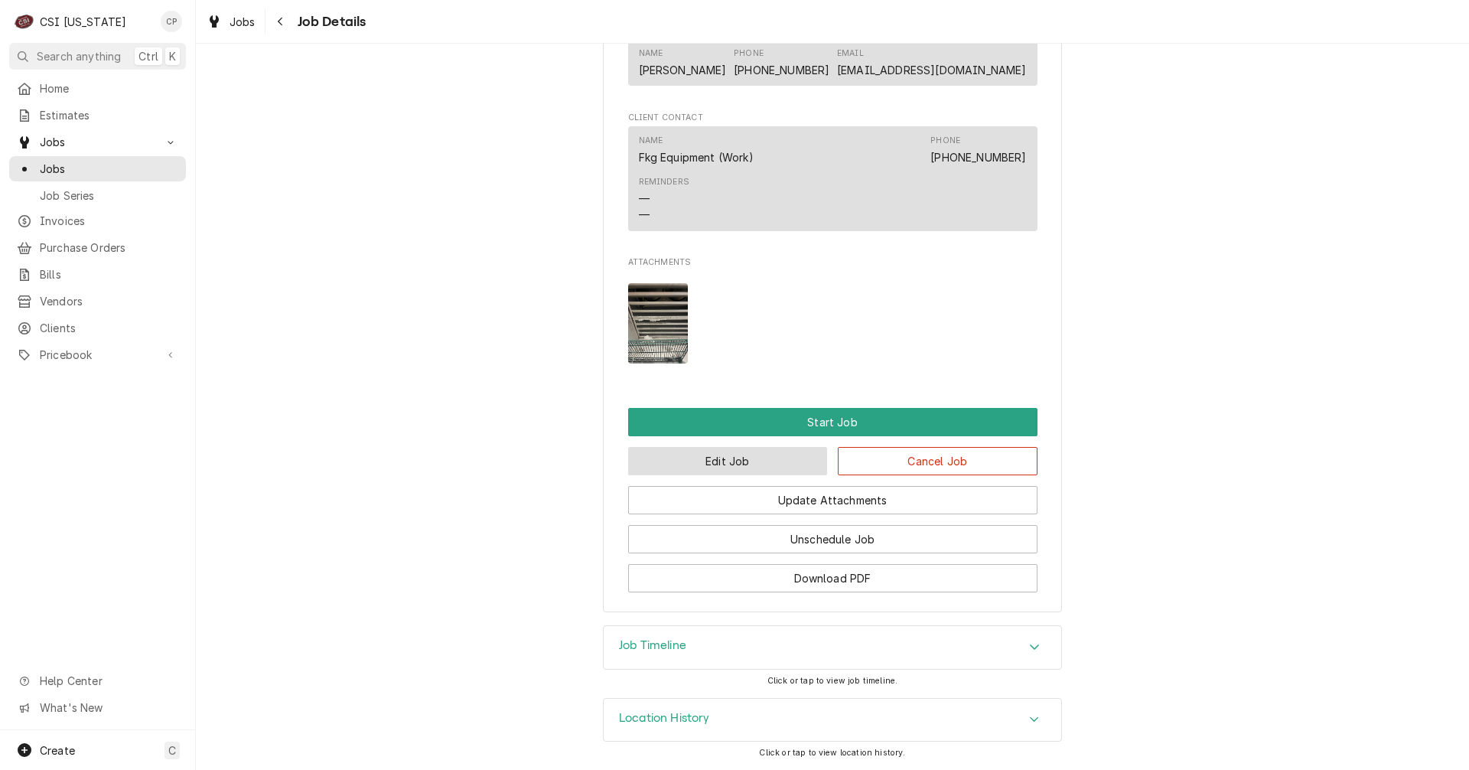
click at [739, 457] on button "Edit Job" at bounding box center [728, 461] width 200 height 28
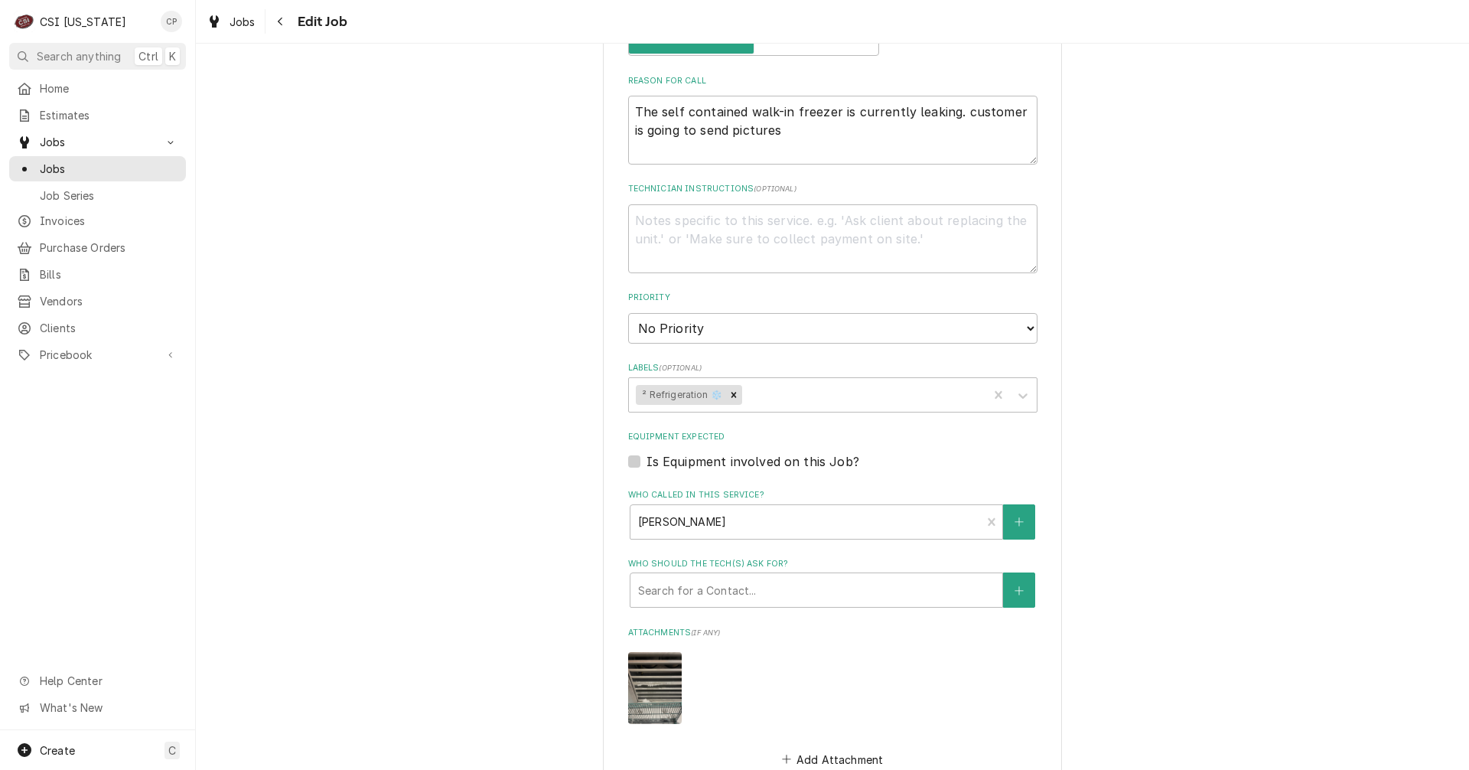
scroll to position [1043, 0]
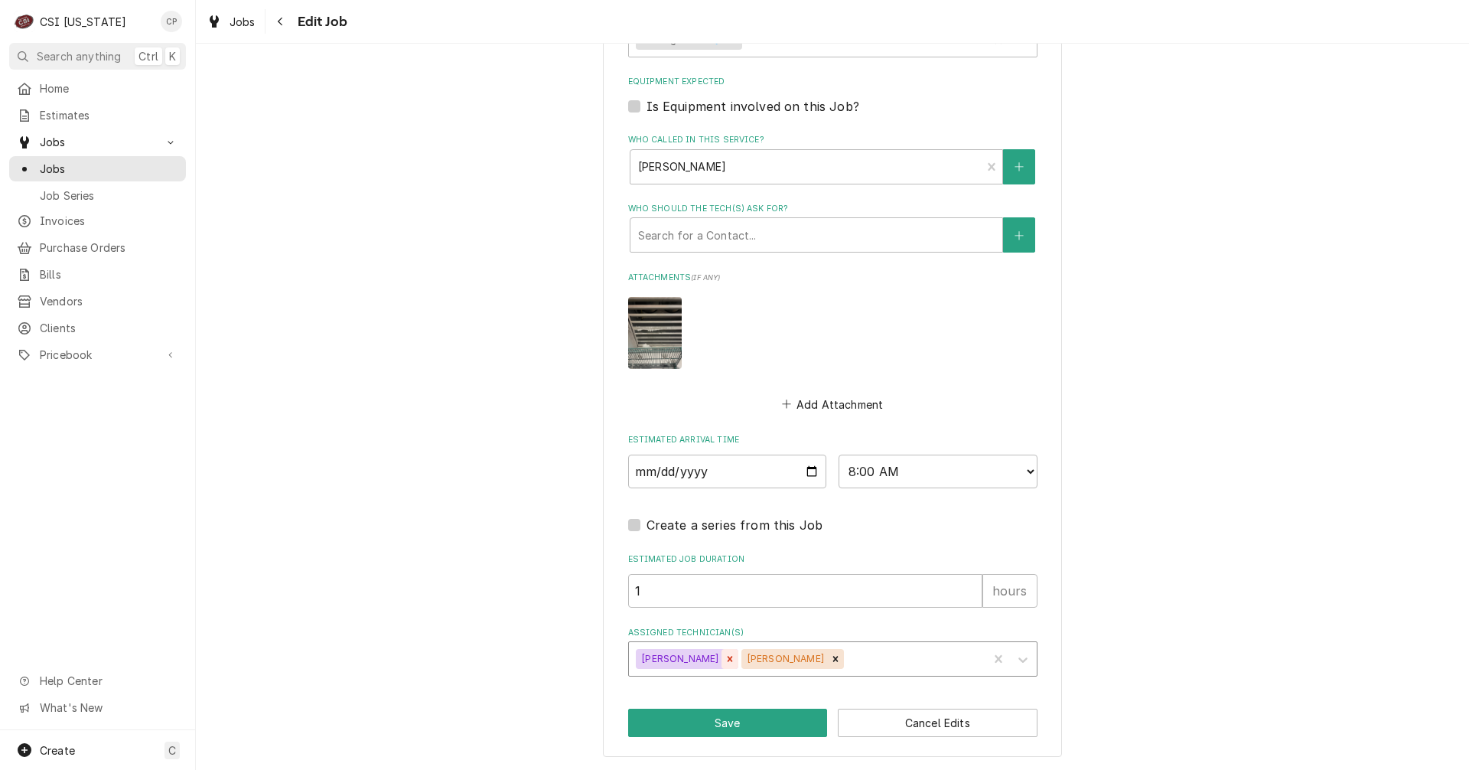
click at [724, 659] on icon "Remove Jay Maiden" at bounding box center [729, 658] width 11 height 11
click at [715, 721] on button "Save" at bounding box center [728, 722] width 200 height 28
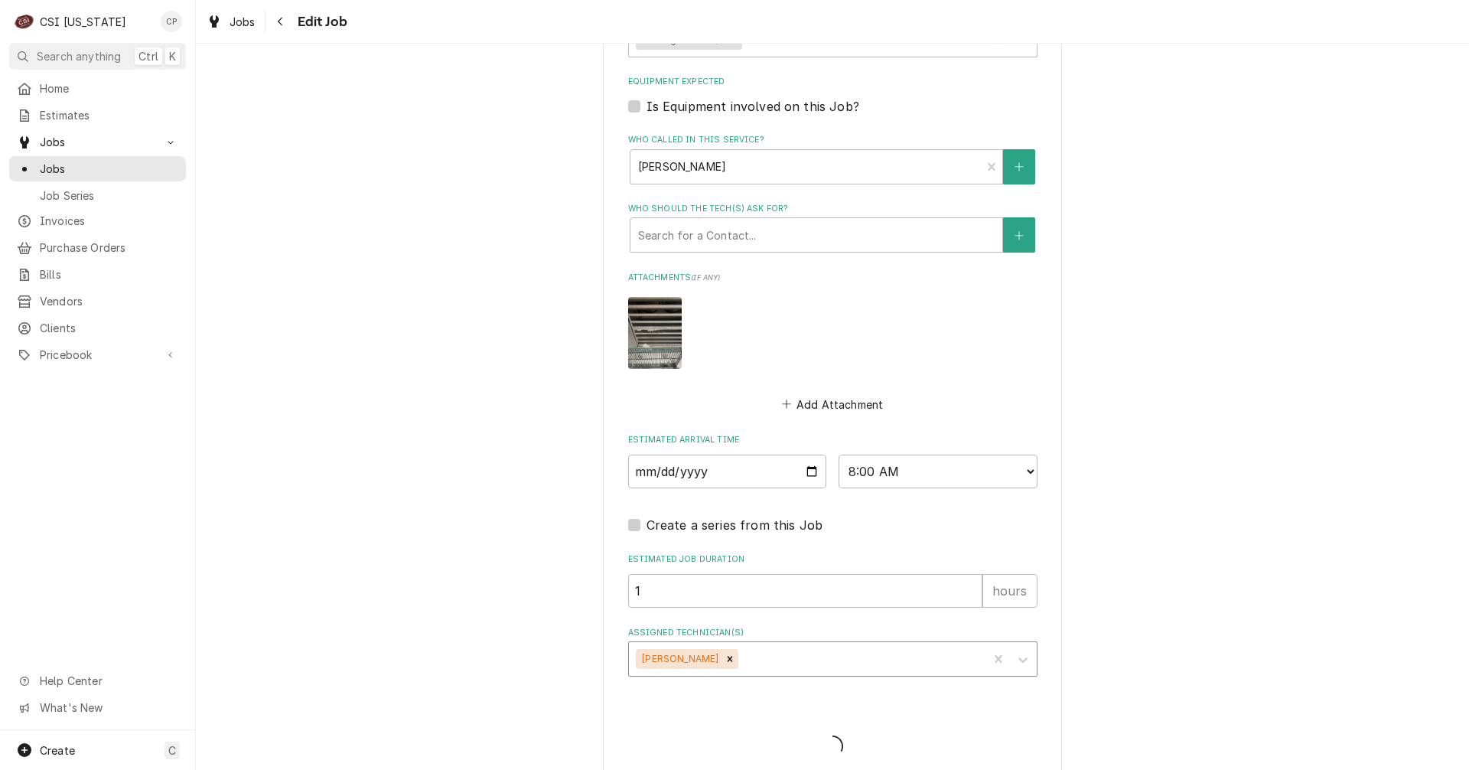
type textarea "x"
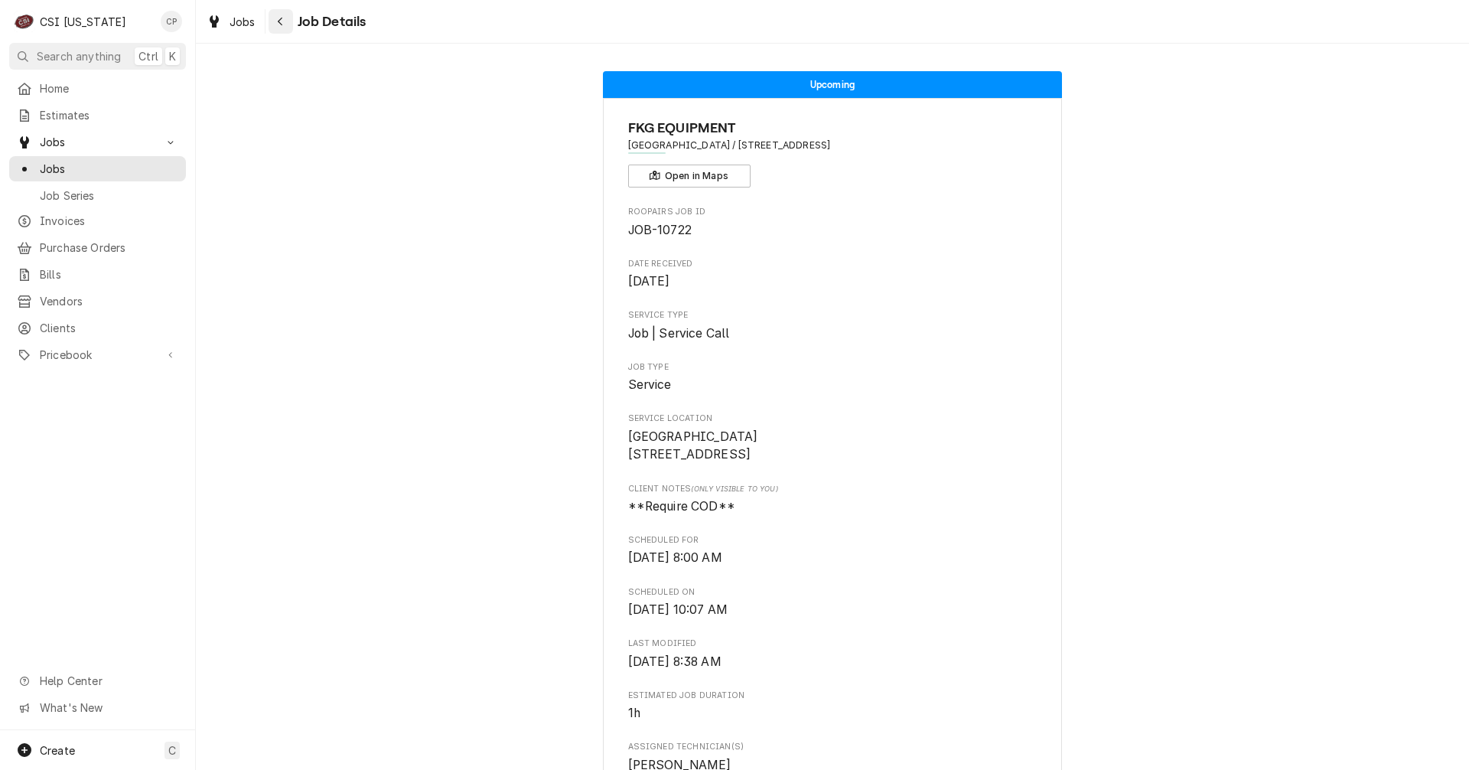
click at [281, 21] on icon "Navigate back" at bounding box center [280, 21] width 7 height 11
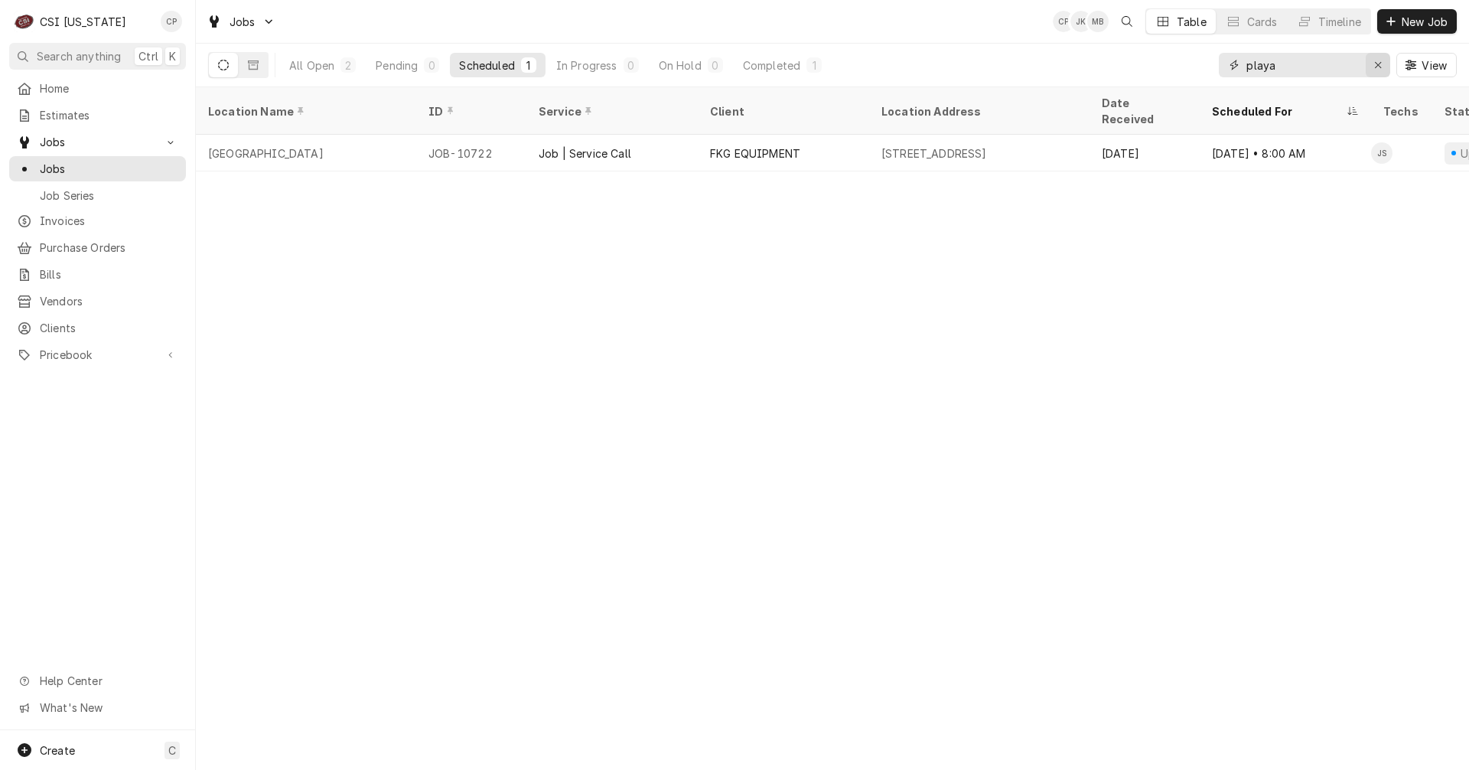
click at [1377, 66] on icon "Erase input" at bounding box center [1378, 65] width 8 height 11
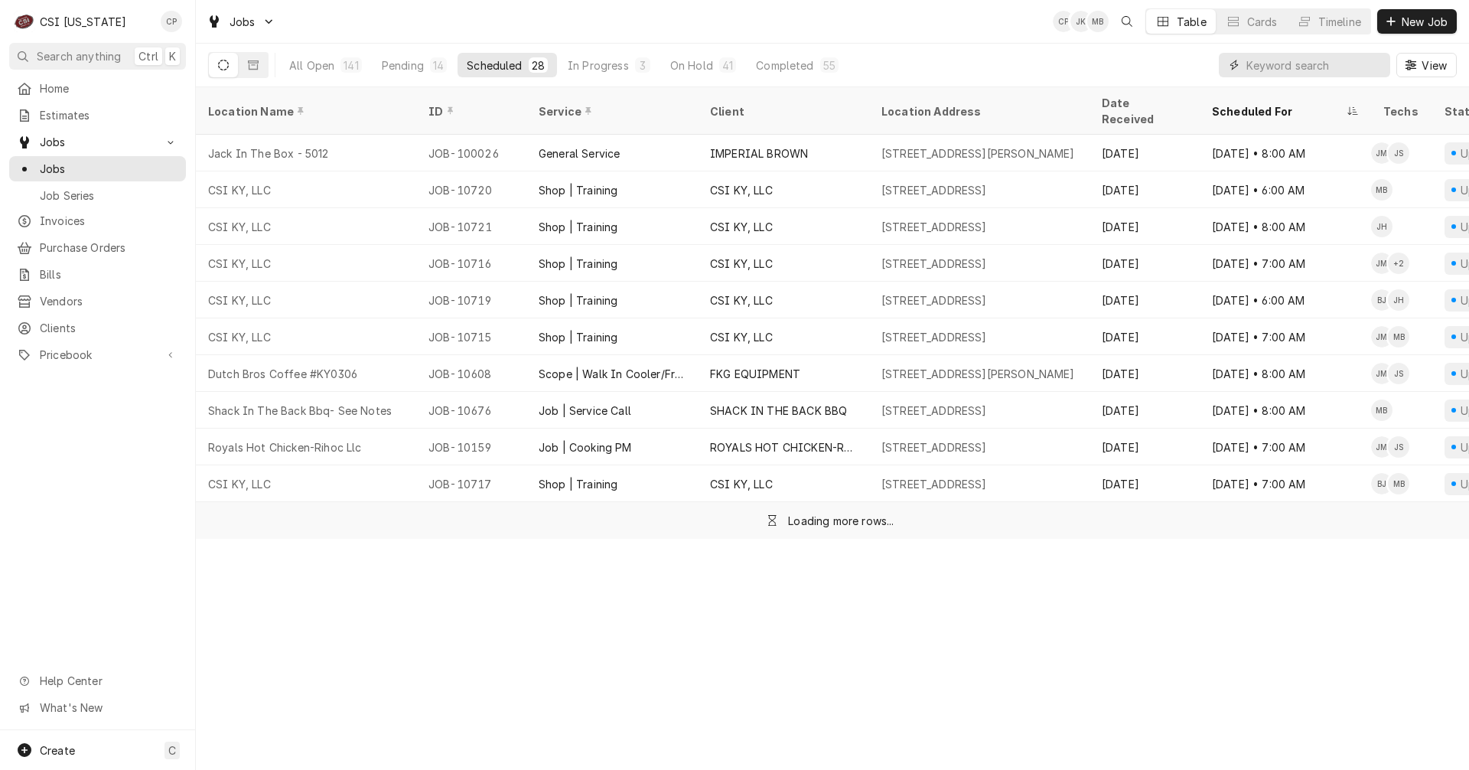
click at [1287, 60] on input "Dynamic Content Wrapper" at bounding box center [1314, 65] width 136 height 24
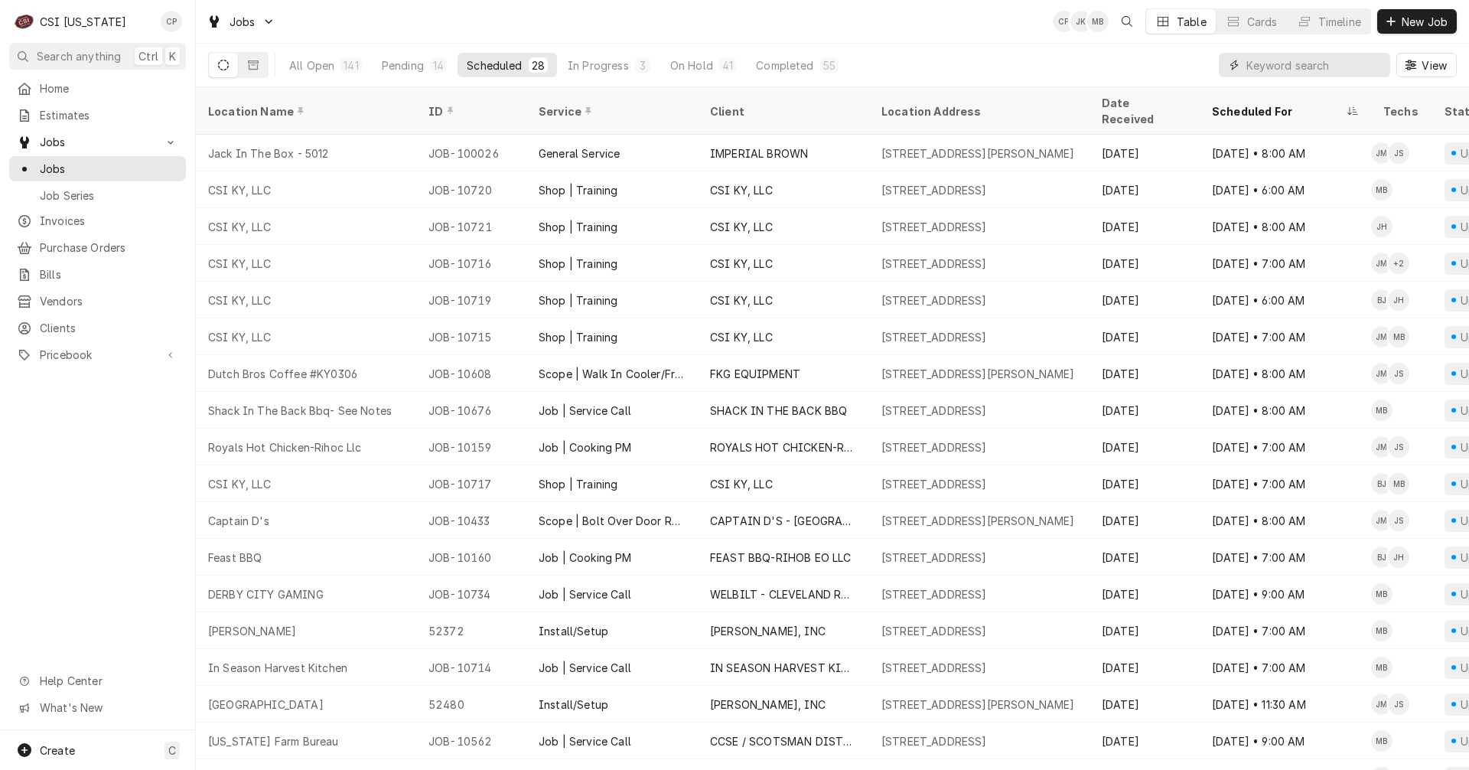
click at [1287, 64] on input "Dynamic Content Wrapper" at bounding box center [1314, 65] width 136 height 24
type input "lbc"
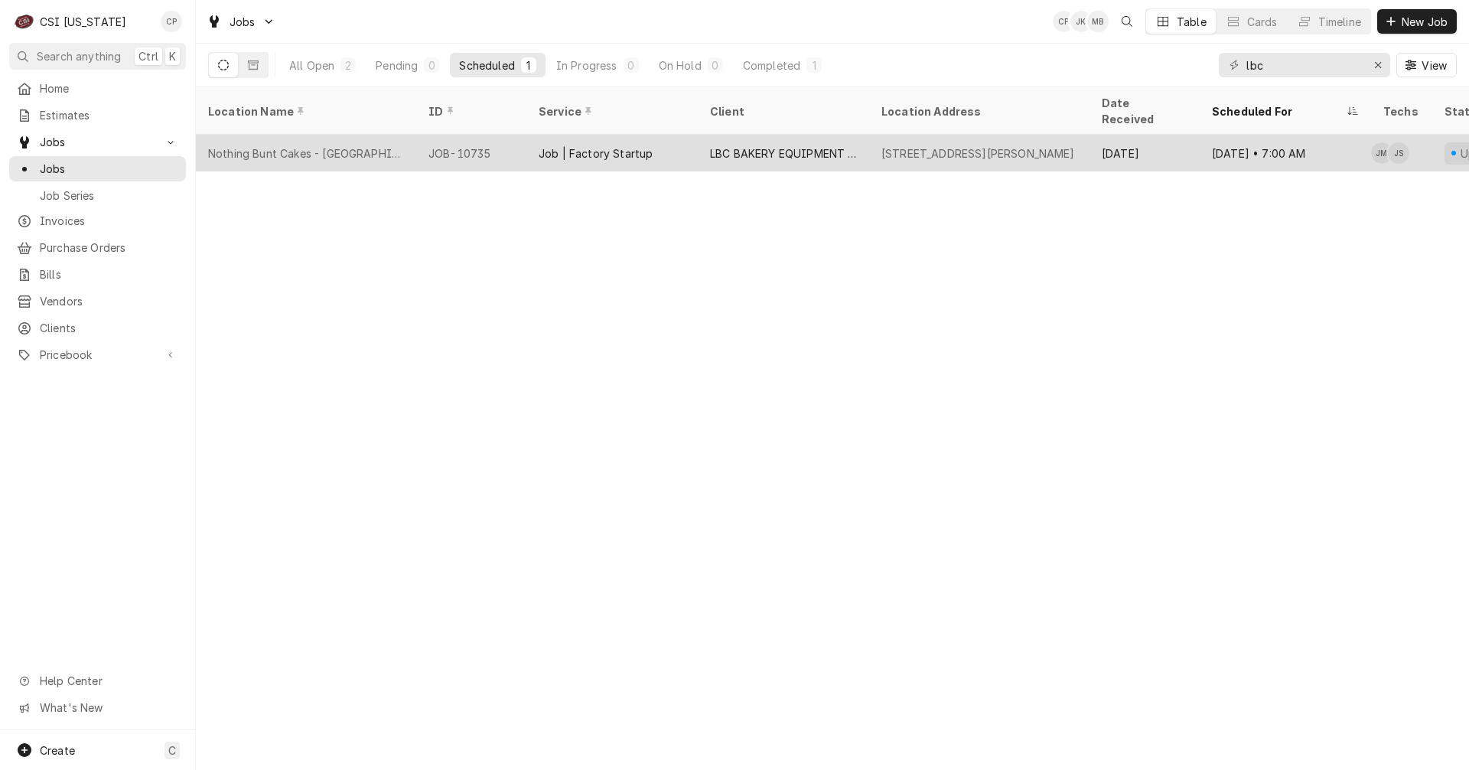
click at [480, 137] on div "JOB-10735" at bounding box center [471, 153] width 110 height 37
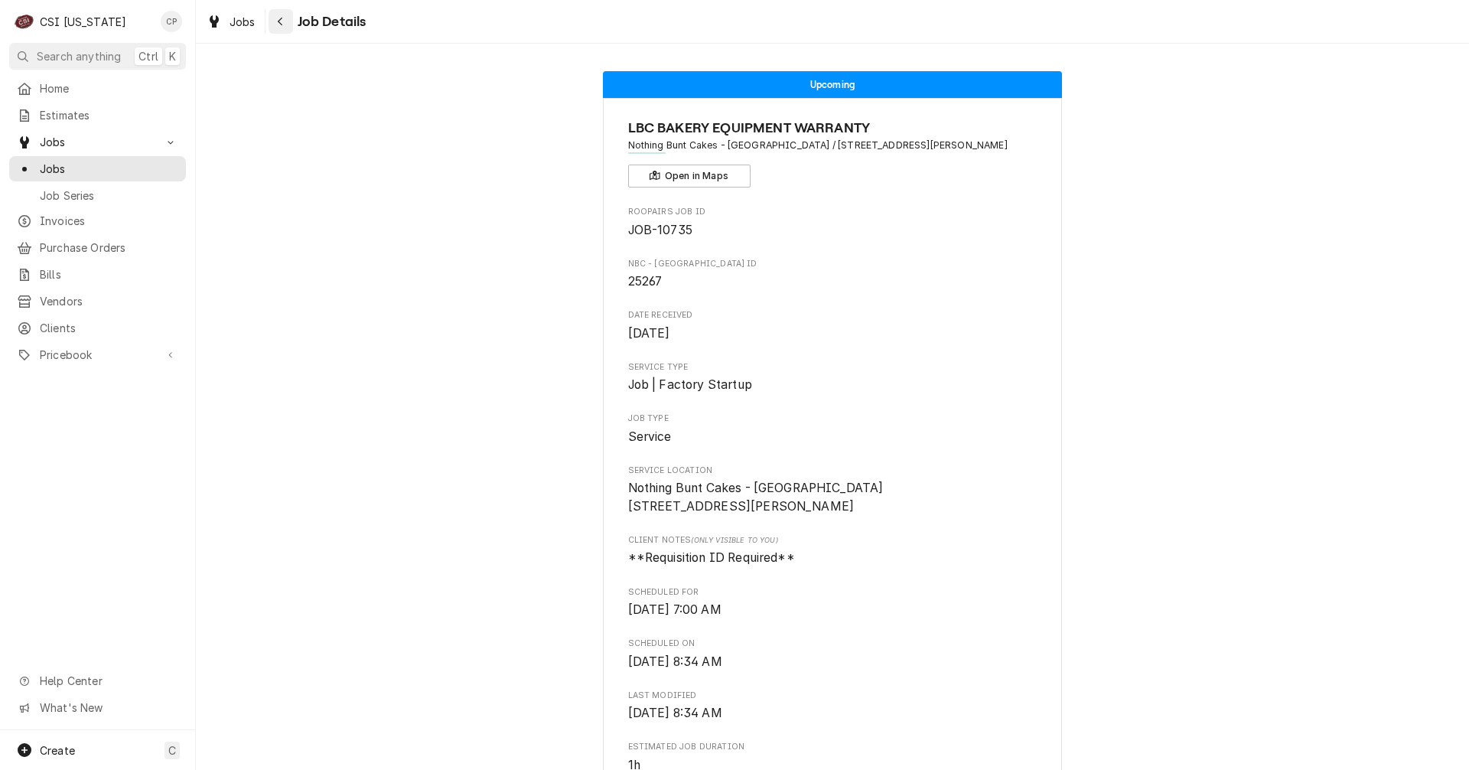
click at [285, 18] on div "Navigate back" at bounding box center [280, 21] width 15 height 15
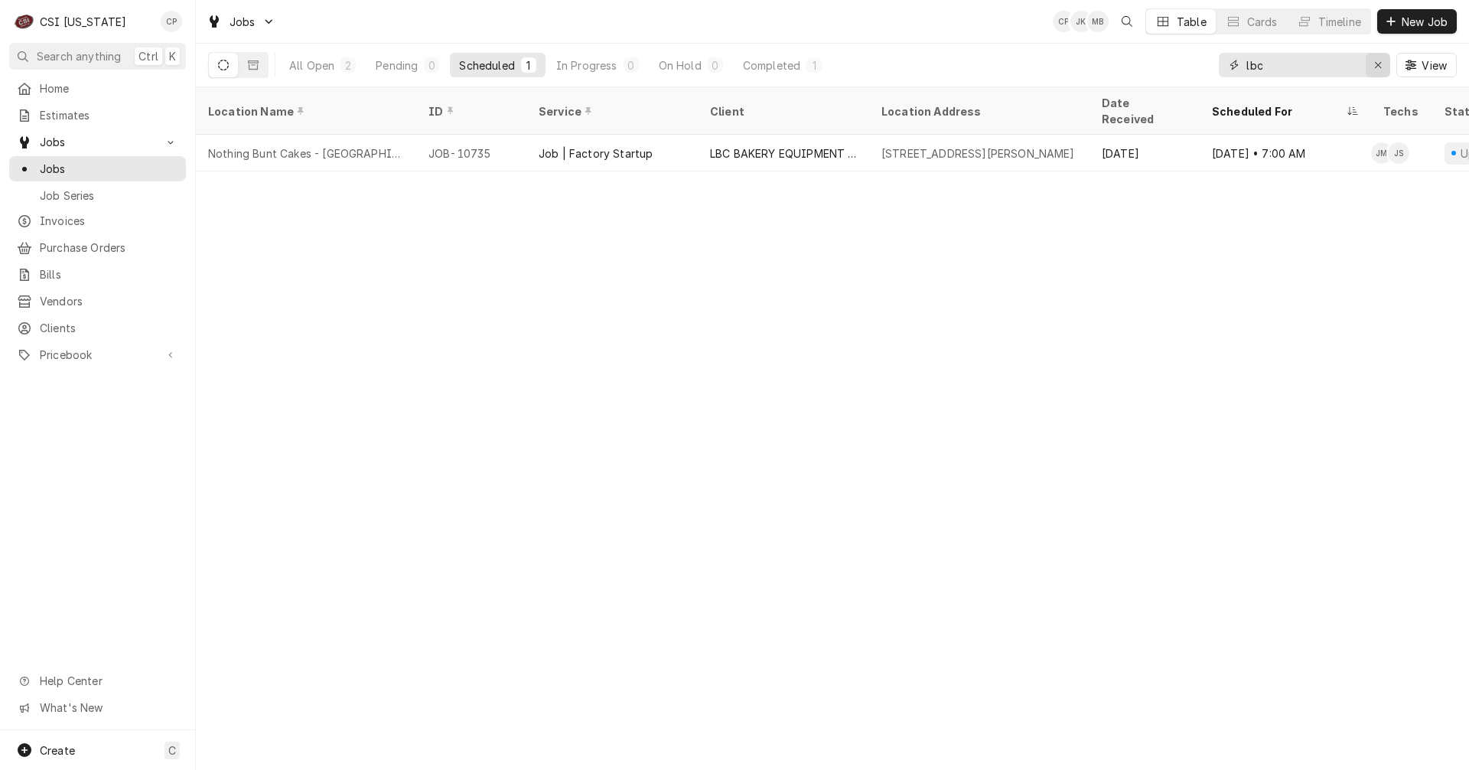
click at [1380, 64] on icon "Erase input" at bounding box center [1378, 65] width 8 height 11
